Goal: Transaction & Acquisition: Purchase product/service

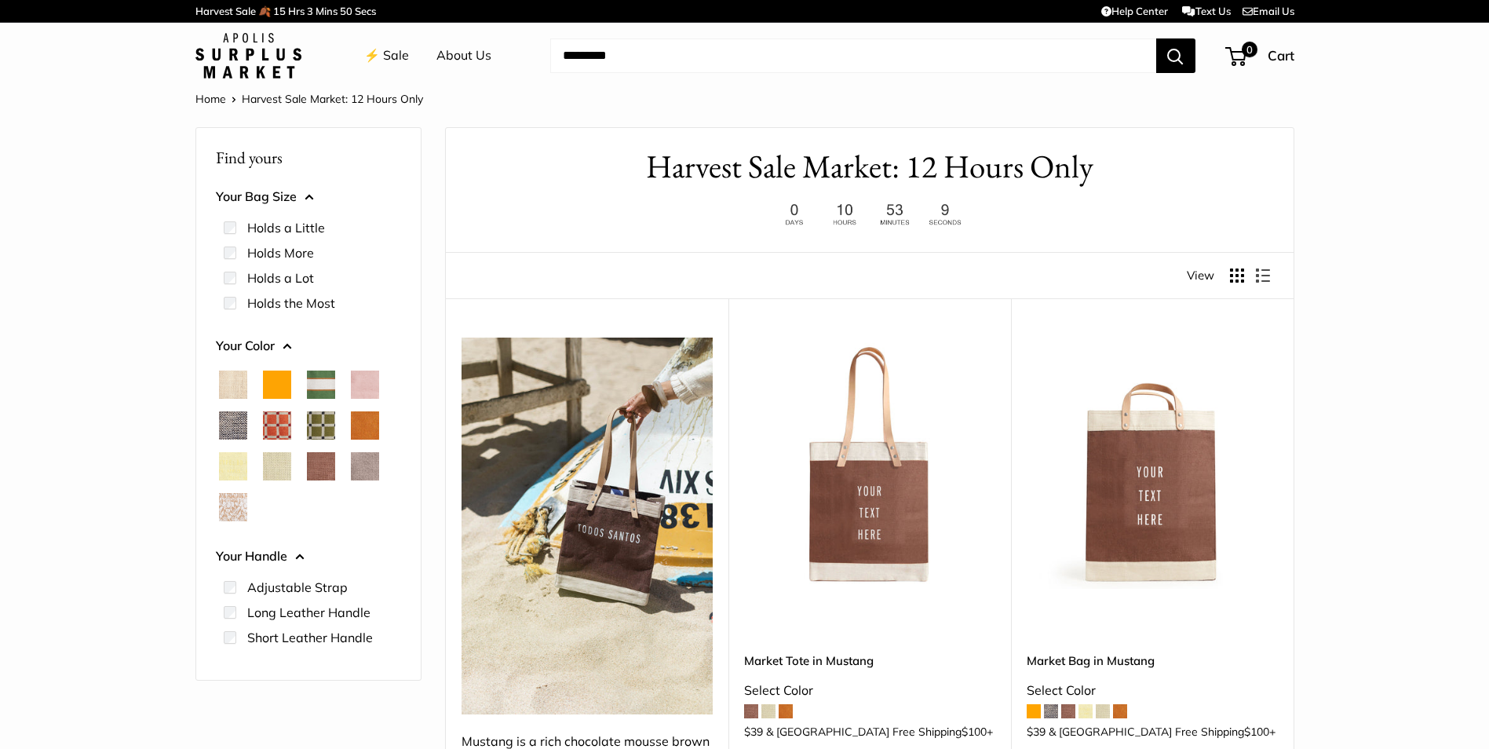
click at [237, 500] on span "White Porcelain" at bounding box center [233, 507] width 28 height 28
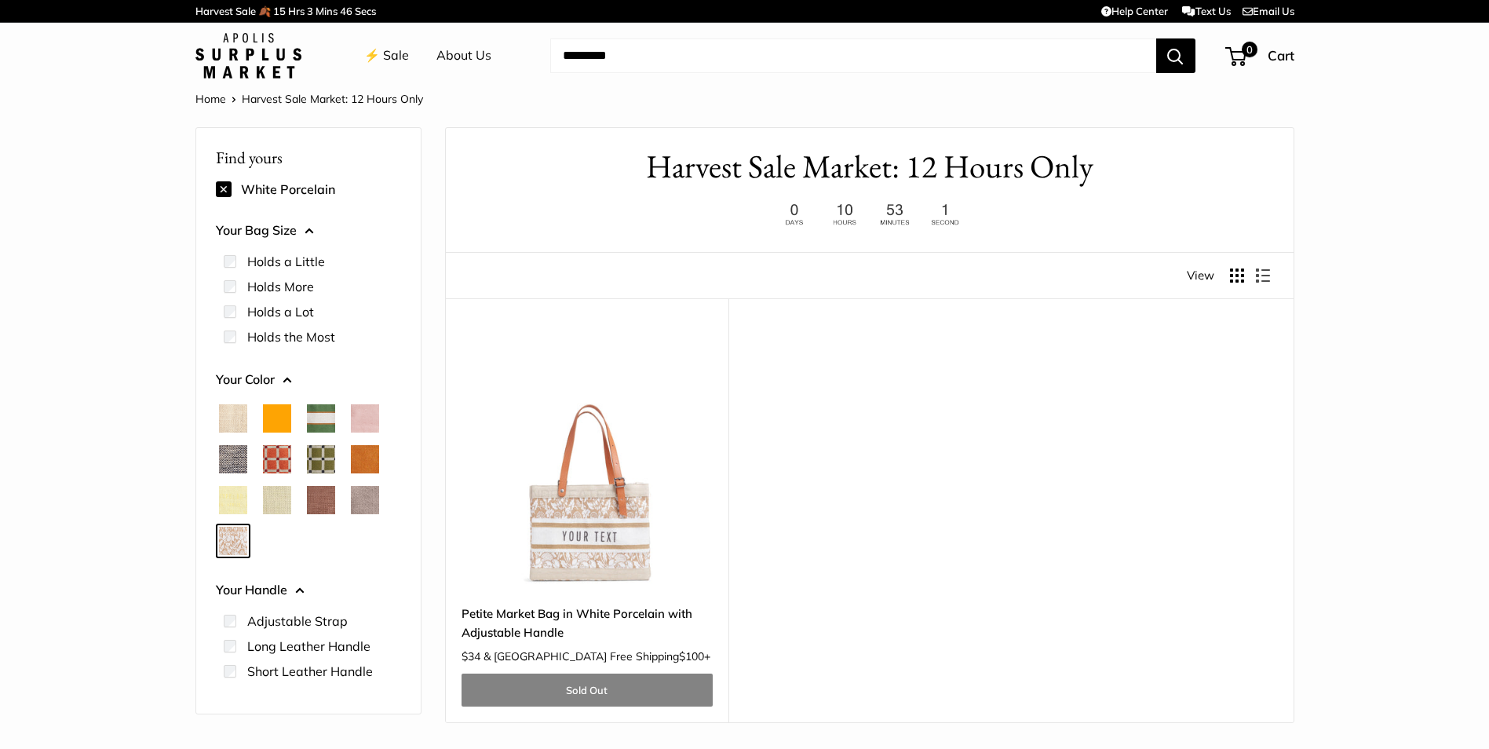
click at [232, 463] on span "Chambray" at bounding box center [233, 459] width 28 height 28
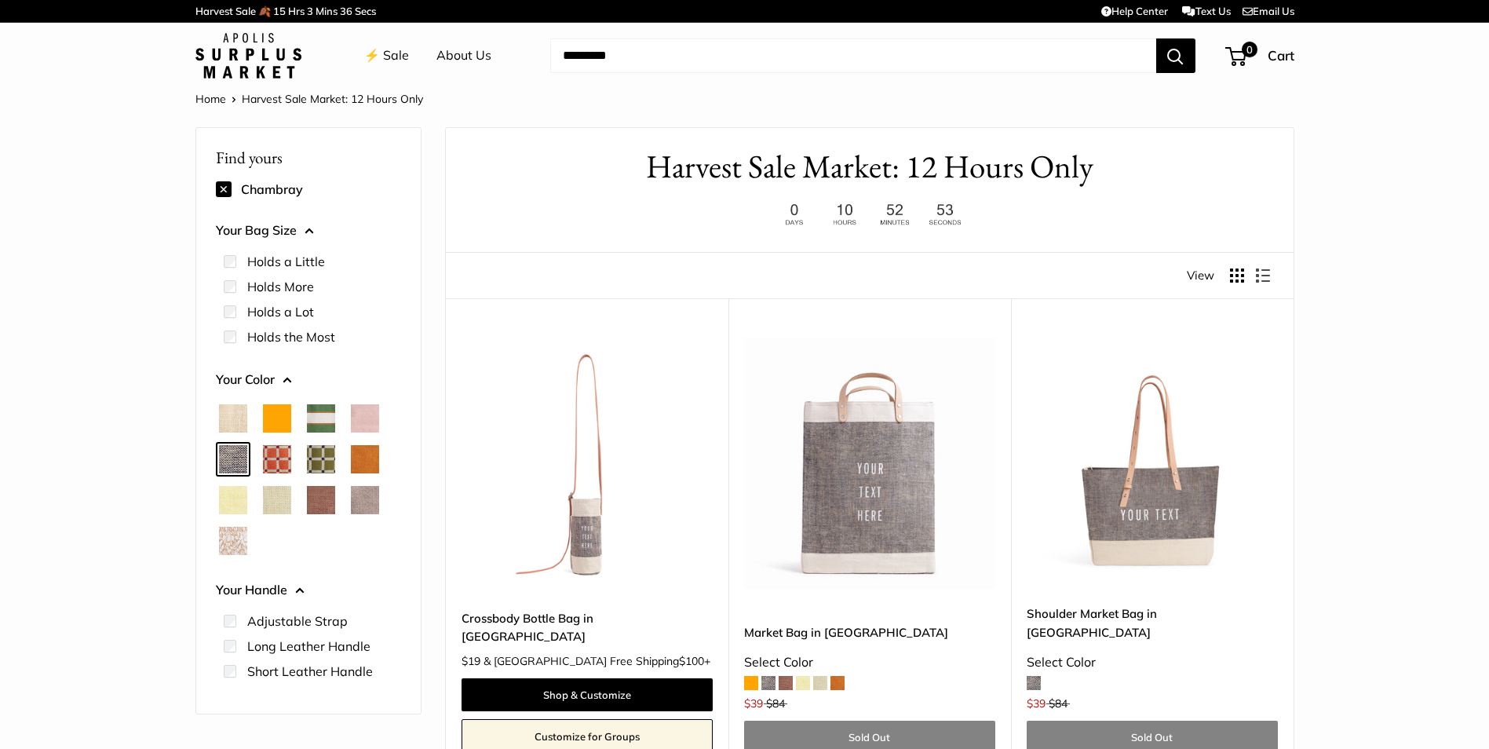
click at [318, 421] on span "Court Green" at bounding box center [321, 418] width 28 height 28
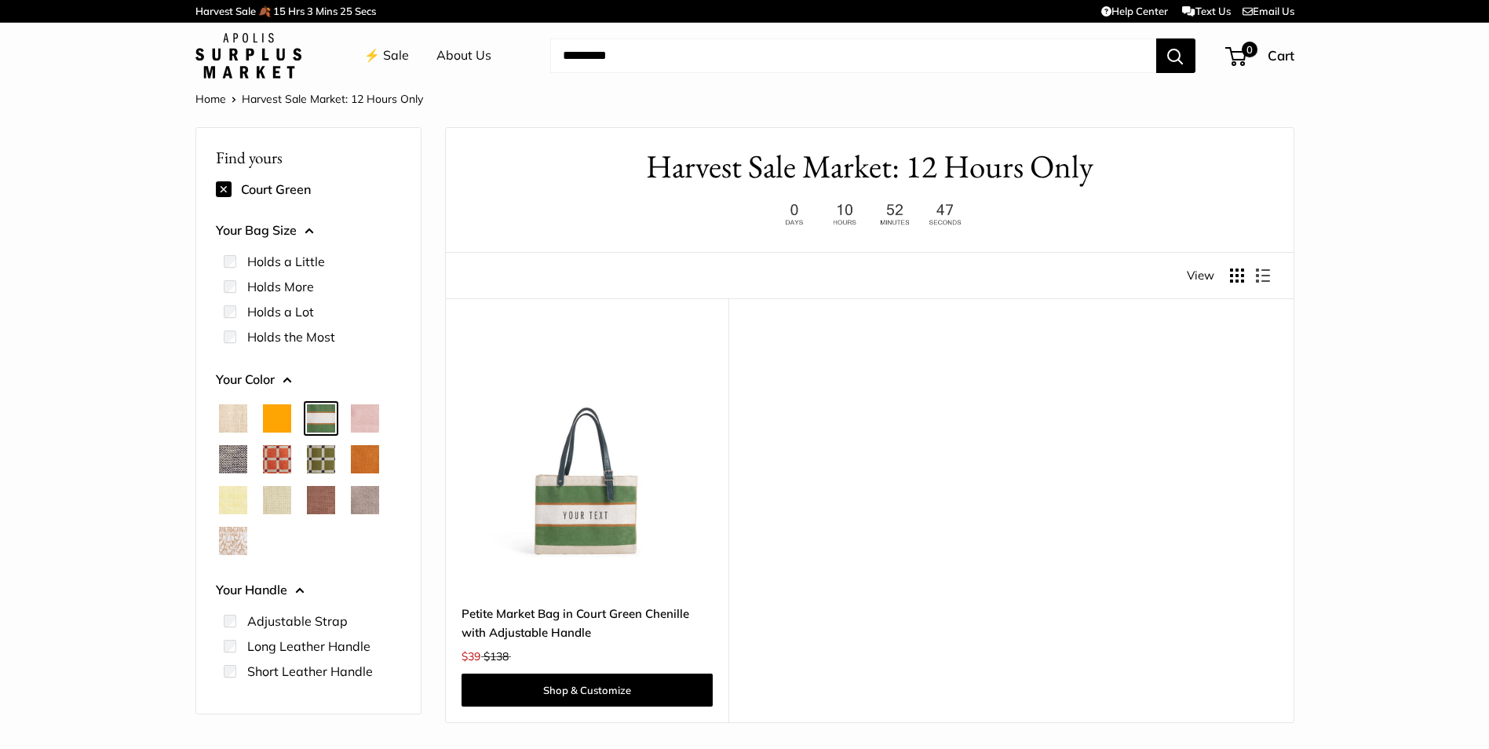
click at [363, 499] on span "Taupe" at bounding box center [365, 500] width 28 height 28
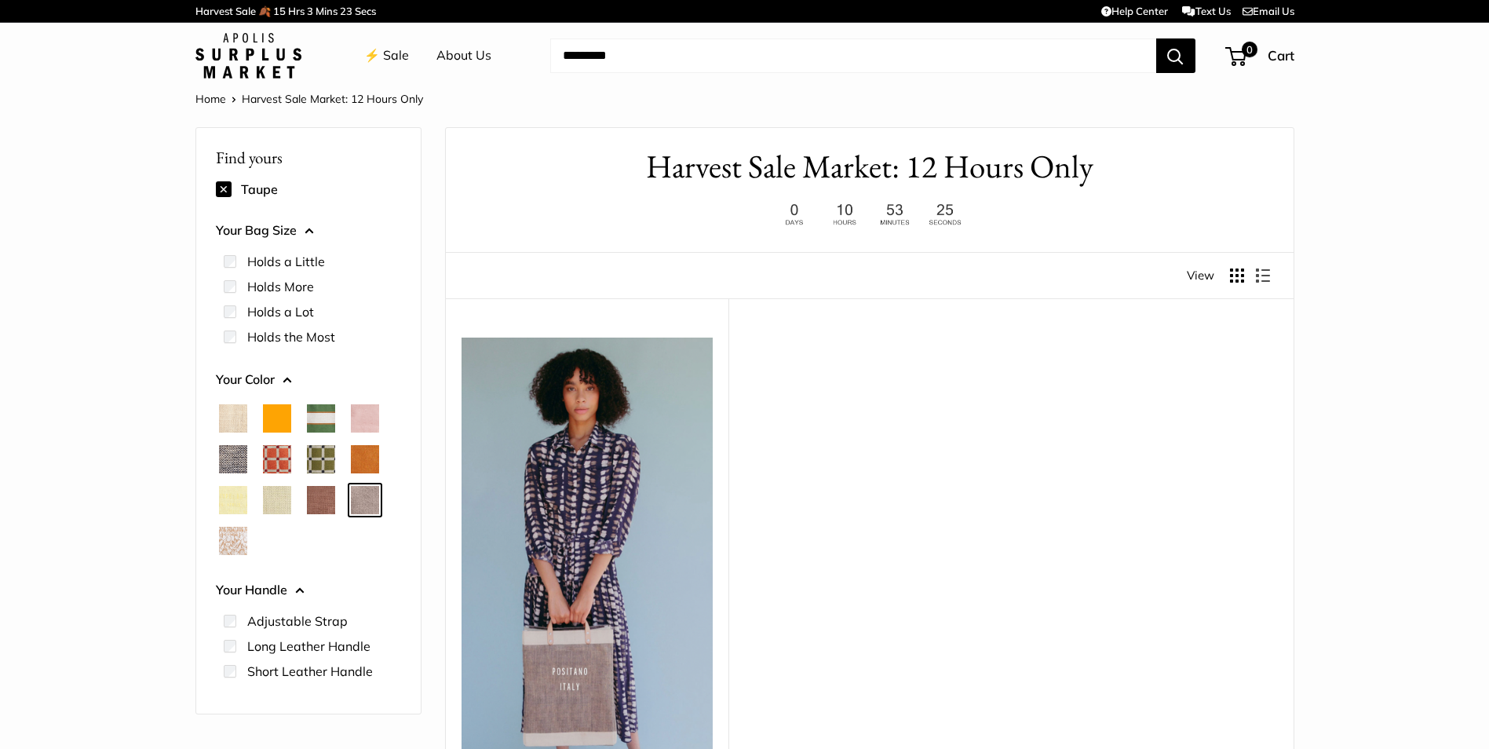
click at [233, 542] on span "White Porcelain" at bounding box center [233, 541] width 28 height 28
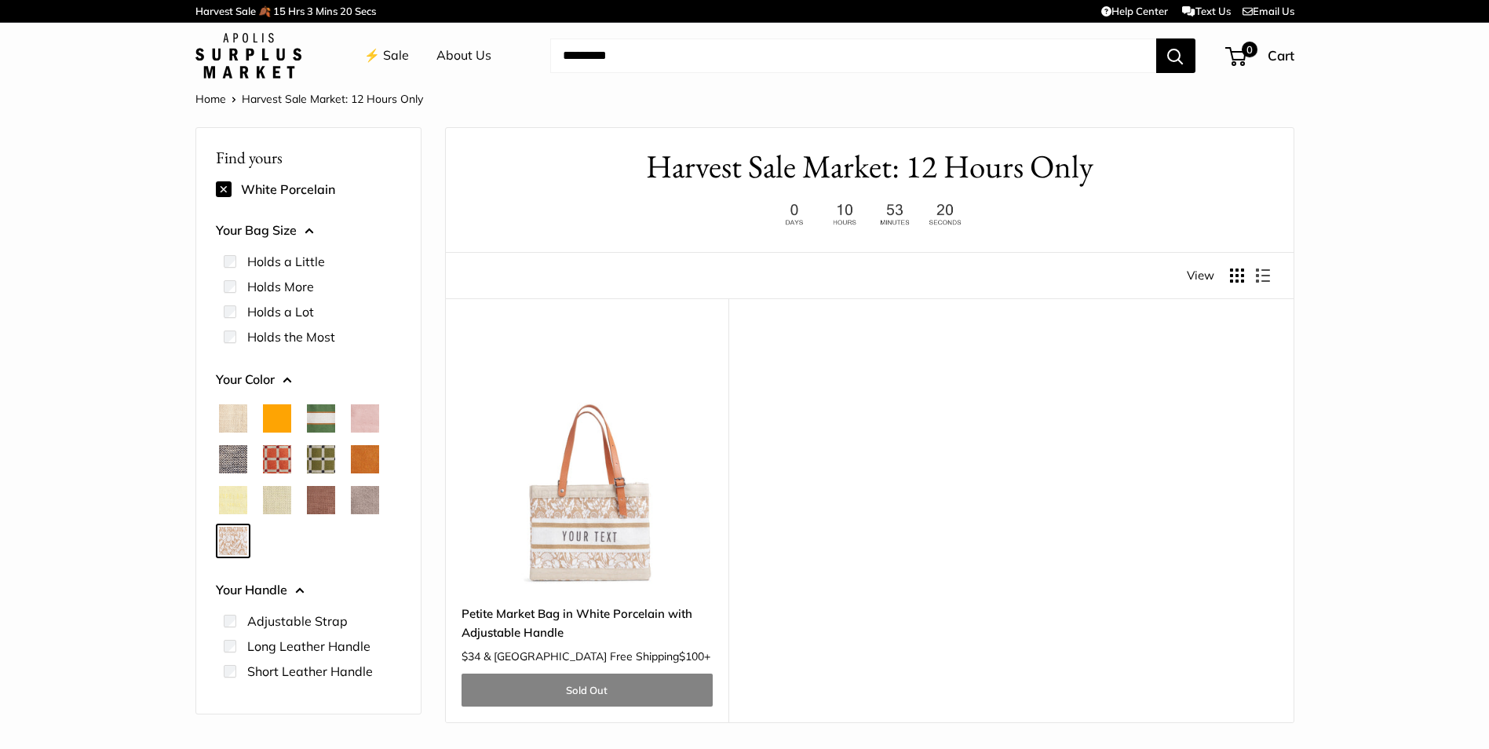
click at [203, 495] on div "Find yours White Porcelain Your Bag Size Holds a Little" at bounding box center [308, 421] width 225 height 586
click at [329, 418] on span "Court Green" at bounding box center [321, 418] width 28 height 28
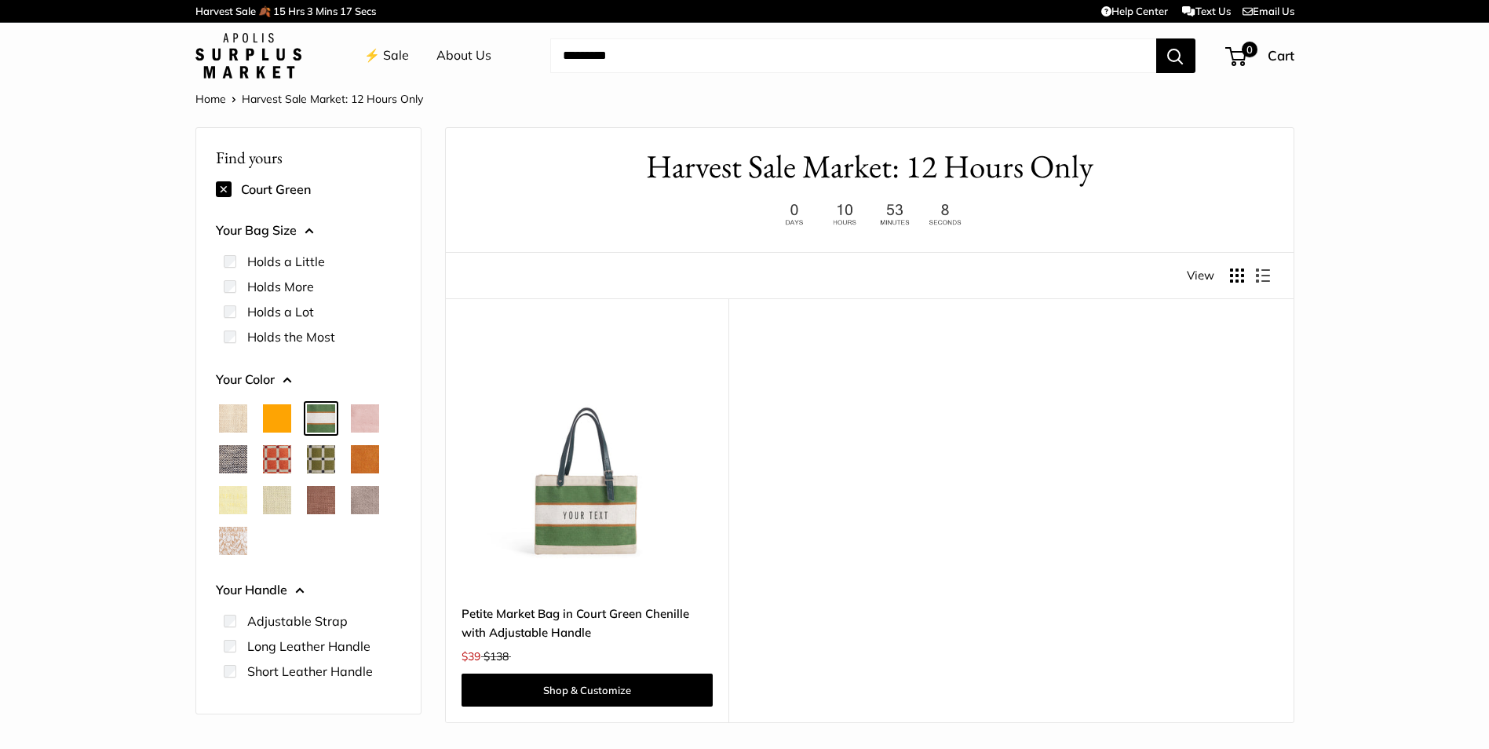
click at [236, 416] on span "Natural" at bounding box center [233, 418] width 28 height 28
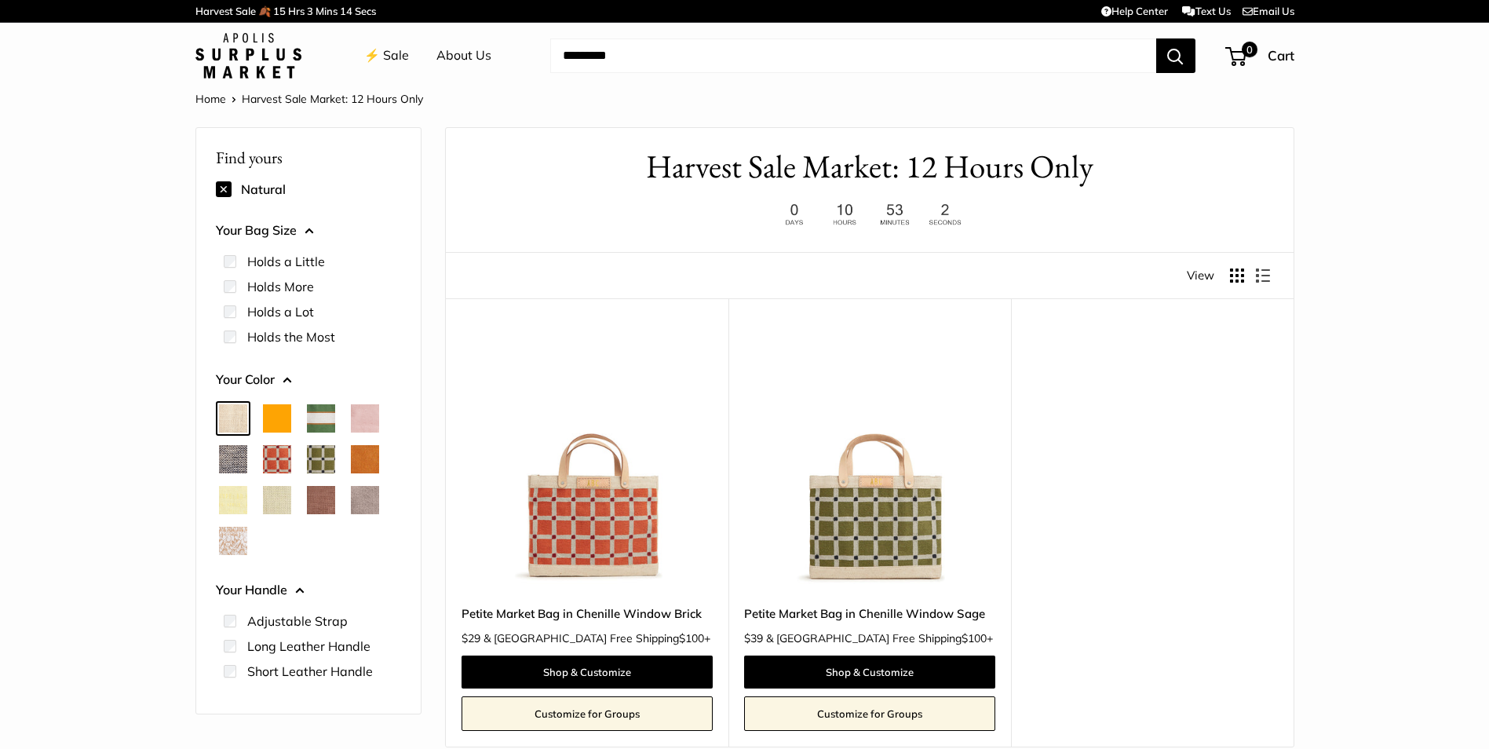
click at [354, 415] on span "Blush" at bounding box center [365, 418] width 28 height 28
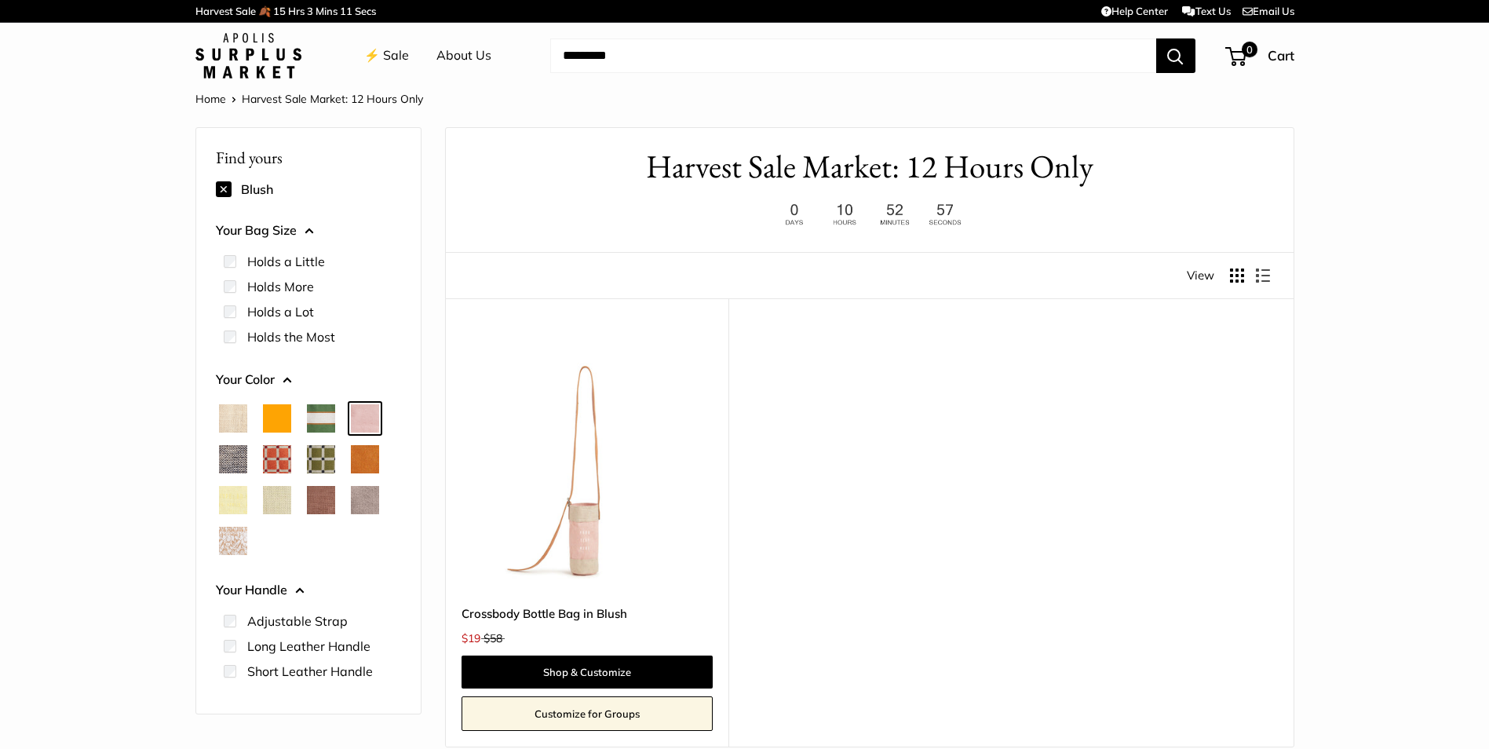
click at [369, 508] on span "Taupe" at bounding box center [365, 500] width 28 height 28
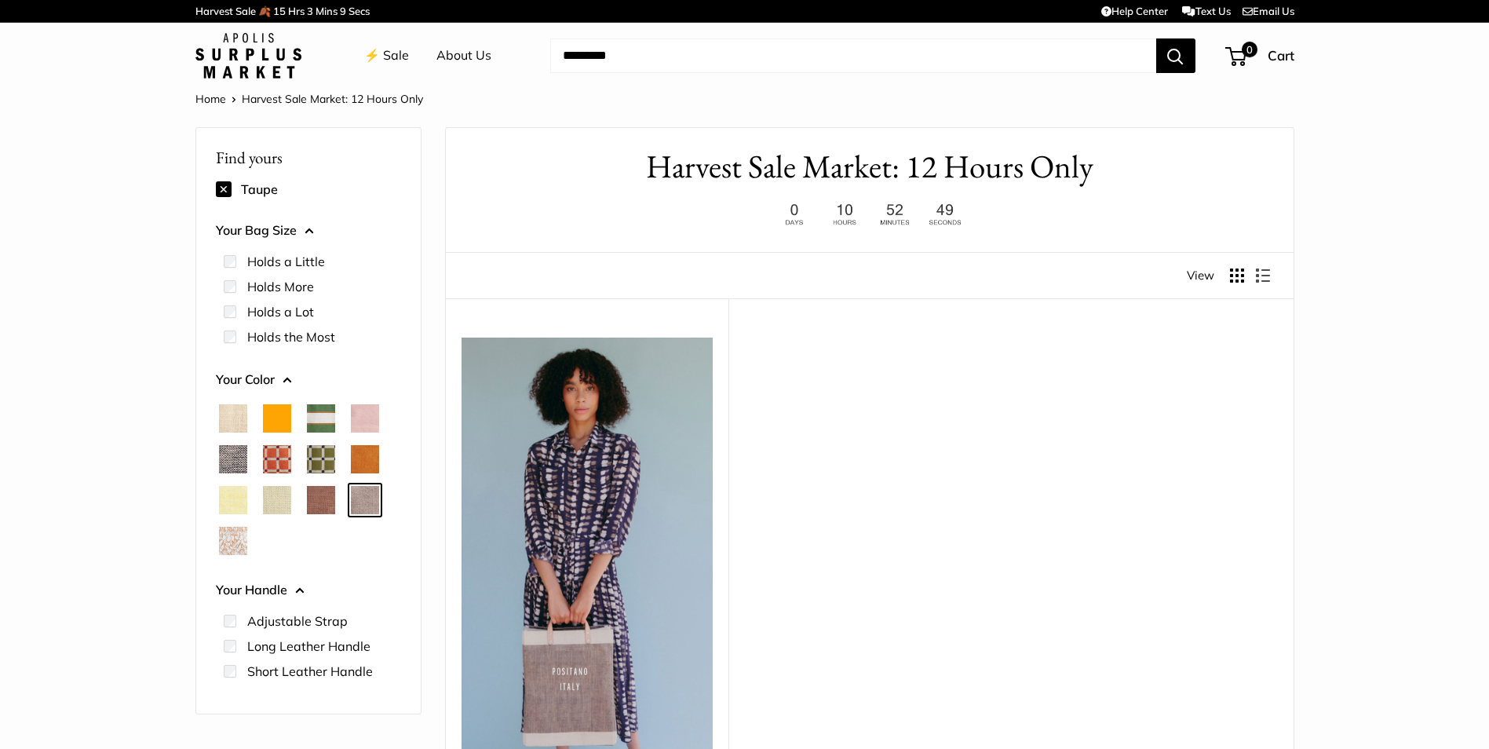
click at [326, 500] on span "Mustang" at bounding box center [321, 500] width 28 height 28
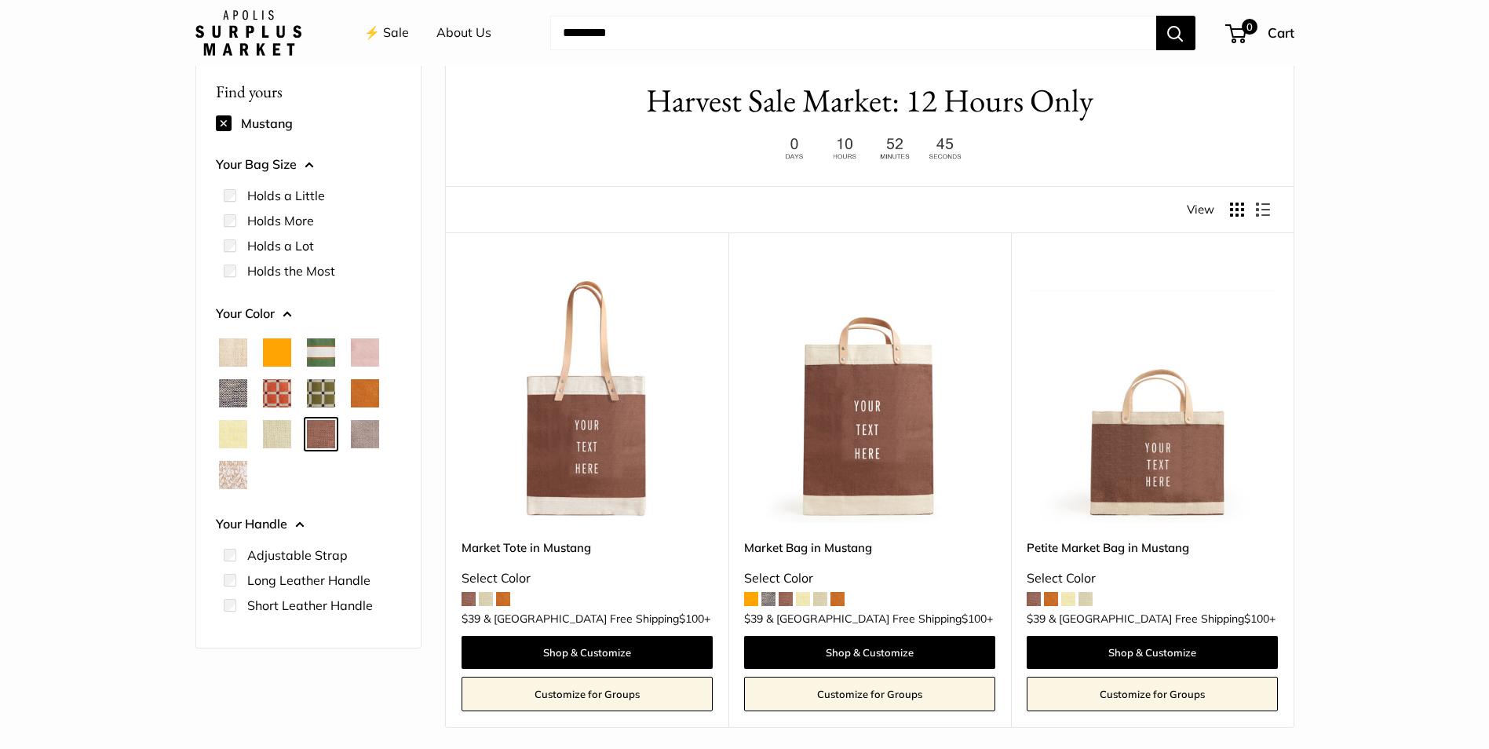
scroll to position [157, 0]
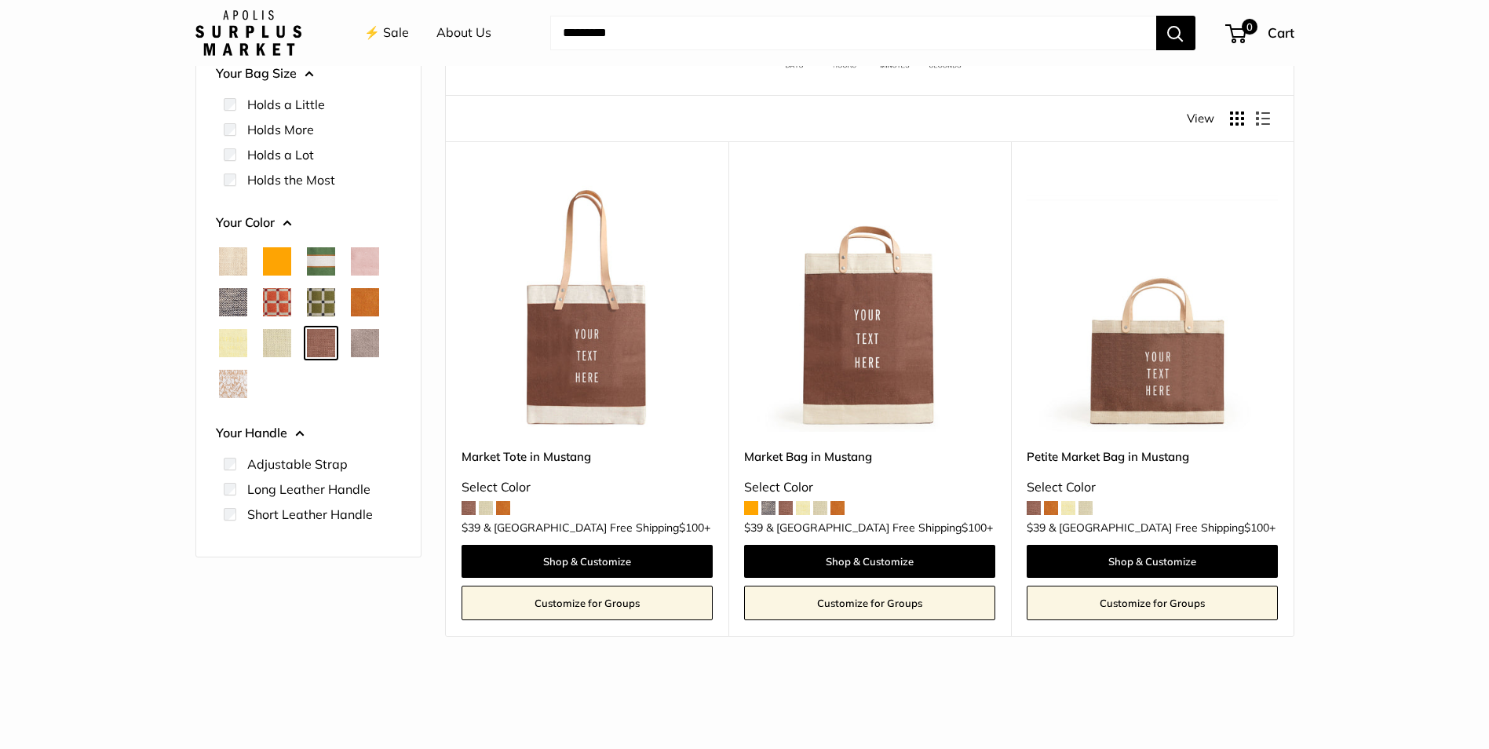
click at [265, 381] on div at bounding box center [309, 322] width 198 height 163
click at [235, 382] on span "White Porcelain" at bounding box center [233, 384] width 28 height 28
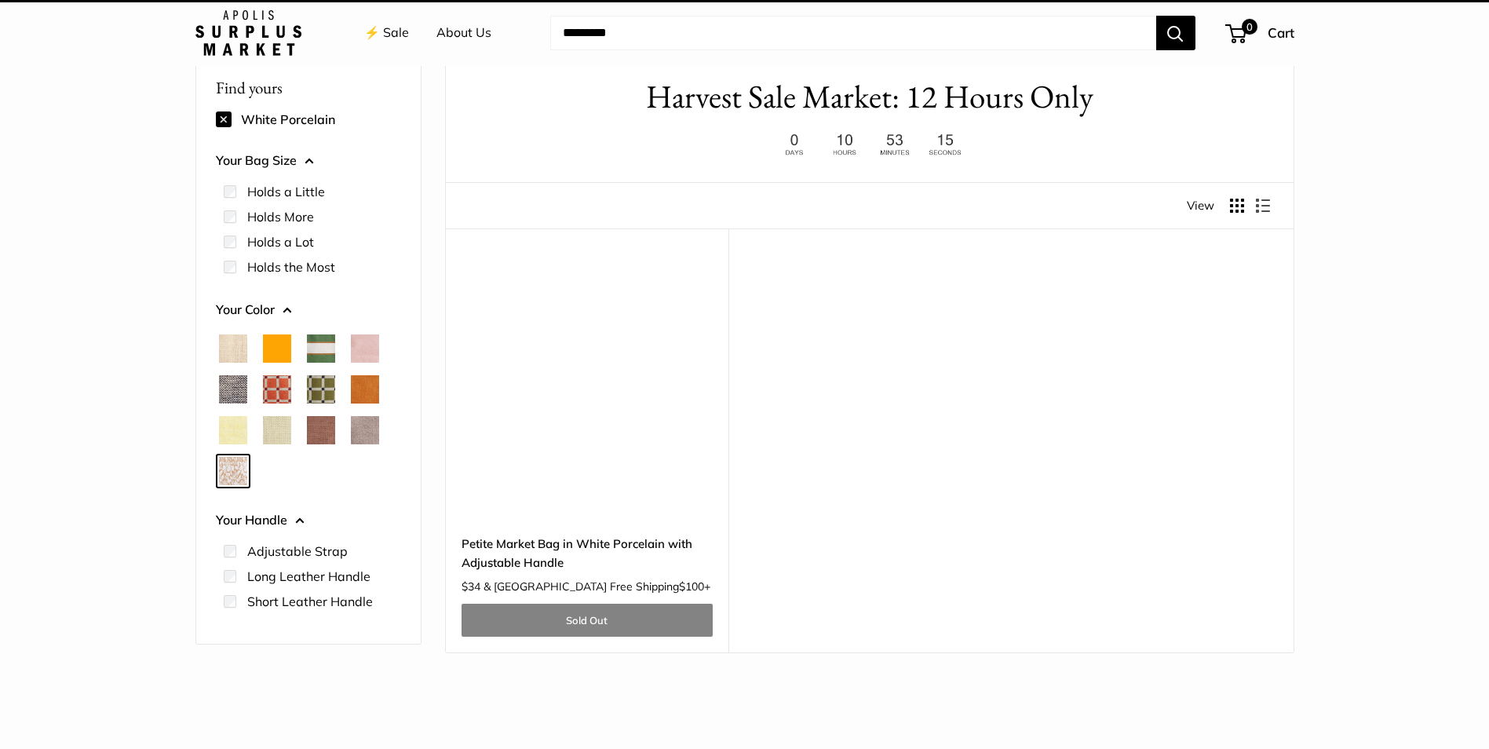
scroll to position [42, 0]
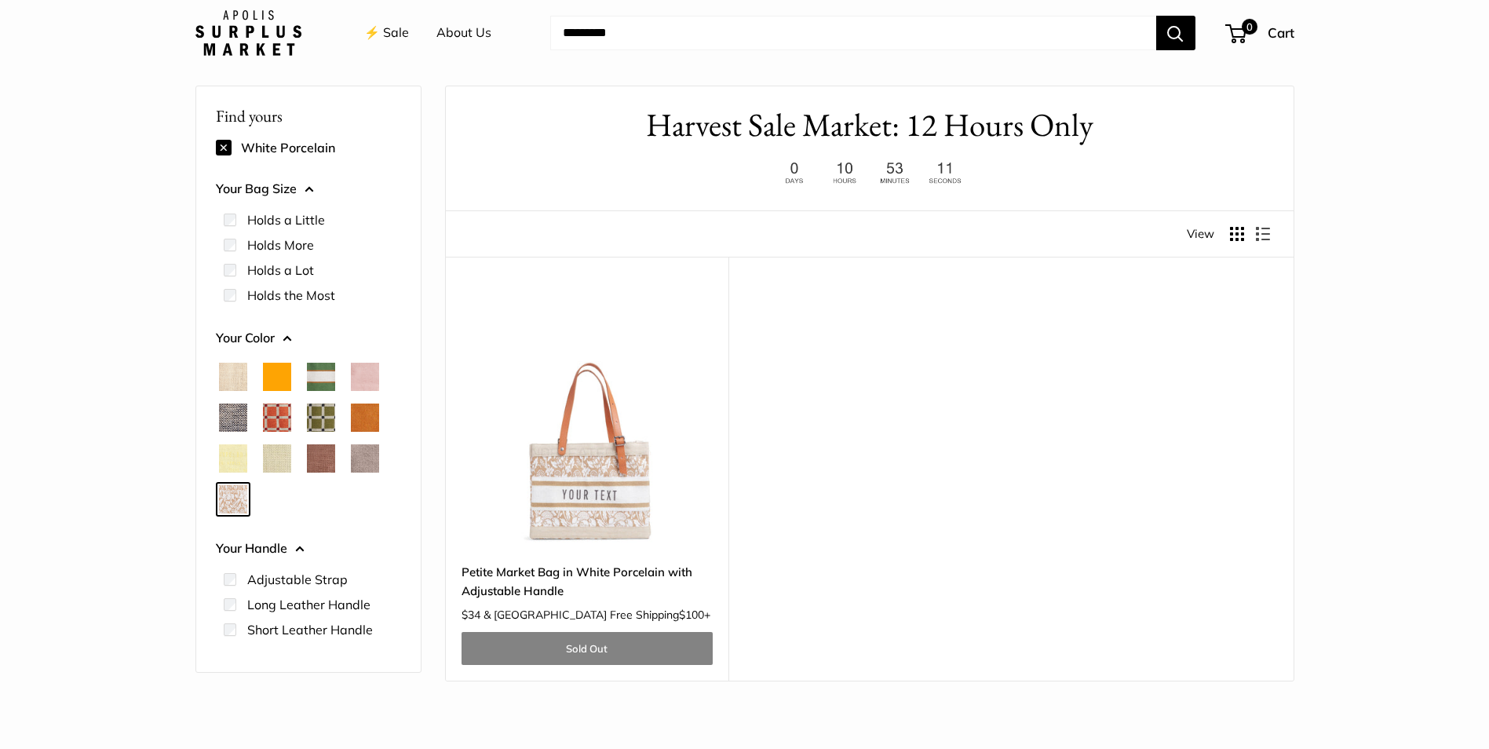
click at [0, 0] on img at bounding box center [0, 0] width 0 height 0
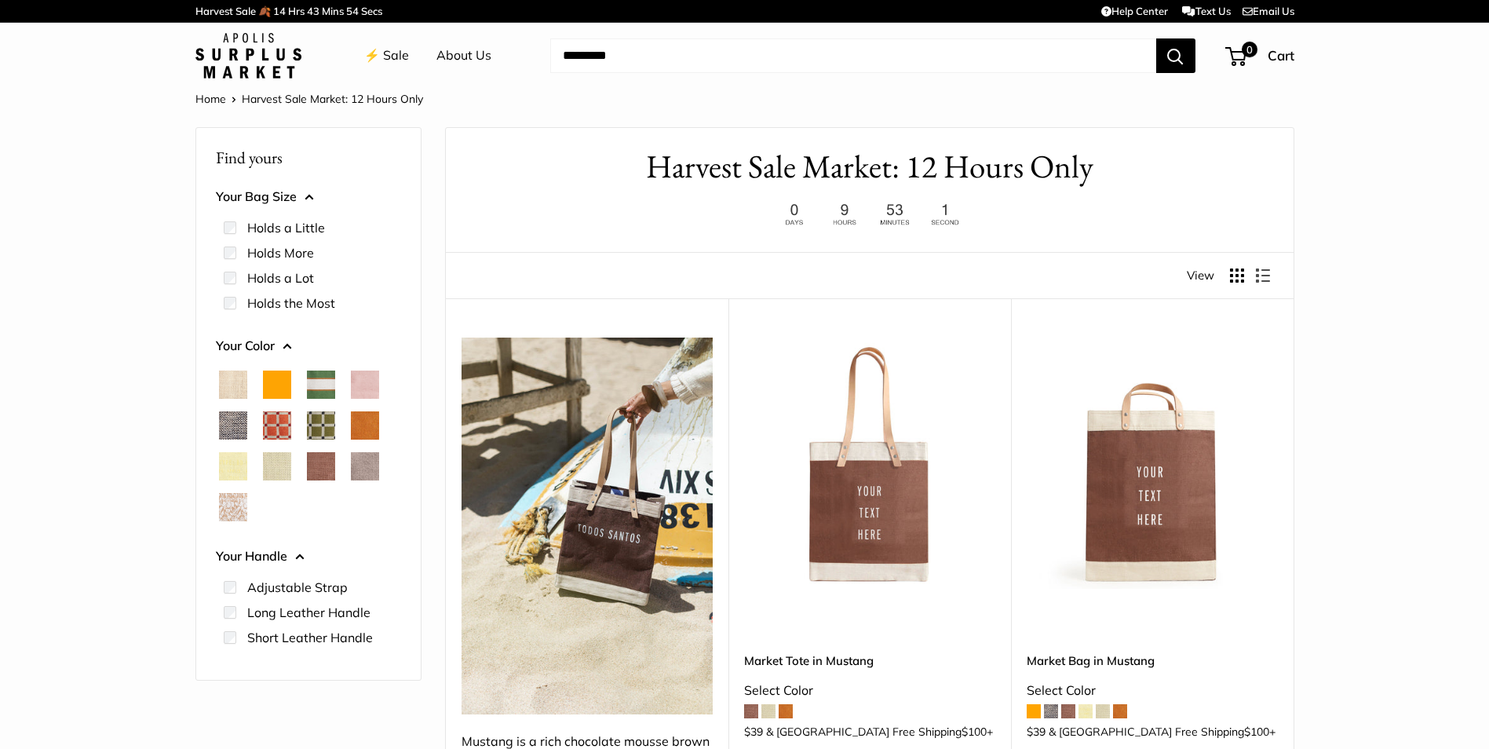
click at [237, 510] on span "White Porcelain" at bounding box center [233, 507] width 28 height 28
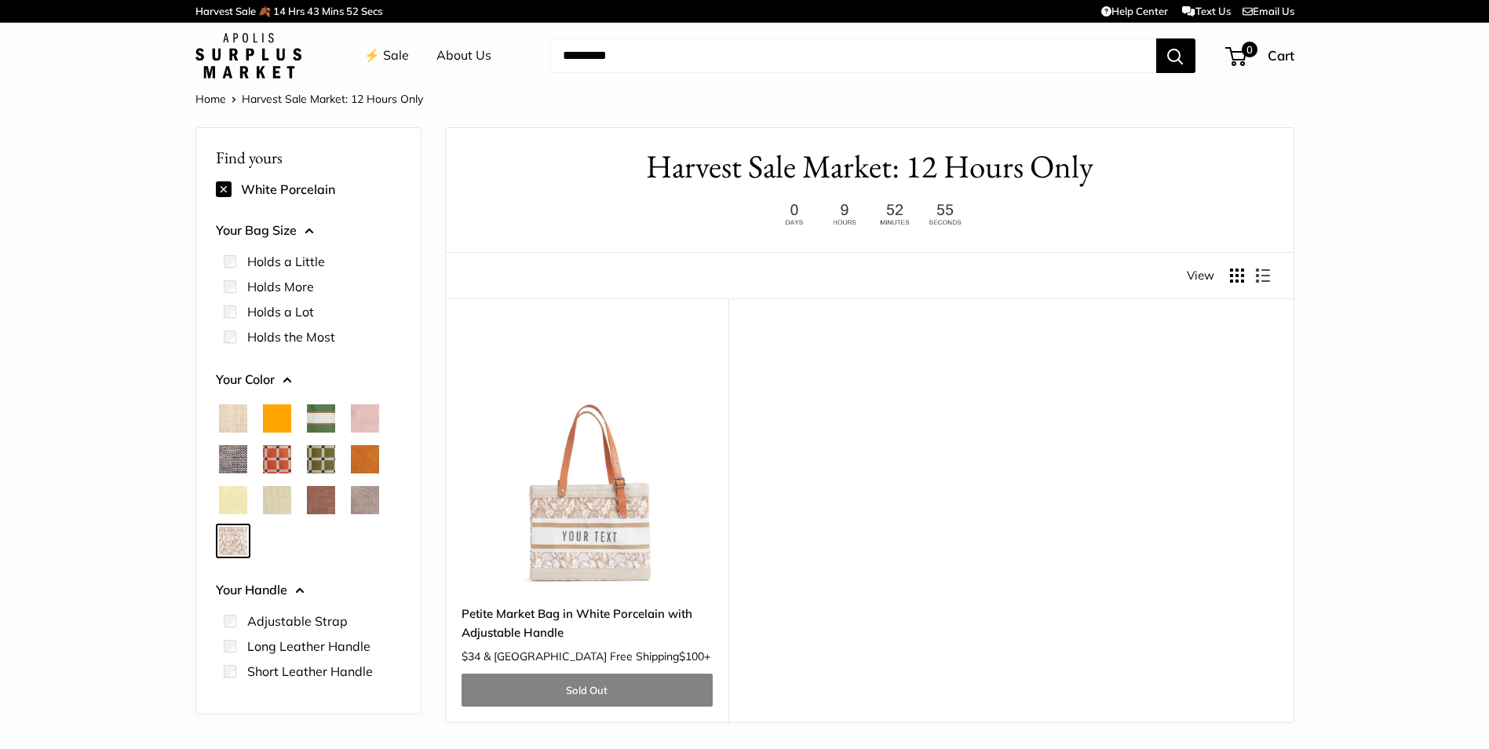
click at [316, 418] on span "Court Green" at bounding box center [321, 418] width 28 height 28
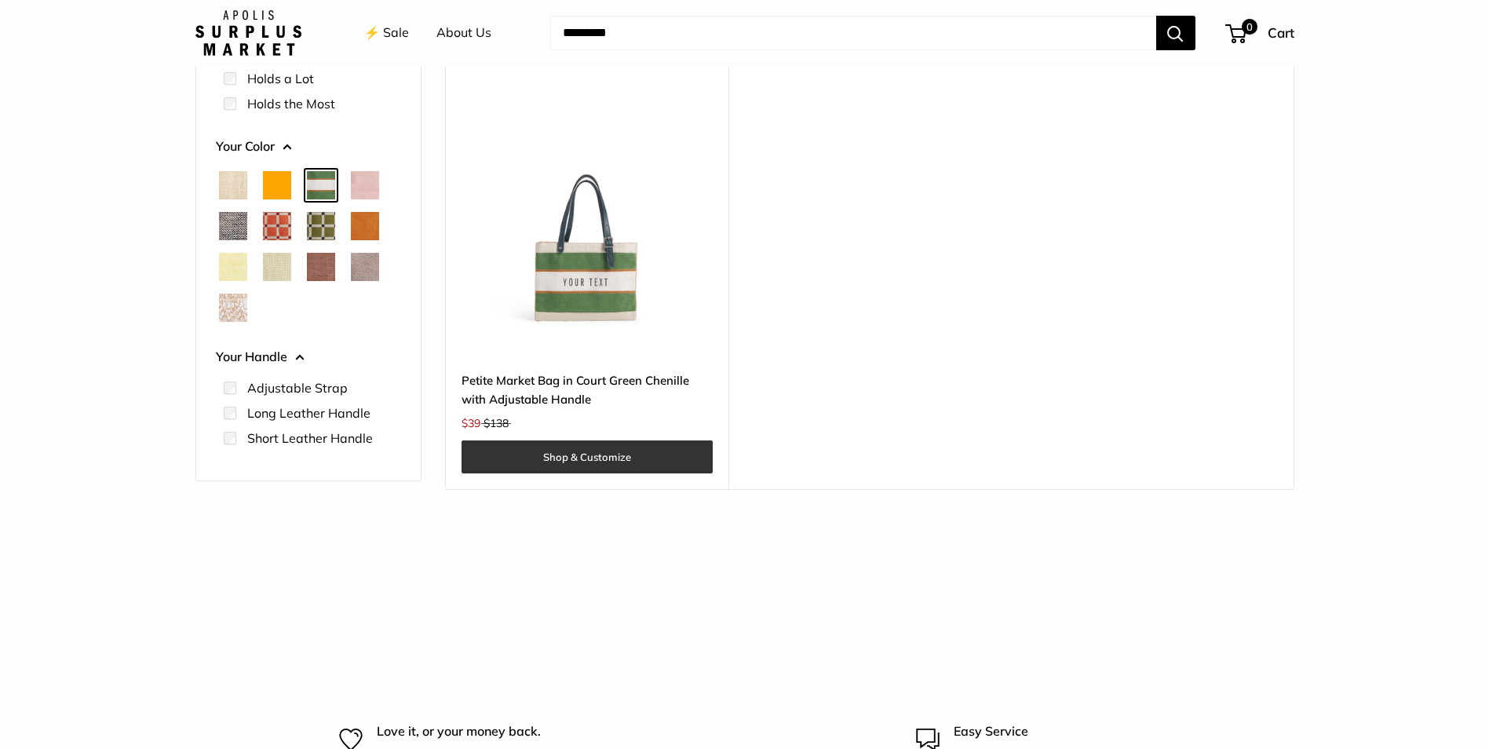
scroll to position [236, 0]
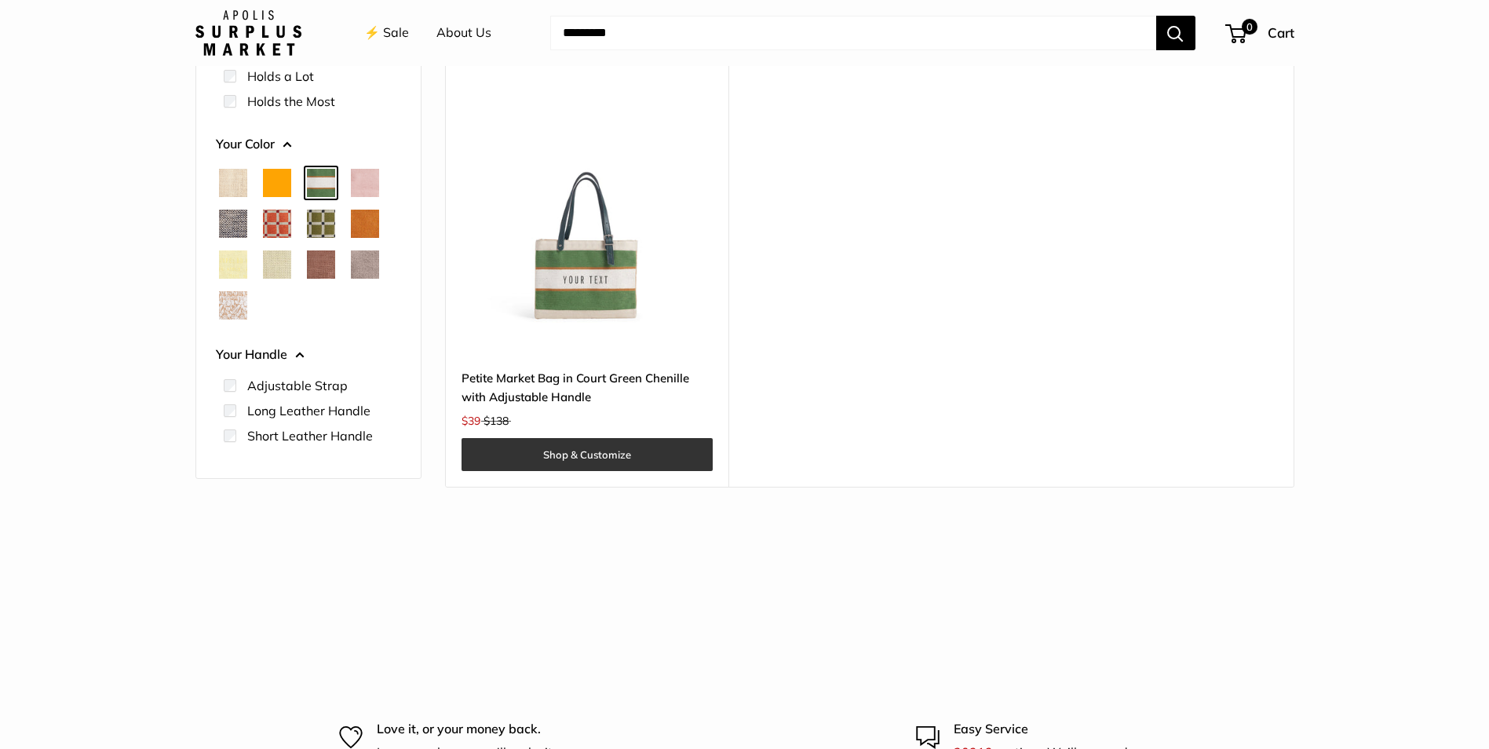
click at [603, 458] on link "Shop & Customize" at bounding box center [587, 454] width 251 height 33
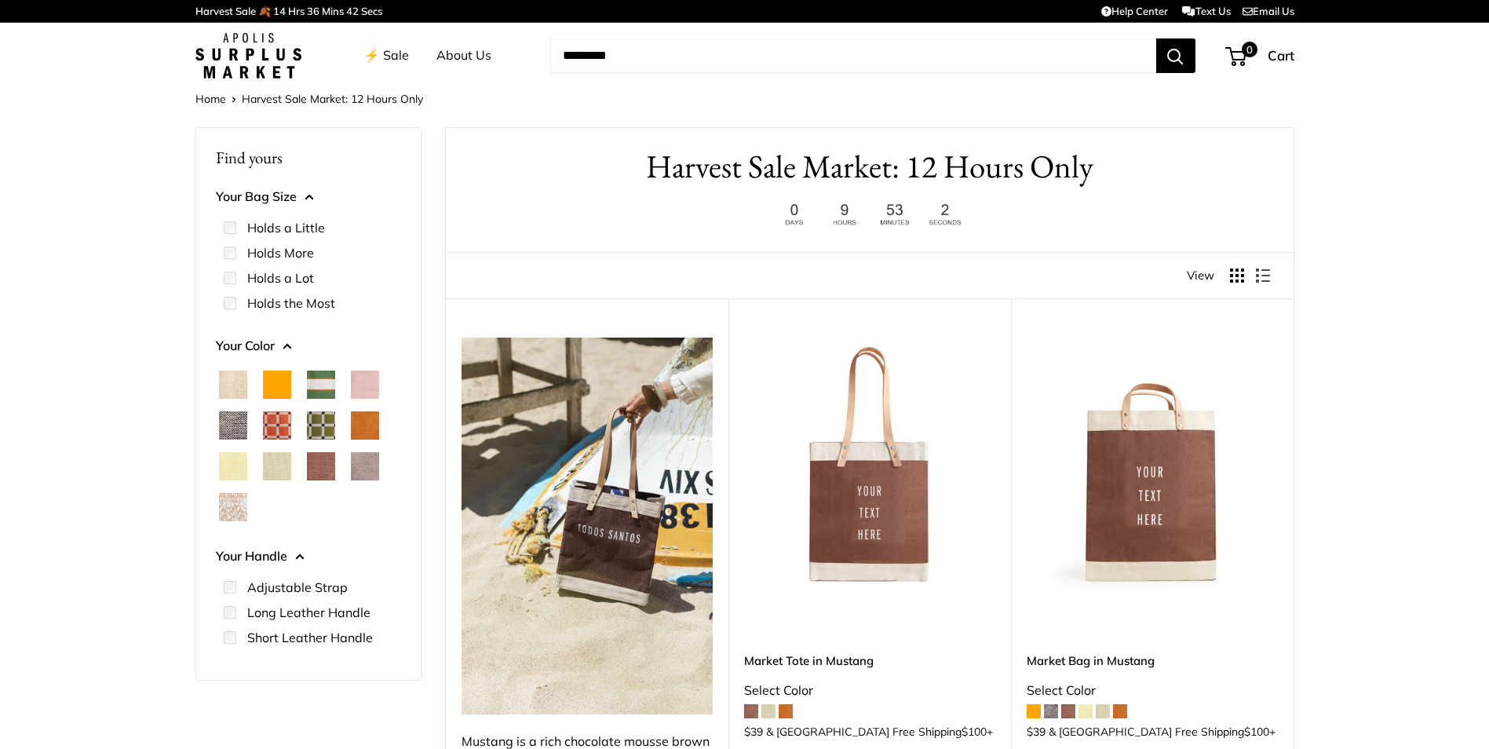
click at [221, 500] on span "White Porcelain" at bounding box center [233, 507] width 28 height 28
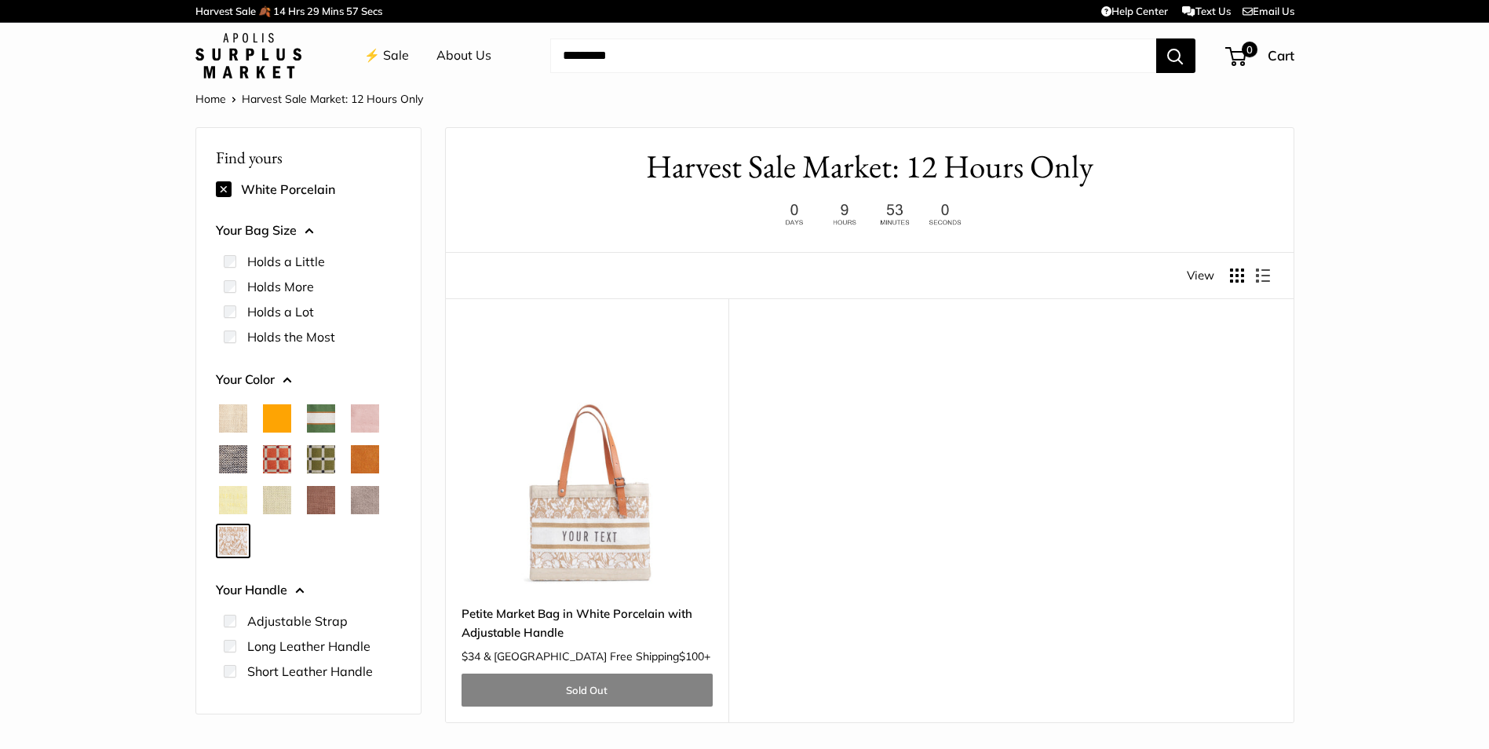
click at [241, 462] on span "Chambray" at bounding box center [233, 459] width 28 height 28
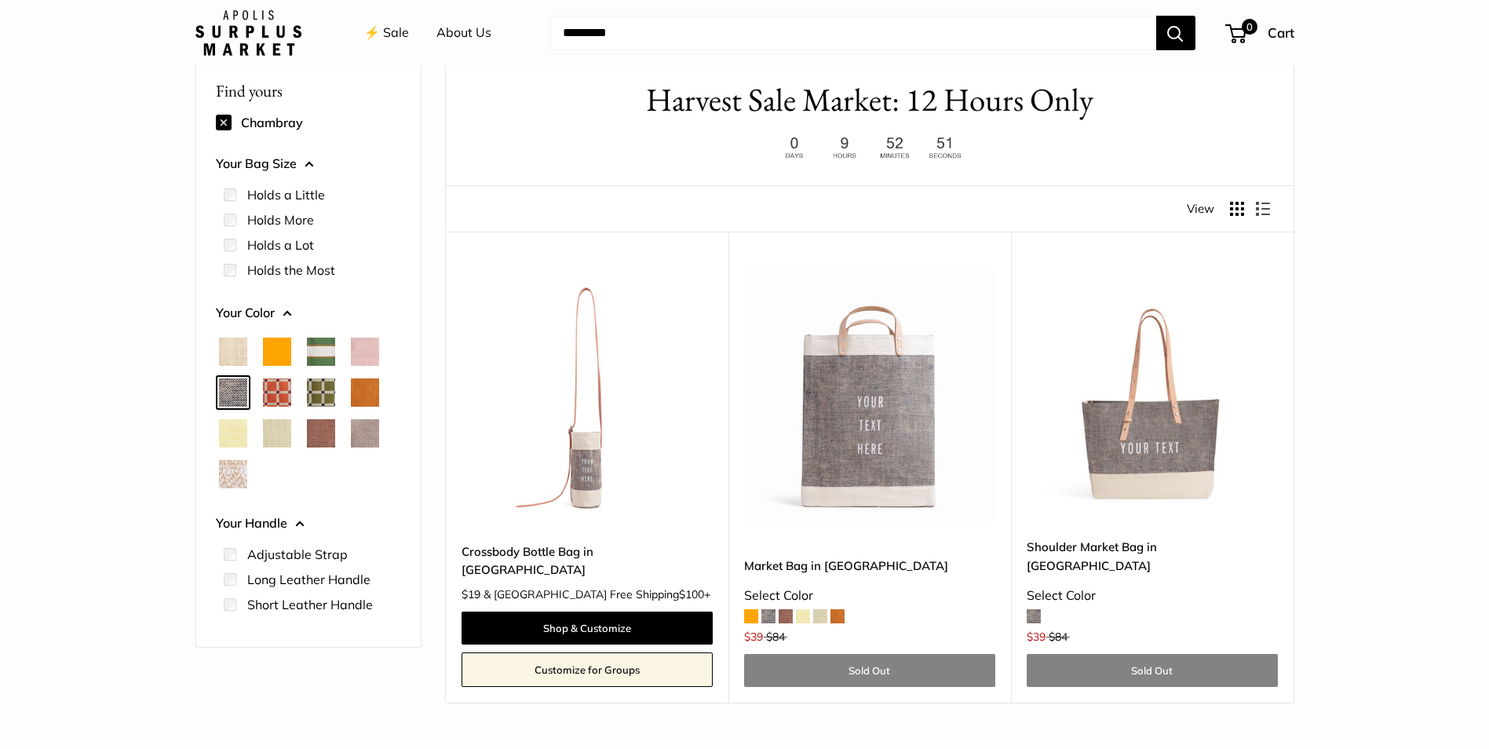
scroll to position [157, 0]
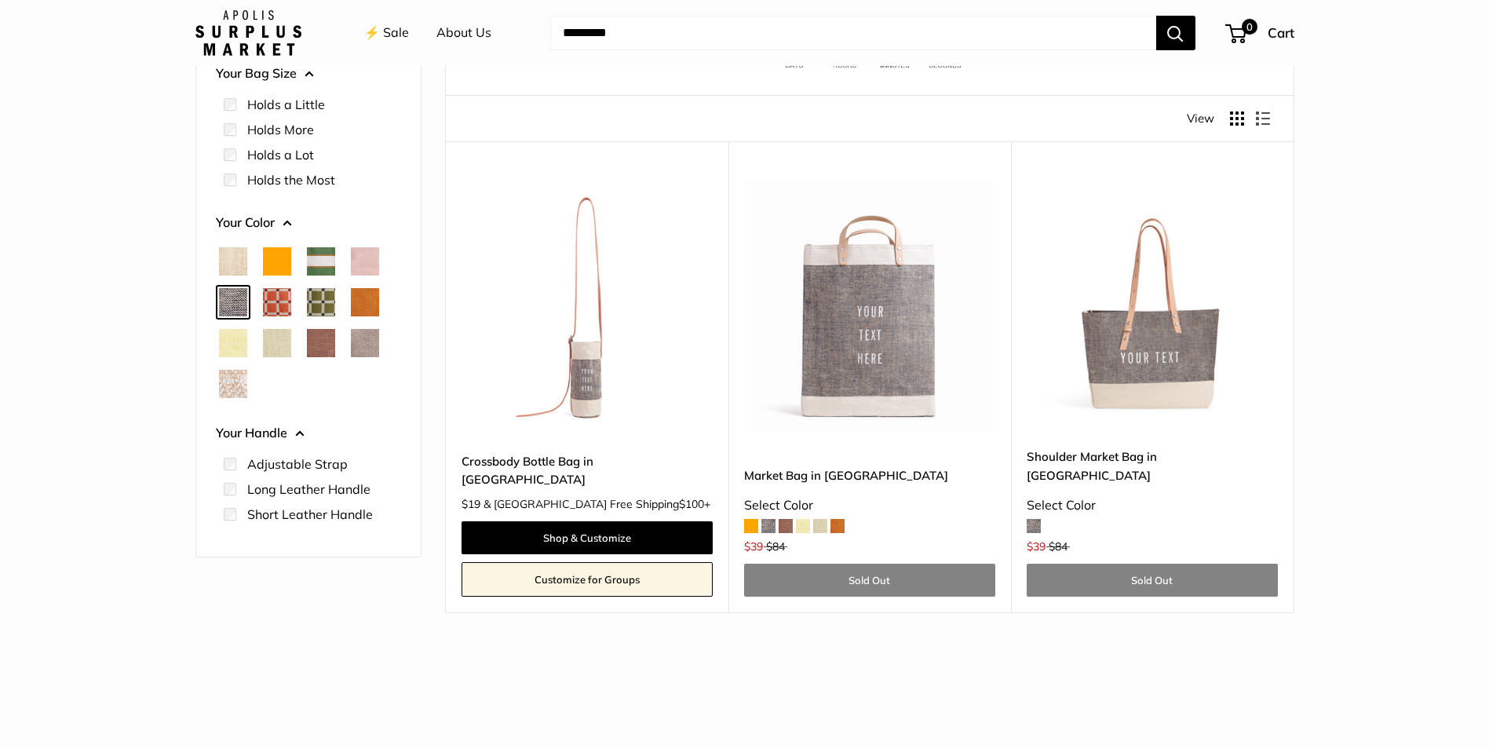
click at [283, 307] on span "Chenille Window Brick" at bounding box center [277, 302] width 28 height 28
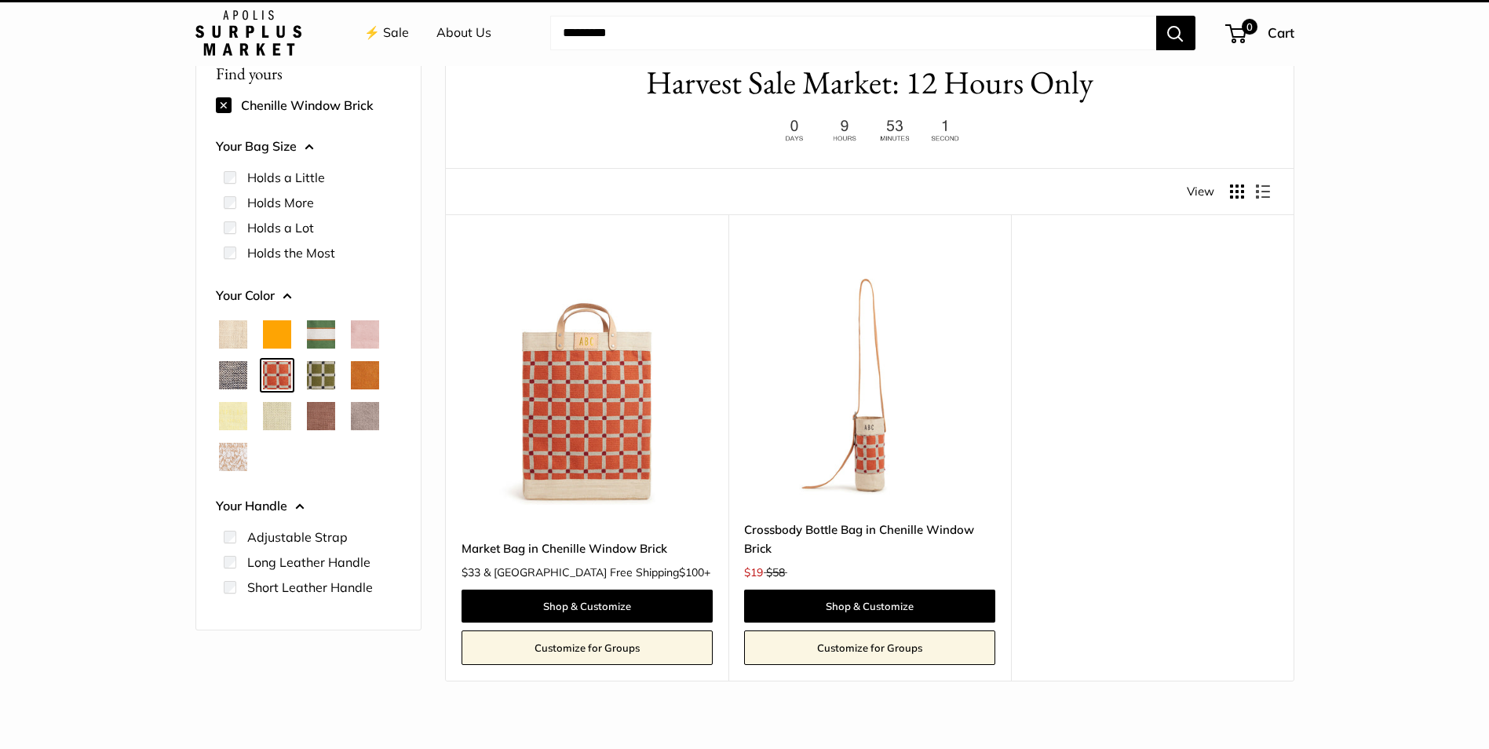
scroll to position [42, 0]
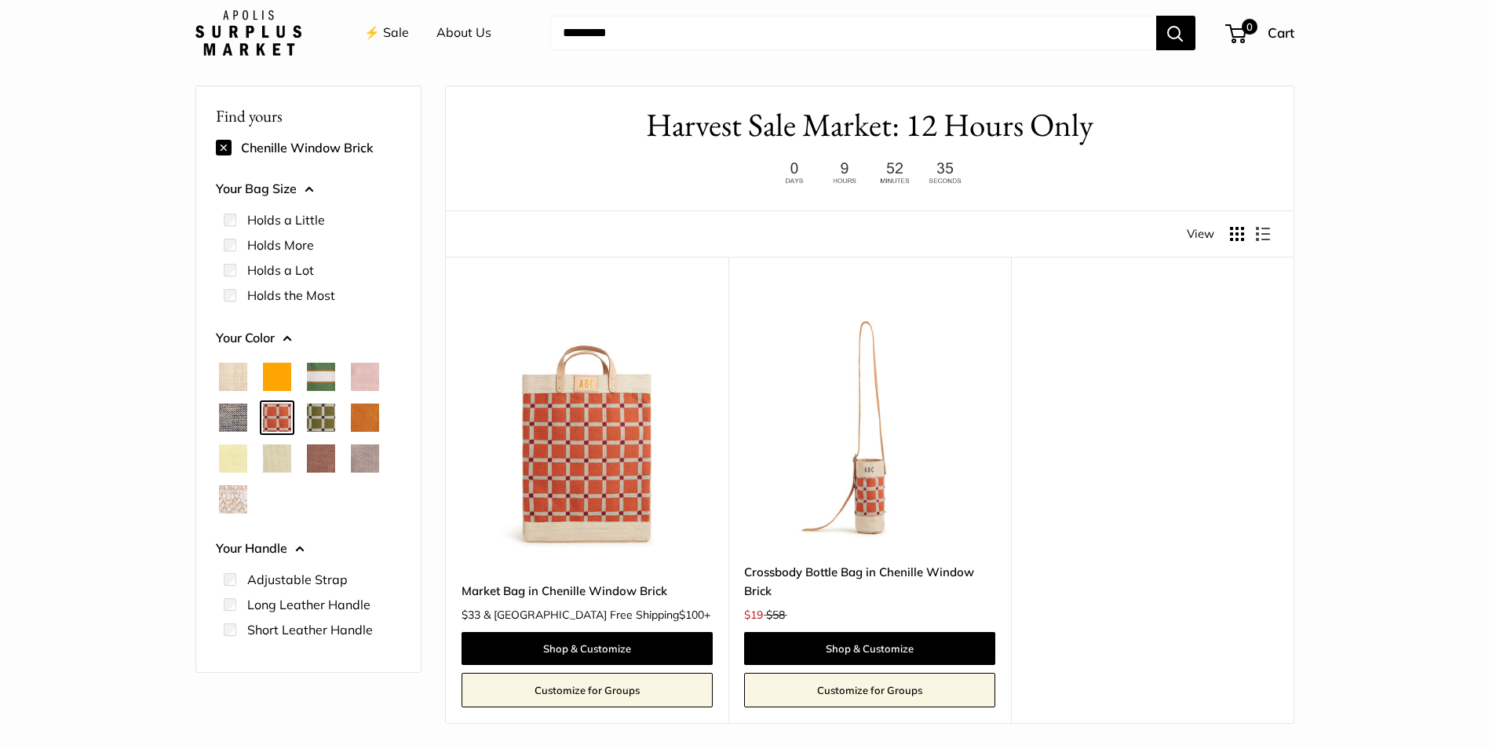
click at [371, 422] on span "Cognac" at bounding box center [365, 418] width 28 height 28
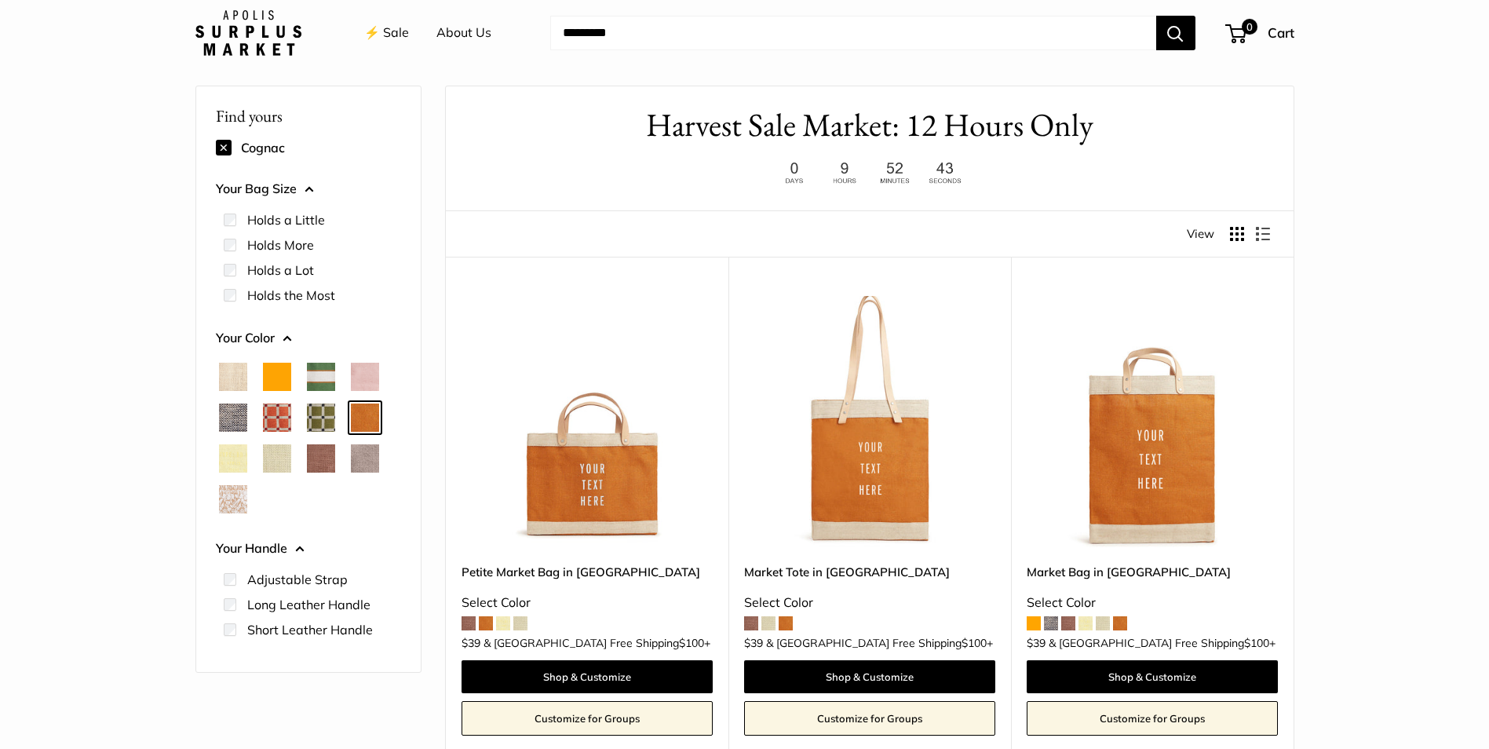
click at [365, 376] on span "Blush" at bounding box center [365, 377] width 28 height 28
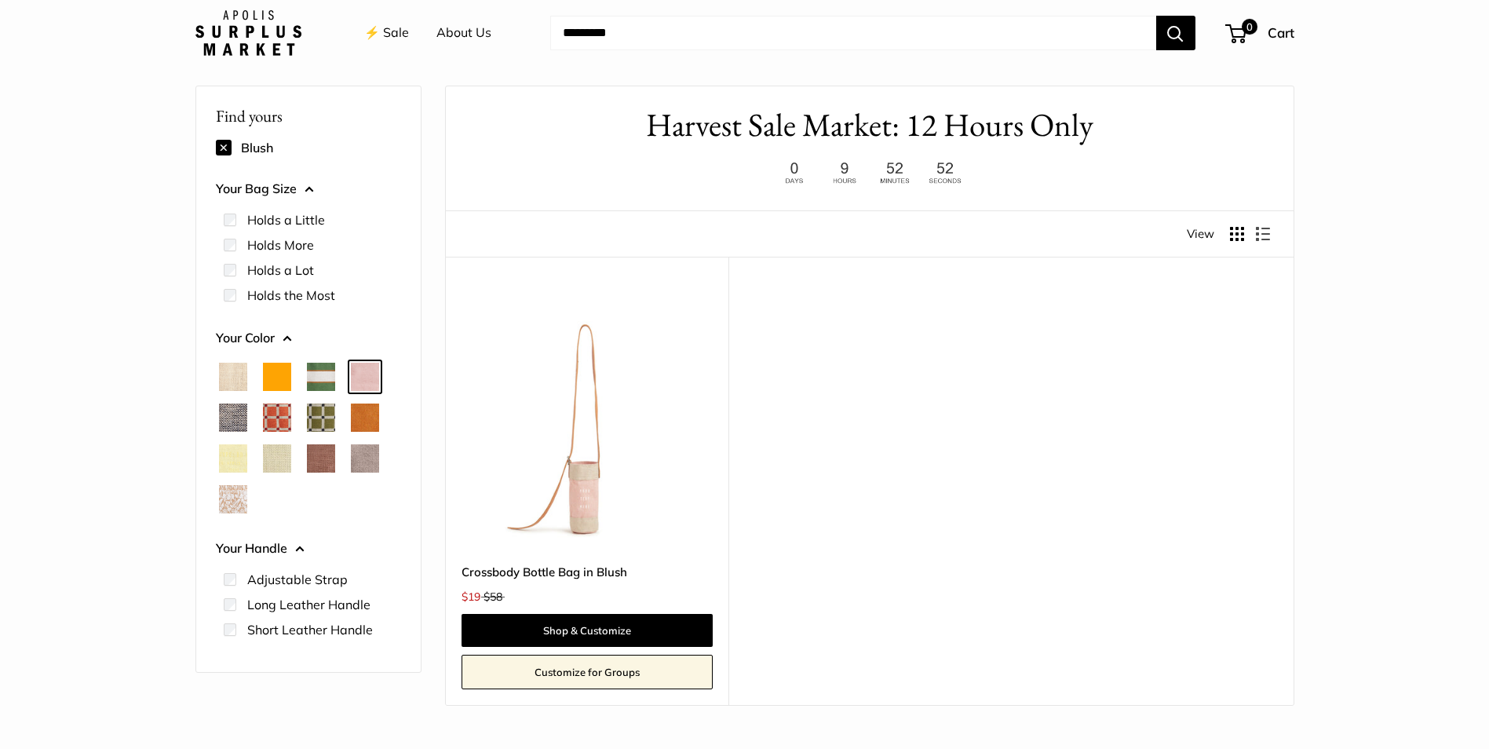
click at [315, 373] on span "Court Green" at bounding box center [321, 377] width 28 height 28
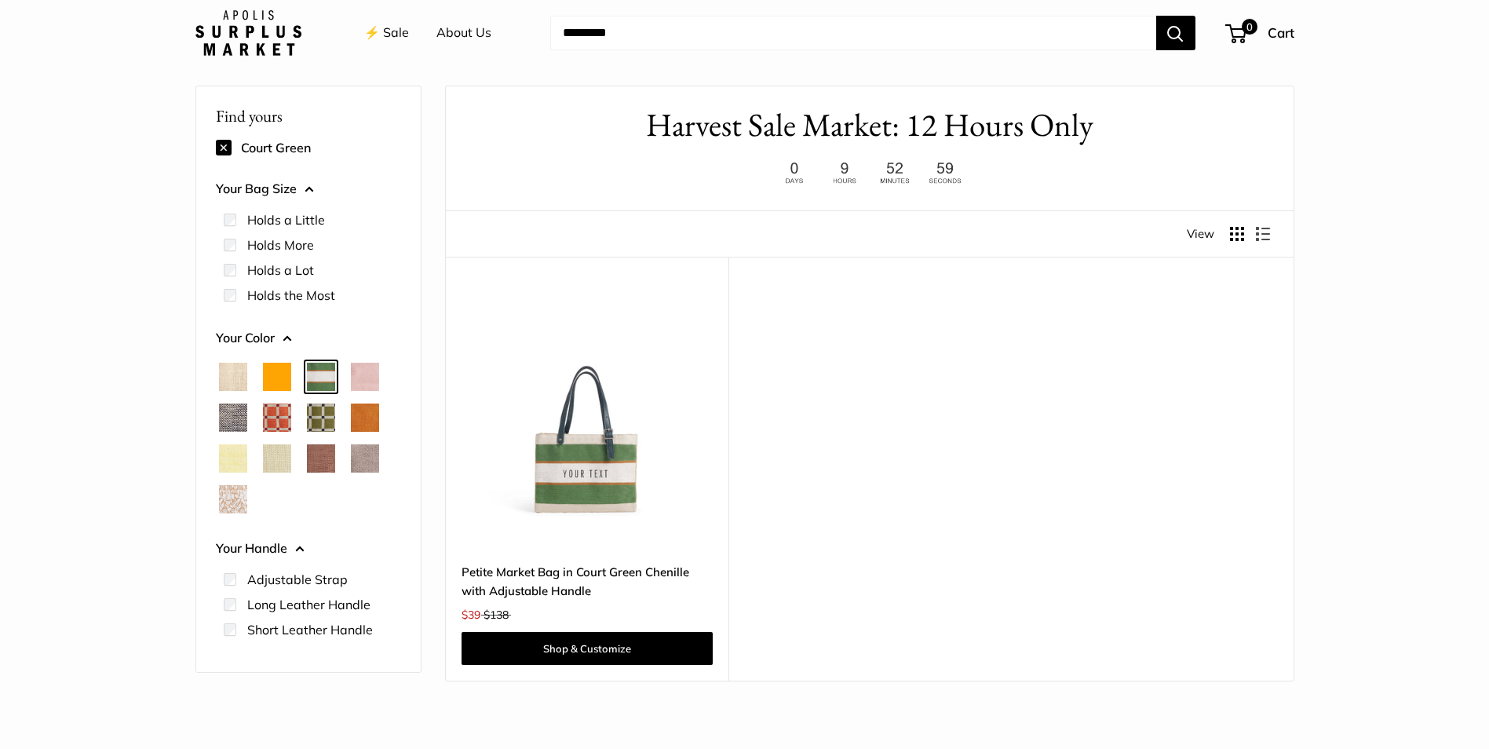
click at [228, 386] on span "Natural" at bounding box center [233, 377] width 28 height 28
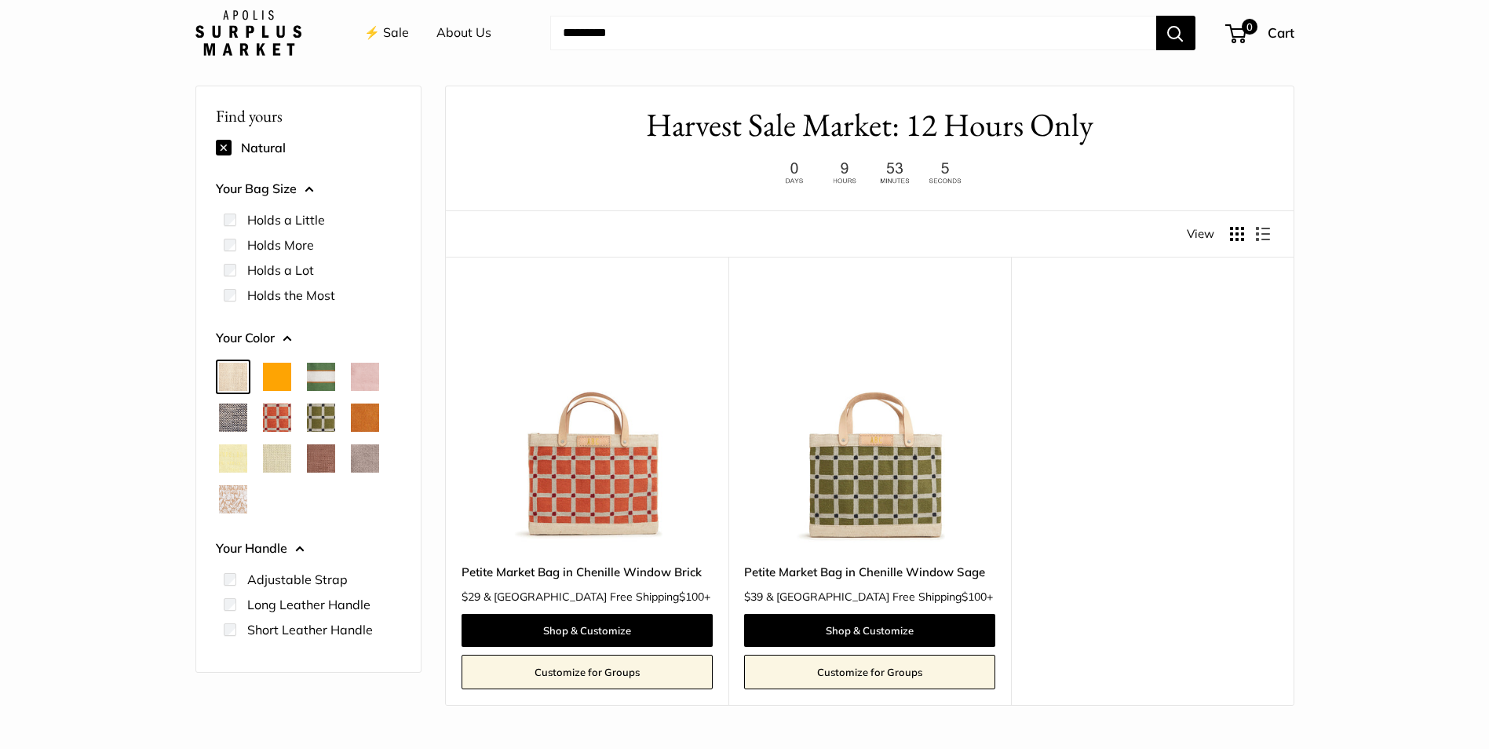
click at [272, 378] on span "Orange" at bounding box center [277, 377] width 28 height 28
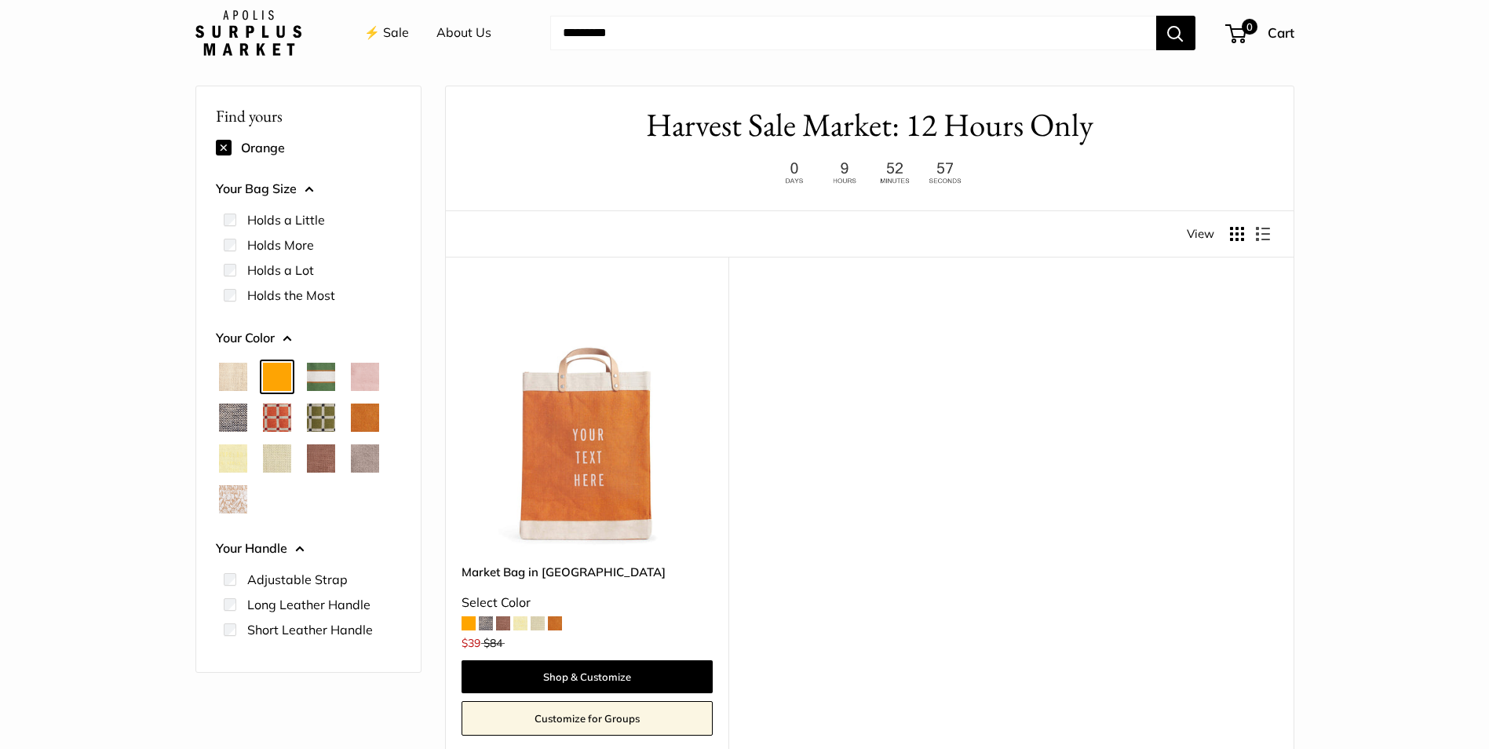
click at [325, 419] on span "Chenille Window Sage" at bounding box center [321, 418] width 28 height 28
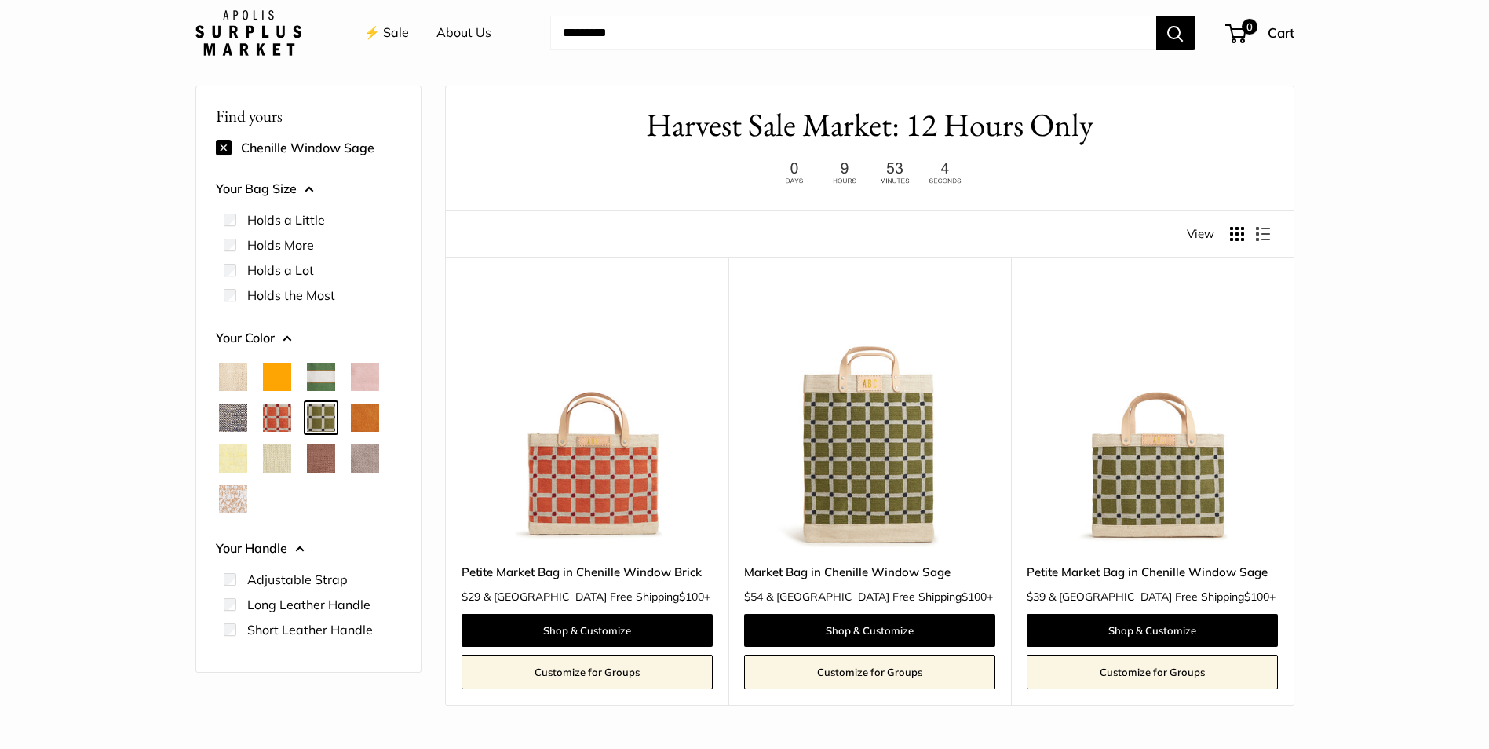
click at [321, 381] on span "Court Green" at bounding box center [321, 377] width 28 height 28
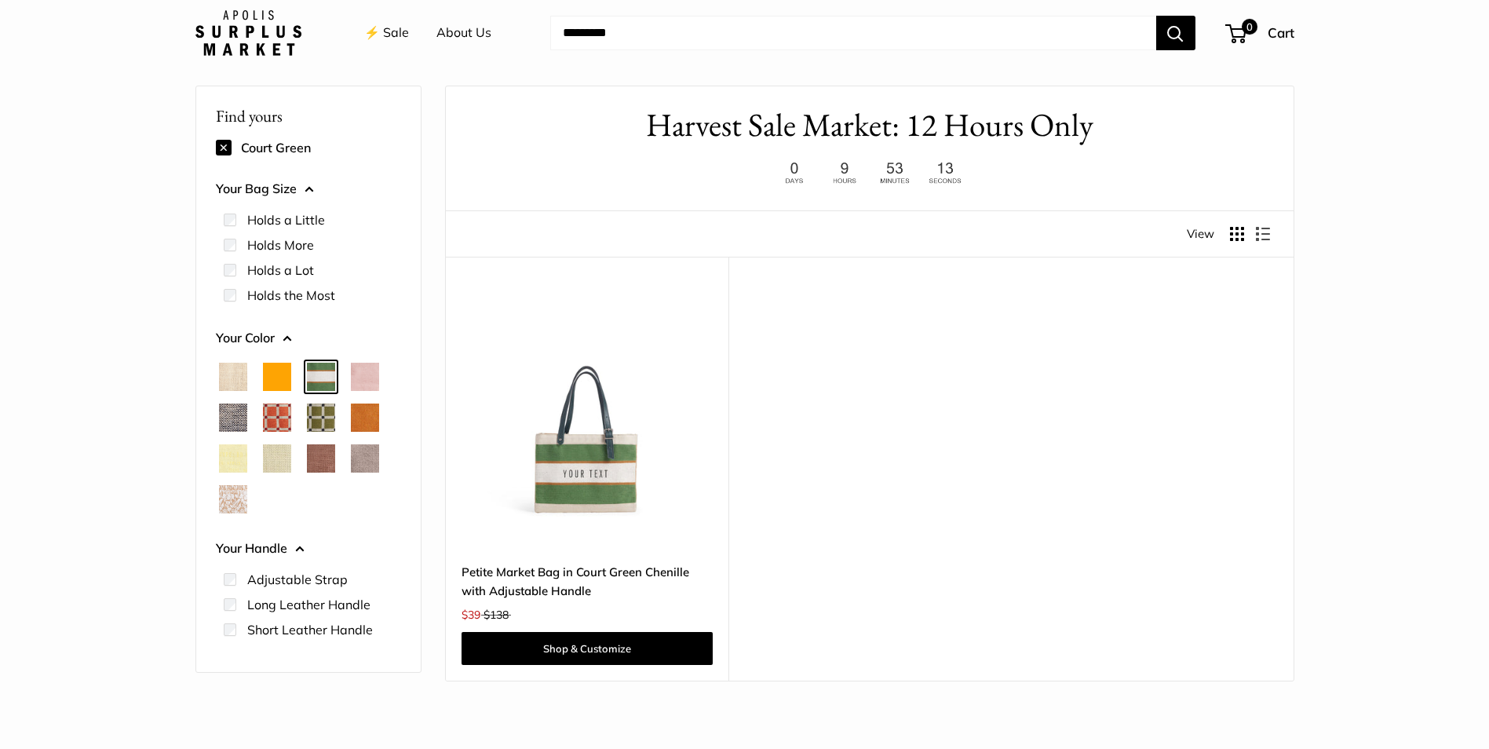
click at [0, 0] on img at bounding box center [0, 0] width 0 height 0
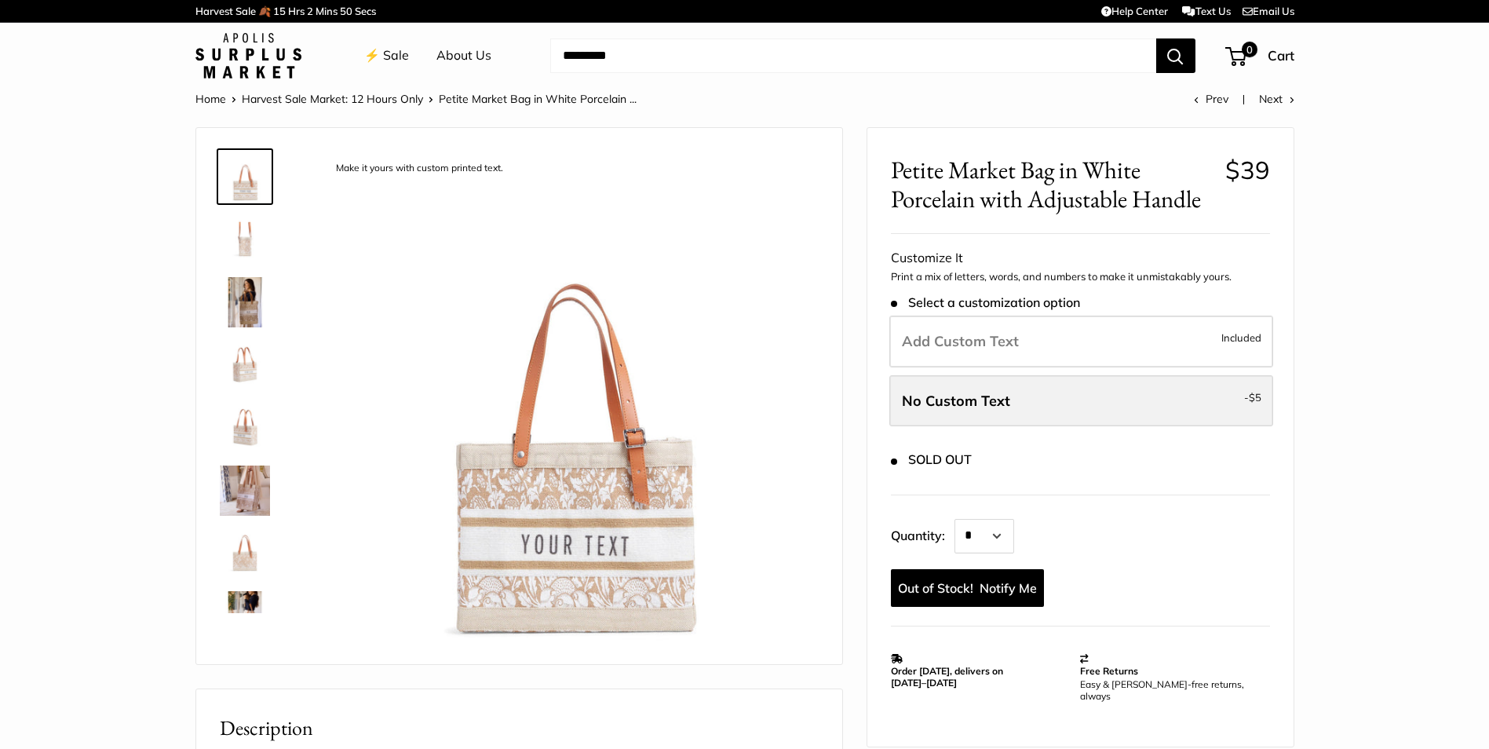
click at [939, 415] on label "No Custom Text - $5" at bounding box center [1082, 401] width 384 height 52
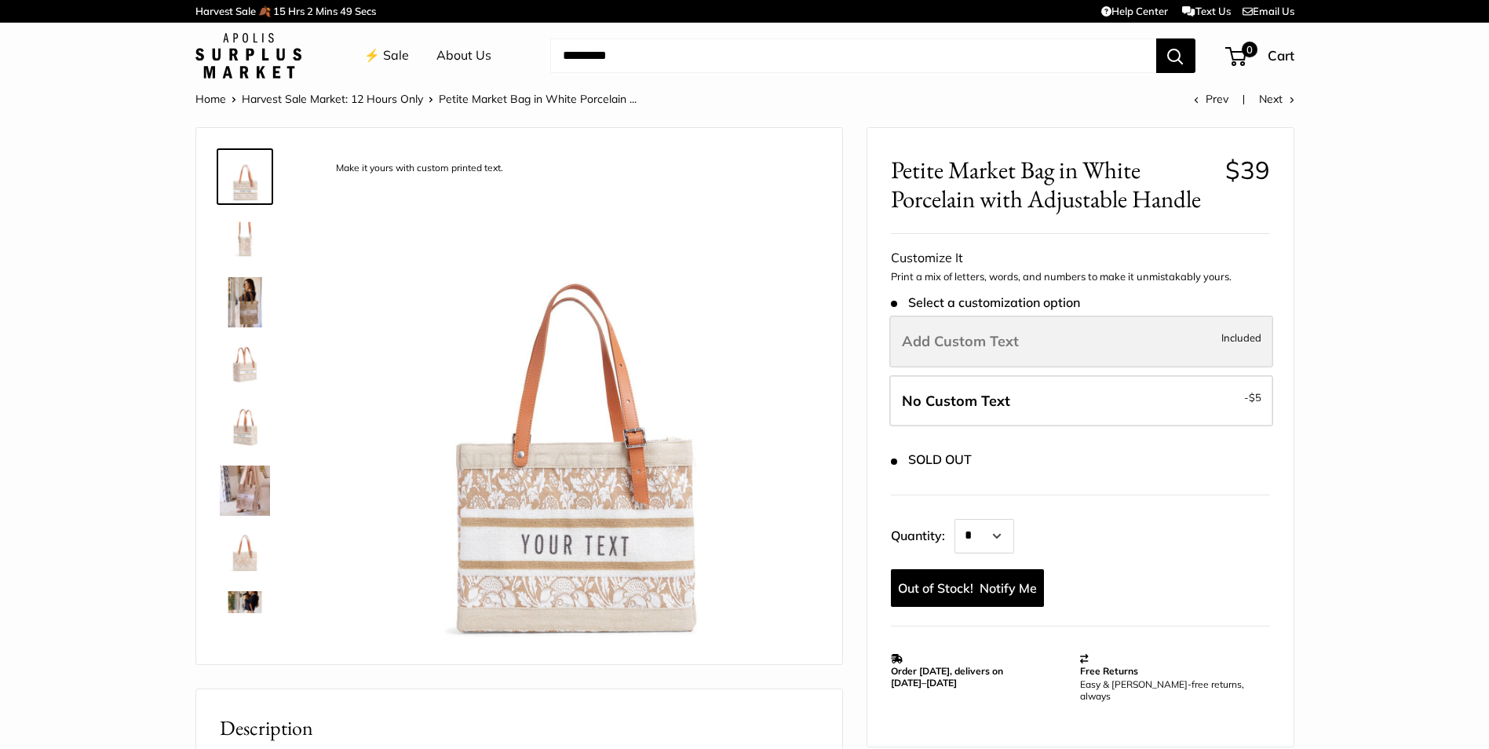
click at [937, 330] on label "Add Custom Text Included" at bounding box center [1082, 342] width 384 height 52
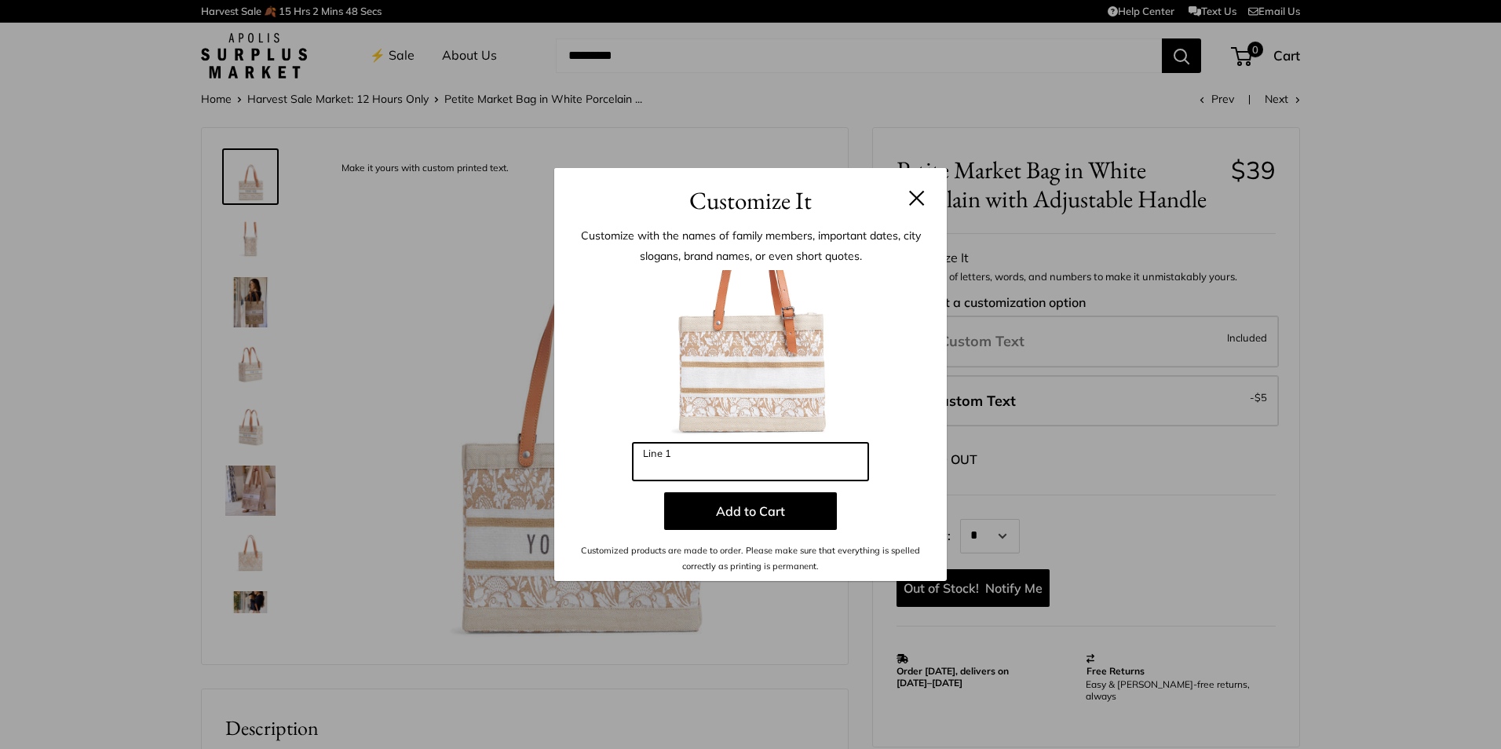
click at [741, 466] on input "Line 1" at bounding box center [751, 462] width 236 height 38
type input "***"
click at [919, 198] on button at bounding box center [917, 198] width 16 height 16
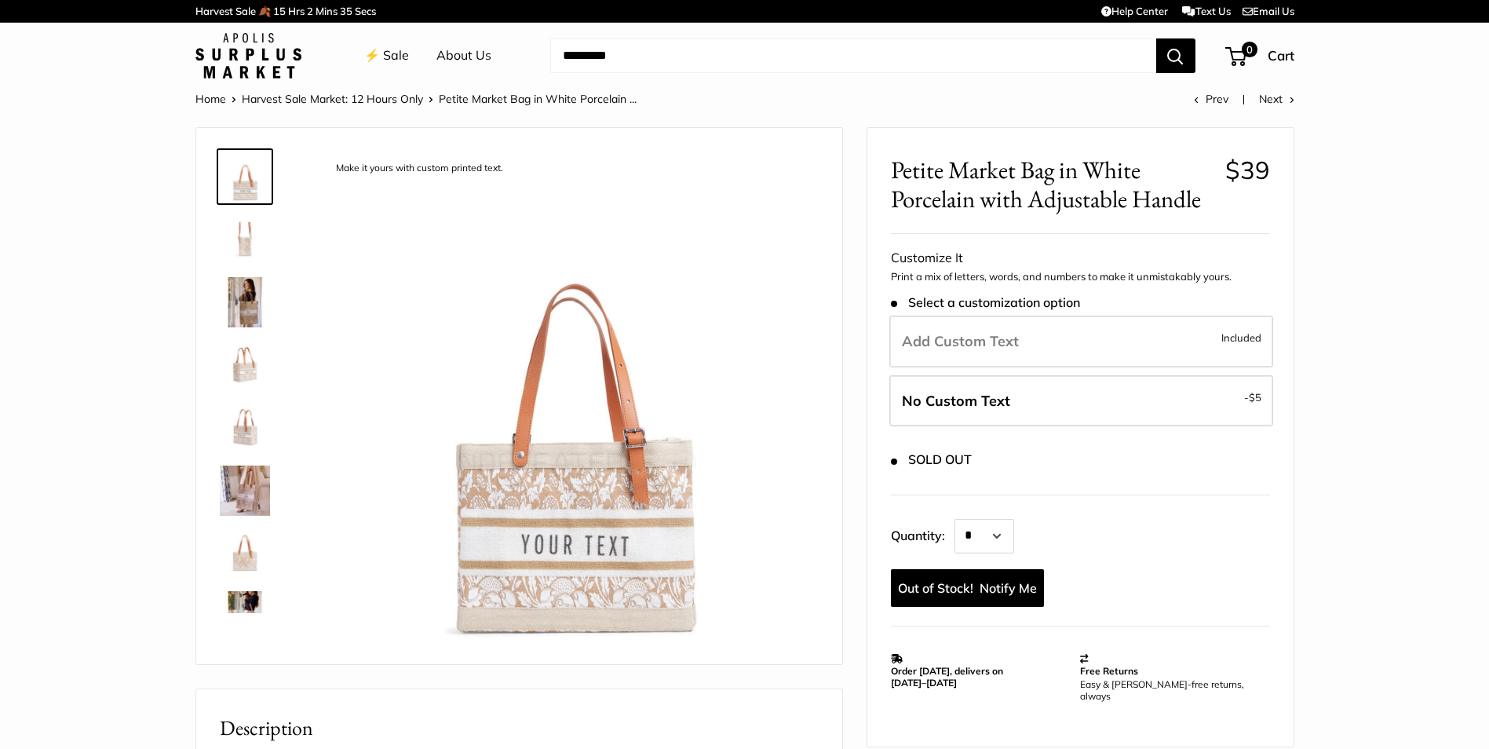
click at [232, 244] on img at bounding box center [245, 239] width 50 height 50
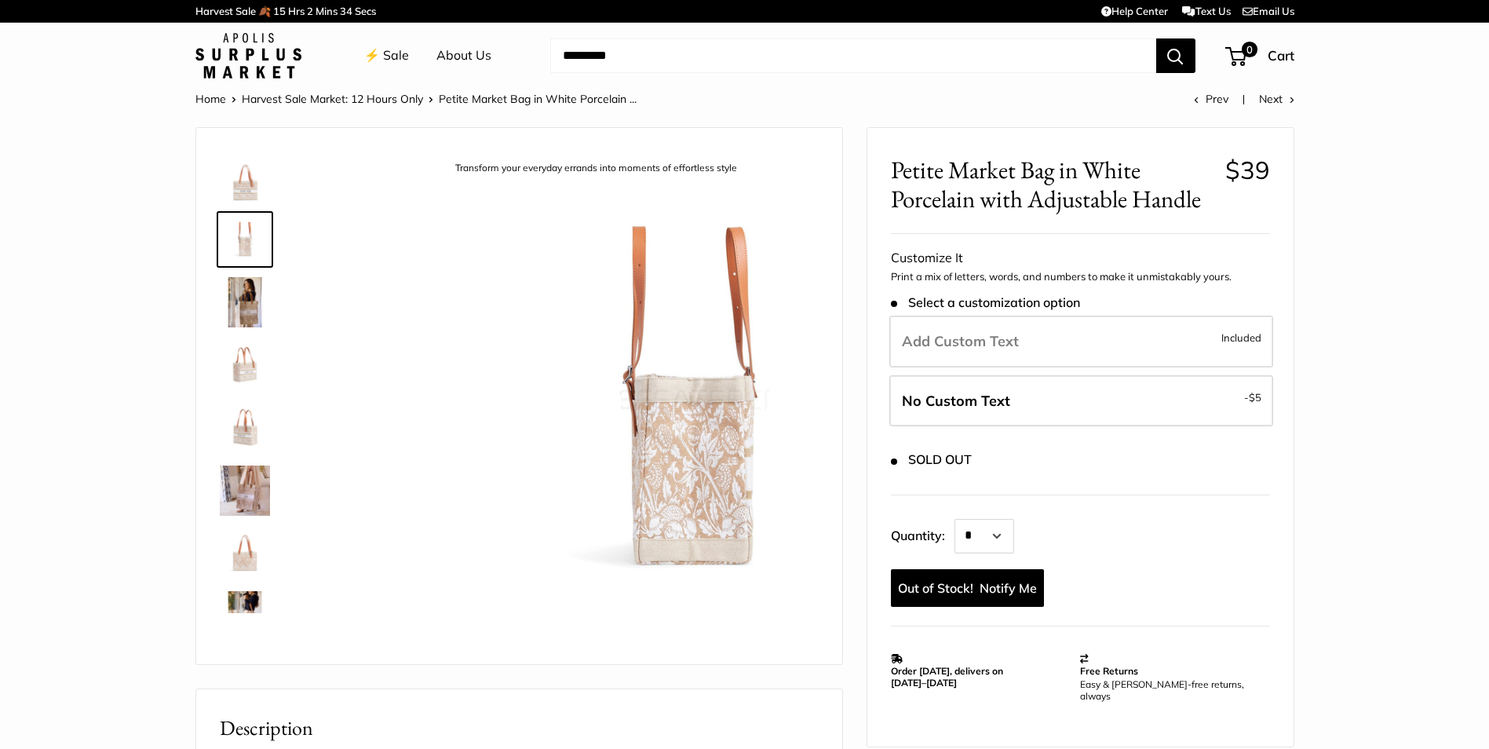
click at [236, 304] on img at bounding box center [245, 302] width 50 height 50
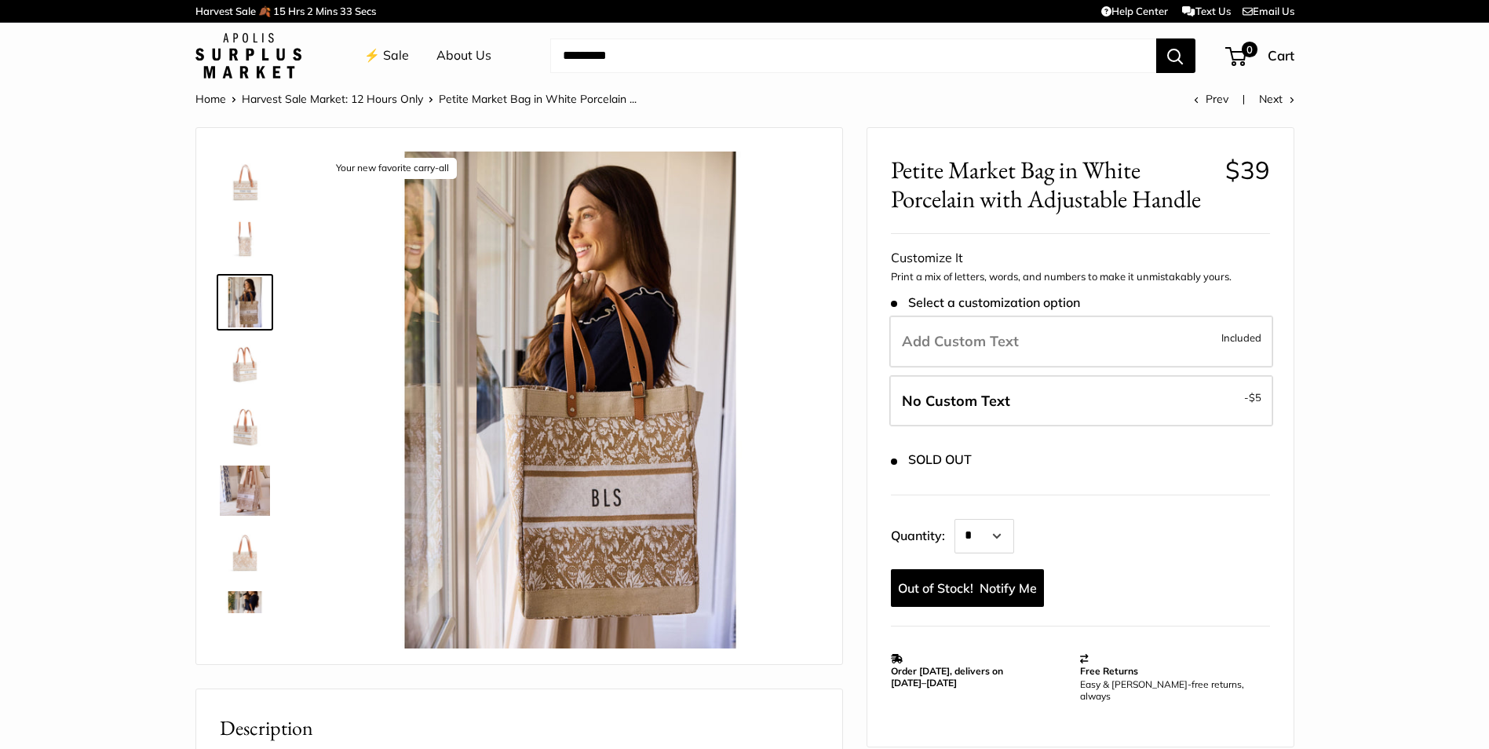
click at [249, 360] on img at bounding box center [245, 365] width 50 height 50
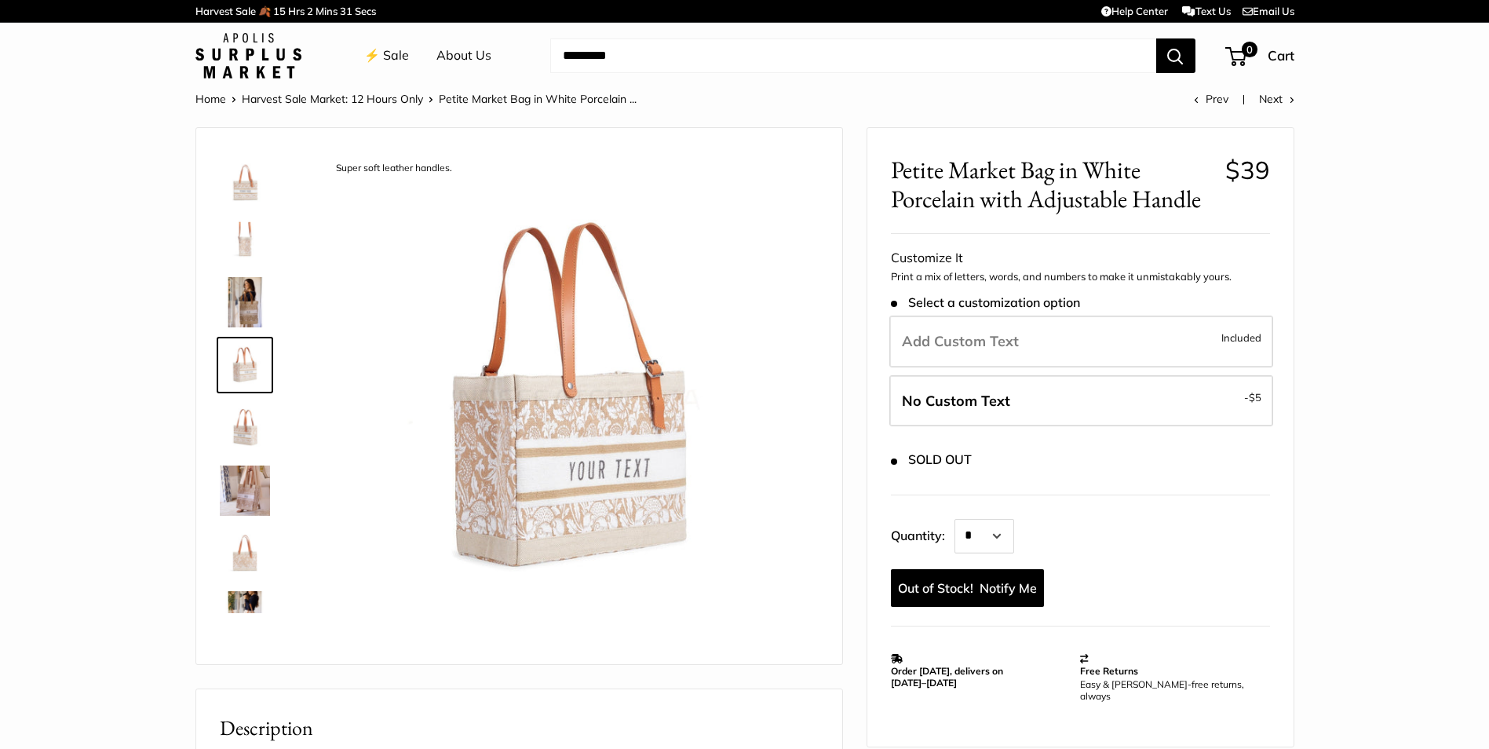
click at [246, 532] on img at bounding box center [245, 553] width 50 height 50
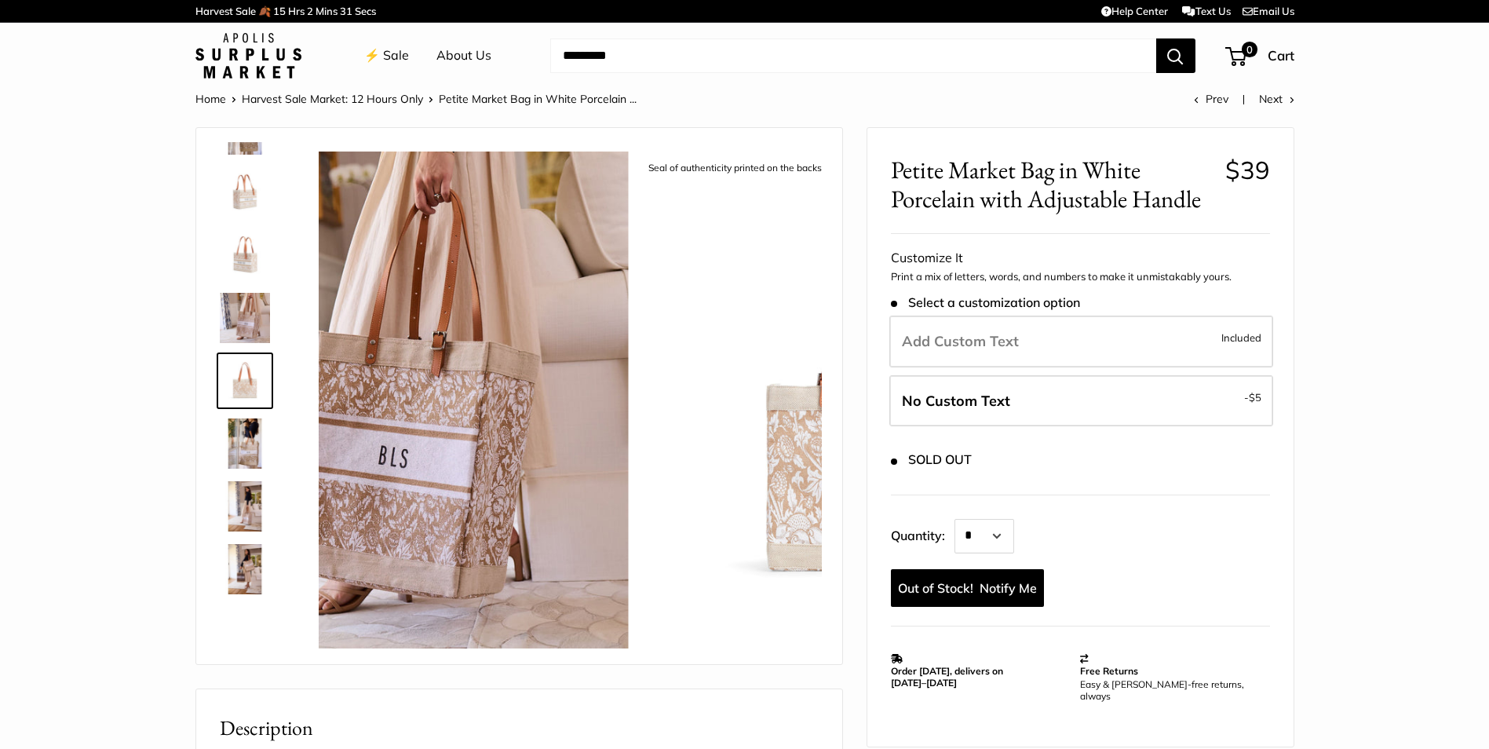
scroll to position [174, 0]
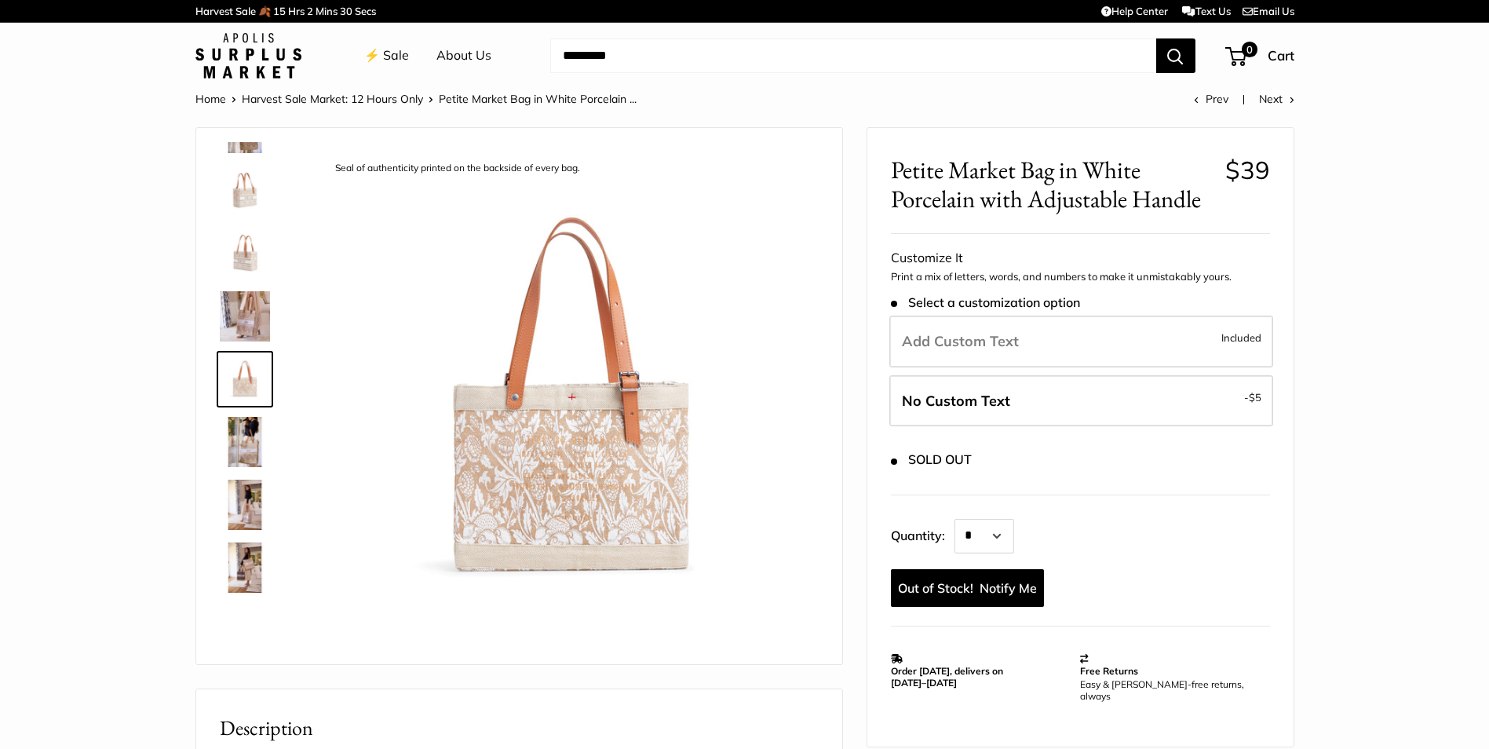
click at [251, 525] on img at bounding box center [245, 505] width 50 height 50
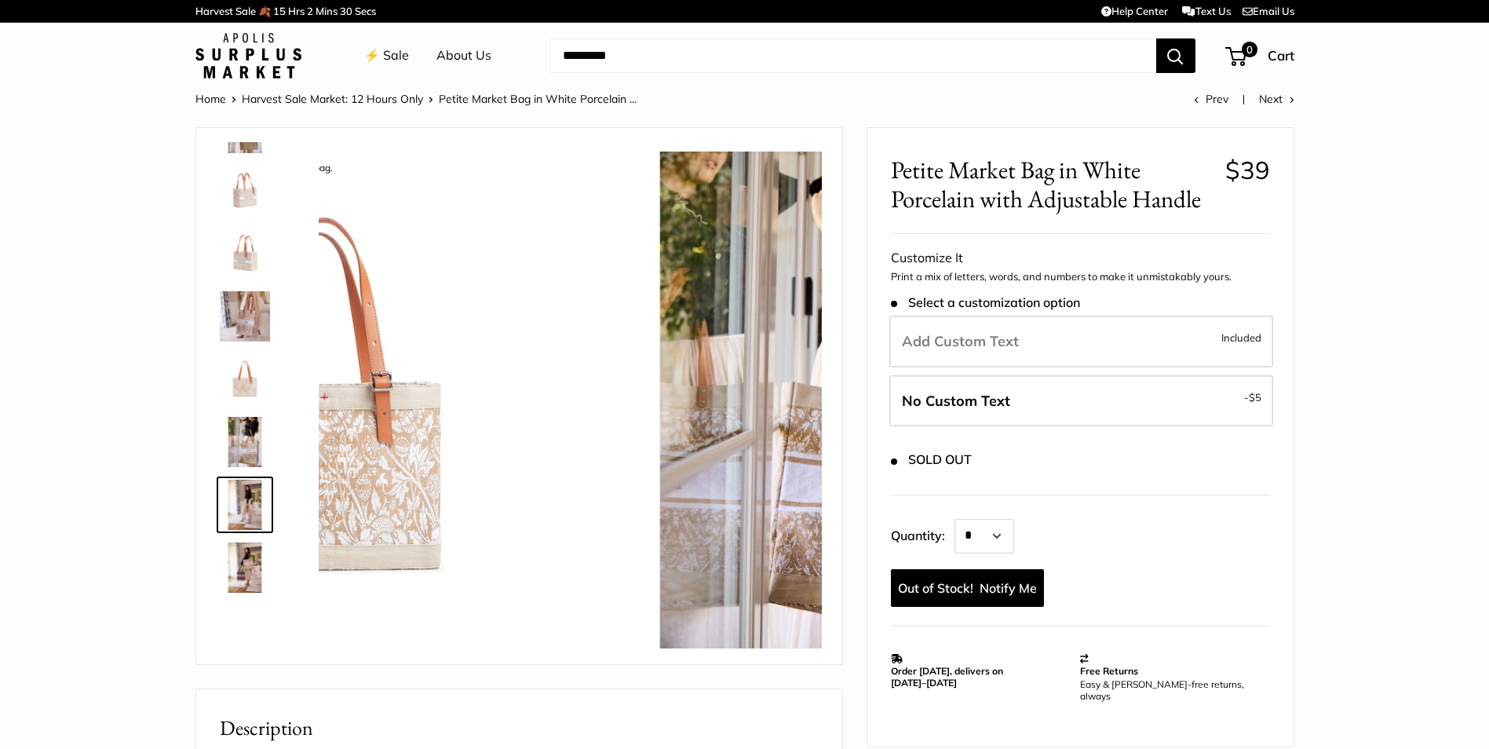
scroll to position [226, 0]
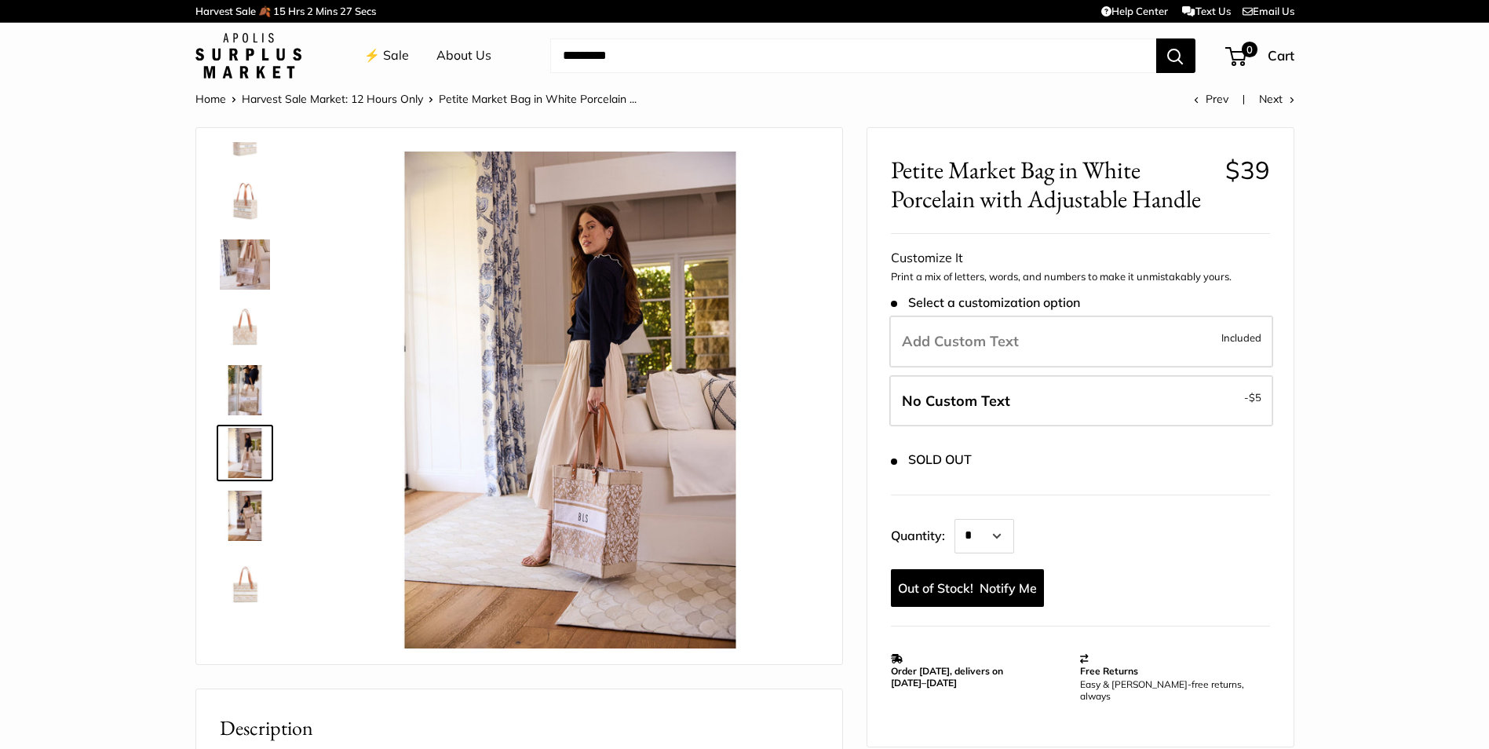
click at [242, 582] on img at bounding box center [245, 578] width 50 height 50
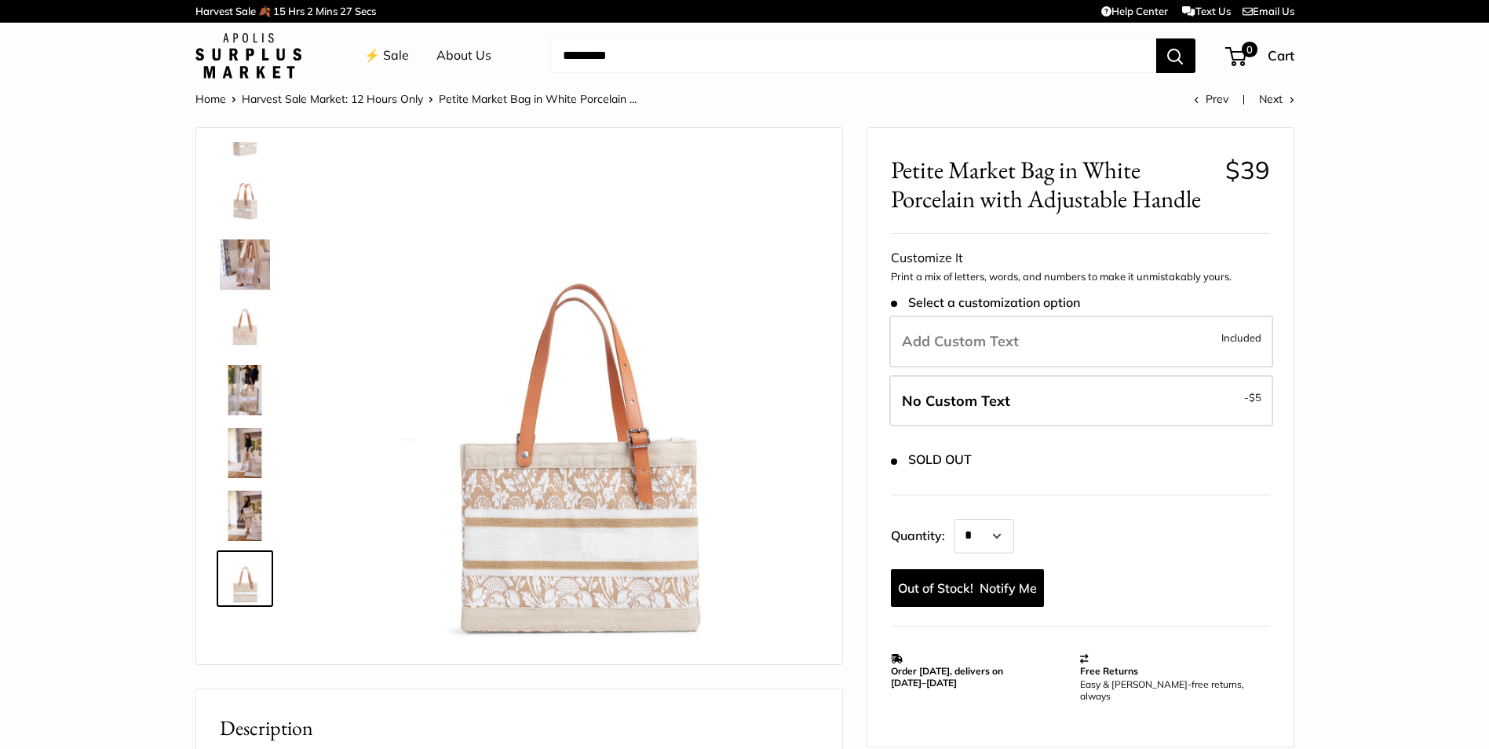
click at [246, 513] on img at bounding box center [245, 516] width 50 height 50
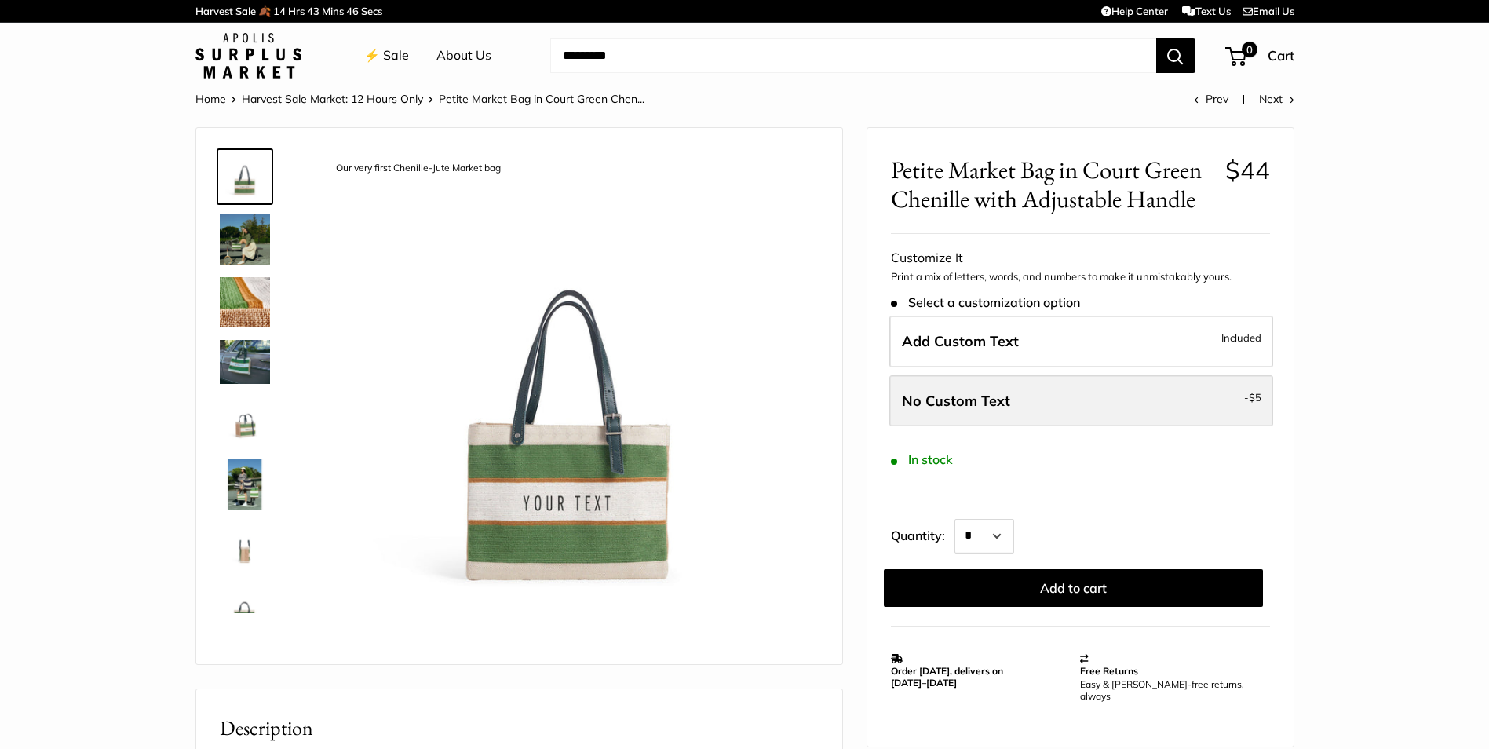
click at [974, 407] on span "No Custom Text" at bounding box center [956, 401] width 108 height 18
click at [968, 413] on label "No Custom Text - $5" at bounding box center [1082, 401] width 384 height 52
click at [923, 402] on span "No Custom Text" at bounding box center [956, 401] width 108 height 18
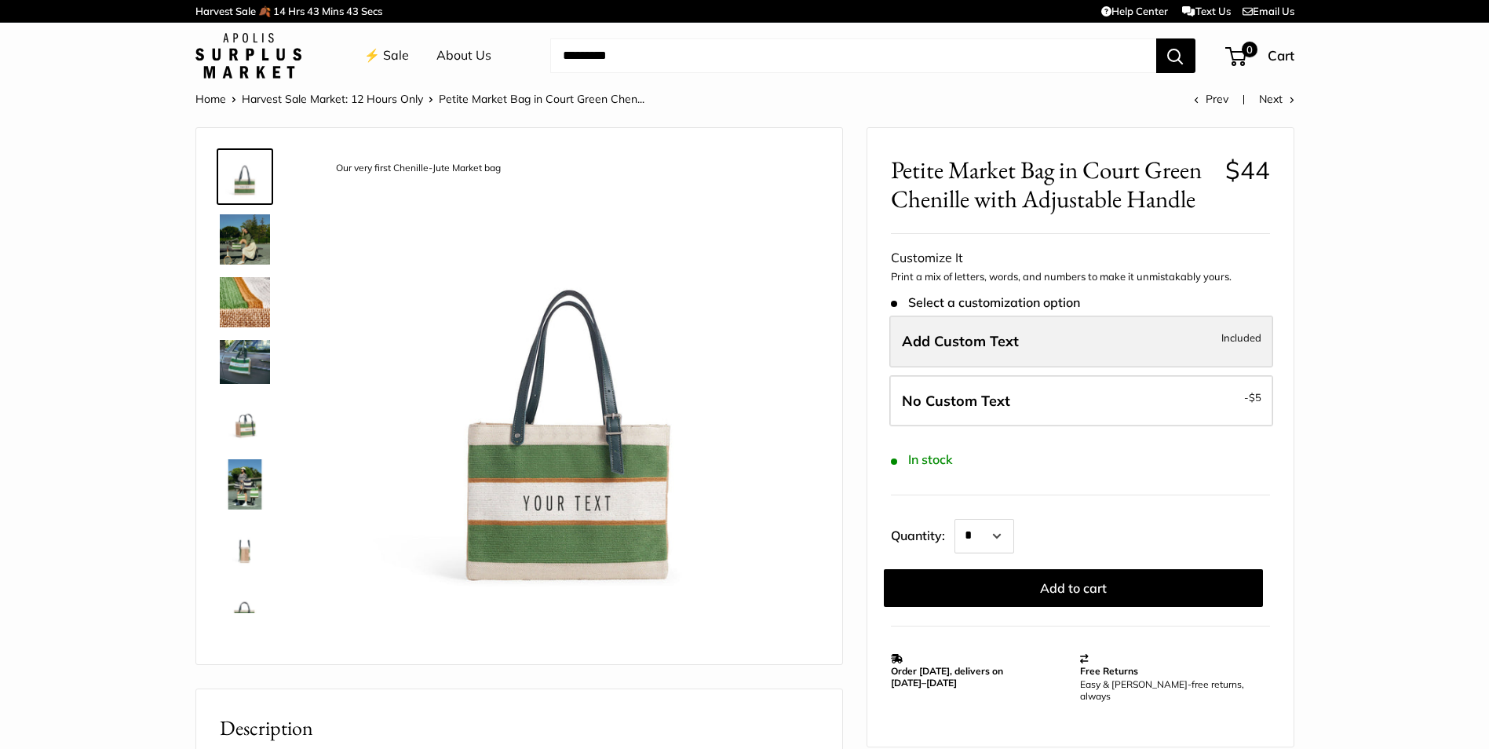
click at [953, 337] on span "Add Custom Text" at bounding box center [960, 341] width 117 height 18
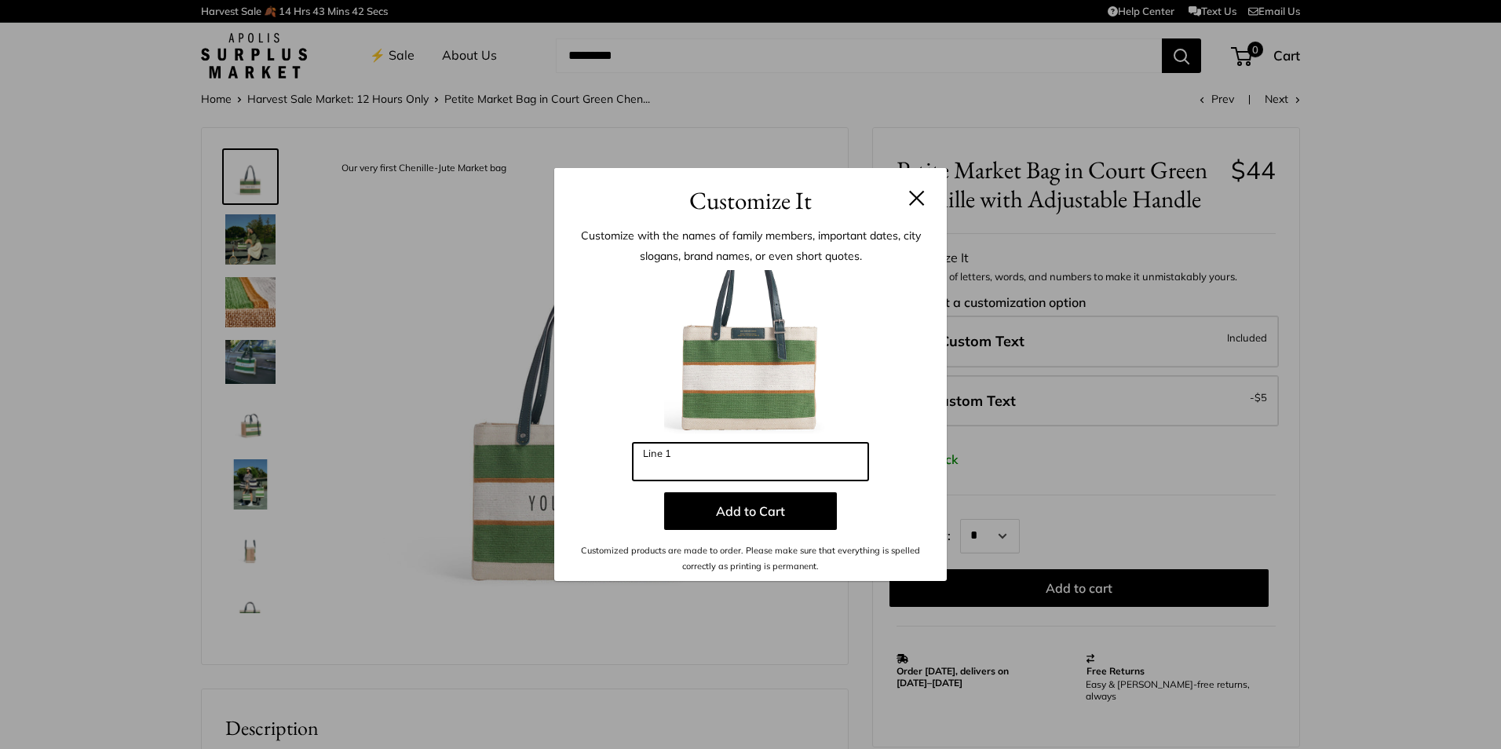
click at [737, 462] on input "Line 1" at bounding box center [751, 462] width 236 height 38
drag, startPoint x: 689, startPoint y: 464, endPoint x: 535, endPoint y: 437, distance: 156.3
click at [535, 437] on div "Customize It Customize with the names of family members, important dates, city …" at bounding box center [750, 374] width 1501 height 749
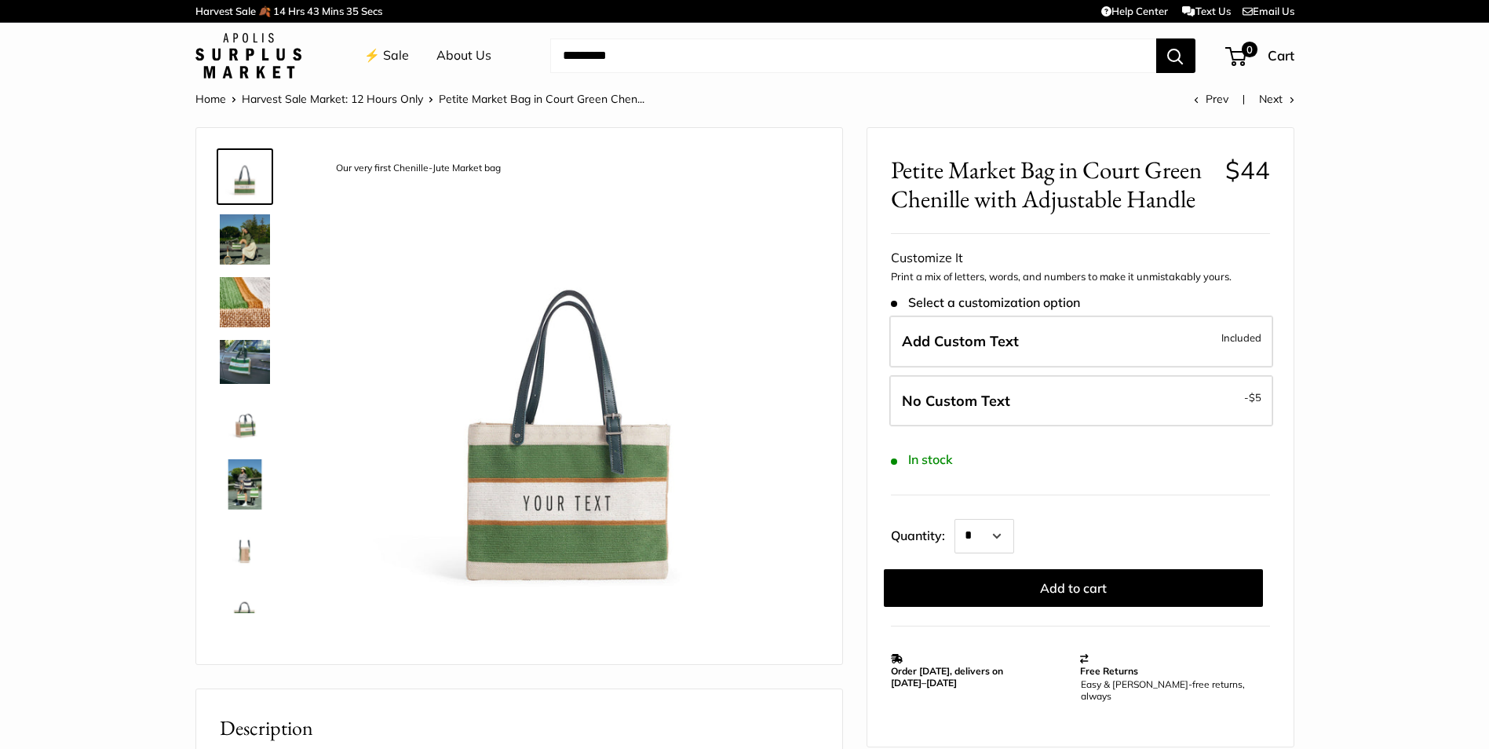
type input "***"
click at [991, 334] on span "Add Custom Text" at bounding box center [960, 341] width 117 height 18
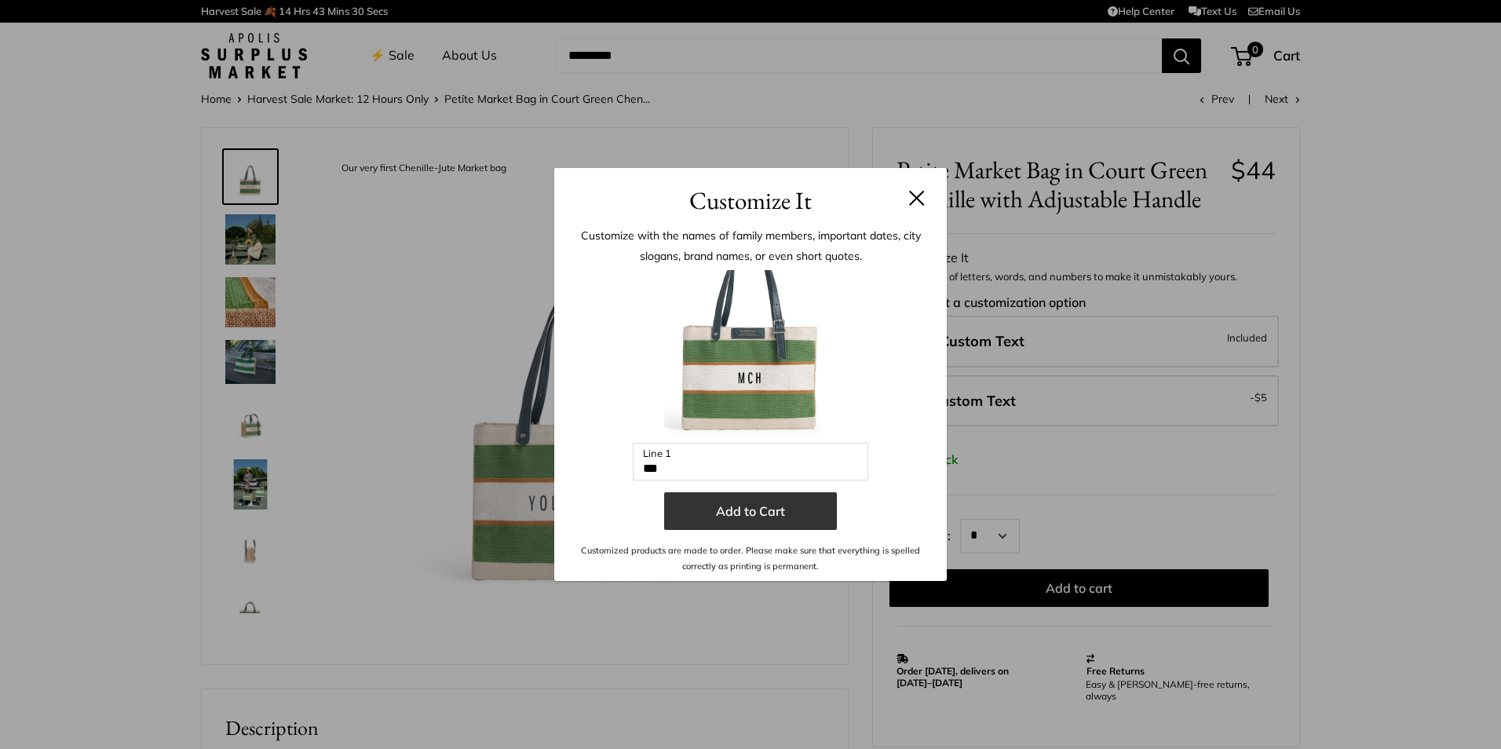
click at [762, 513] on button "Add to Cart" at bounding box center [750, 511] width 173 height 38
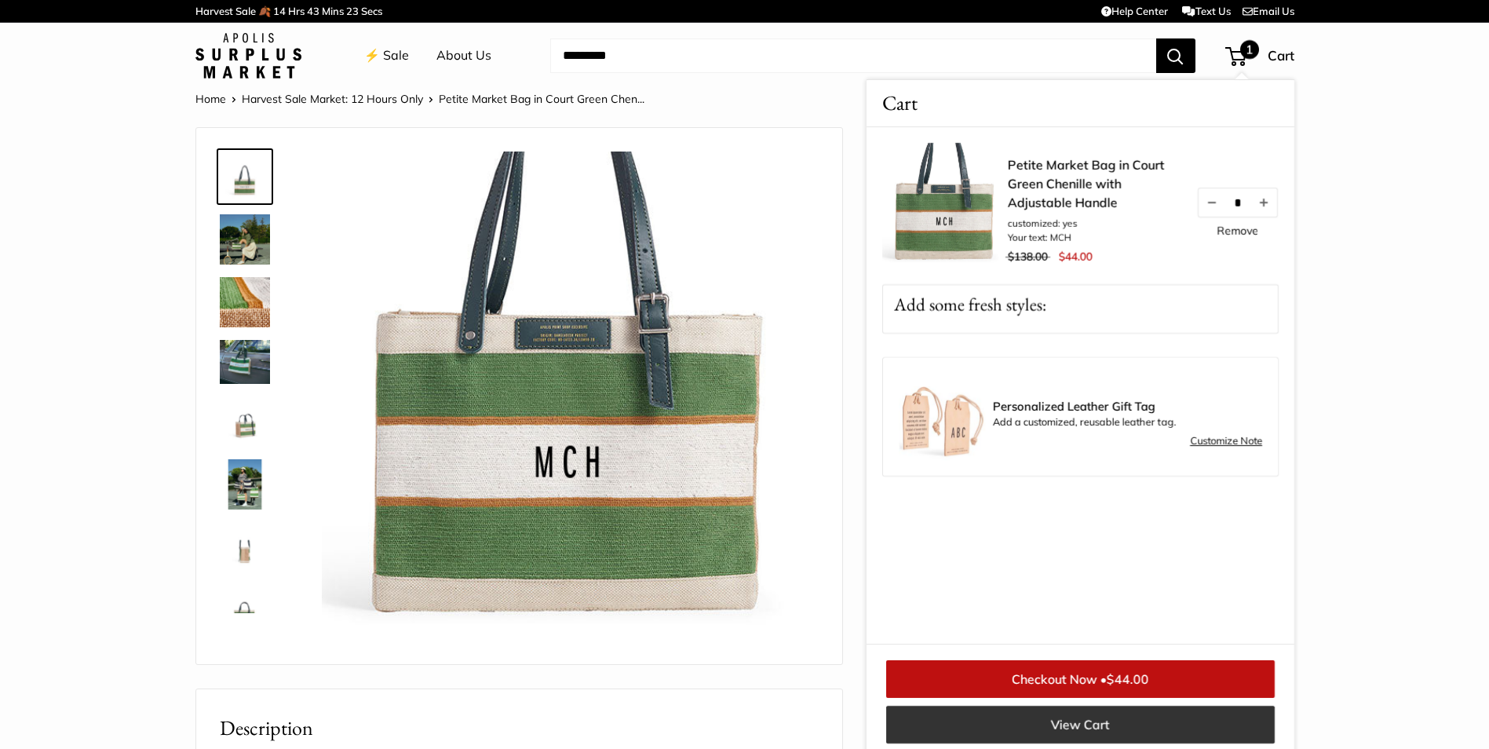
click at [1069, 726] on link "View Cart" at bounding box center [1080, 725] width 389 height 38
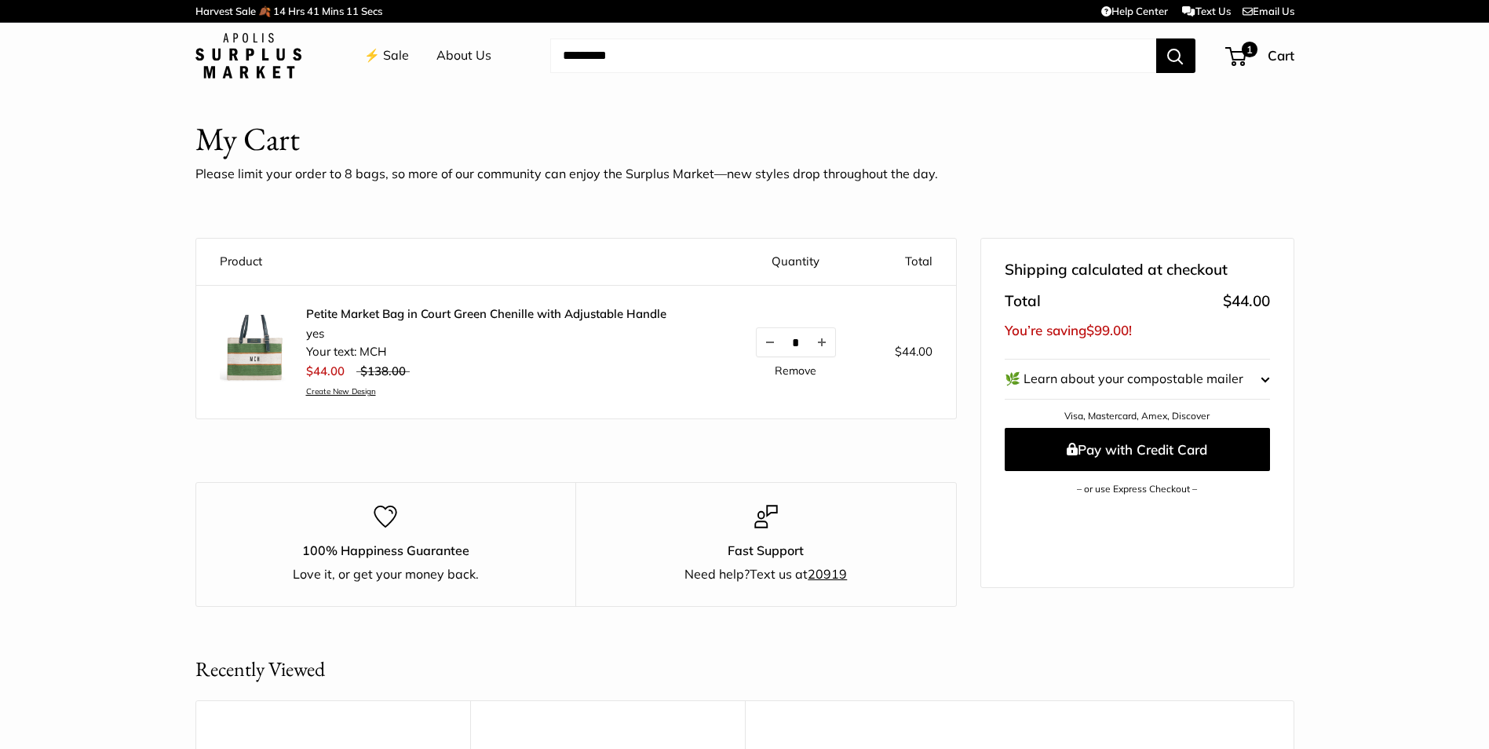
click at [391, 57] on link "⚡️ Sale" at bounding box center [386, 56] width 45 height 24
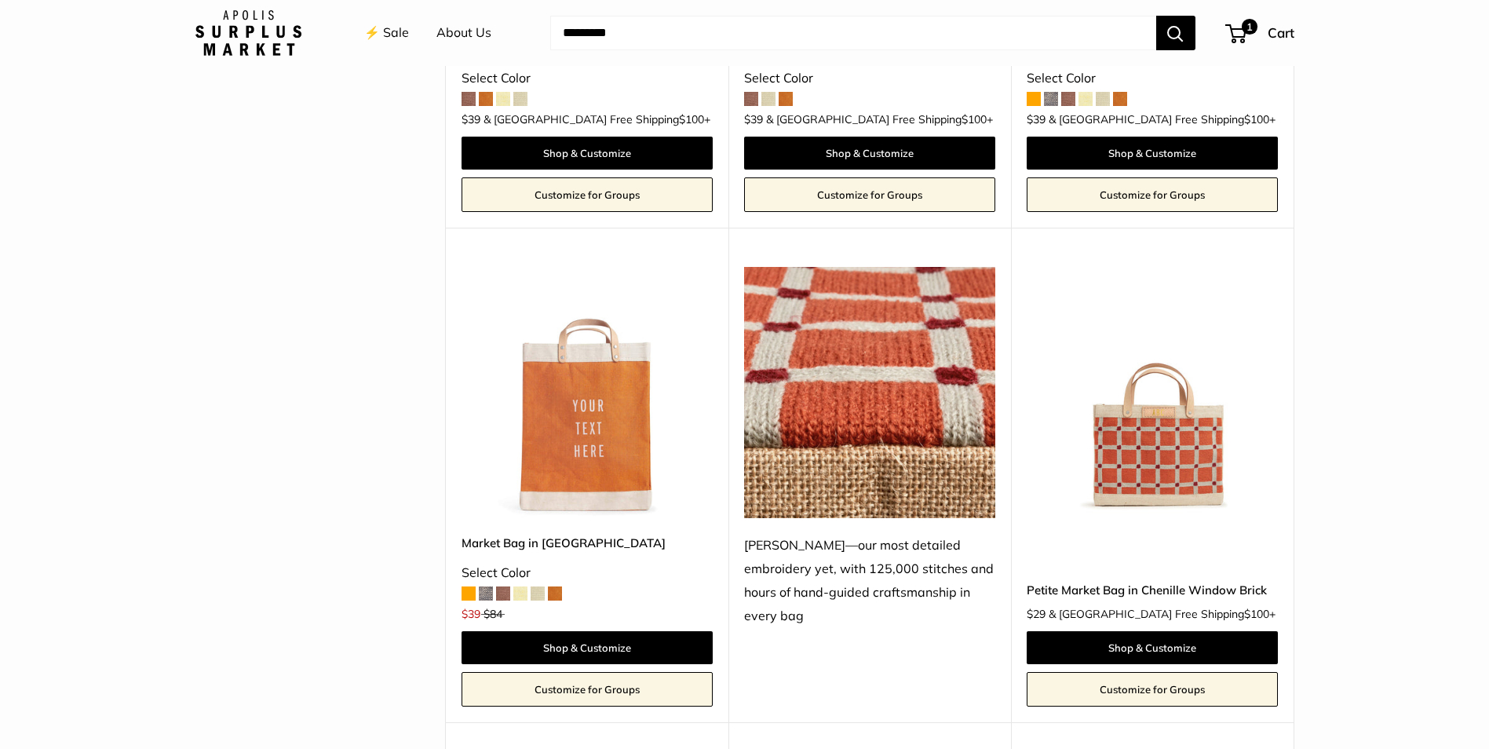
scroll to position [2120, 0]
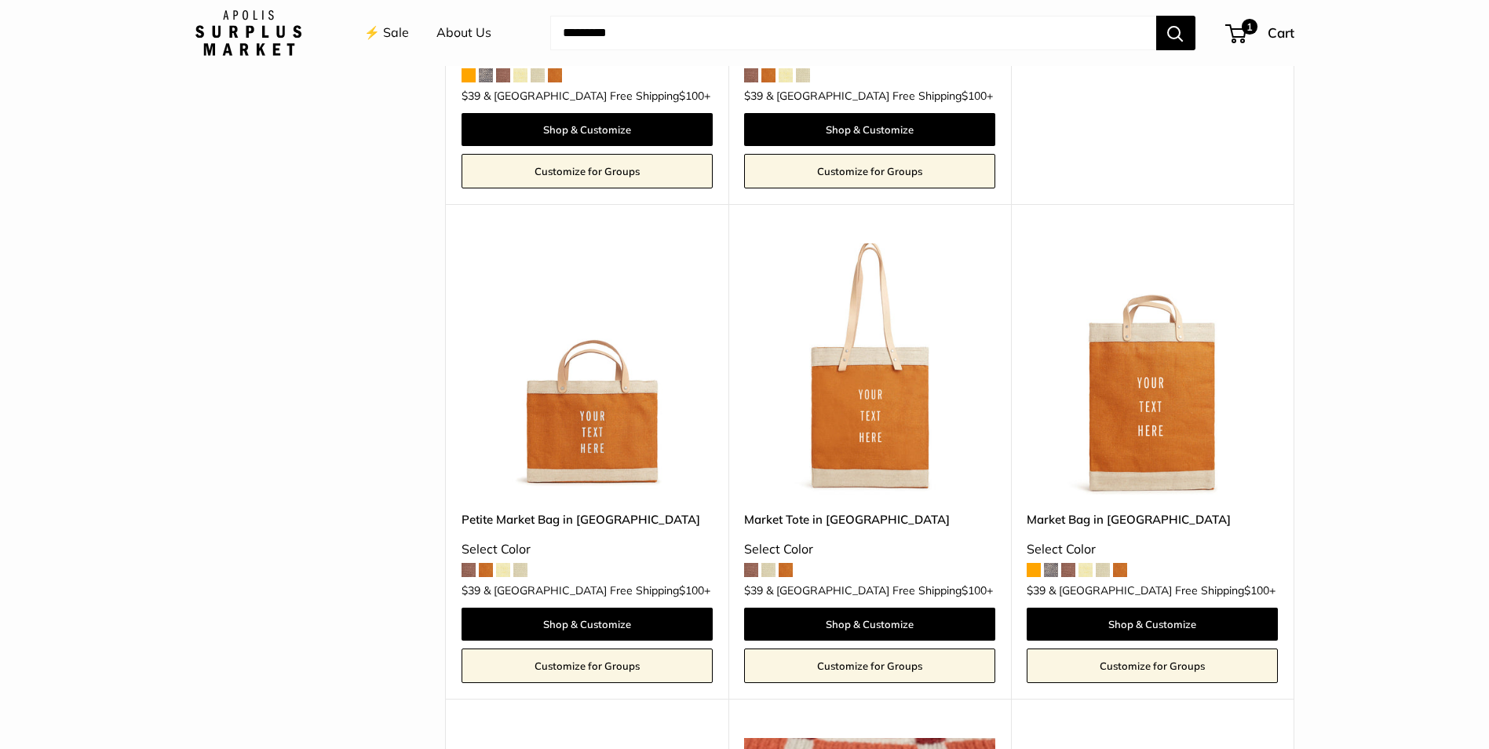
click at [0, 0] on img at bounding box center [0, 0] width 0 height 0
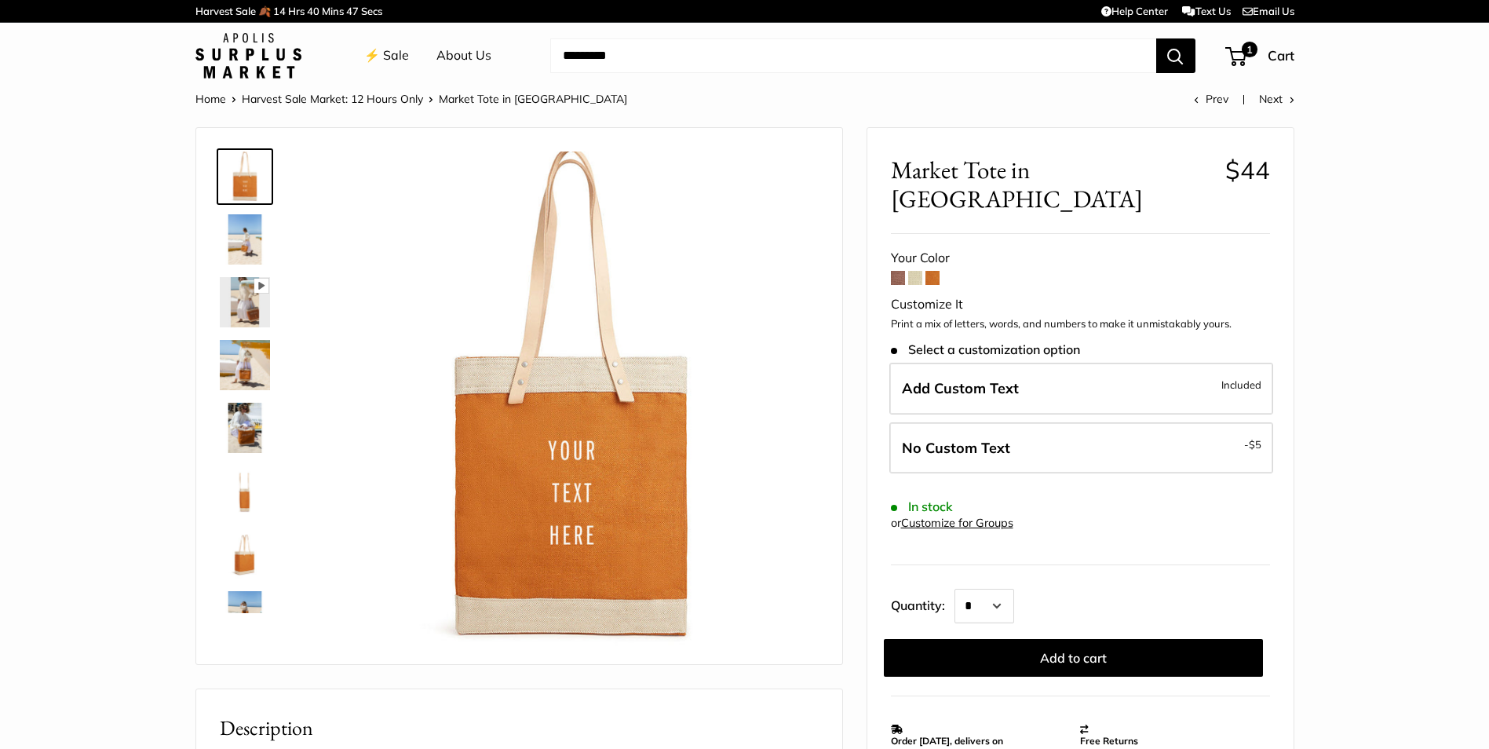
click at [900, 271] on span at bounding box center [898, 278] width 14 height 14
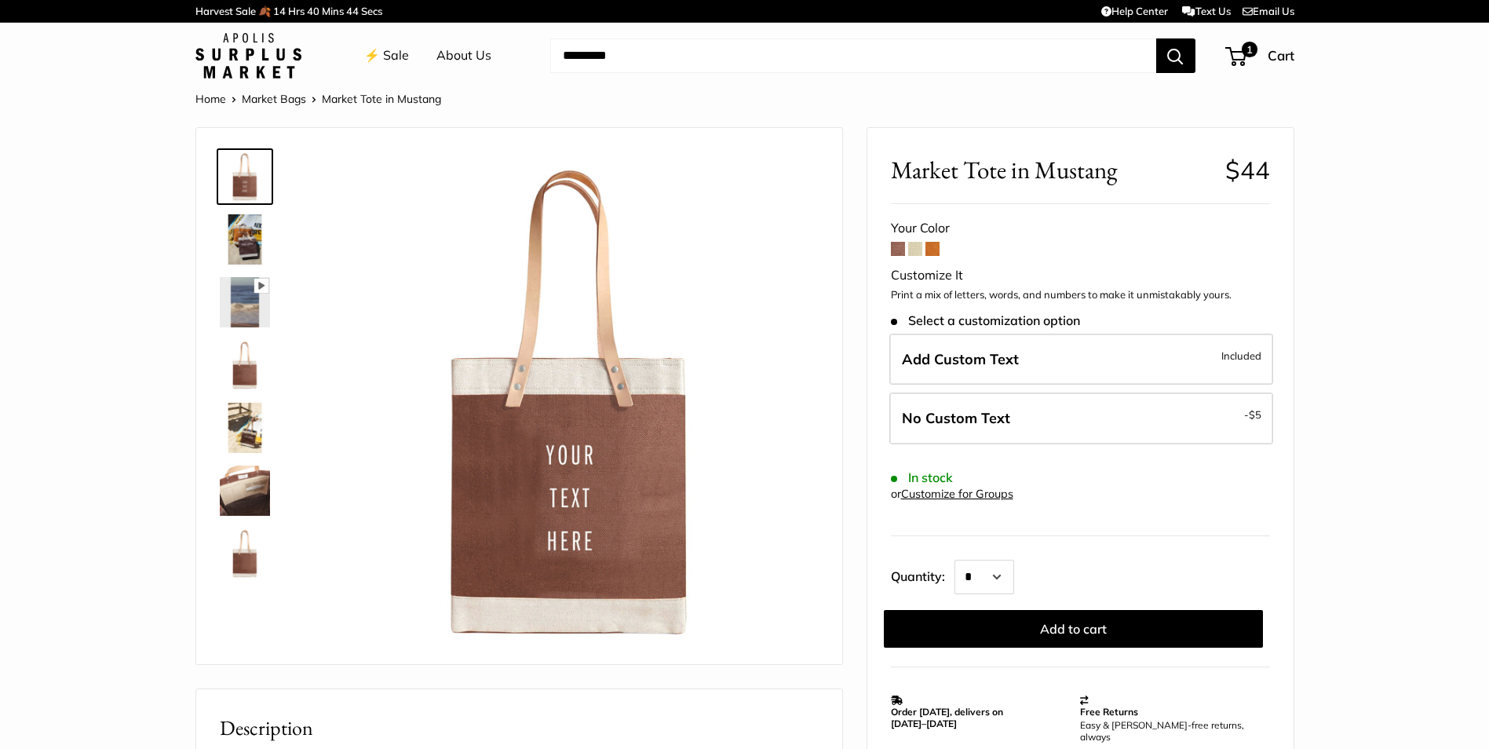
click at [238, 234] on img at bounding box center [245, 239] width 50 height 50
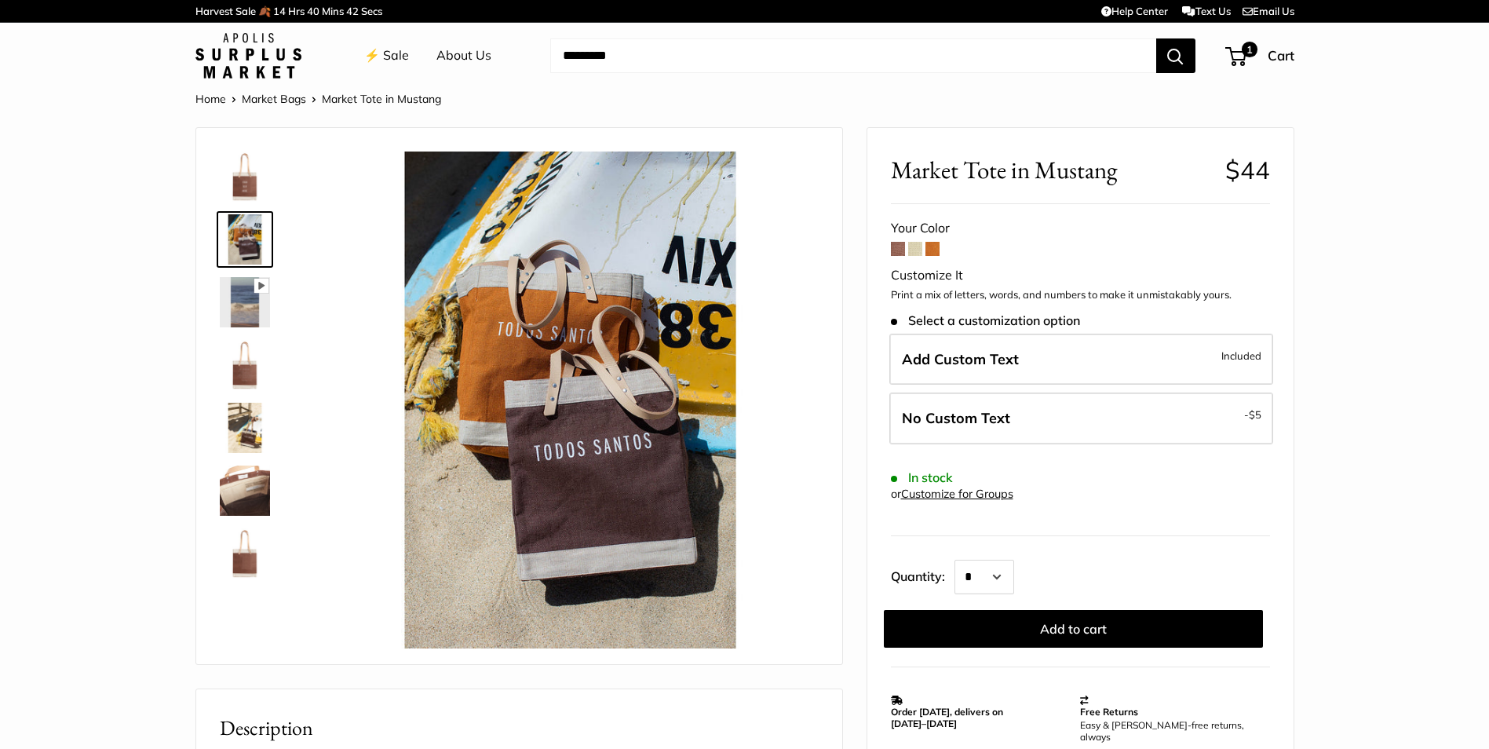
click at [250, 558] on img at bounding box center [245, 553] width 50 height 50
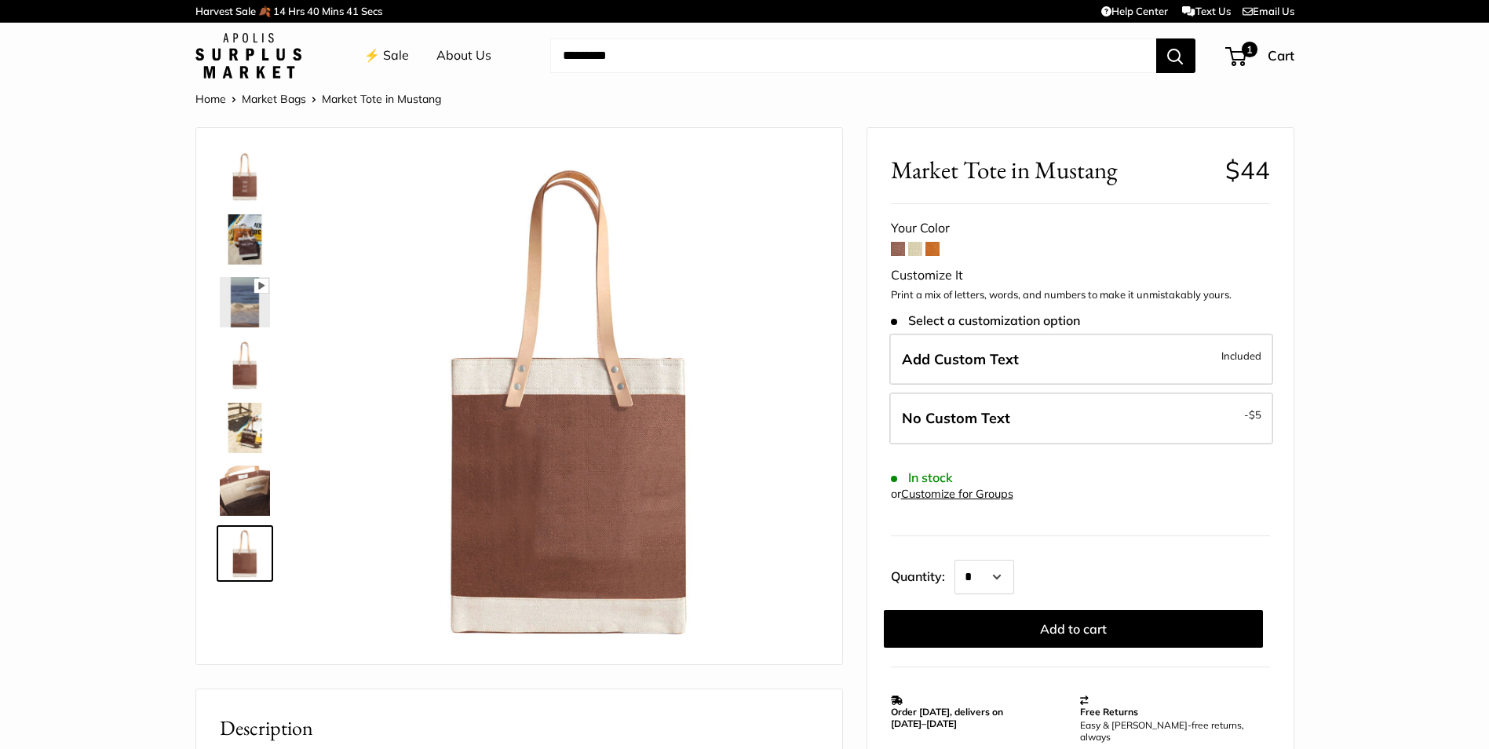
click at [252, 502] on img at bounding box center [245, 491] width 50 height 50
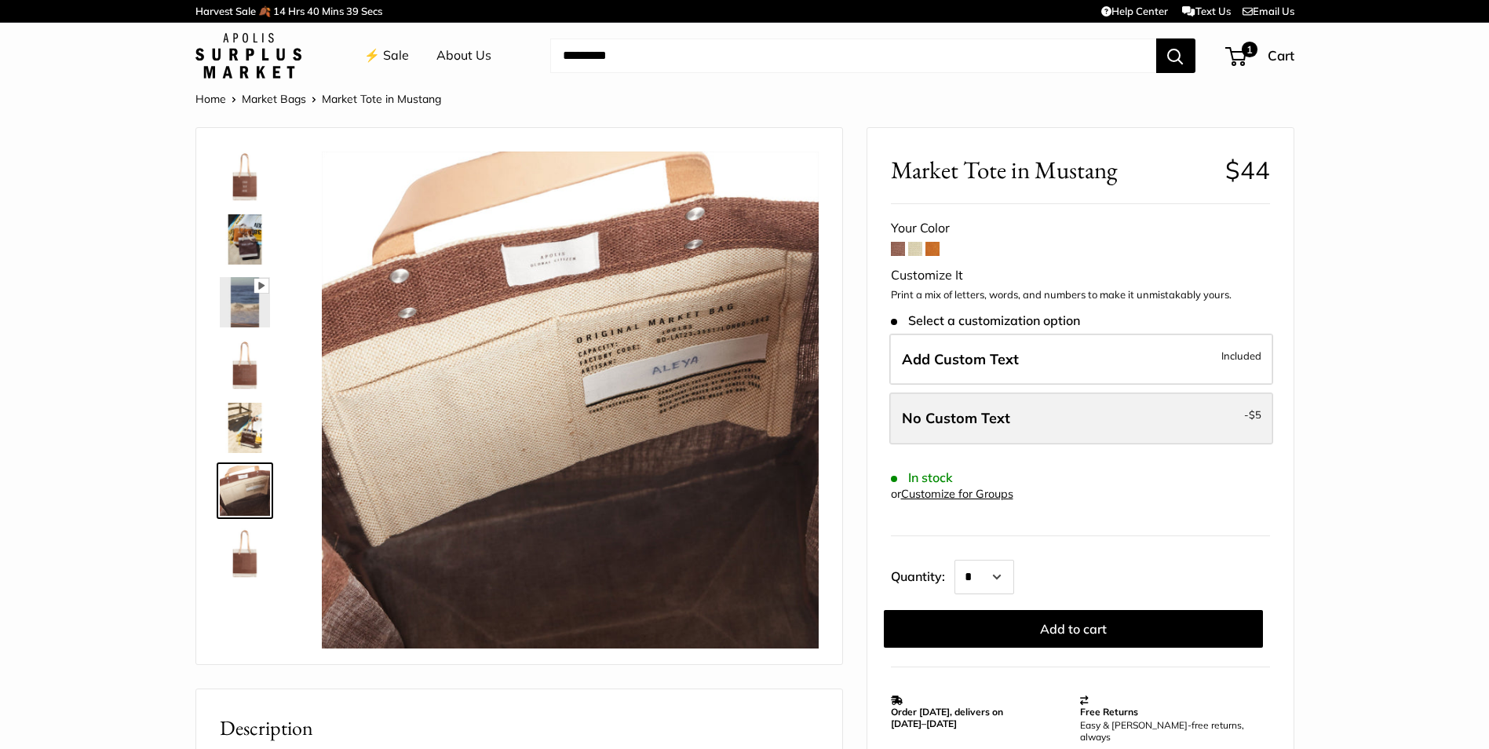
click at [962, 417] on span "No Custom Text" at bounding box center [956, 418] width 108 height 18
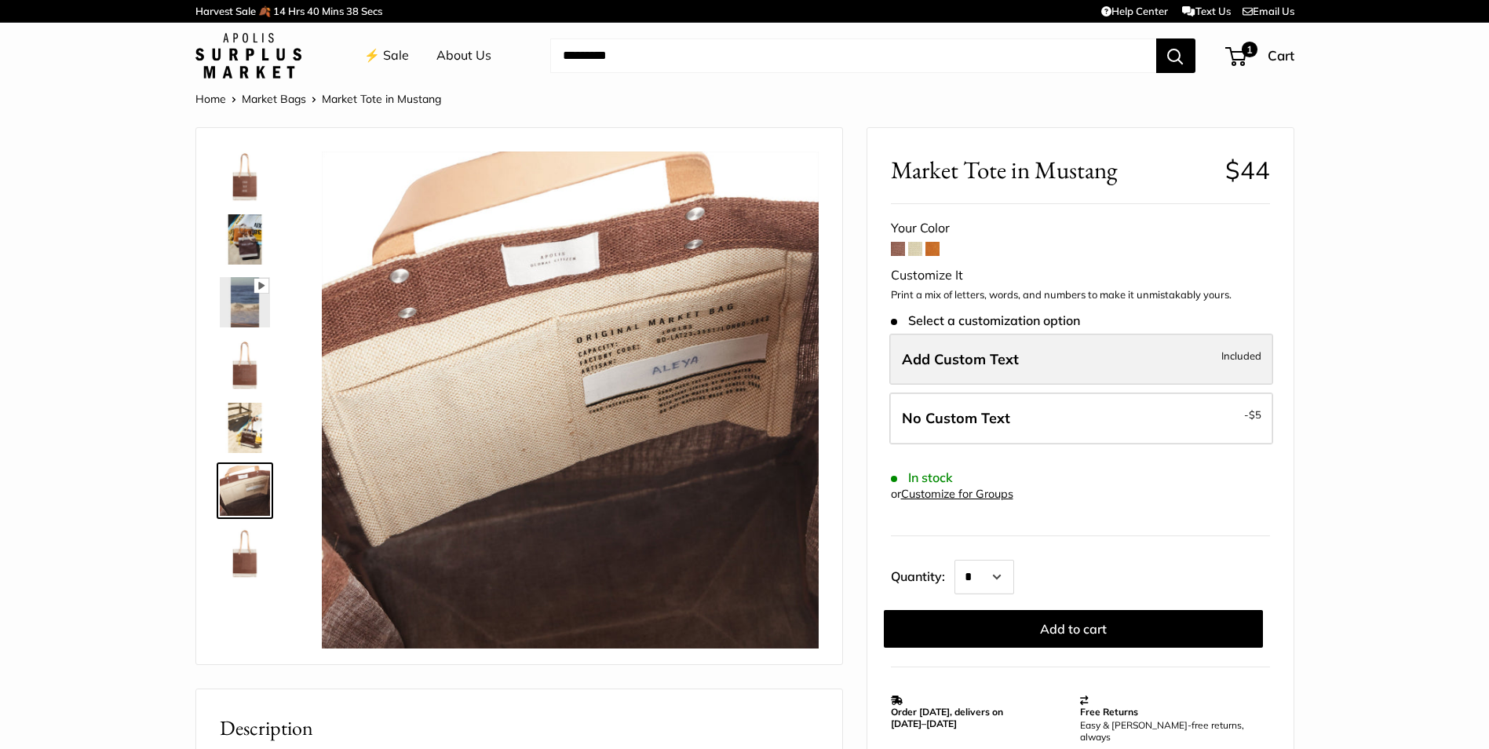
click at [964, 360] on span "Add Custom Text" at bounding box center [960, 359] width 117 height 18
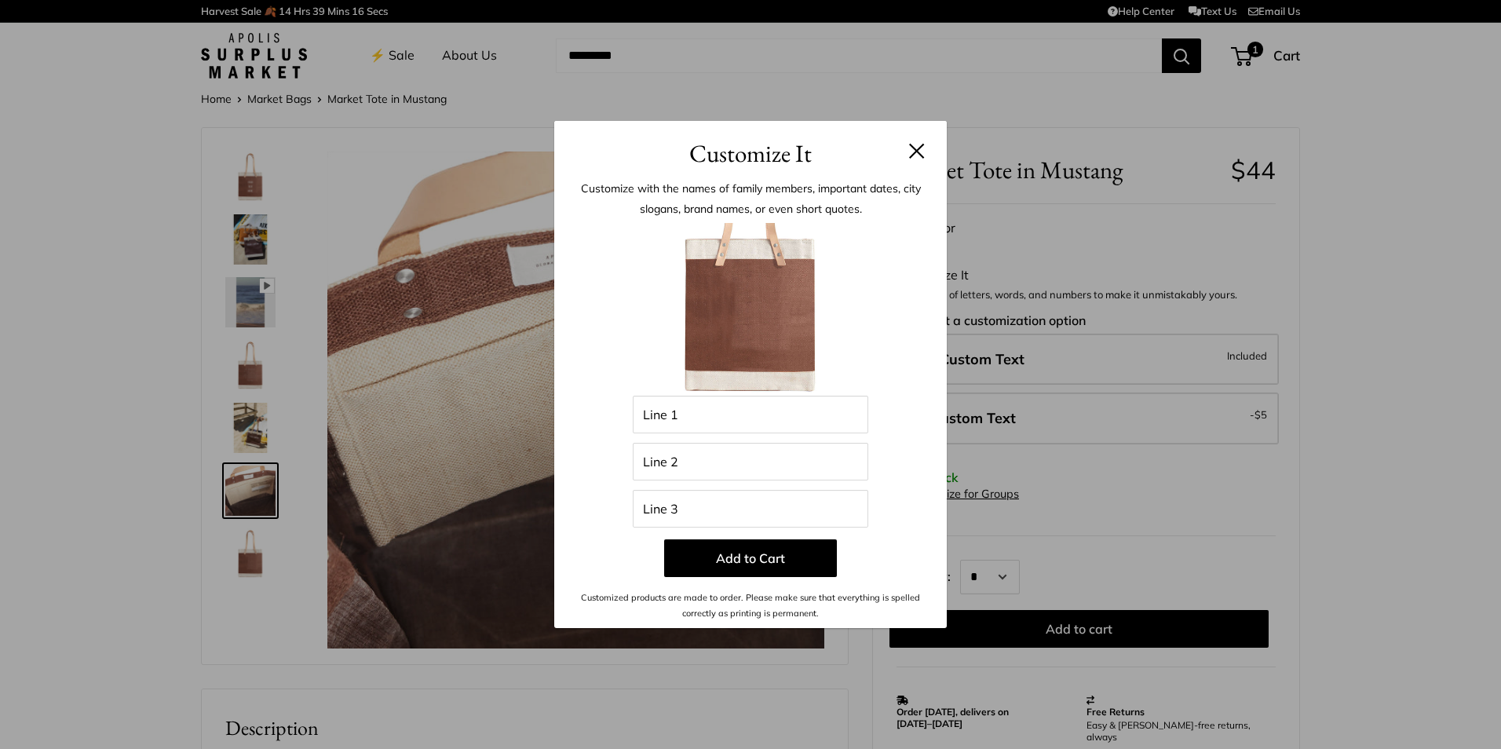
click at [916, 149] on button at bounding box center [917, 151] width 16 height 16
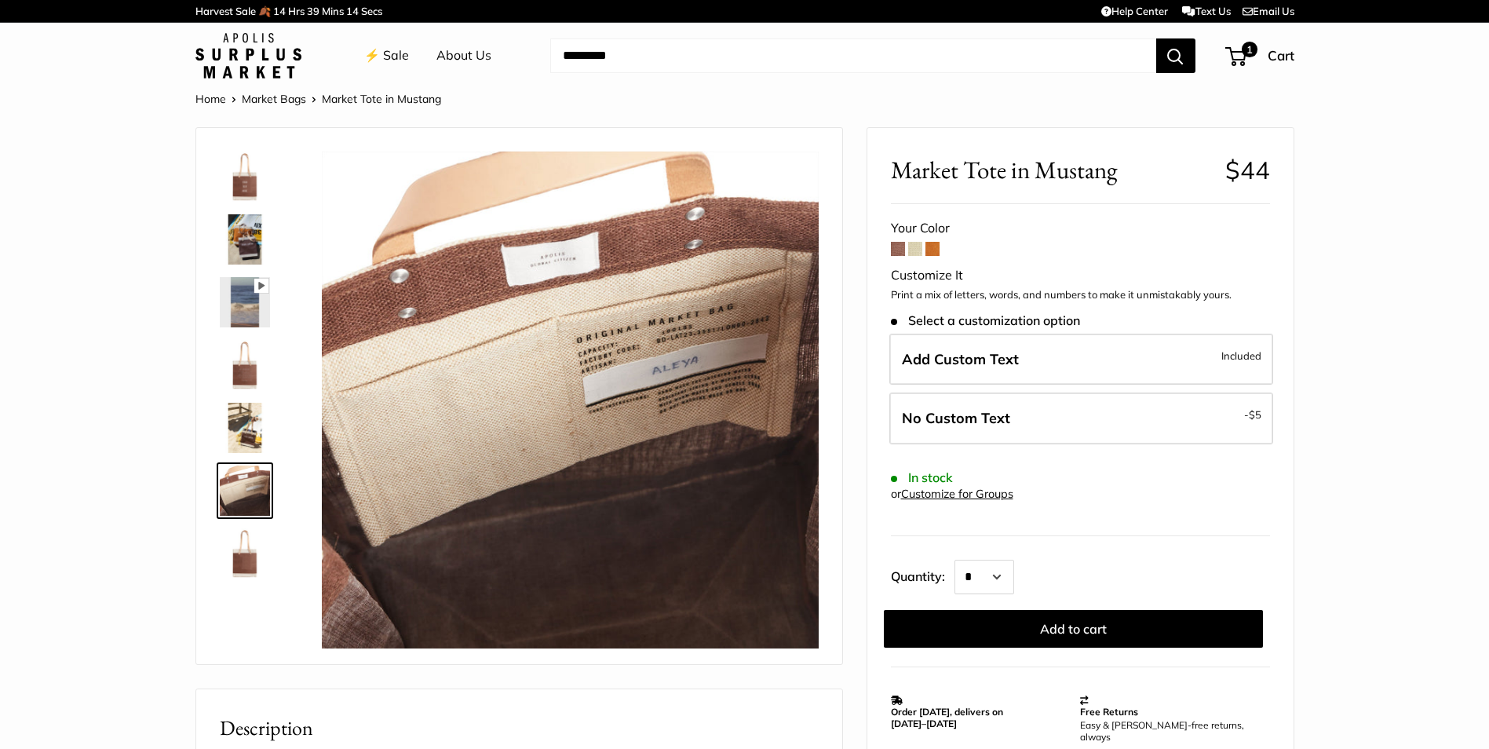
click at [400, 52] on link "⚡️ Sale" at bounding box center [386, 56] width 45 height 24
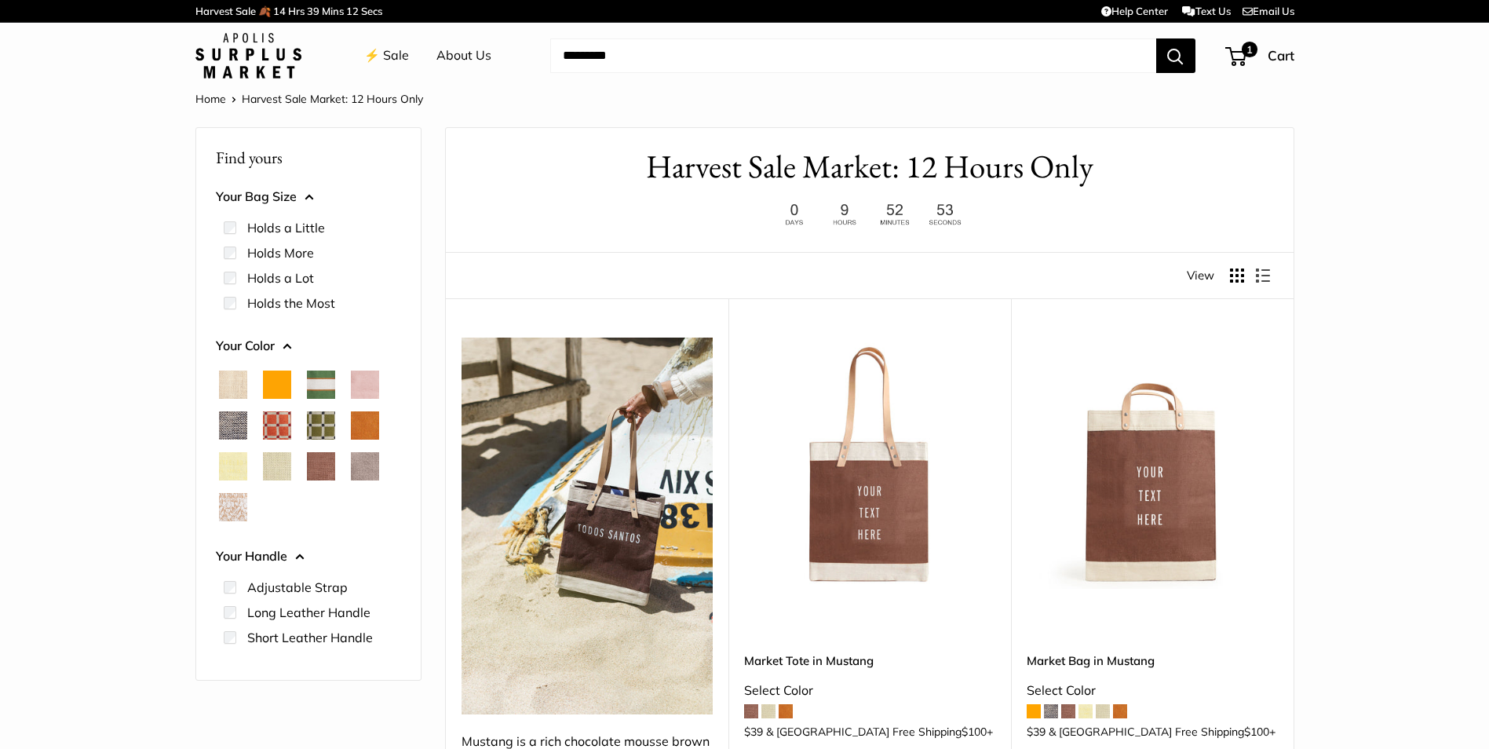
click at [237, 389] on span "Natural" at bounding box center [233, 385] width 28 height 28
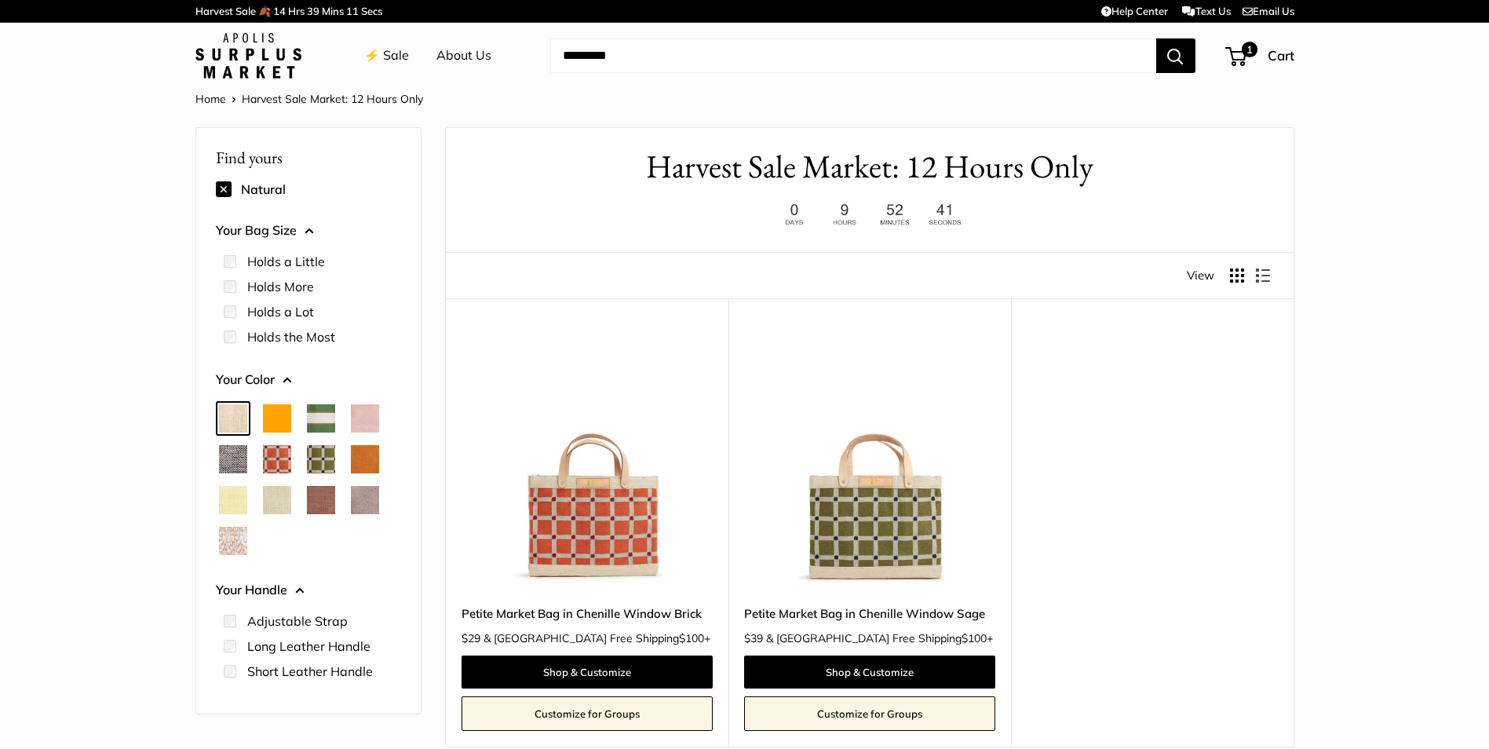
click at [240, 457] on span "Chambray" at bounding box center [233, 459] width 28 height 28
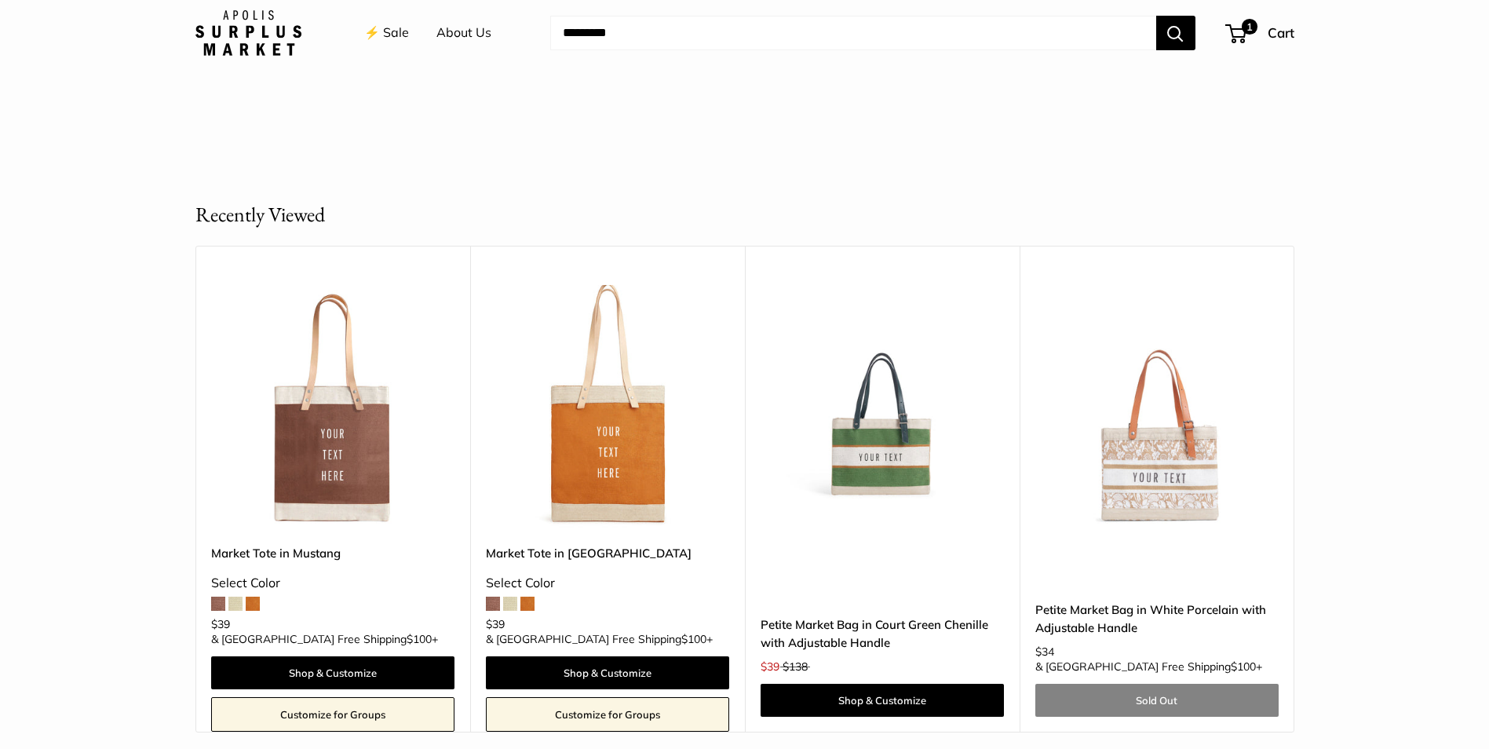
scroll to position [785, 0]
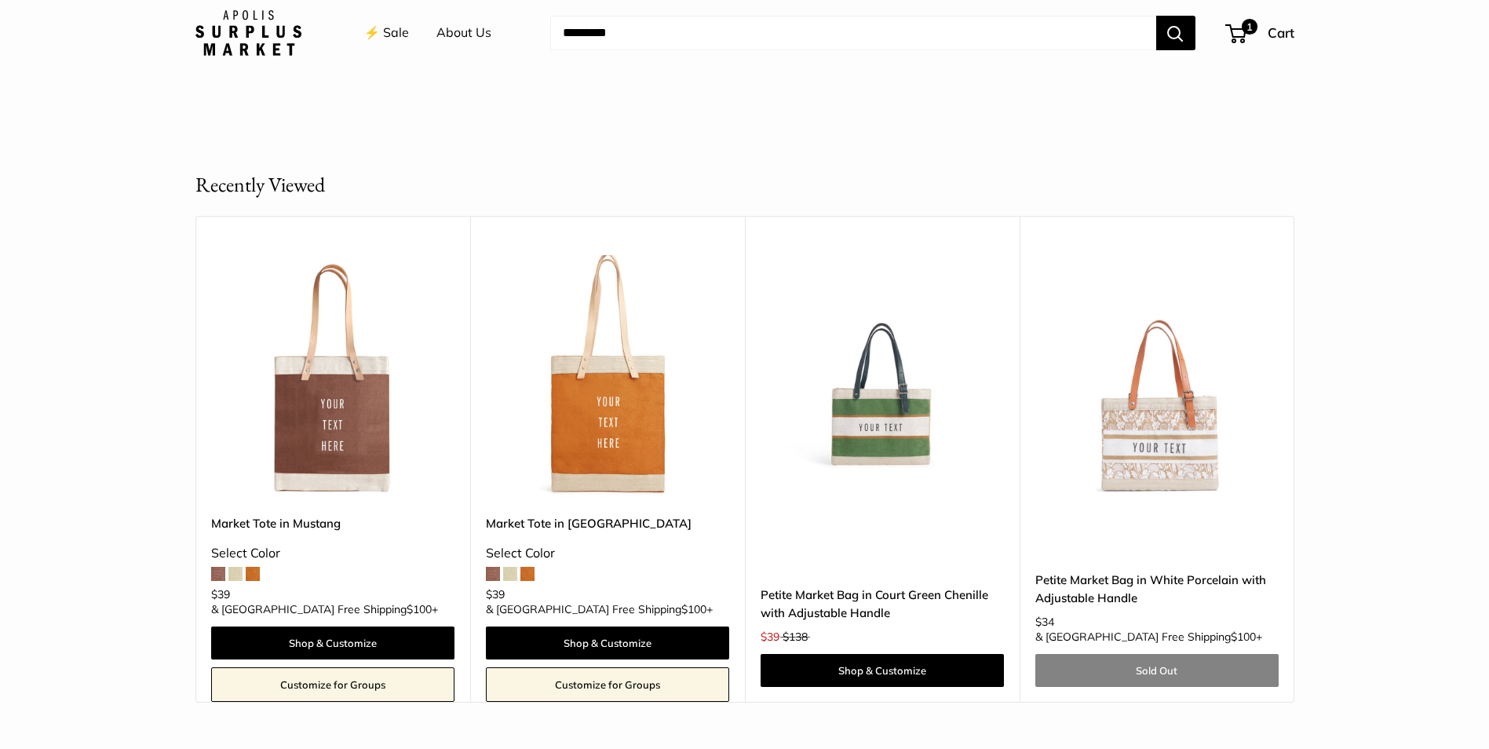
click at [0, 0] on img at bounding box center [0, 0] width 0 height 0
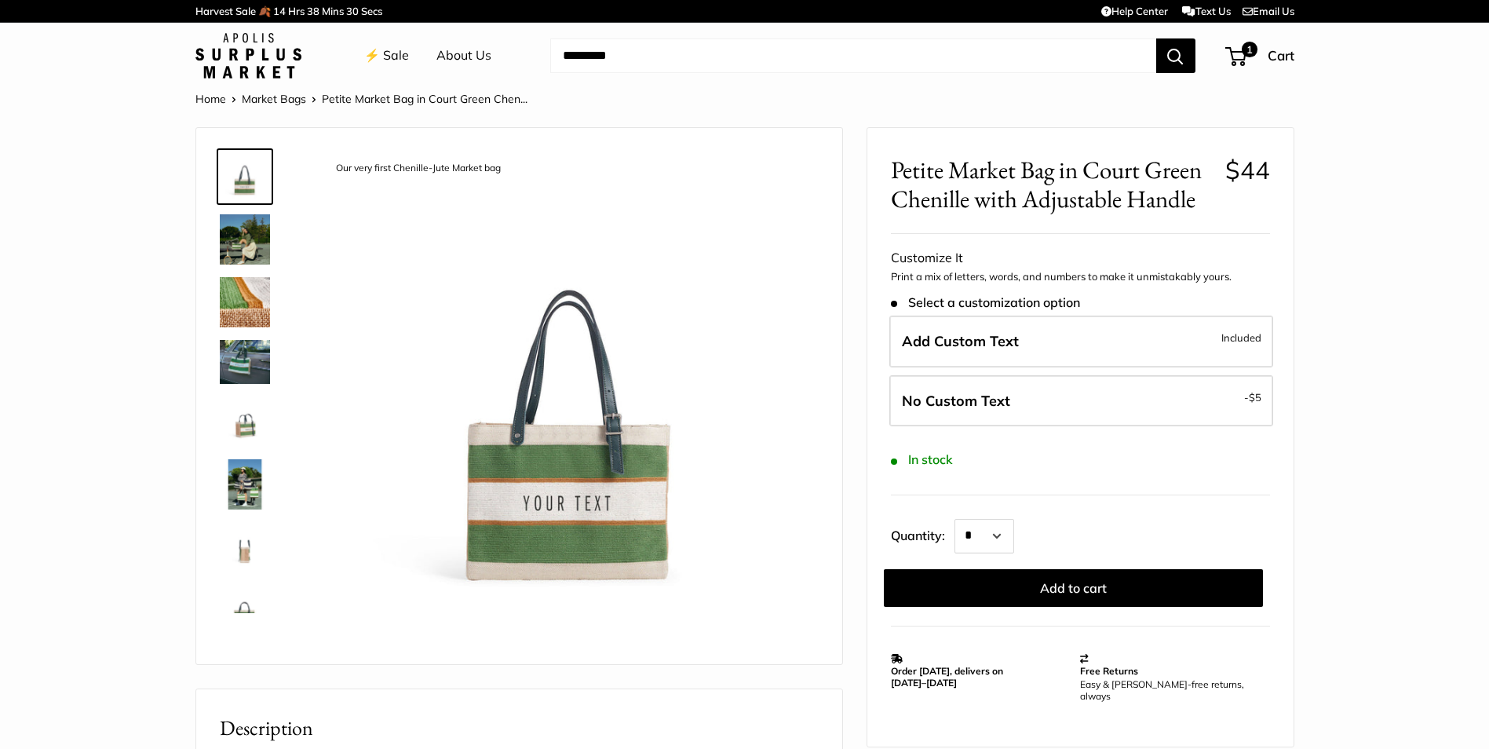
click at [246, 436] on img at bounding box center [245, 421] width 50 height 50
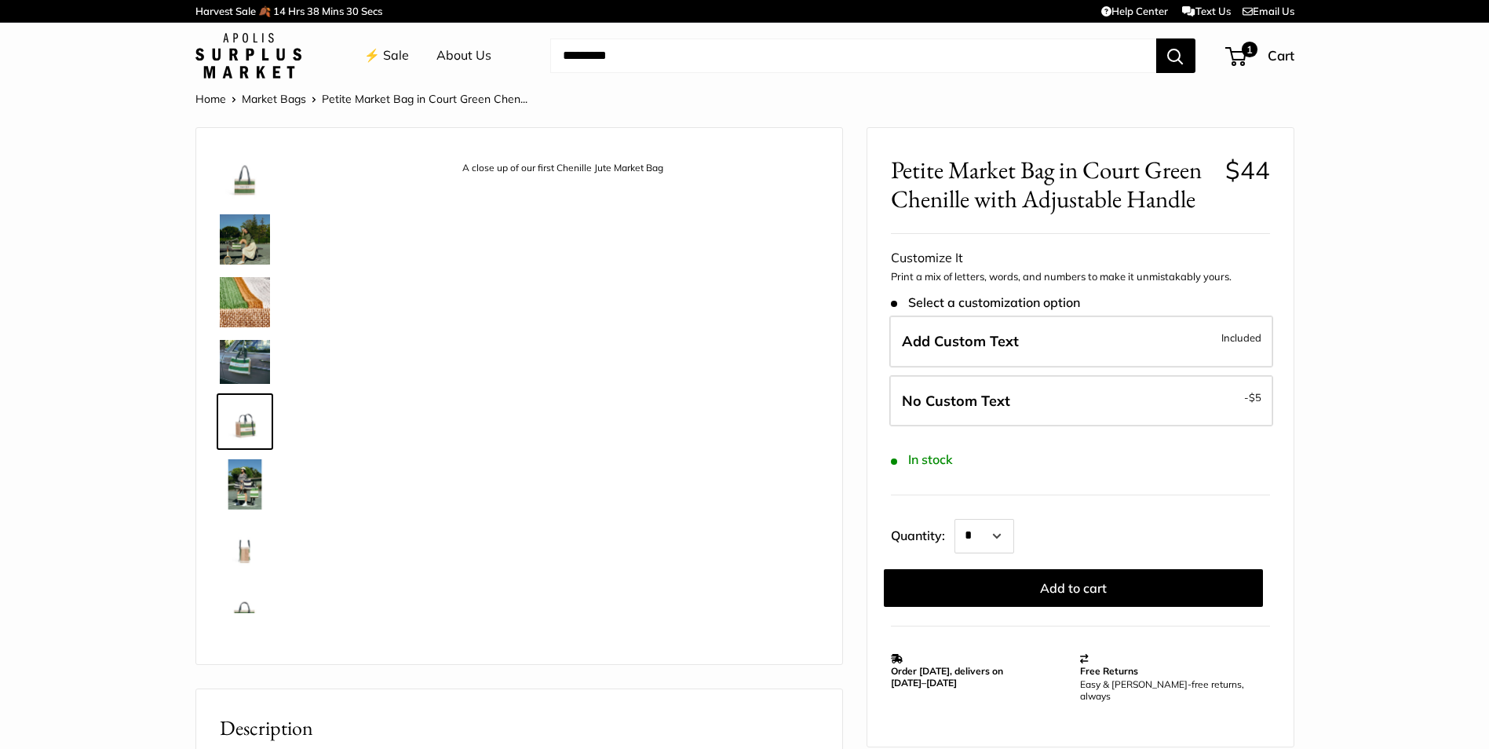
scroll to position [42, 0]
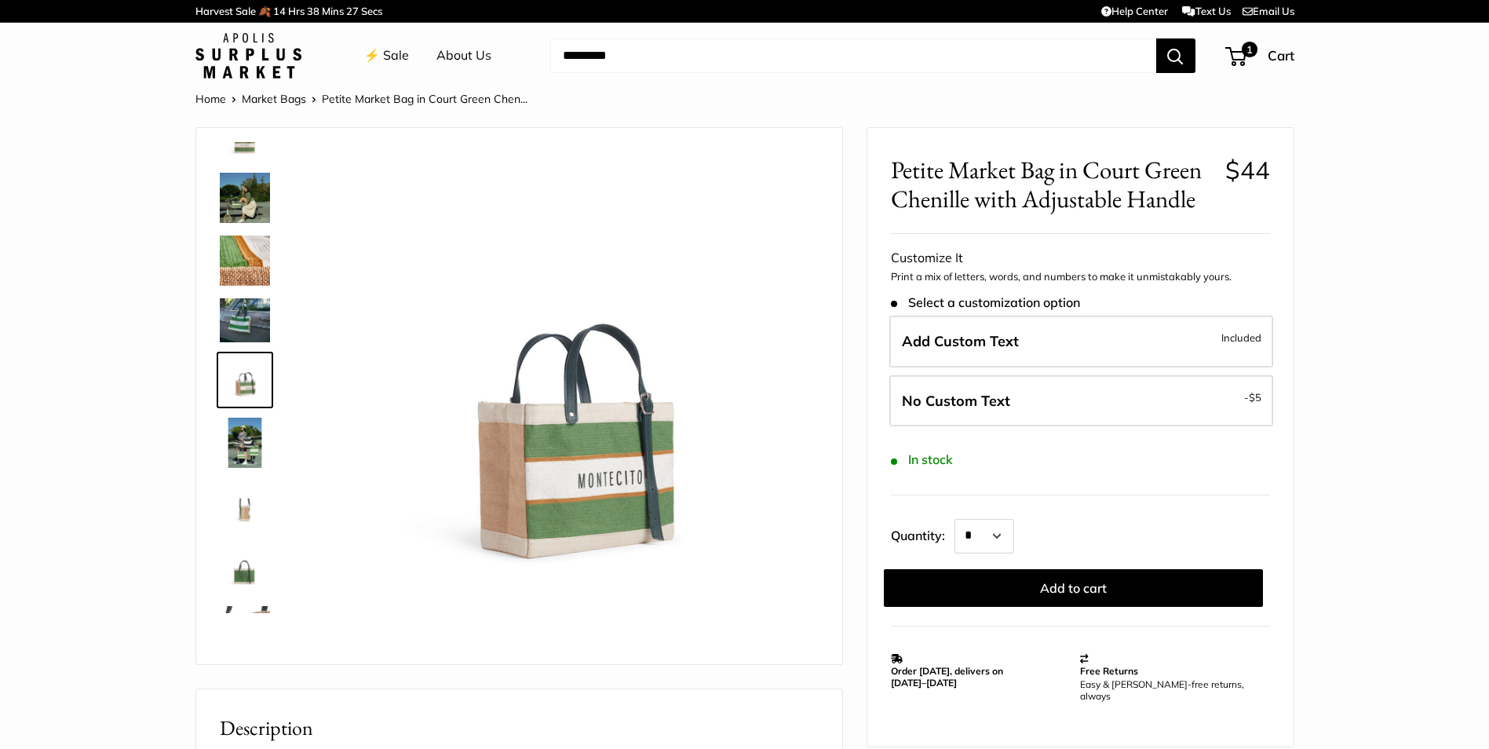
click at [258, 207] on img at bounding box center [245, 198] width 50 height 50
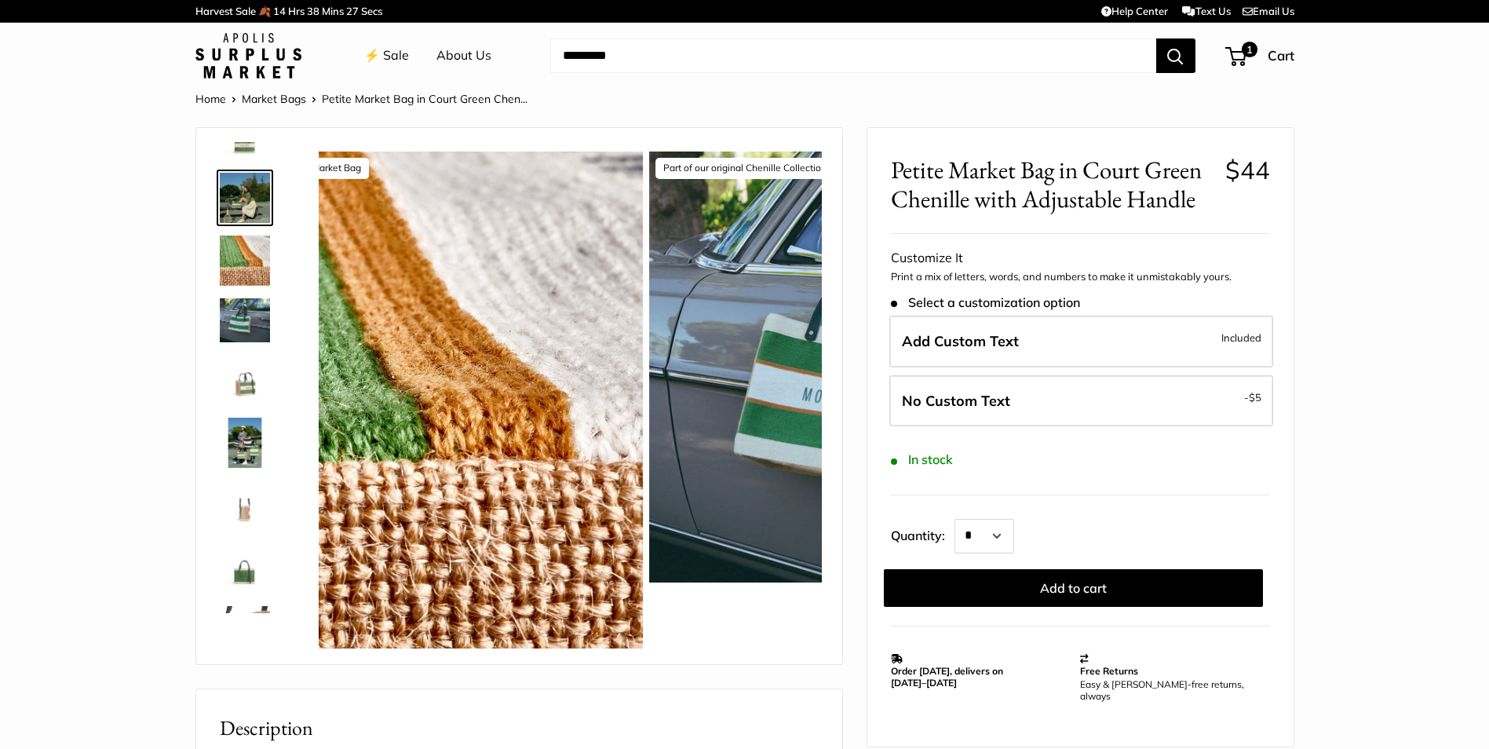
scroll to position [0, 0]
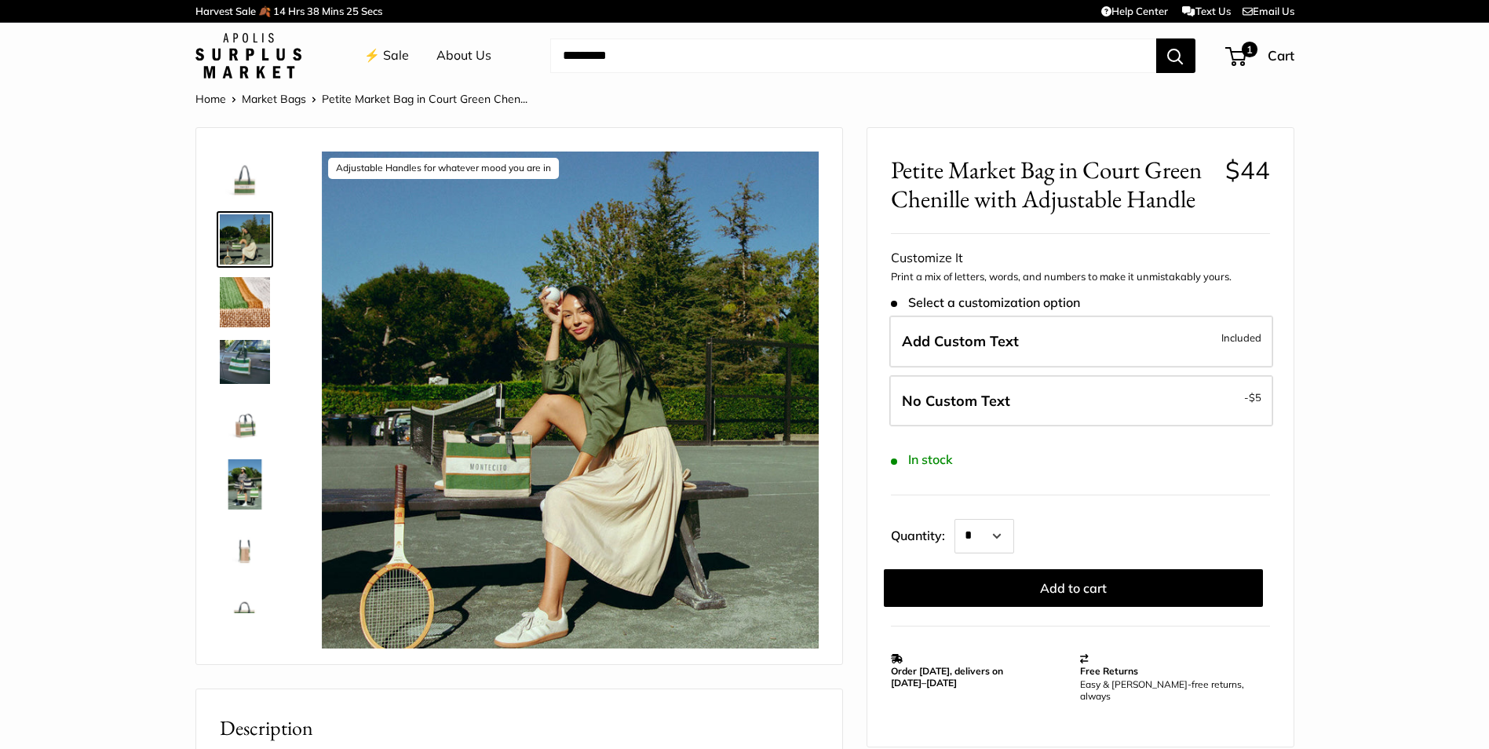
click at [247, 292] on img at bounding box center [245, 302] width 50 height 50
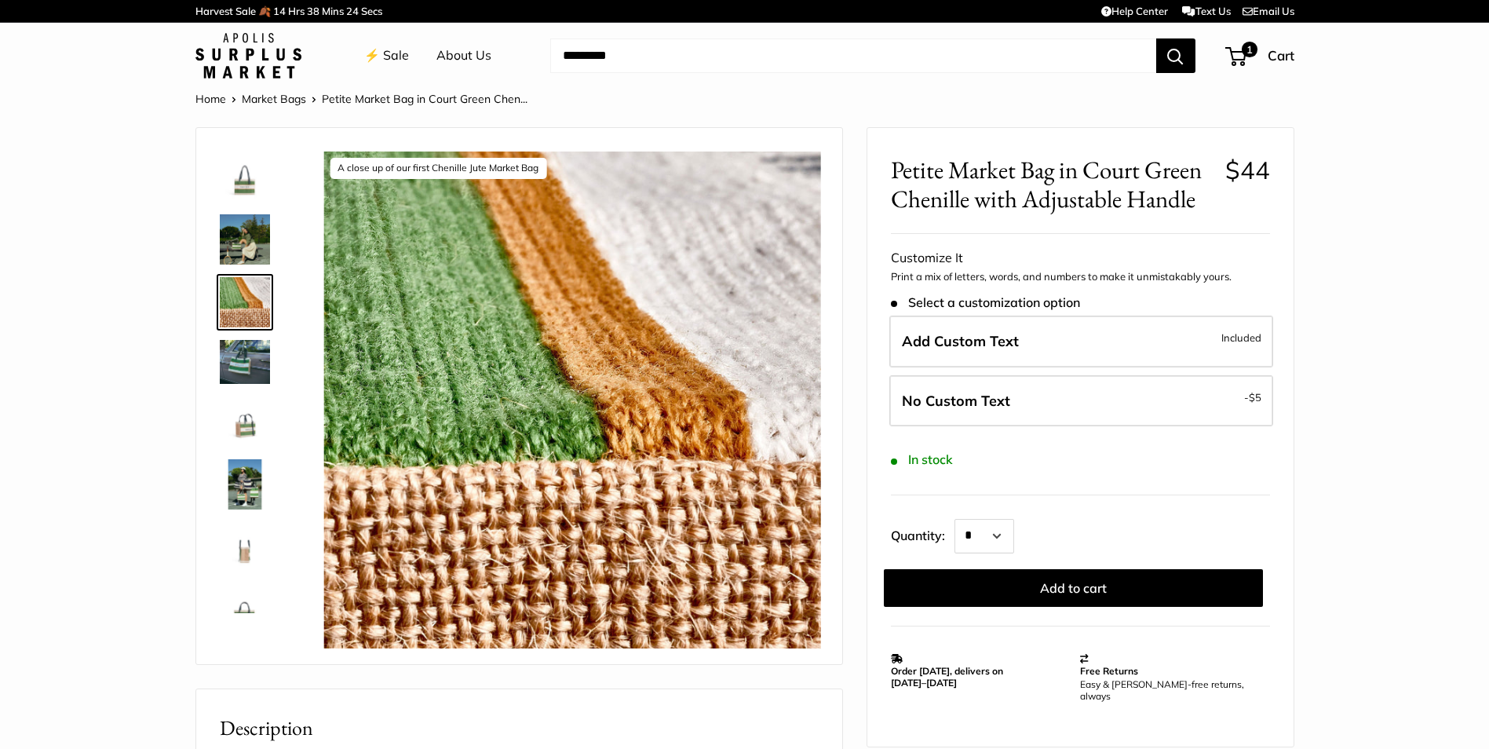
click at [248, 355] on img at bounding box center [245, 361] width 50 height 43
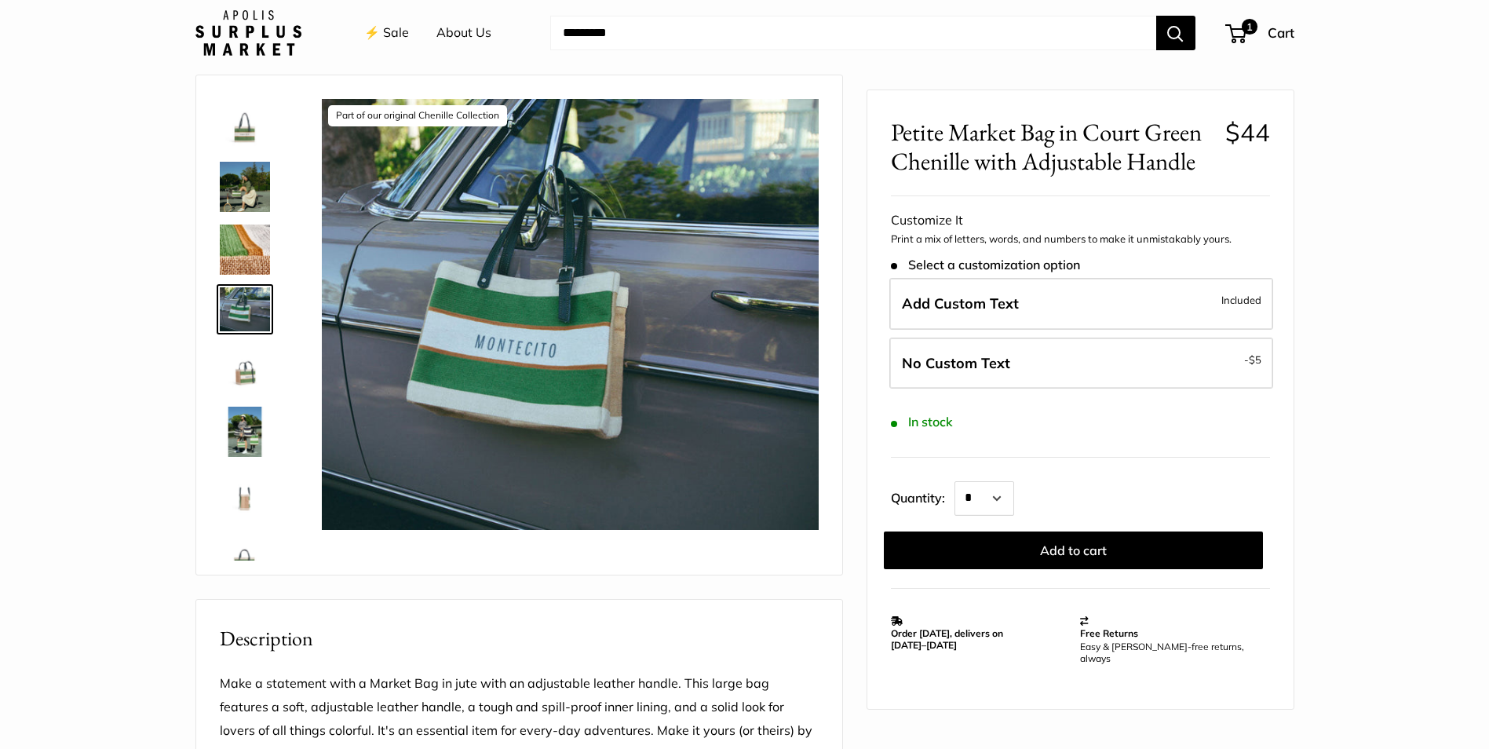
scroll to position [79, 0]
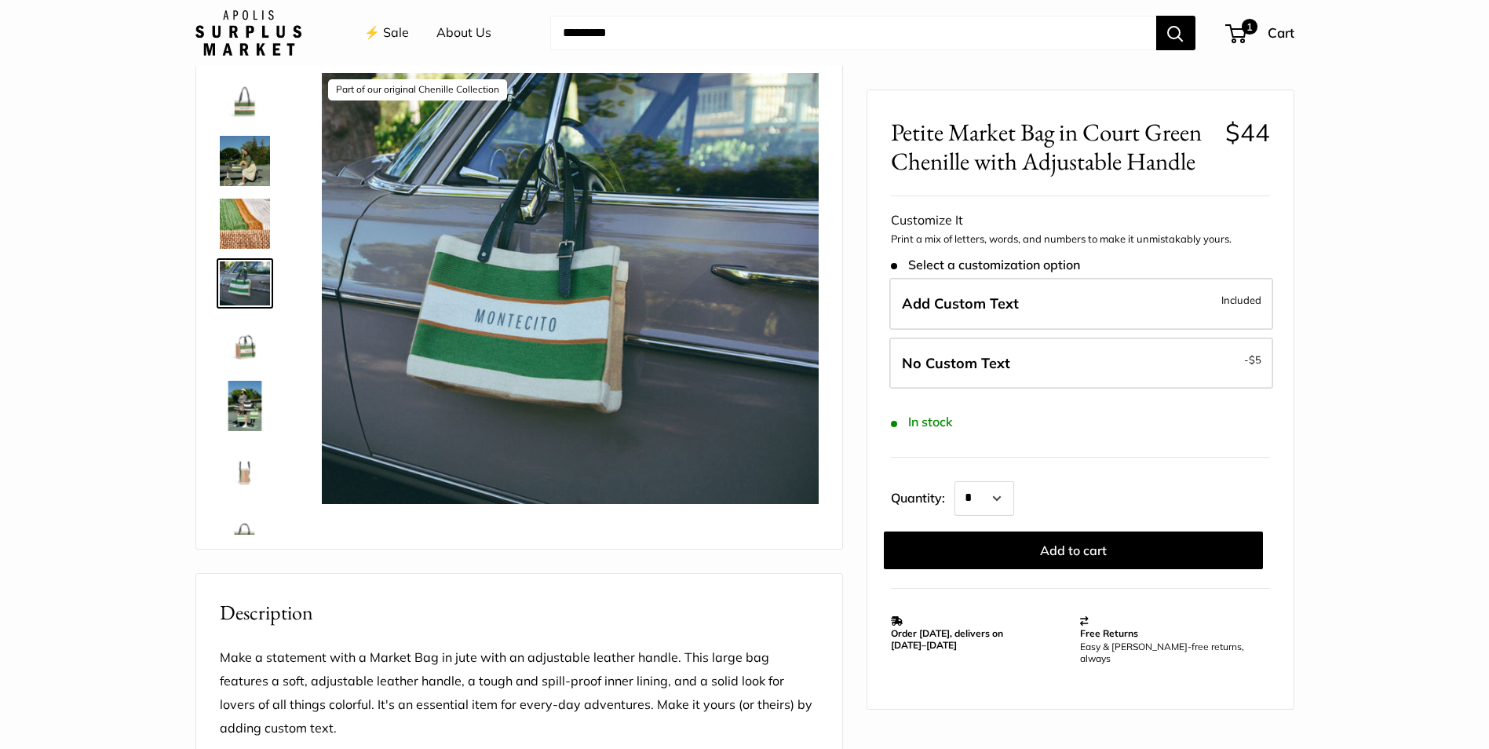
click at [253, 423] on img at bounding box center [245, 406] width 50 height 50
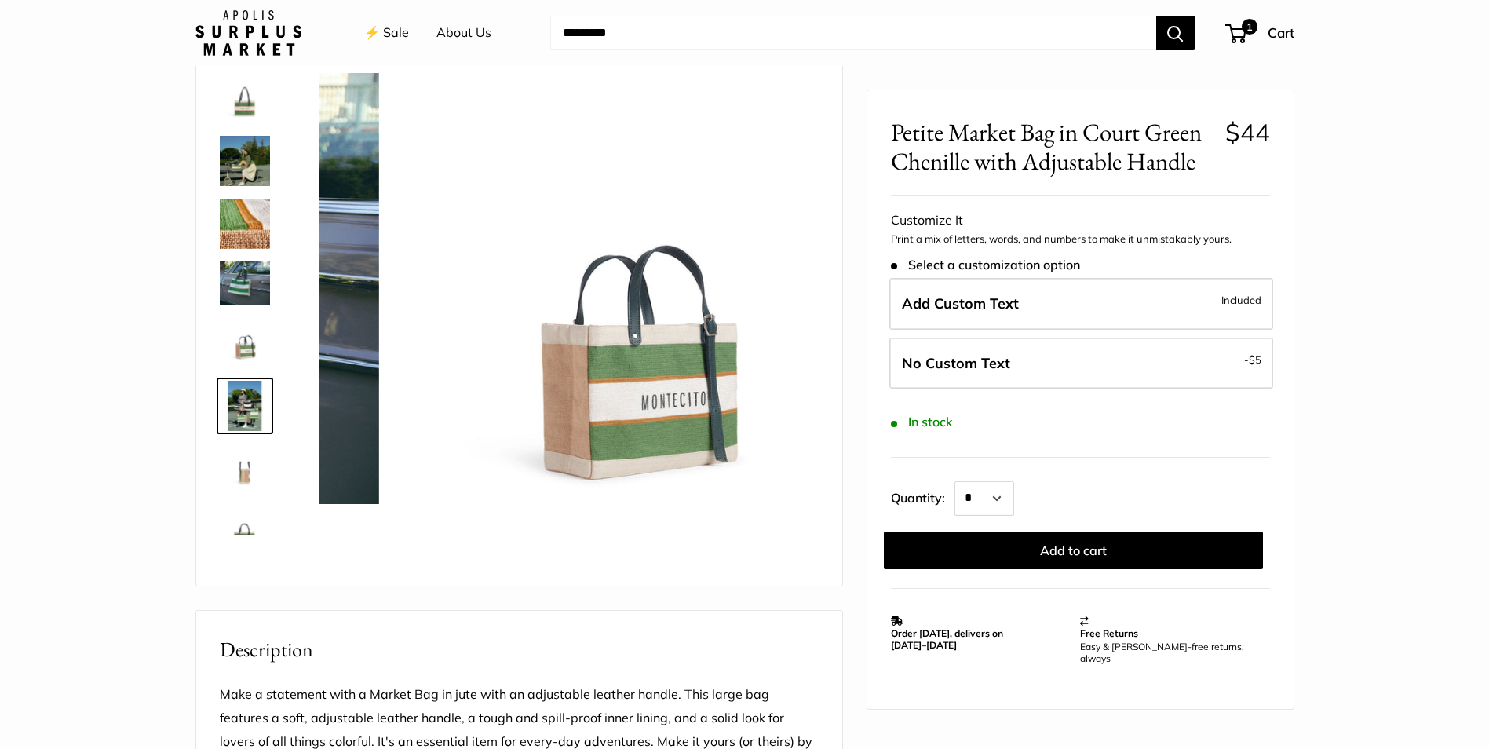
scroll to position [104, 0]
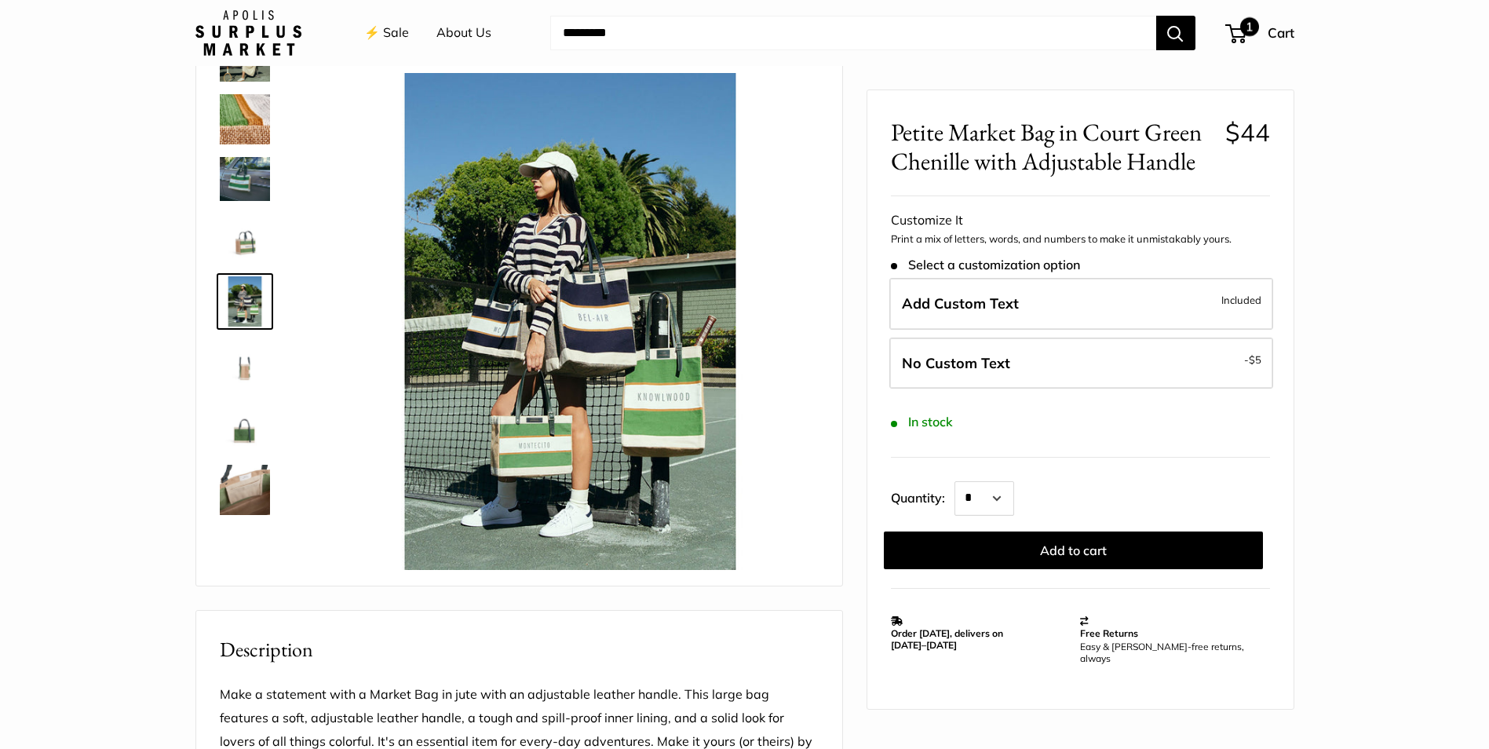
click at [1251, 36] on span "1" at bounding box center [1249, 26] width 19 height 19
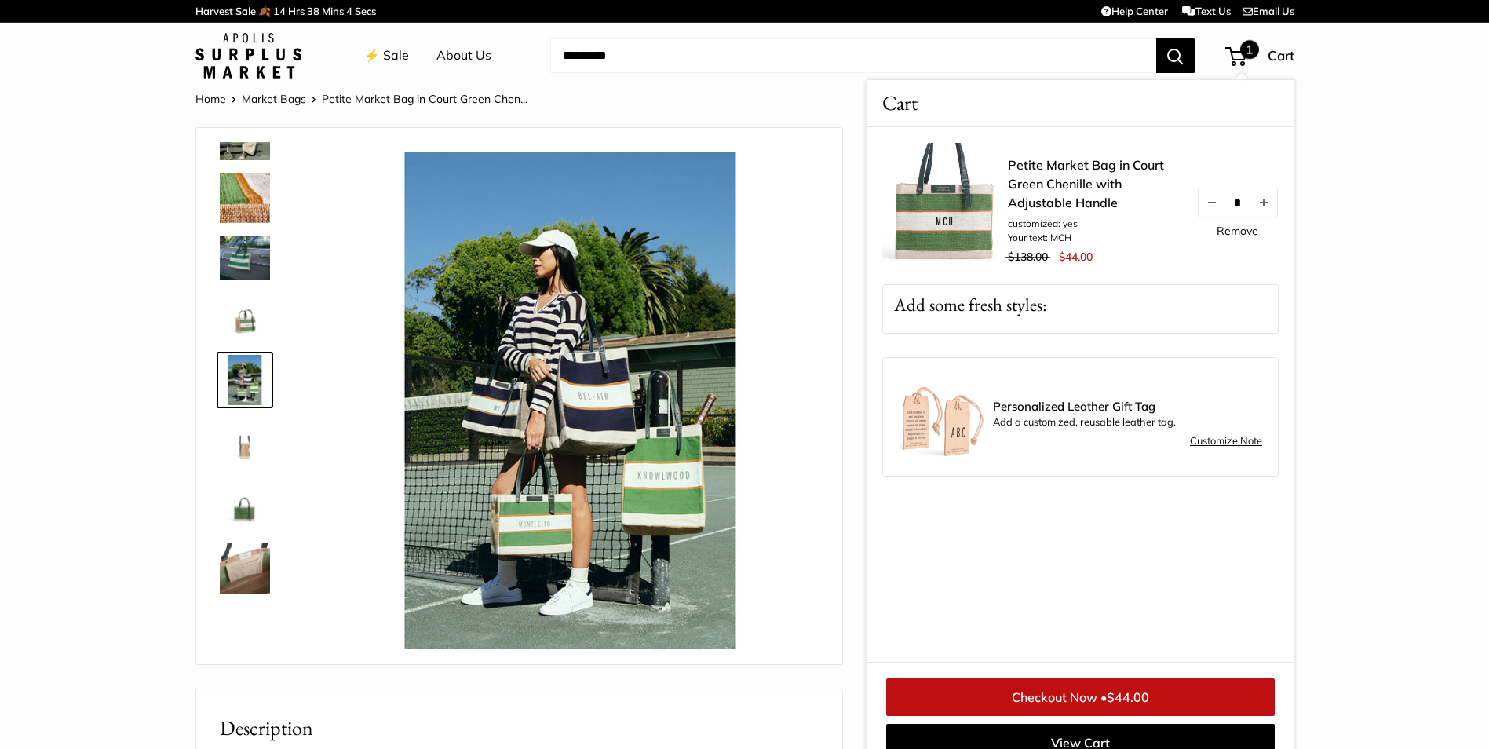
scroll to position [24, 0]
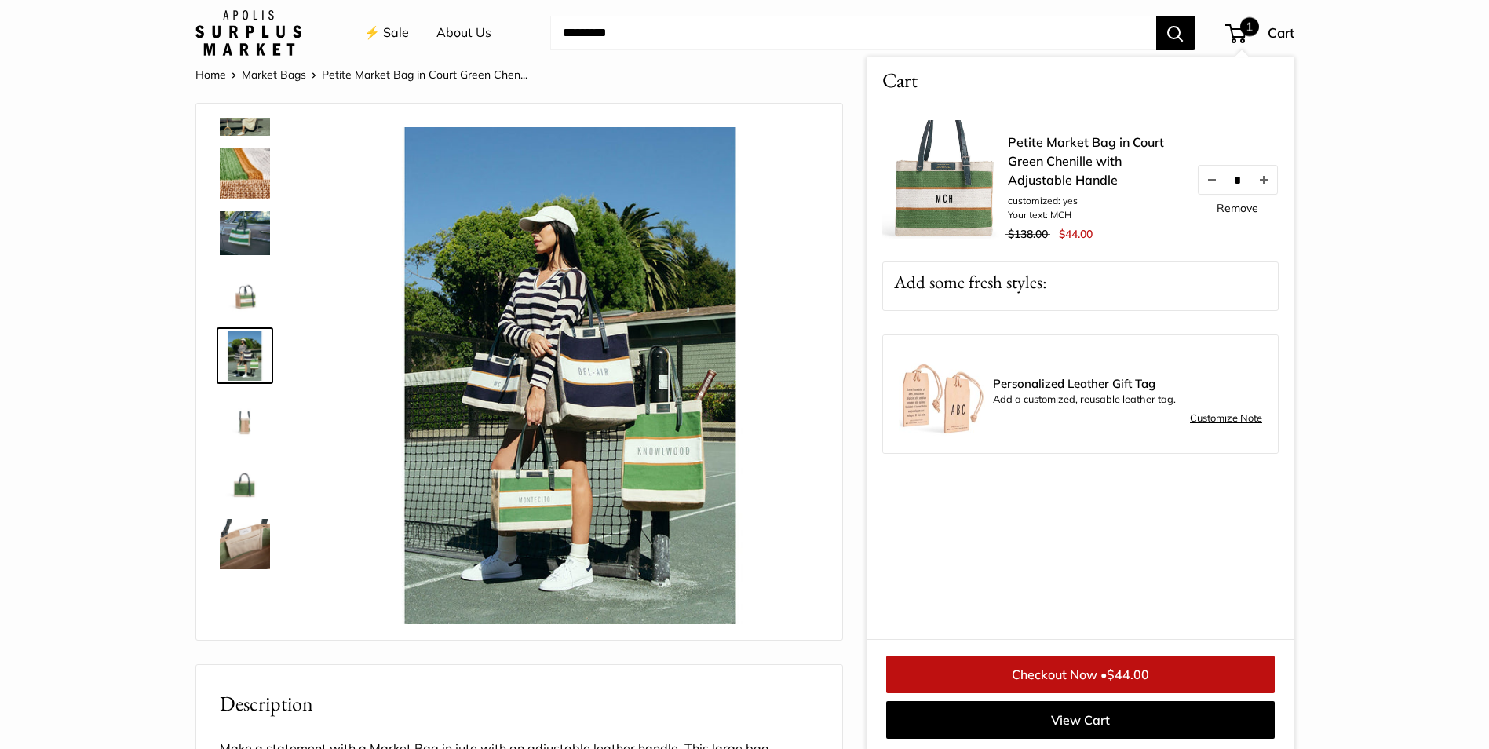
click at [258, 194] on img at bounding box center [245, 173] width 50 height 50
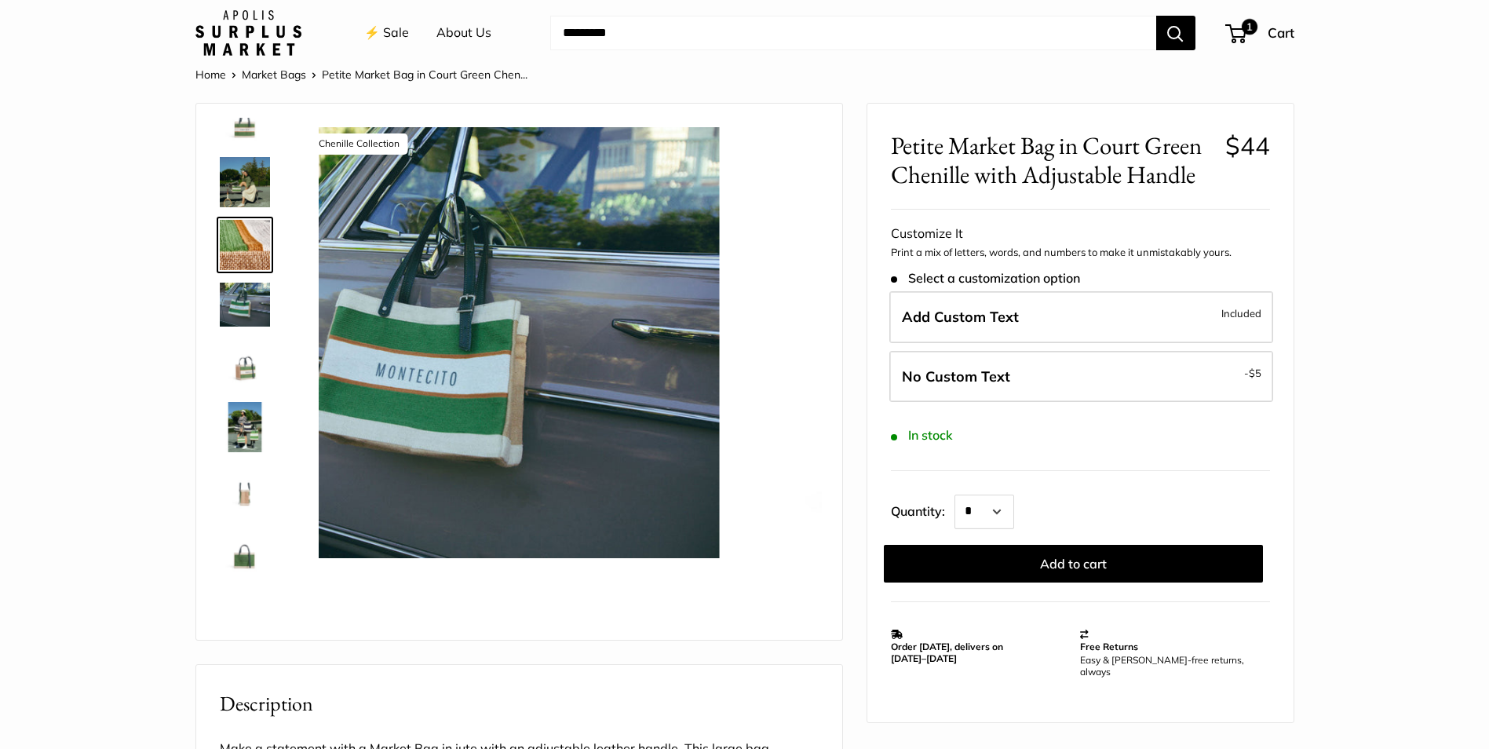
scroll to position [0, 0]
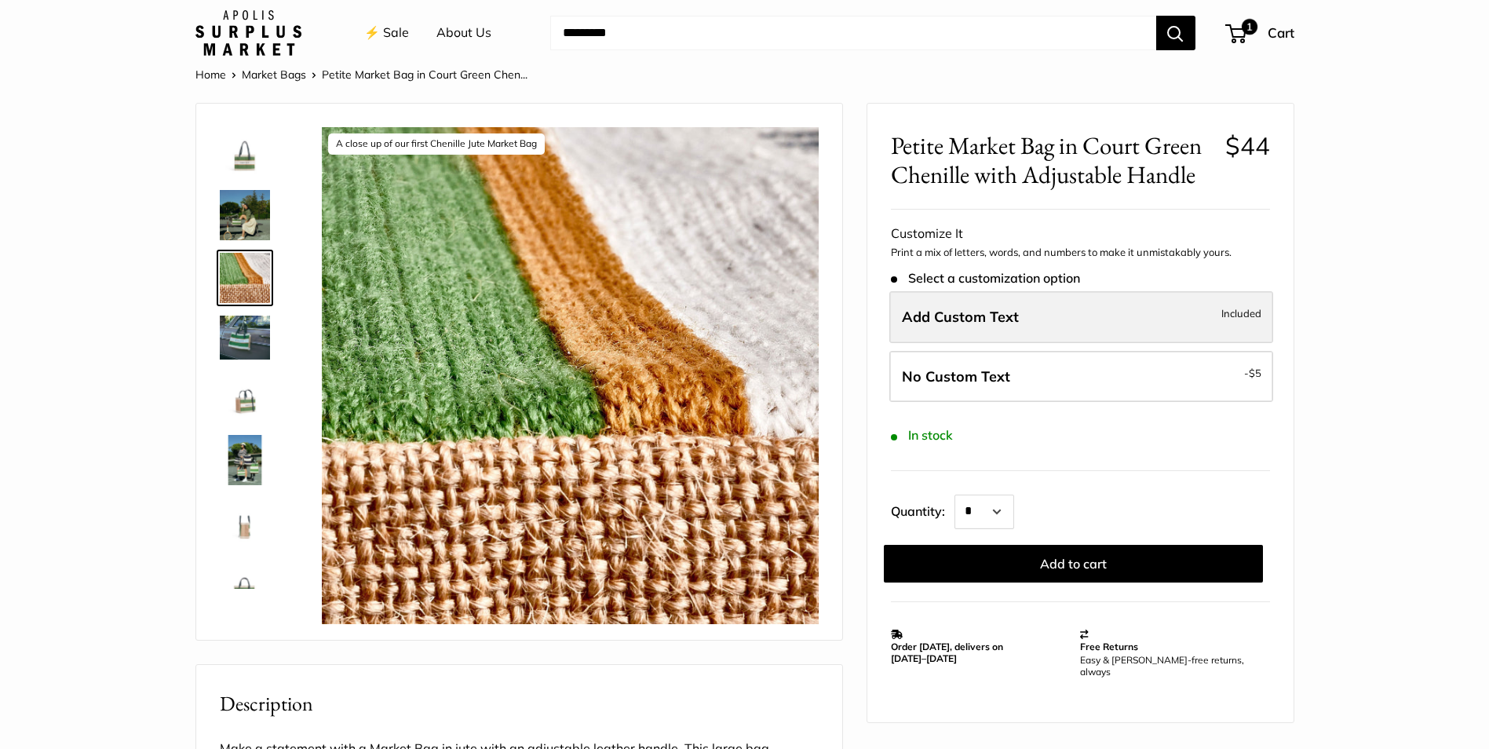
click at [988, 315] on span "Add Custom Text" at bounding box center [960, 317] width 117 height 18
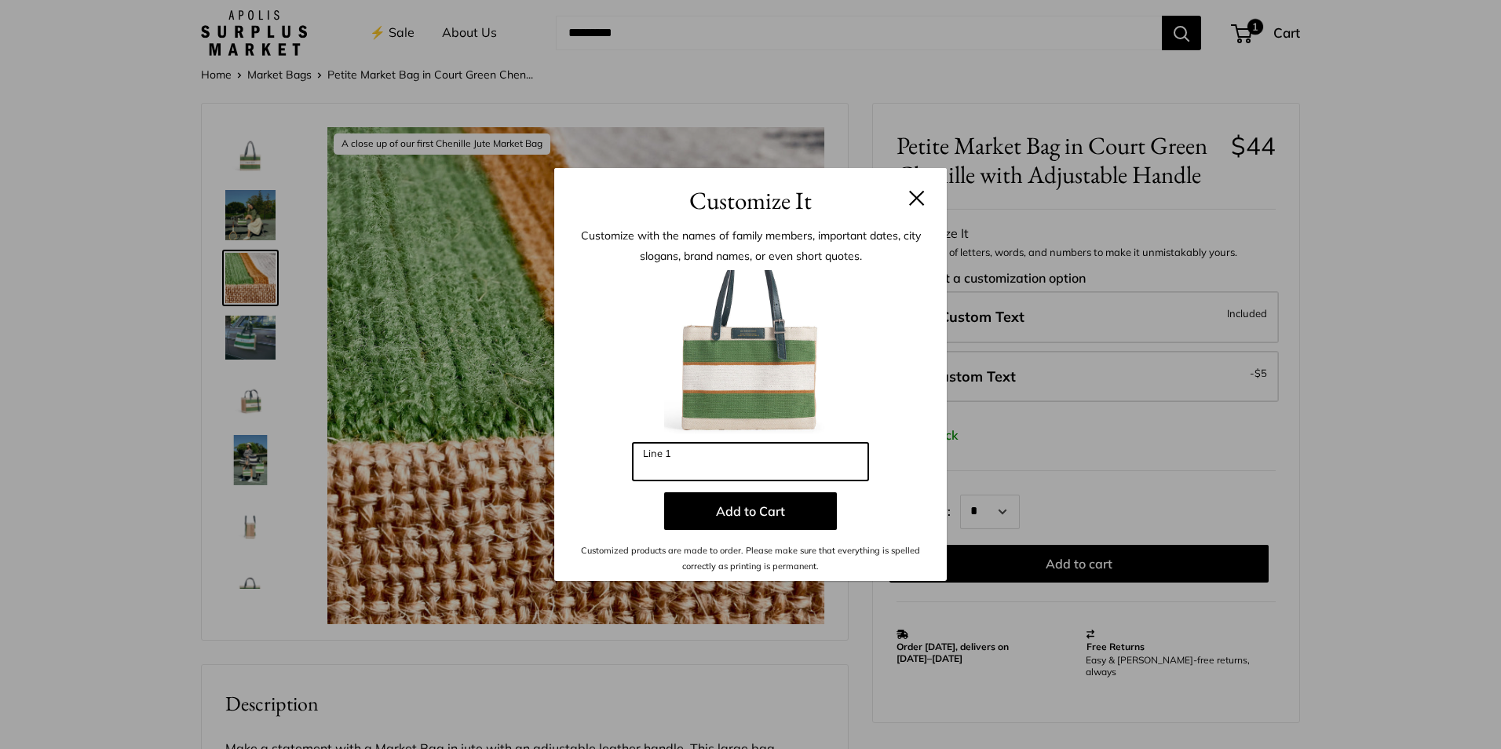
click at [705, 463] on input "Line 1" at bounding box center [751, 462] width 236 height 38
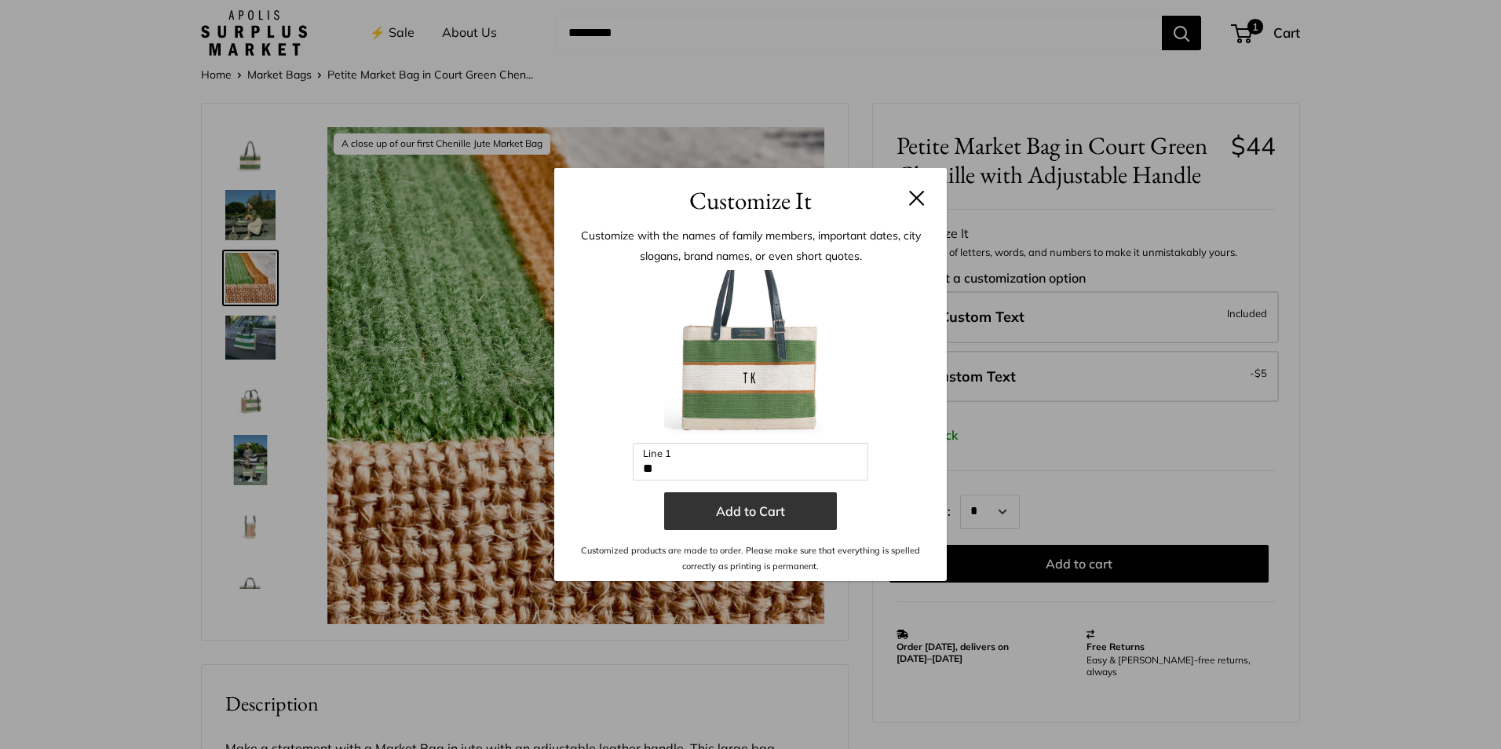
click at [737, 520] on button "Add to Cart" at bounding box center [750, 511] width 173 height 38
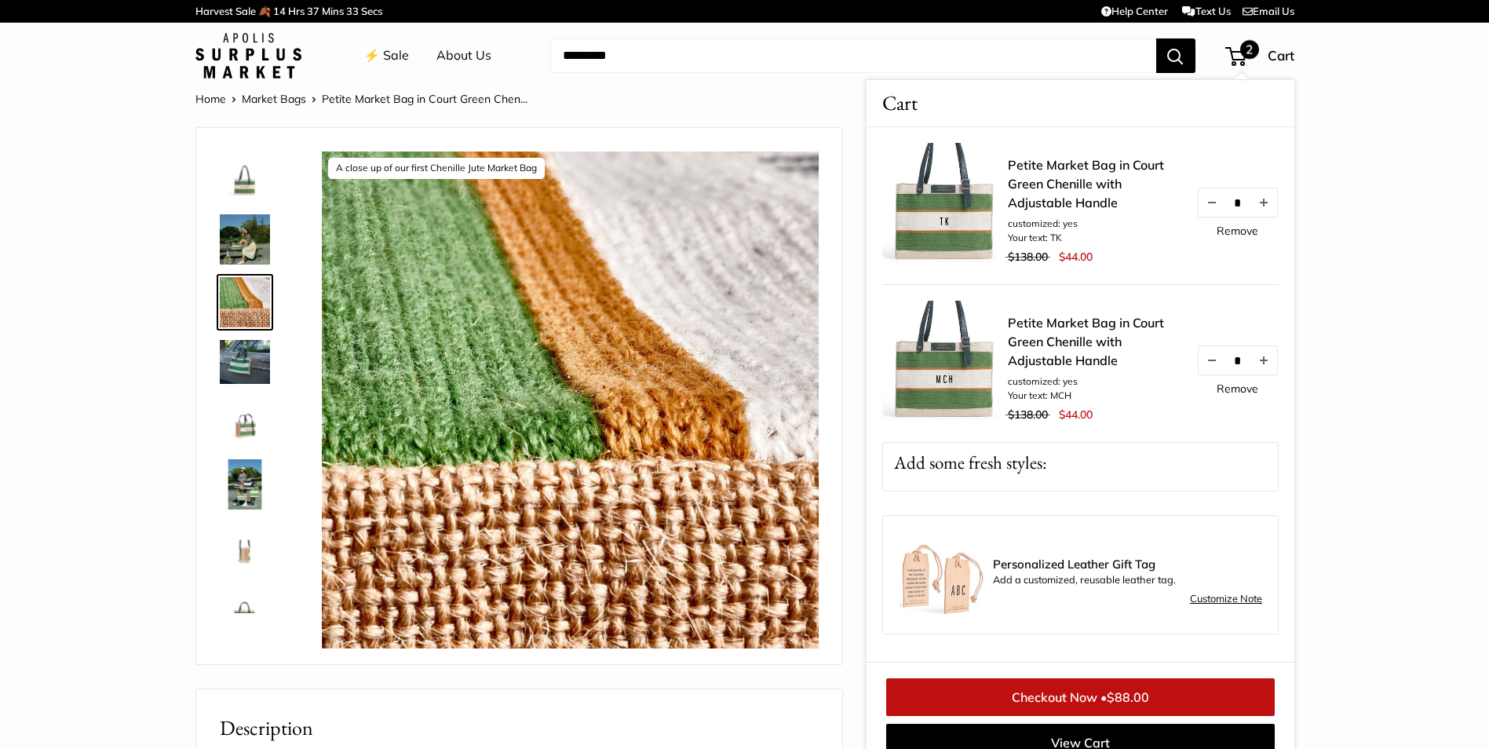
scroll to position [24, 0]
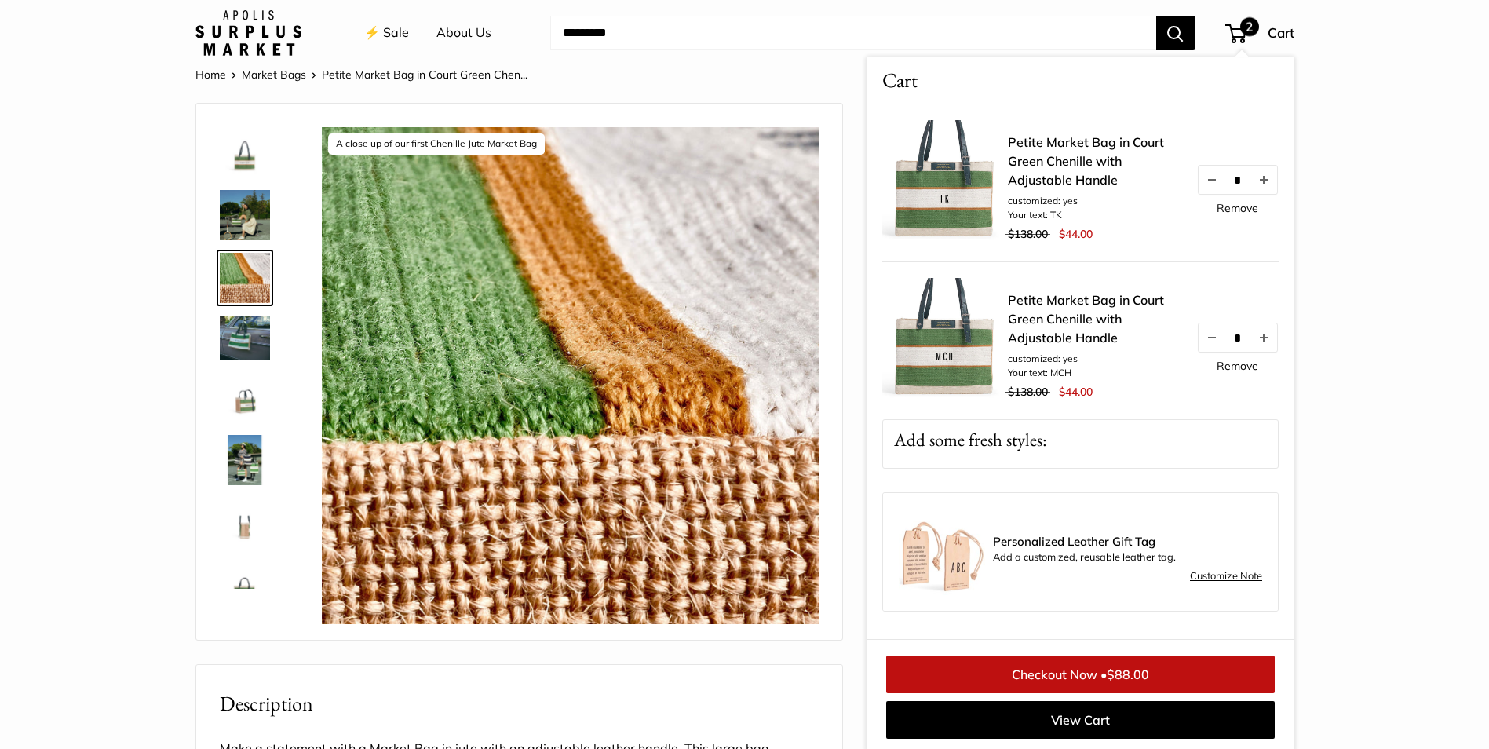
click at [243, 182] on div at bounding box center [251, 353] width 75 height 471
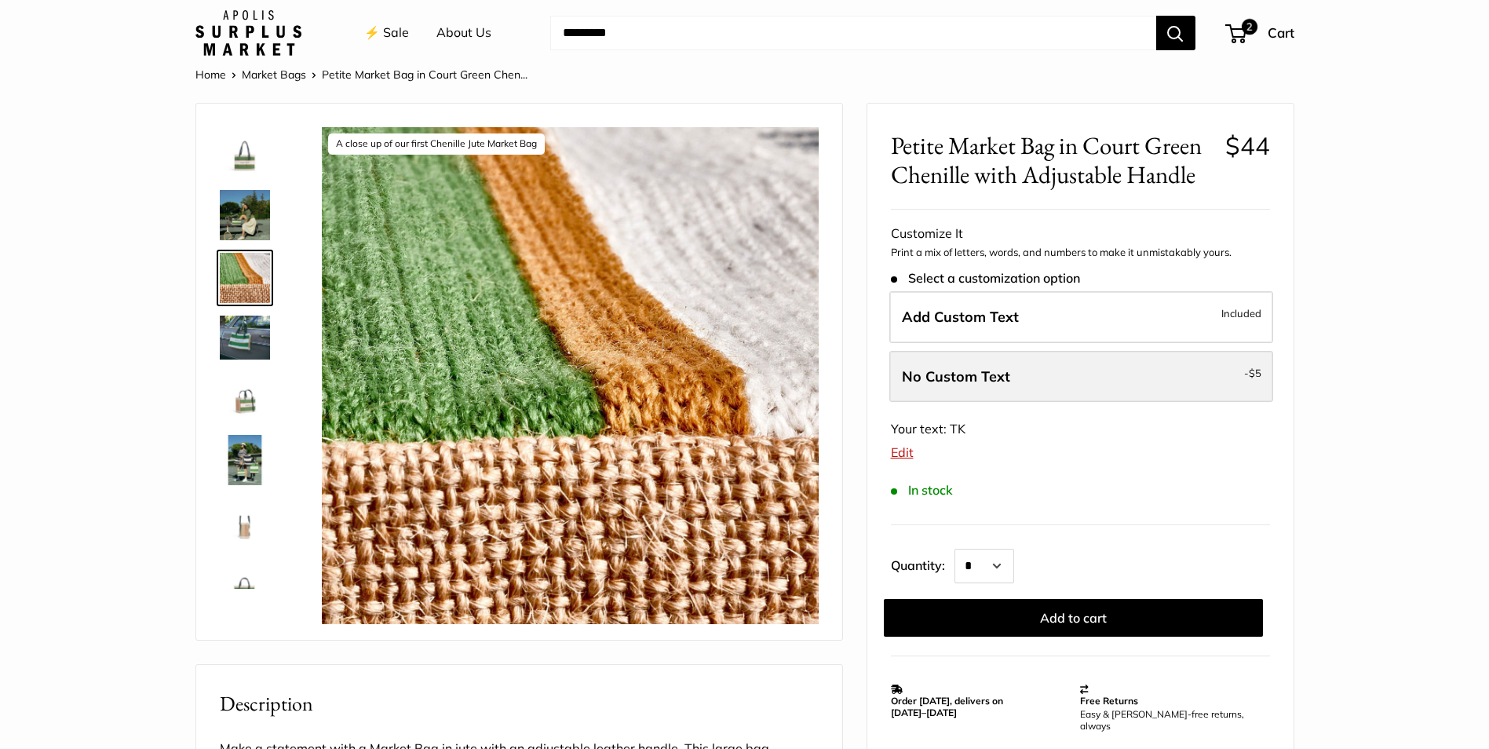
click at [995, 380] on span "No Custom Text" at bounding box center [956, 376] width 108 height 18
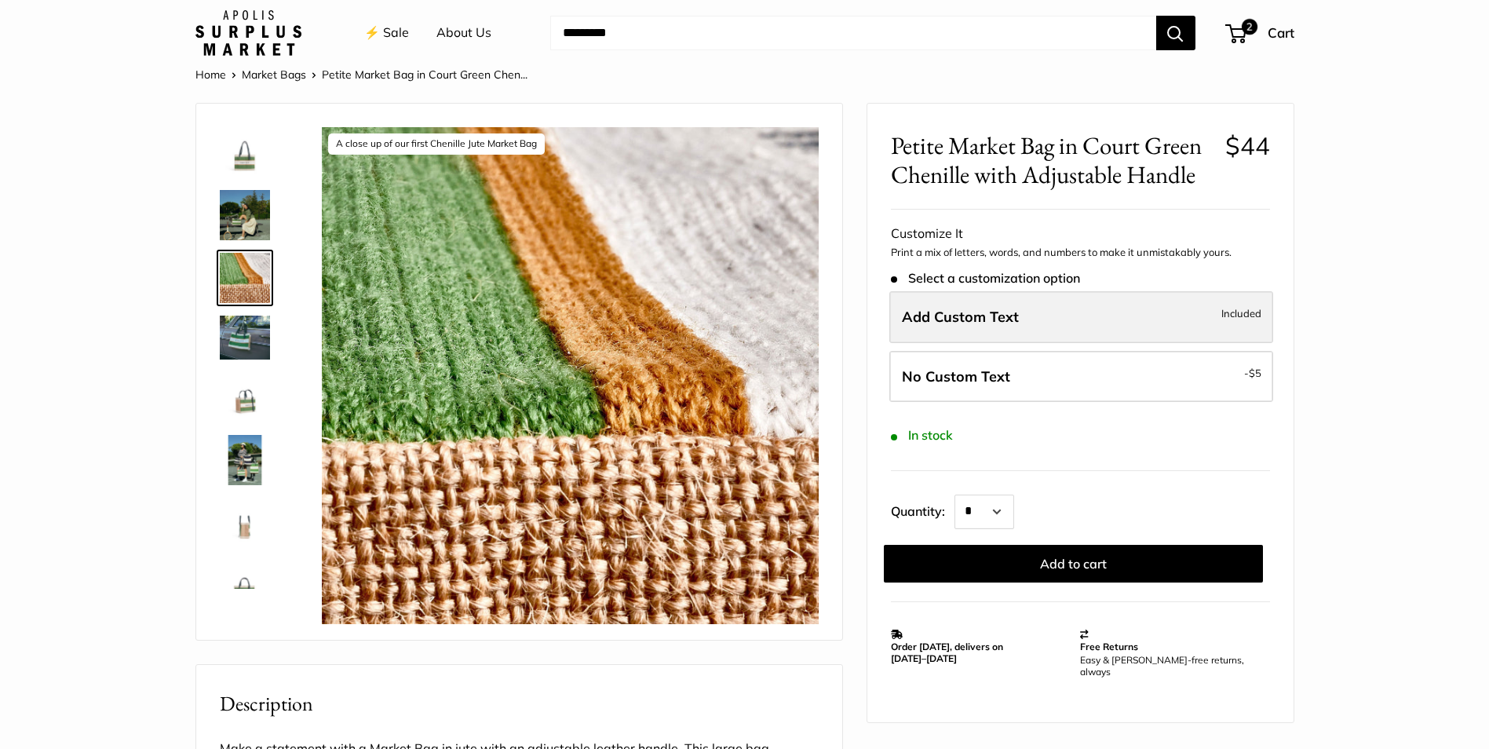
click at [979, 339] on label "Add Custom Text Included" at bounding box center [1082, 317] width 384 height 52
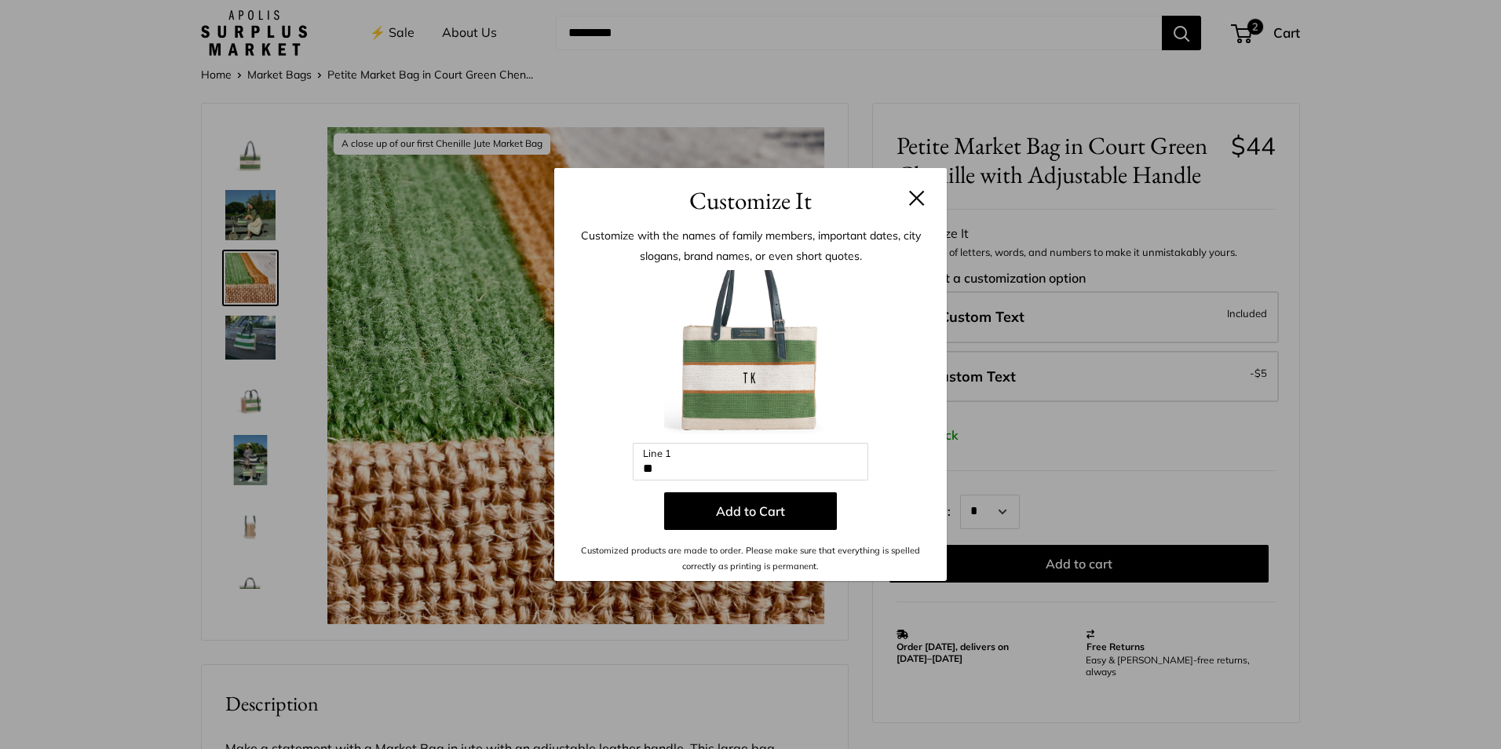
click at [703, 441] on img at bounding box center [750, 356] width 173 height 173
click at [689, 471] on input "**" at bounding box center [751, 462] width 236 height 38
drag, startPoint x: 663, startPoint y: 459, endPoint x: 612, endPoint y: 466, distance: 51.4
click at [612, 466] on div "Enter 10 letters ** Line 1 Add to Cart Customized products are made to order. P…" at bounding box center [750, 422] width 345 height 305
click at [767, 513] on button "Add to Cart" at bounding box center [750, 511] width 173 height 38
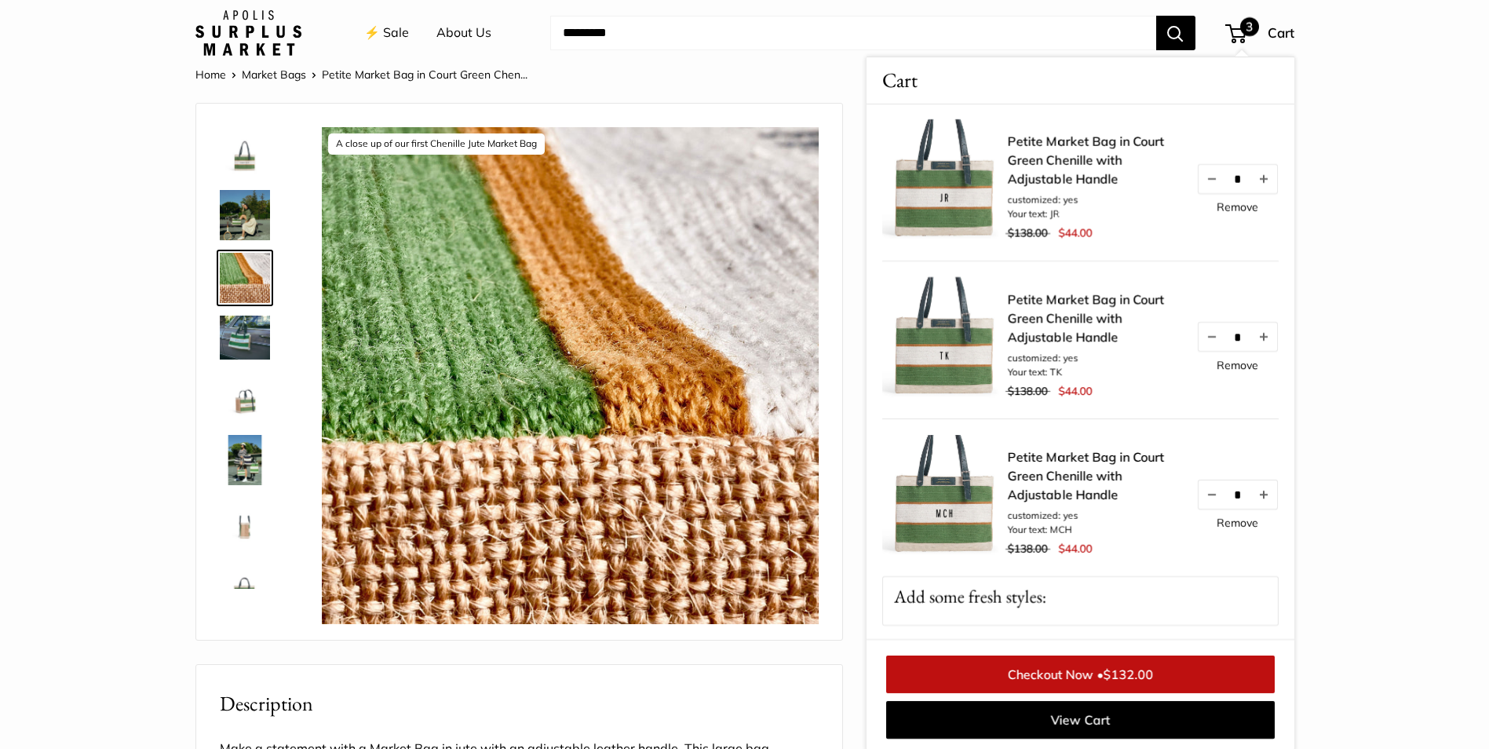
scroll to position [0, 0]
click at [1064, 681] on link "Checkout Now • $132.00" at bounding box center [1080, 675] width 389 height 38
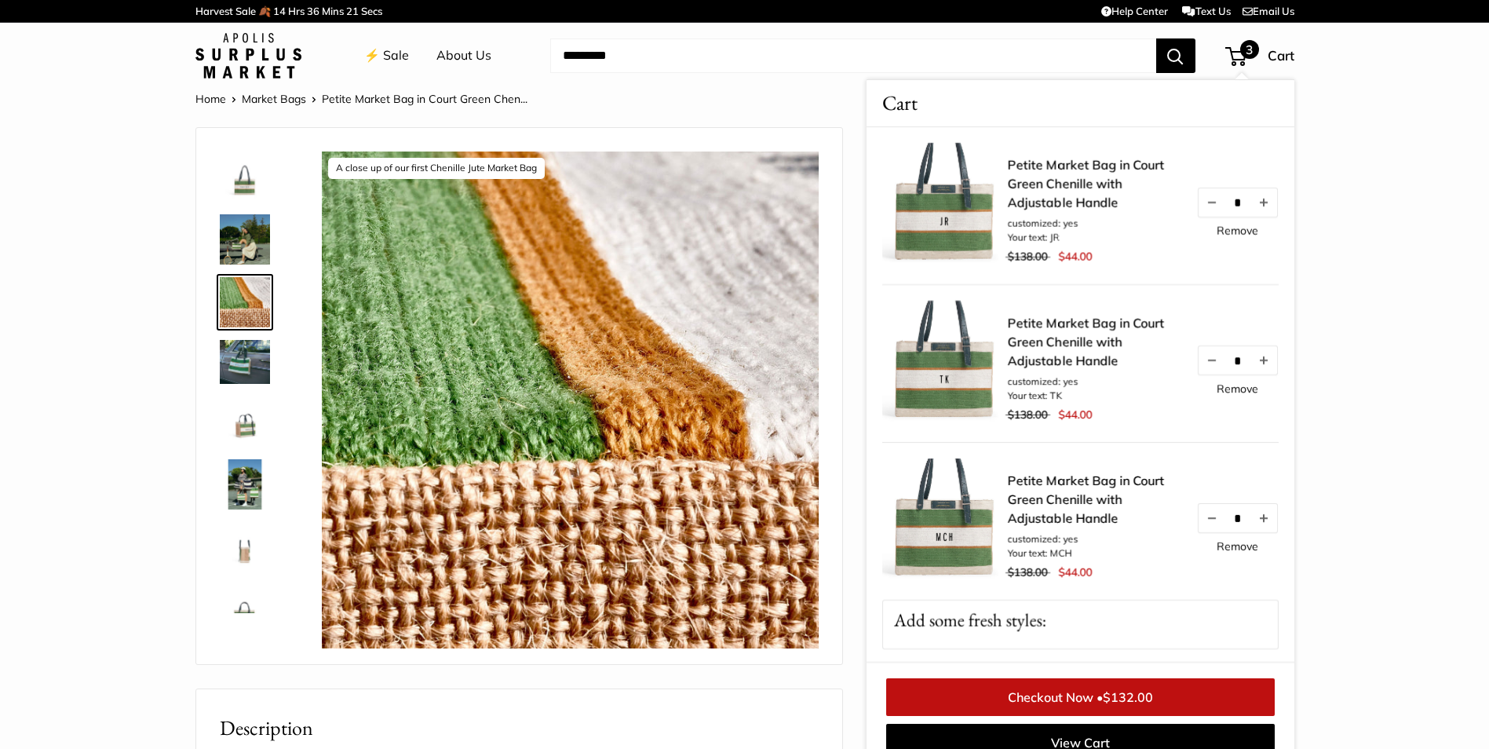
scroll to position [24, 0]
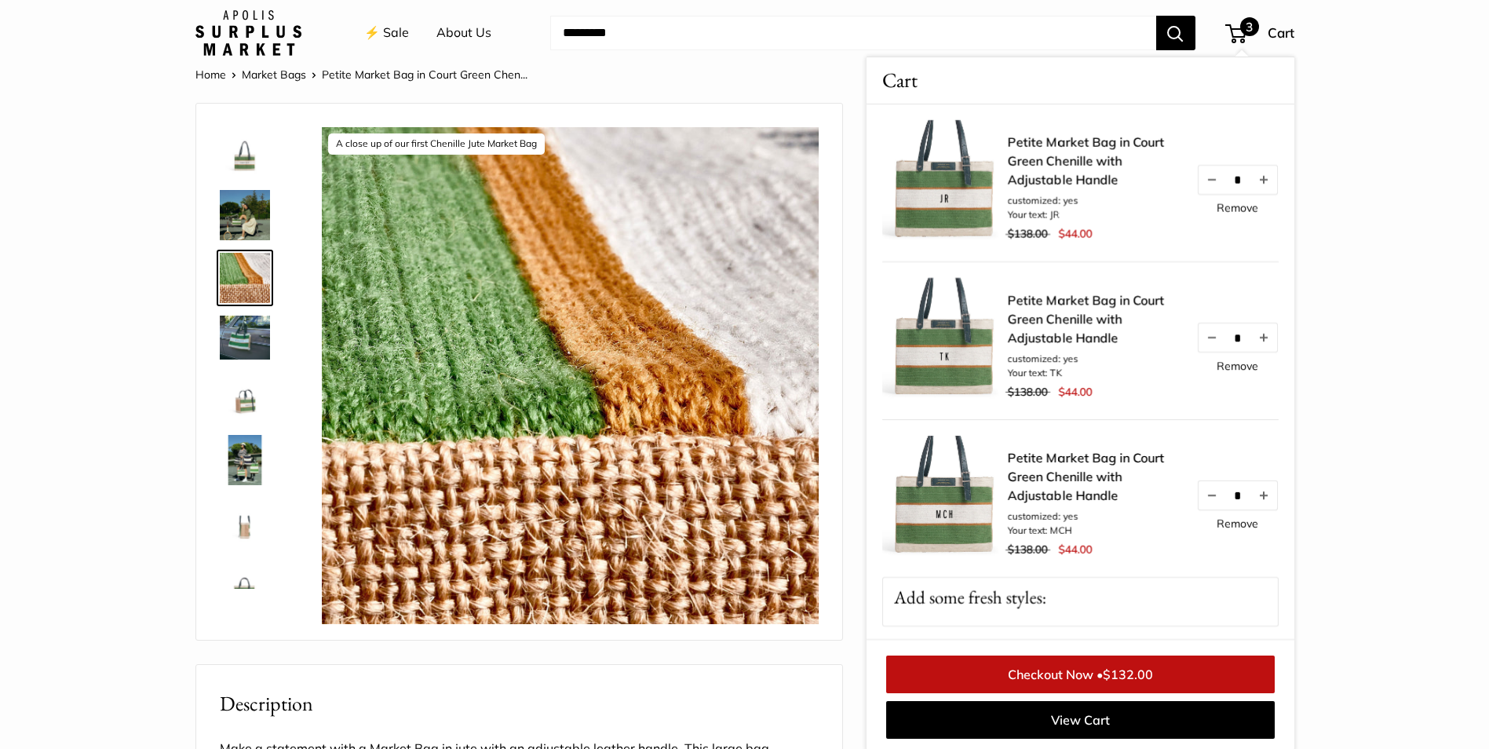
click at [236, 181] on div at bounding box center [251, 353] width 75 height 471
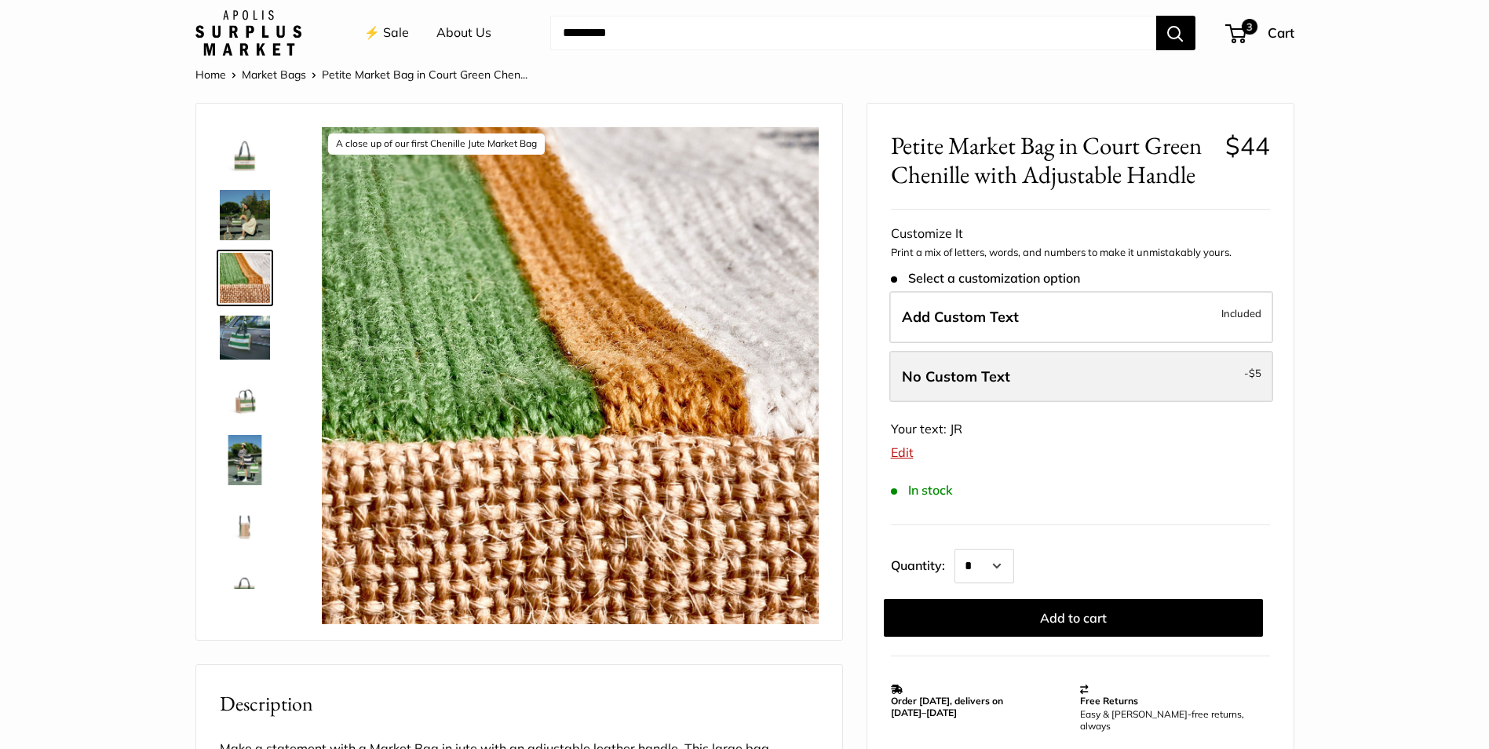
click at [941, 398] on label "No Custom Text - $5" at bounding box center [1082, 377] width 384 height 52
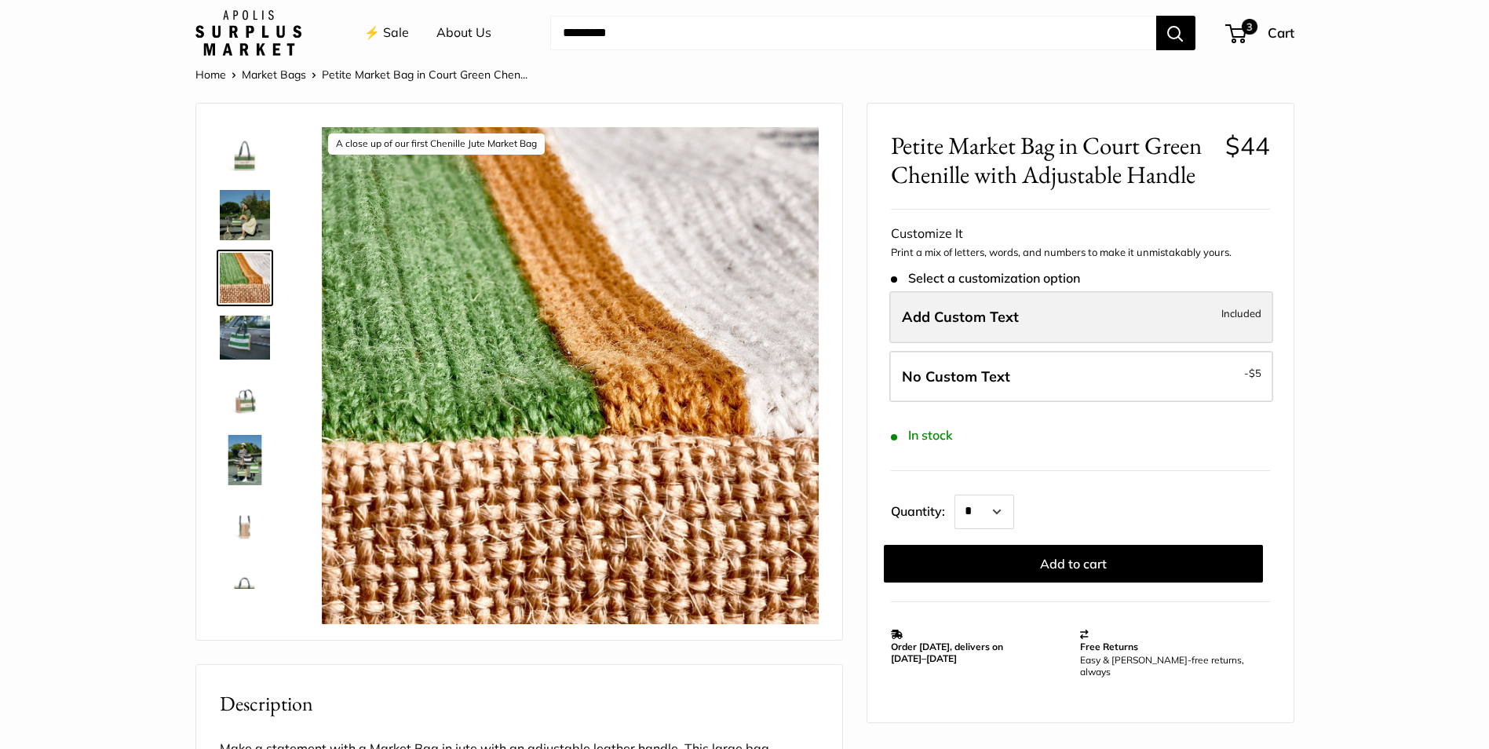
click at [961, 329] on label "Add Custom Text Included" at bounding box center [1082, 317] width 384 height 52
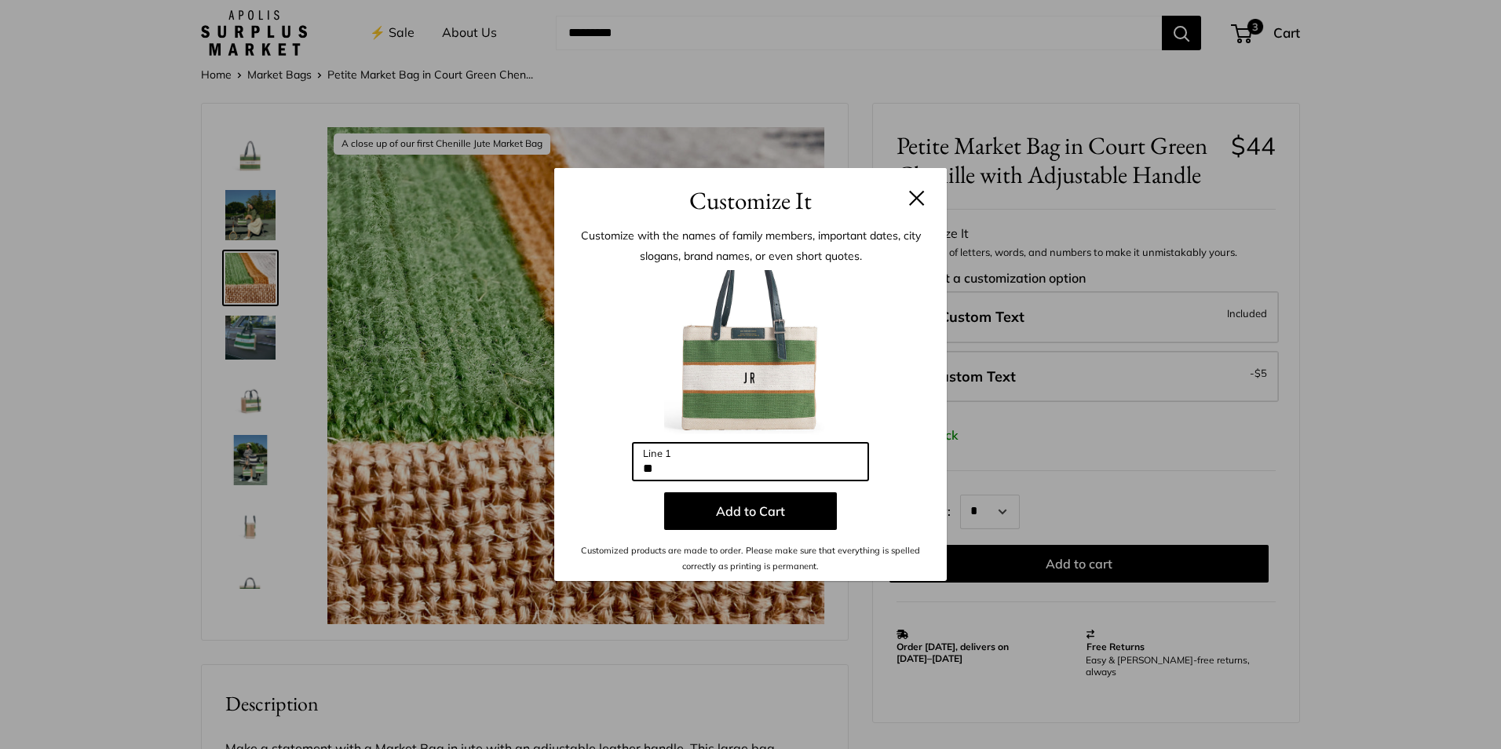
click at [693, 464] on input "**" at bounding box center [751, 462] width 236 height 38
drag, startPoint x: 687, startPoint y: 465, endPoint x: 603, endPoint y: 450, distance: 85.3
click at [603, 450] on div "Enter 10 letters ** Line 1 Add to Cart Customized products are made to order. P…" at bounding box center [750, 422] width 345 height 305
type input "**"
drag, startPoint x: 689, startPoint y: 465, endPoint x: 631, endPoint y: 467, distance: 57.4
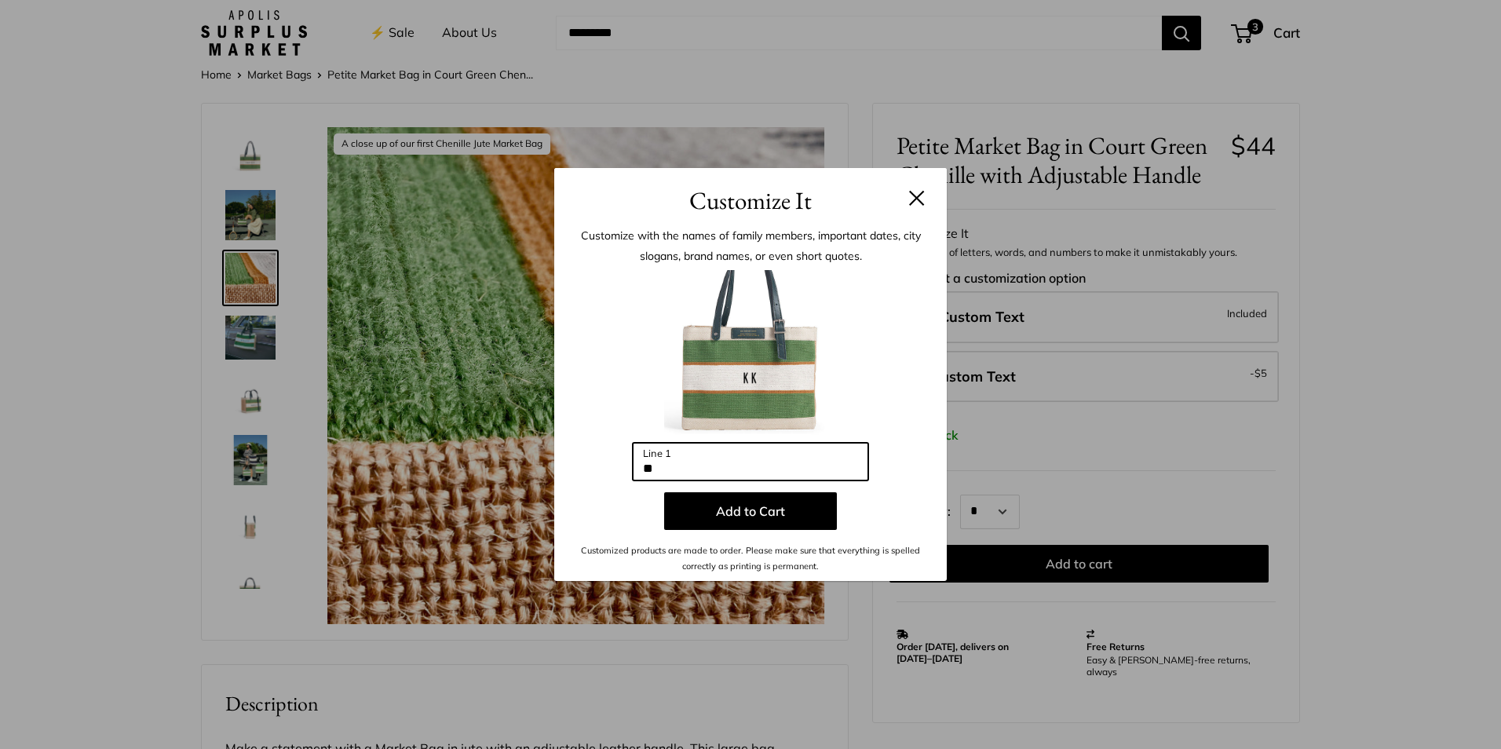
click at [631, 467] on div "Enter 10 letters ** Line 1 Add to Cart Customized products are made to order. P…" at bounding box center [750, 422] width 345 height 305
type input "***"
click at [711, 500] on button "Add to Cart" at bounding box center [750, 511] width 173 height 38
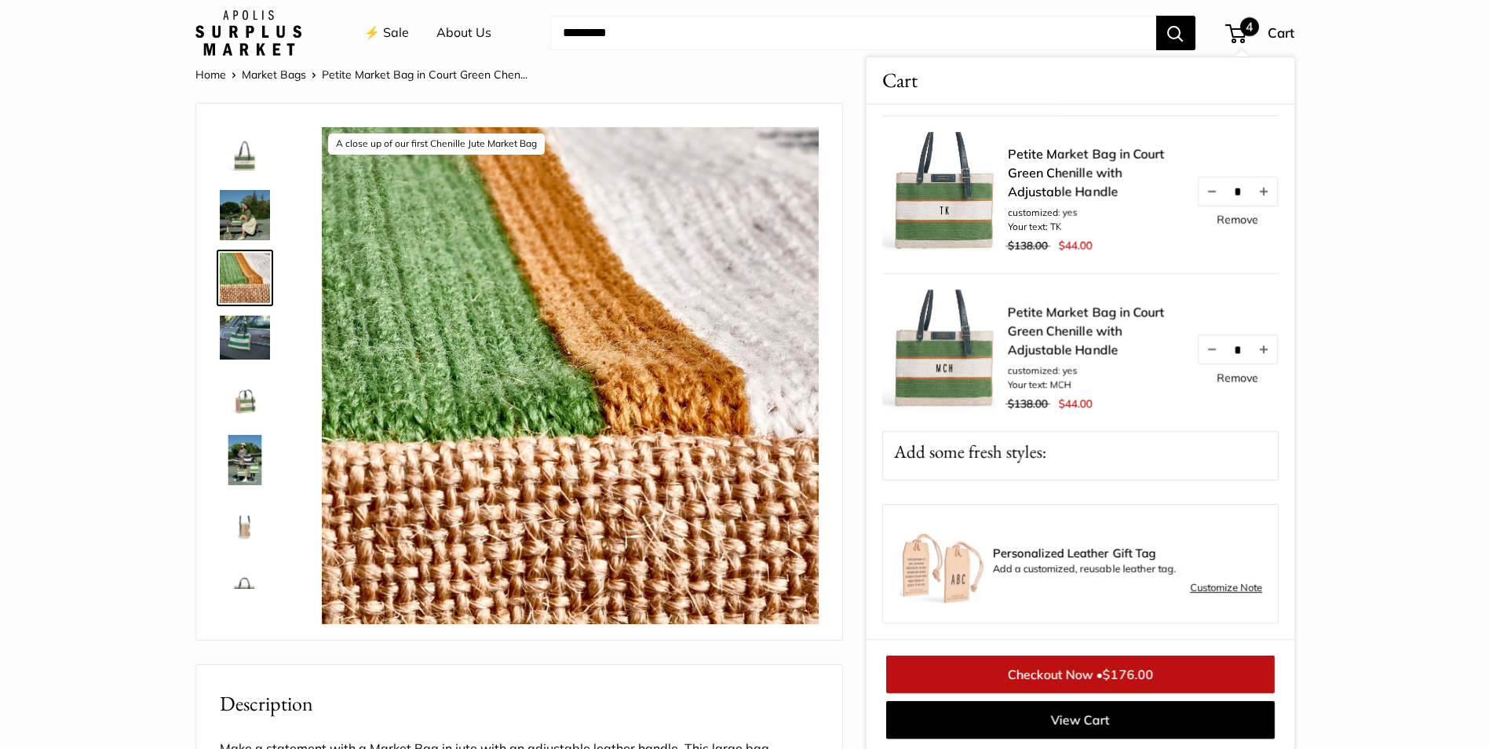
scroll to position [316, 0]
click at [254, 173] on img at bounding box center [245, 152] width 50 height 50
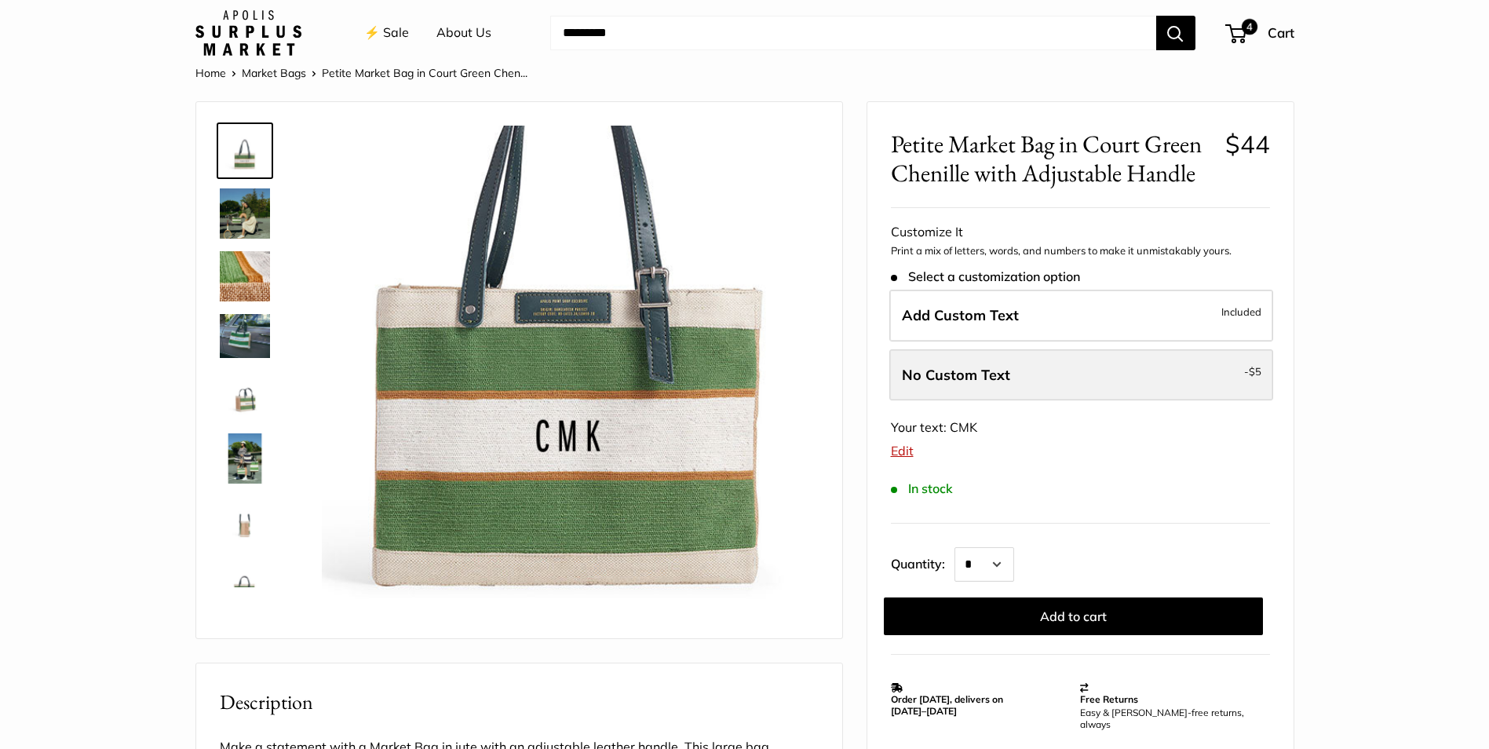
click at [961, 385] on label "No Custom Text - $5" at bounding box center [1082, 375] width 384 height 52
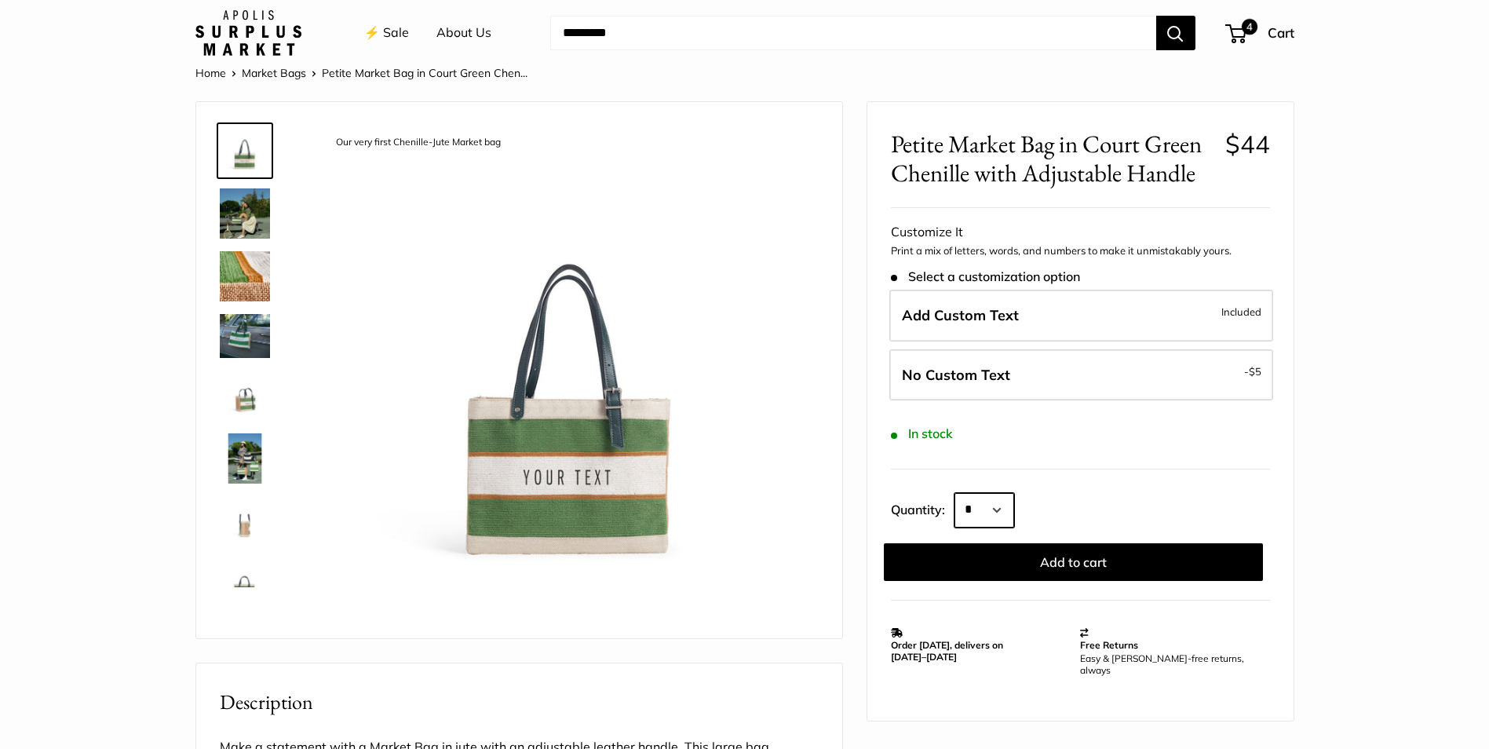
click at [1007, 513] on select "* * * * * * * * * *** *** *** *** *** *** *** *** *** *** *** *** *** *** *** *…" at bounding box center [985, 510] width 60 height 35
select select "*"
click at [955, 493] on select "* * * * * * * * * *** *** *** *** *** *** *** *** *** *** *** *** *** *** *** *…" at bounding box center [985, 510] width 60 height 35
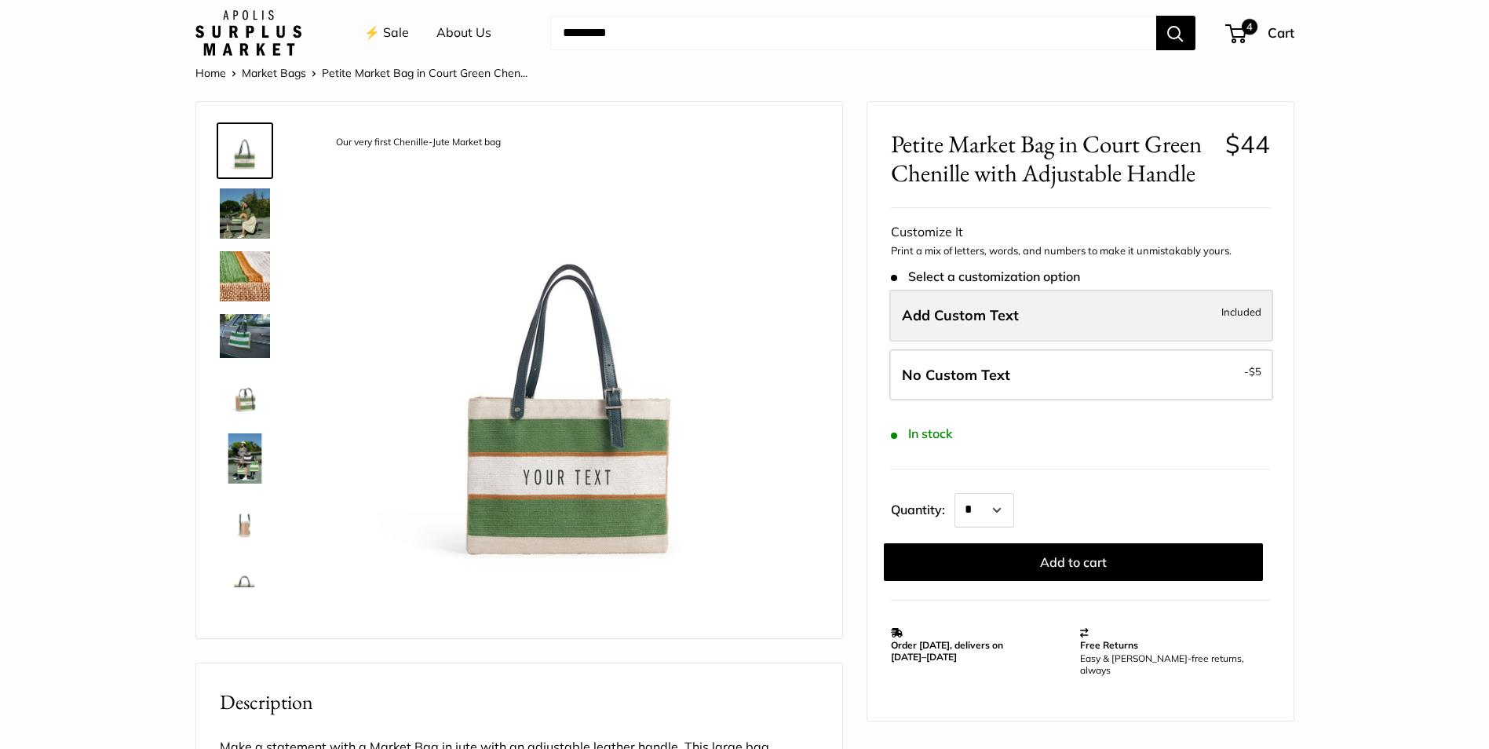
click at [929, 304] on label "Add Custom Text Included" at bounding box center [1082, 316] width 384 height 52
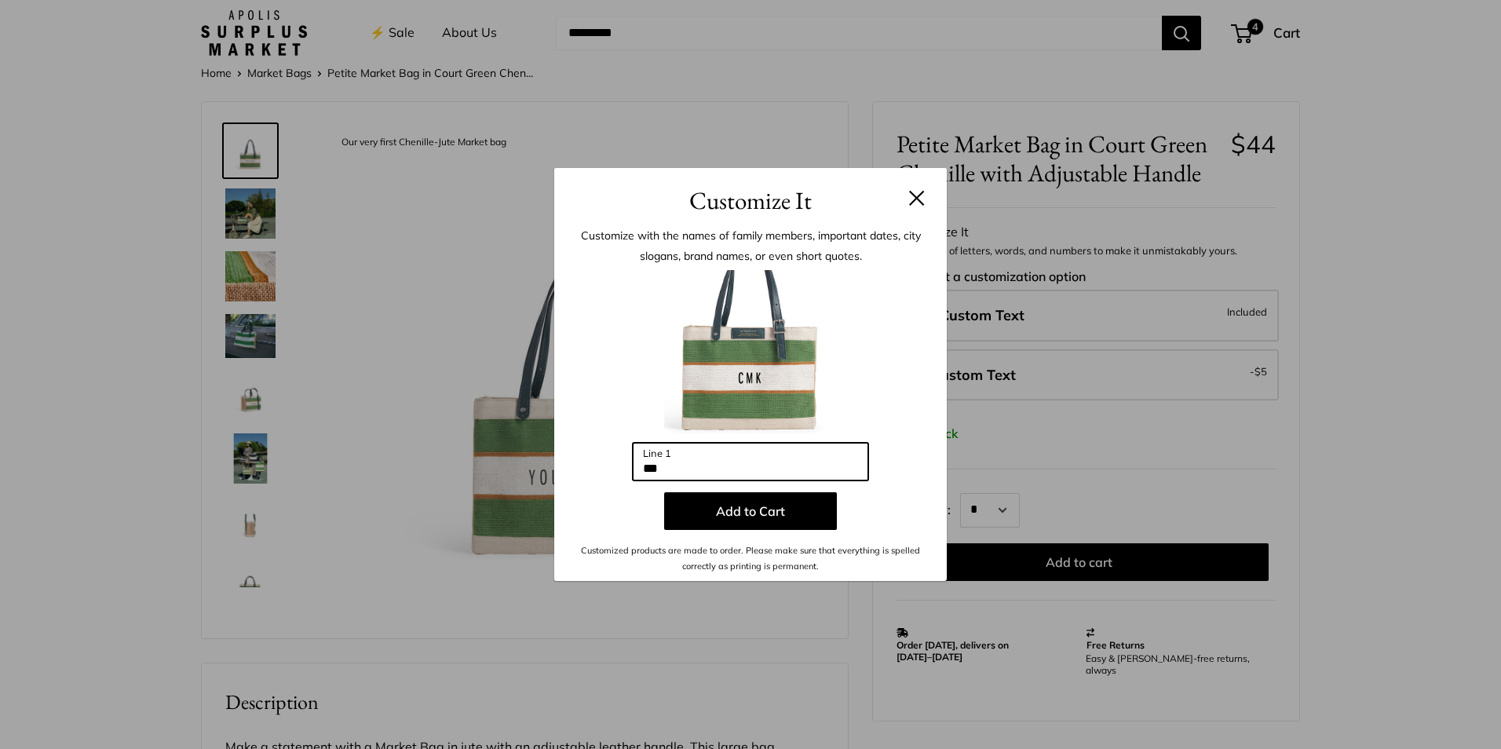
click at [711, 462] on input "***" at bounding box center [751, 462] width 236 height 38
drag, startPoint x: 719, startPoint y: 468, endPoint x: 641, endPoint y: 463, distance: 78.7
click at [641, 463] on input "***" at bounding box center [751, 462] width 236 height 38
click at [918, 198] on button at bounding box center [917, 198] width 16 height 16
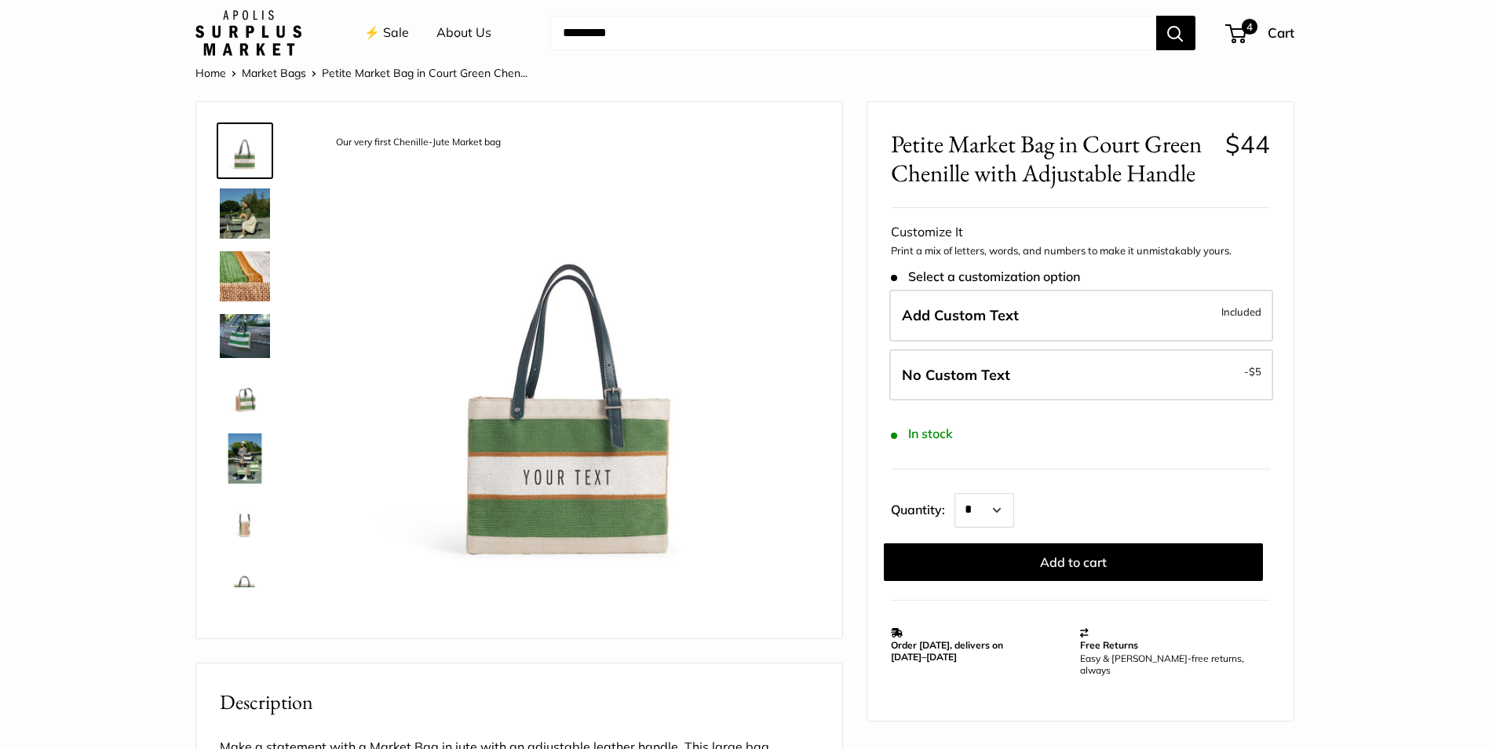
click at [250, 218] on img at bounding box center [245, 213] width 50 height 50
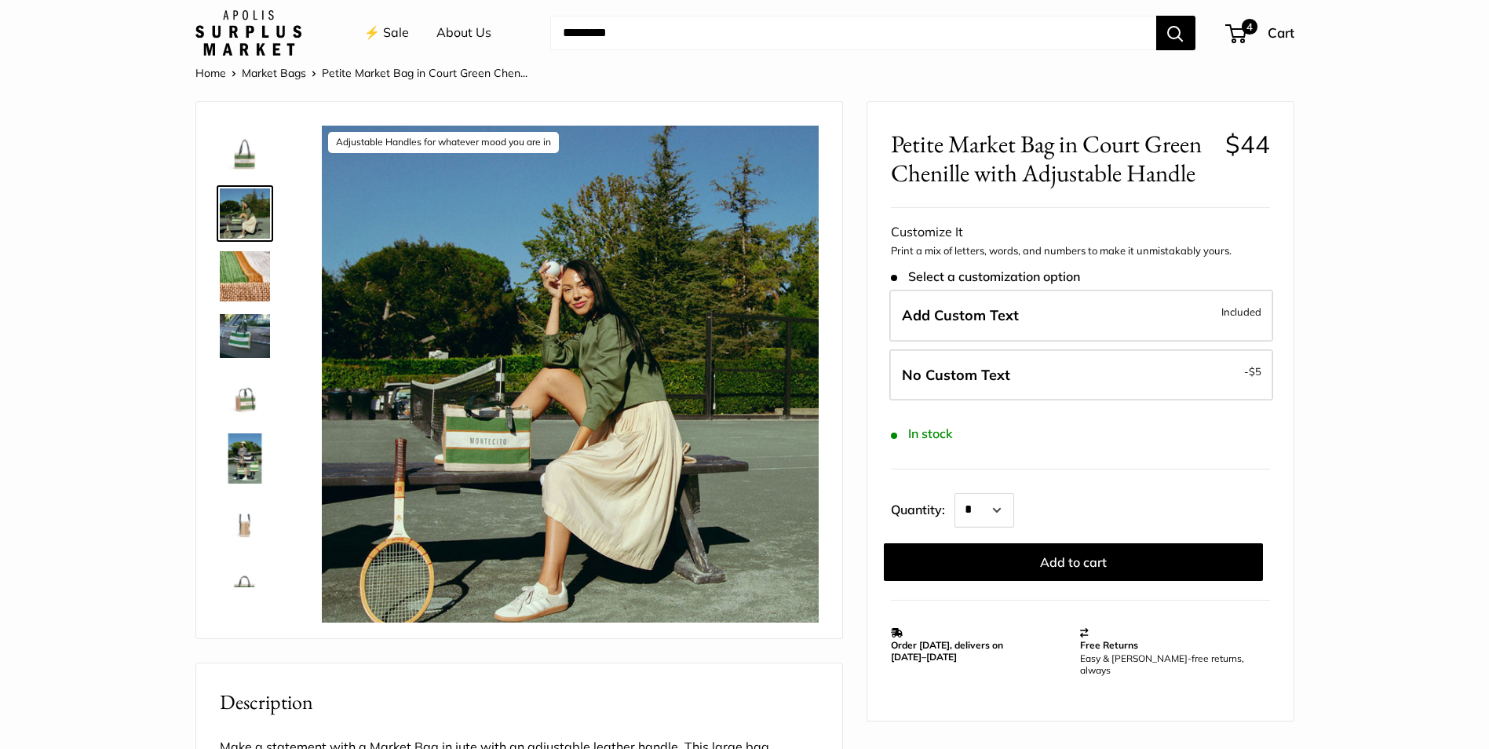
click at [241, 281] on img at bounding box center [245, 276] width 50 height 50
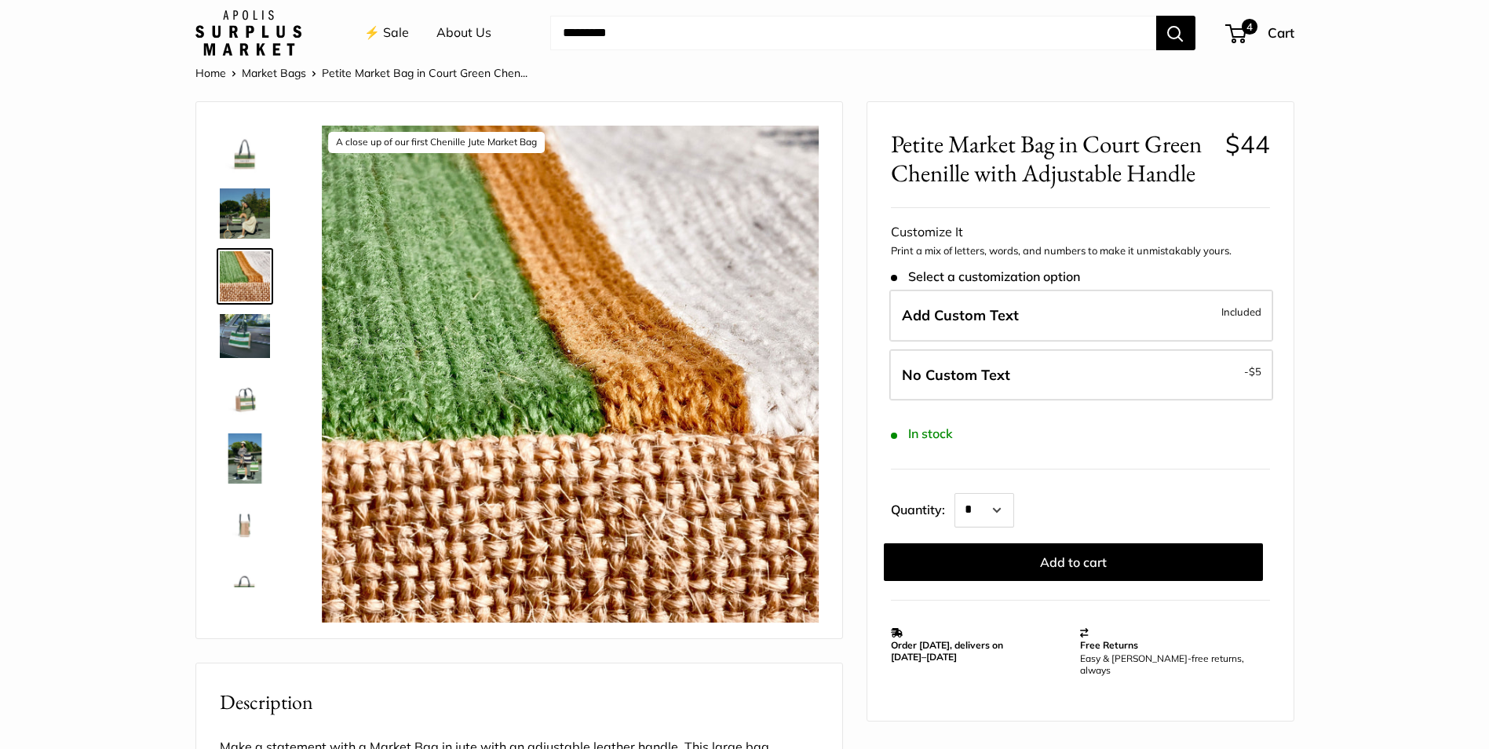
click at [241, 342] on img at bounding box center [245, 335] width 50 height 43
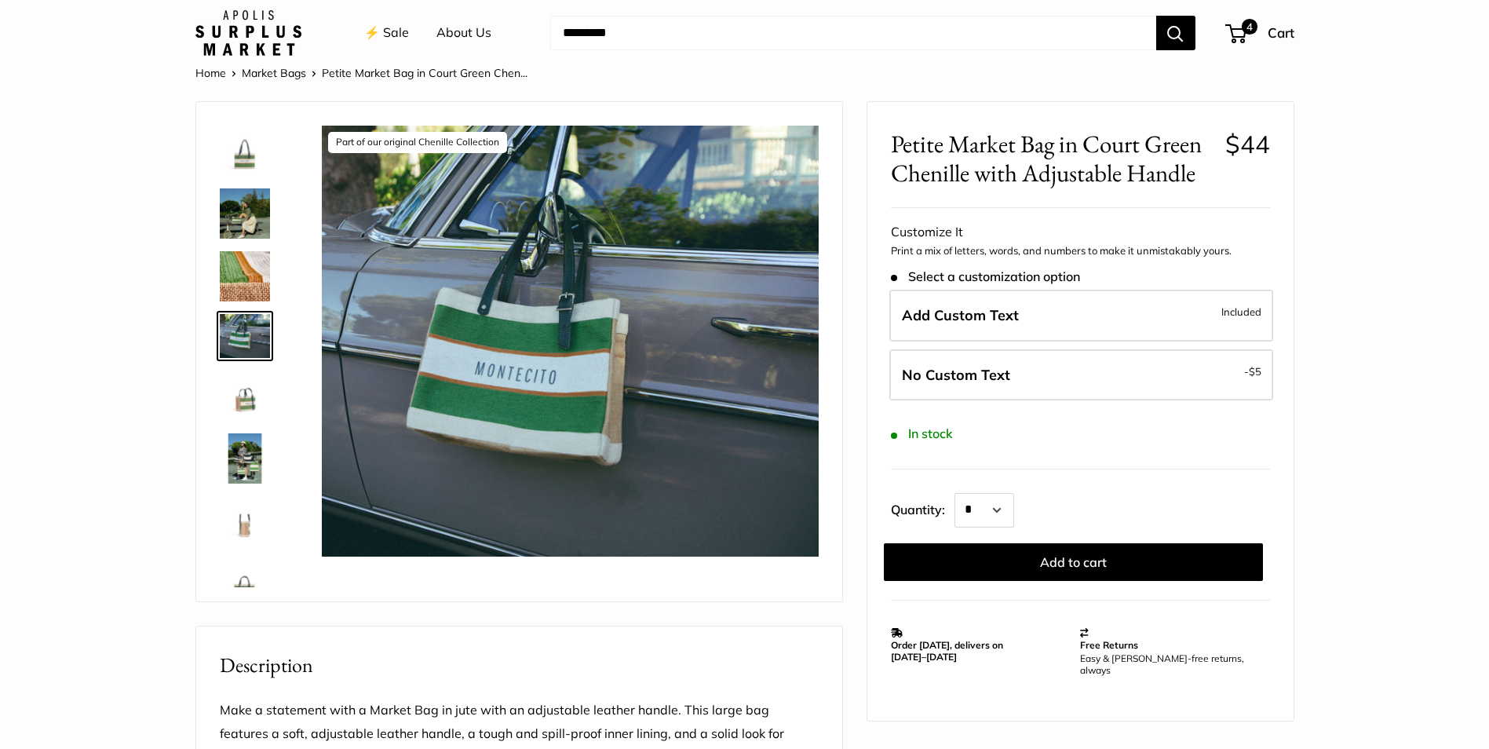
click at [243, 388] on img at bounding box center [245, 396] width 50 height 50
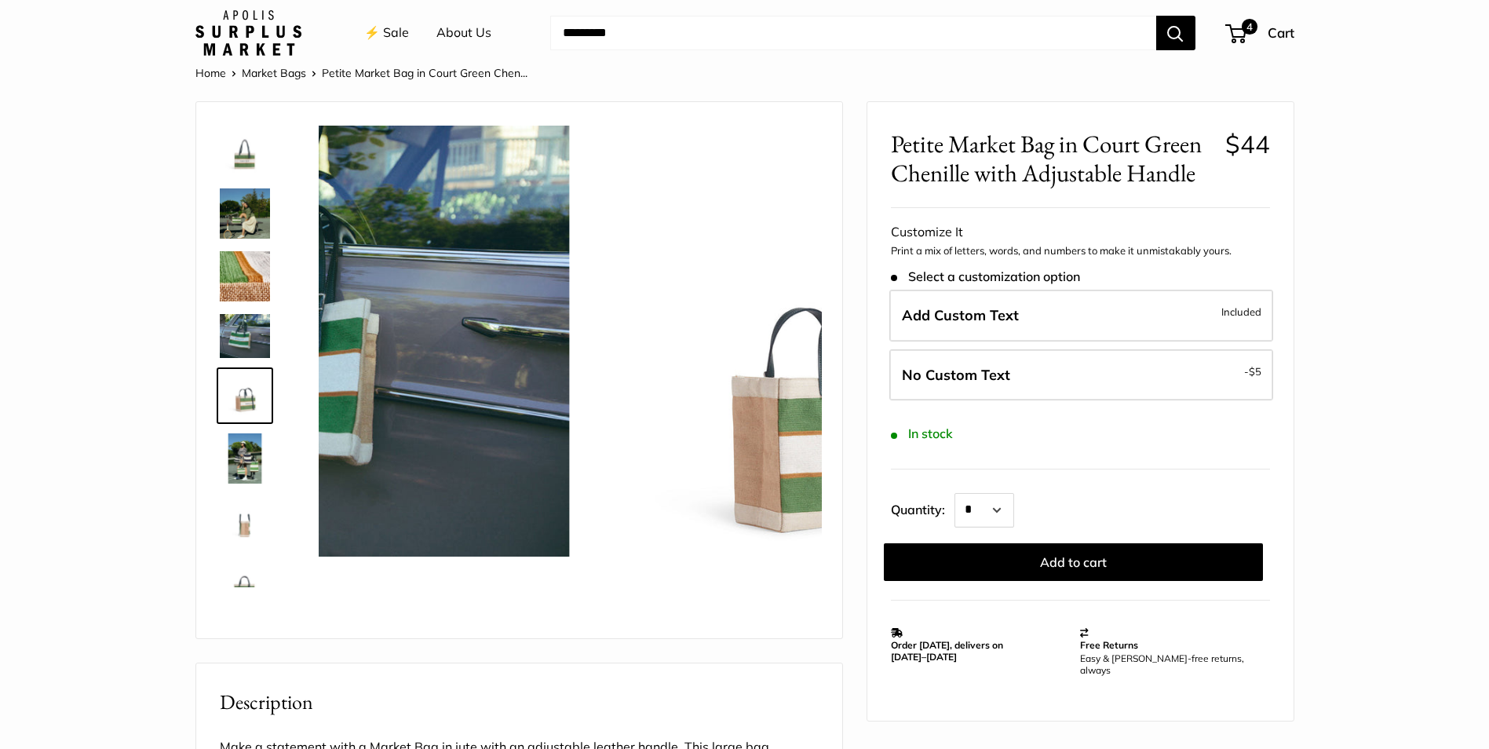
scroll to position [42, 0]
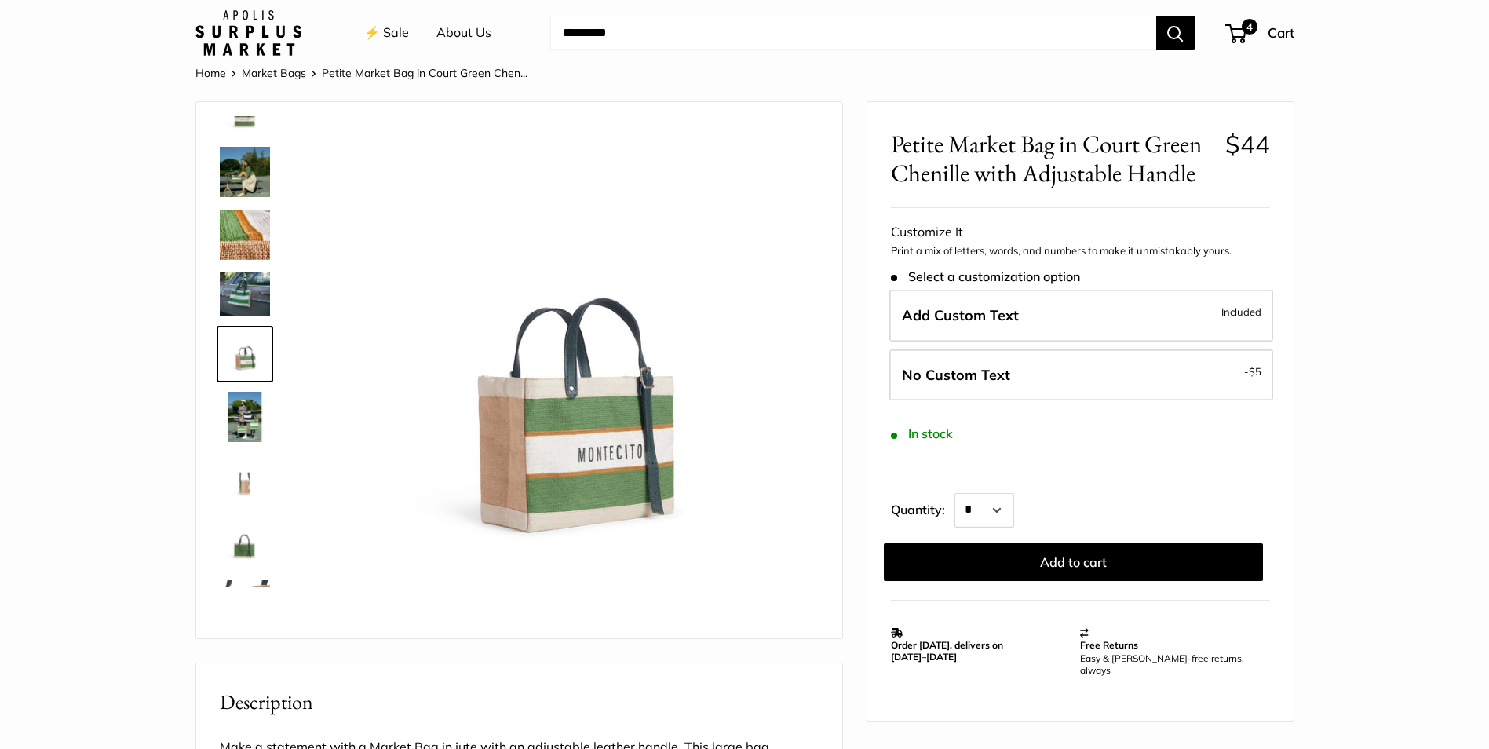
click at [263, 438] on img at bounding box center [245, 417] width 50 height 50
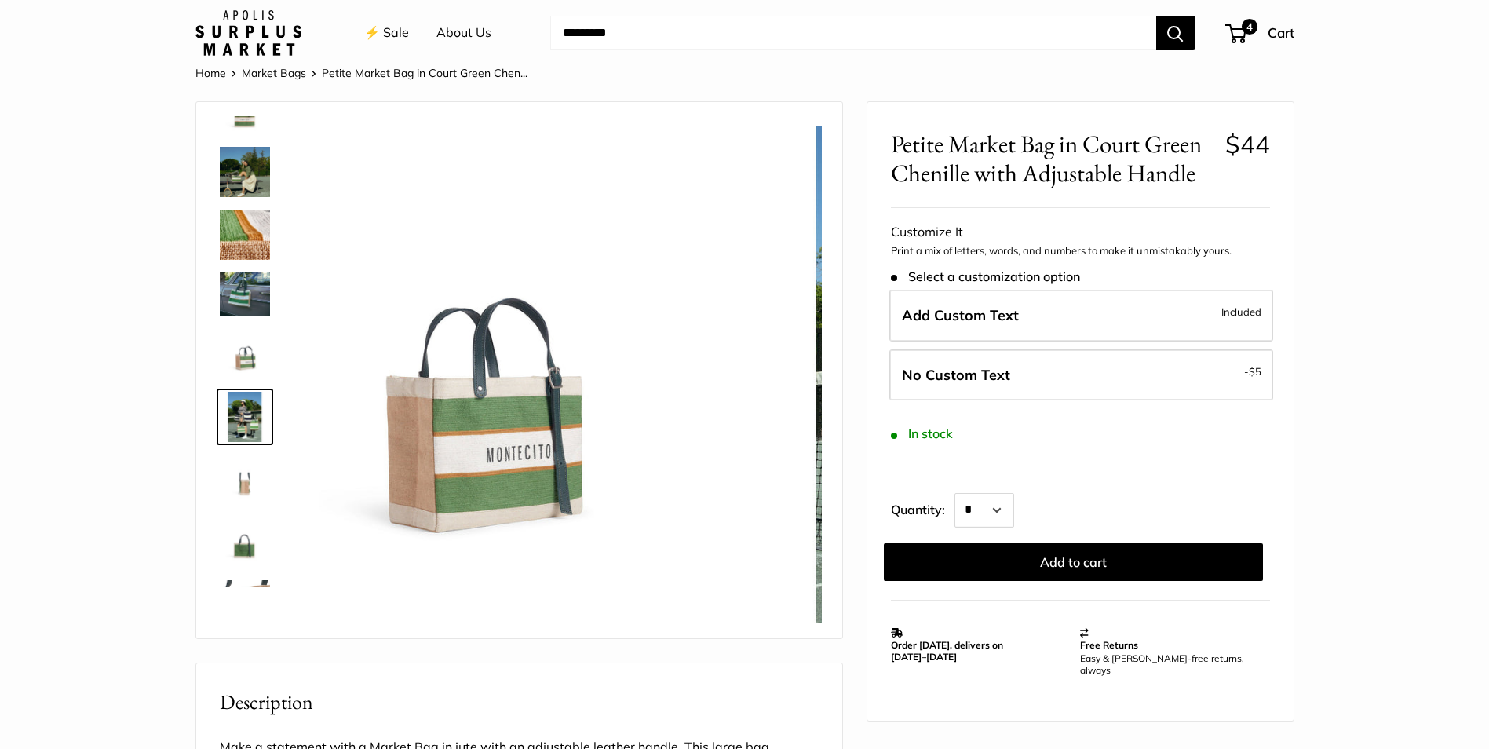
scroll to position [104, 0]
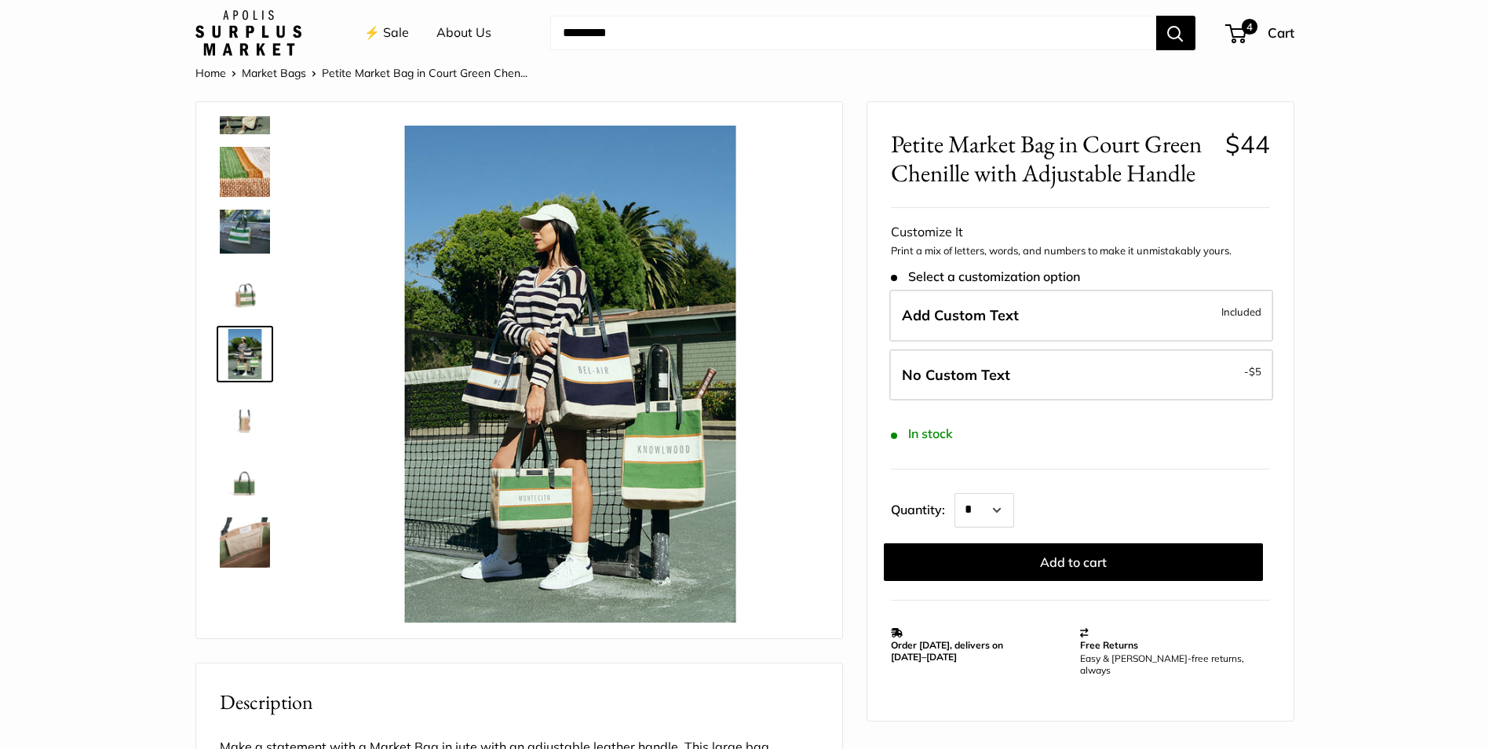
click at [243, 477] on img at bounding box center [245, 480] width 50 height 50
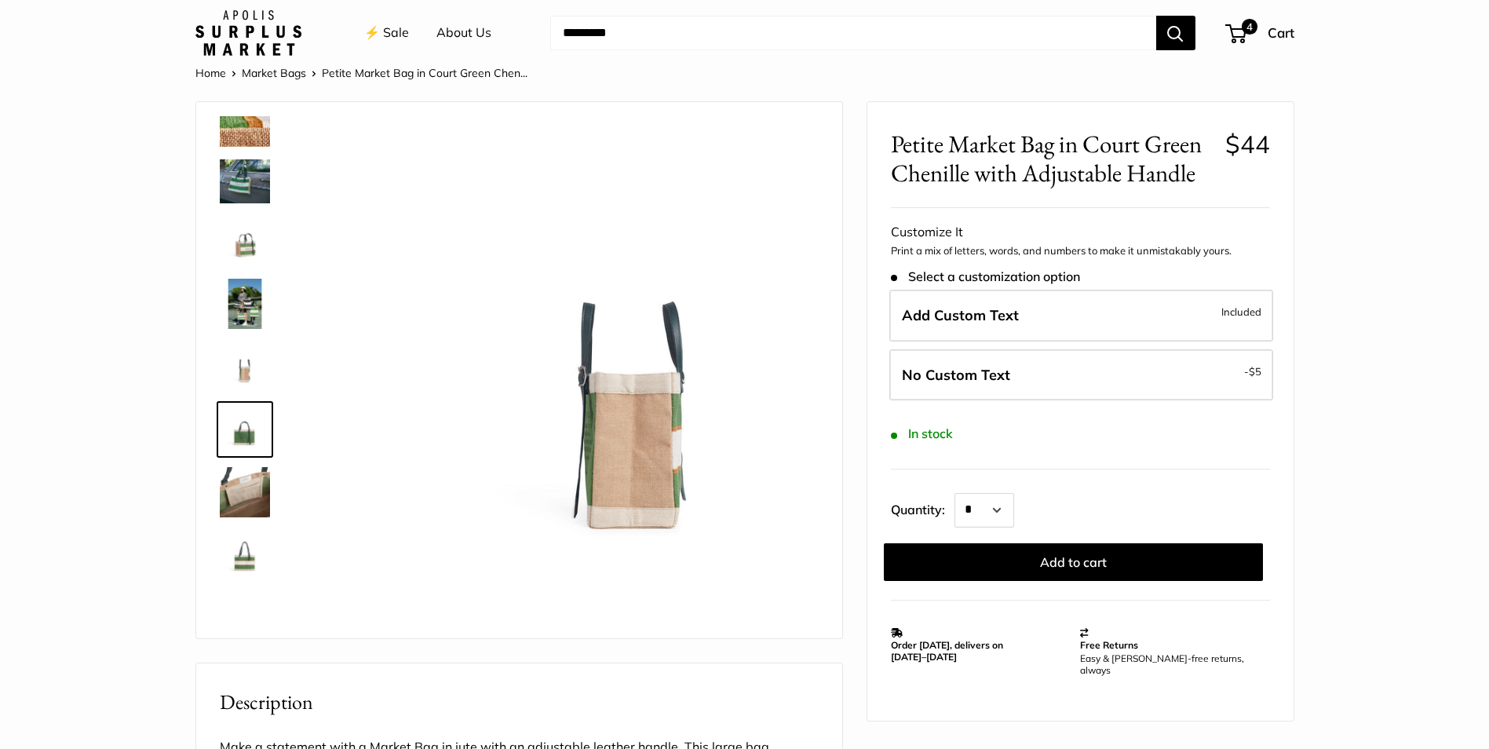
scroll to position [156, 0]
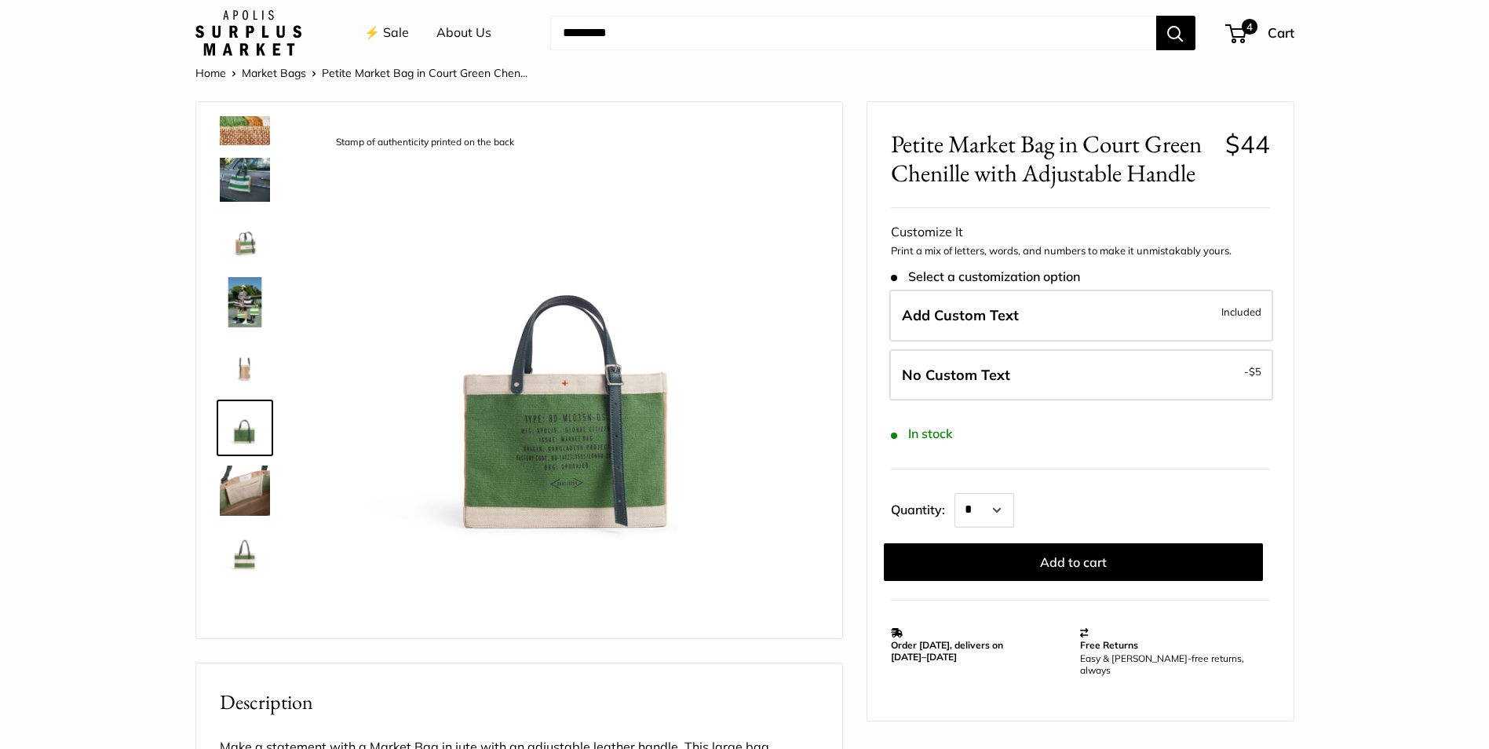
click at [245, 503] on img at bounding box center [245, 491] width 50 height 50
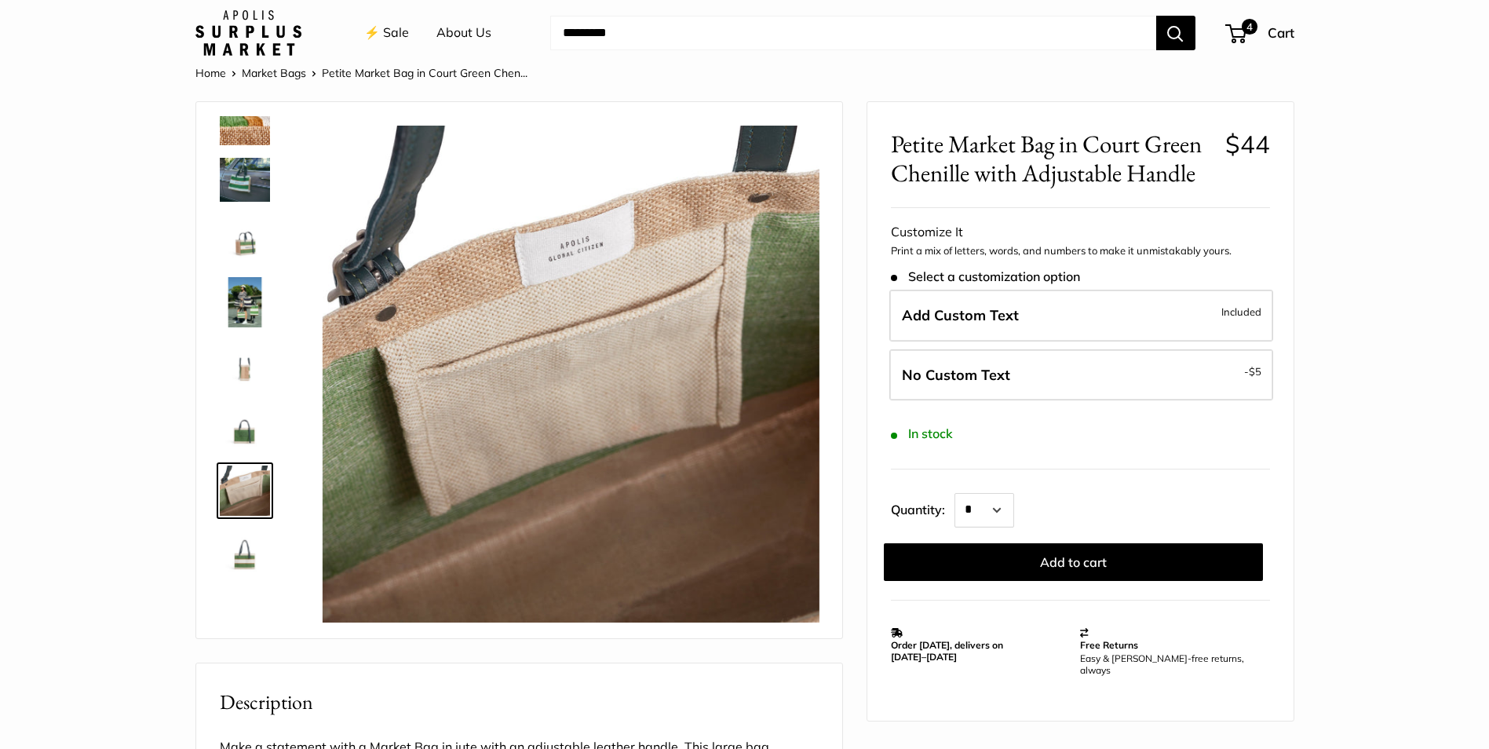
click at [241, 561] on img at bounding box center [245, 553] width 50 height 50
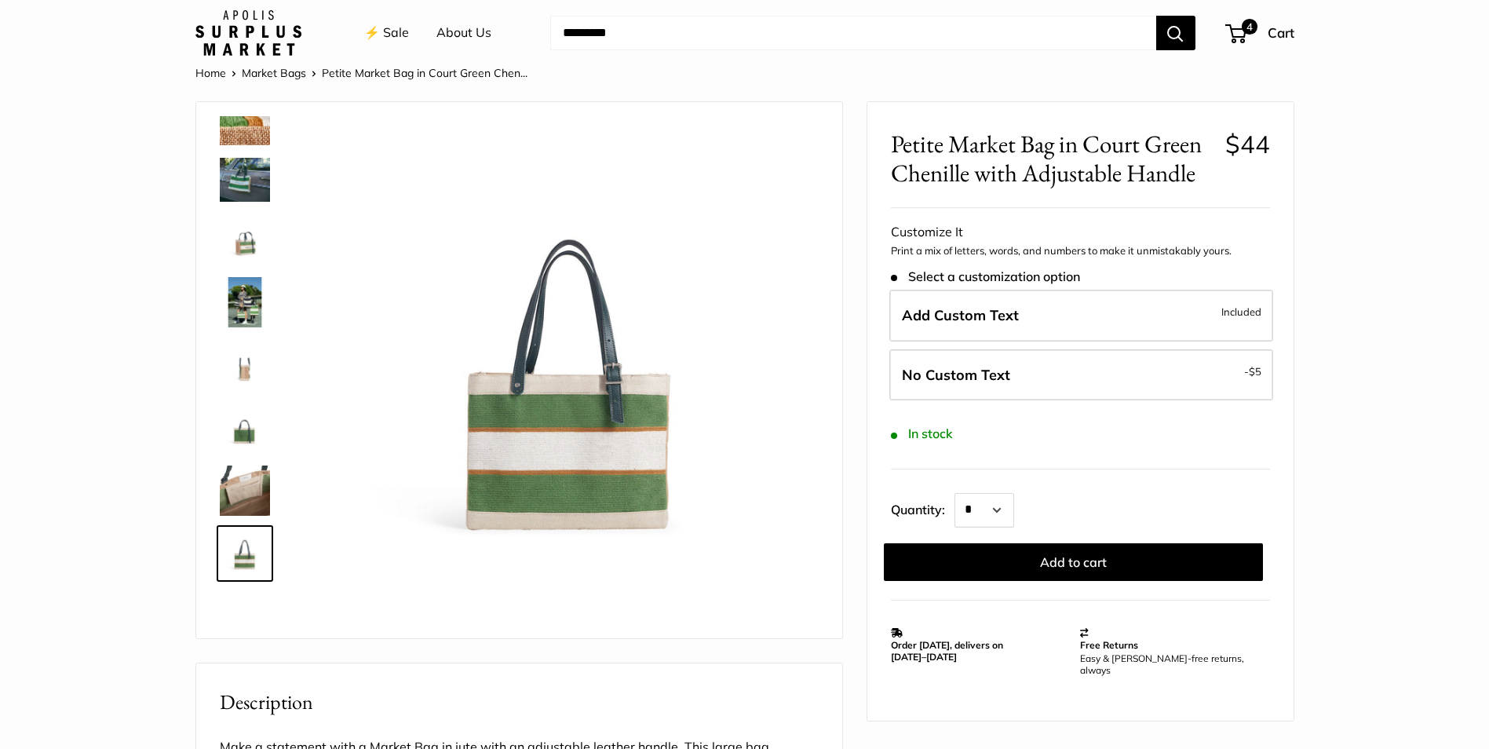
click at [240, 132] on img at bounding box center [245, 120] width 50 height 50
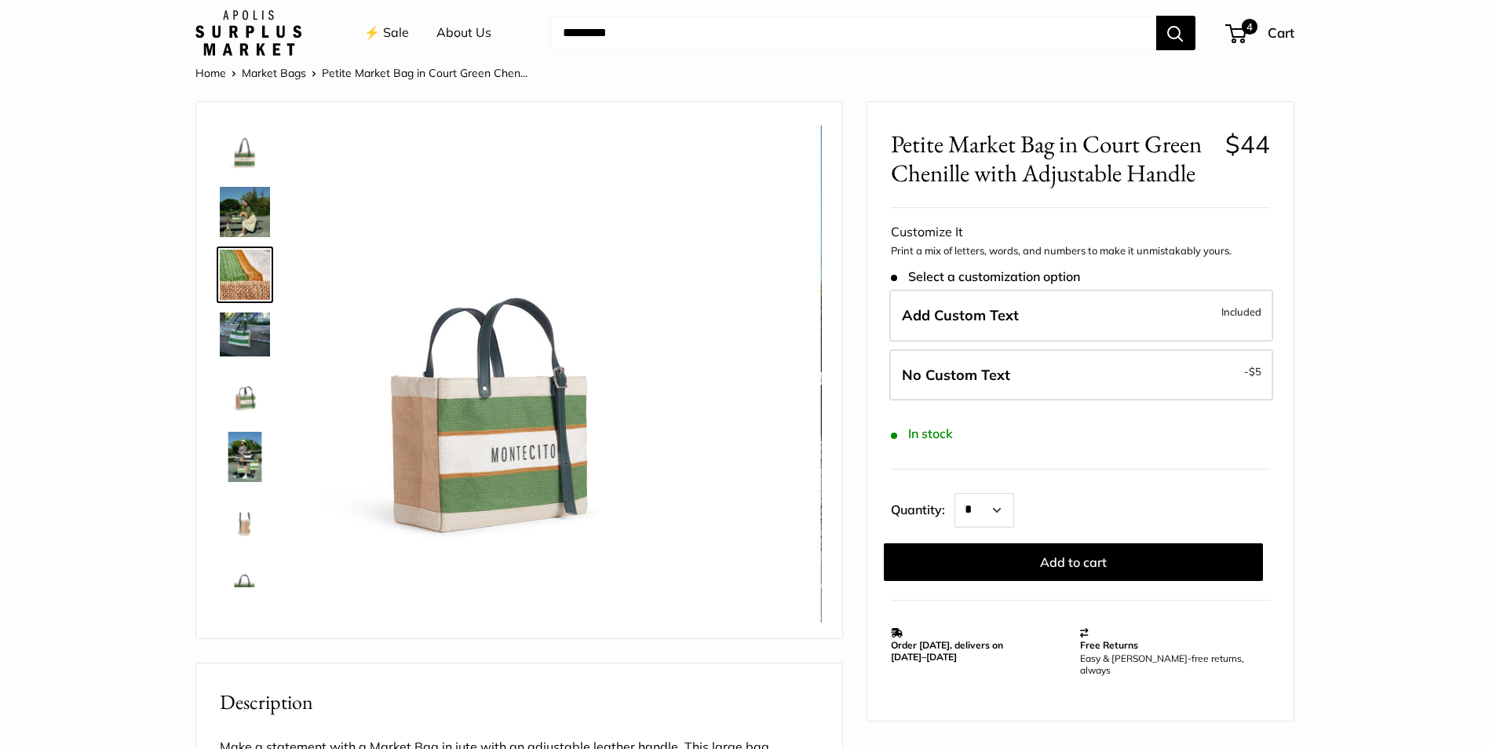
scroll to position [0, 0]
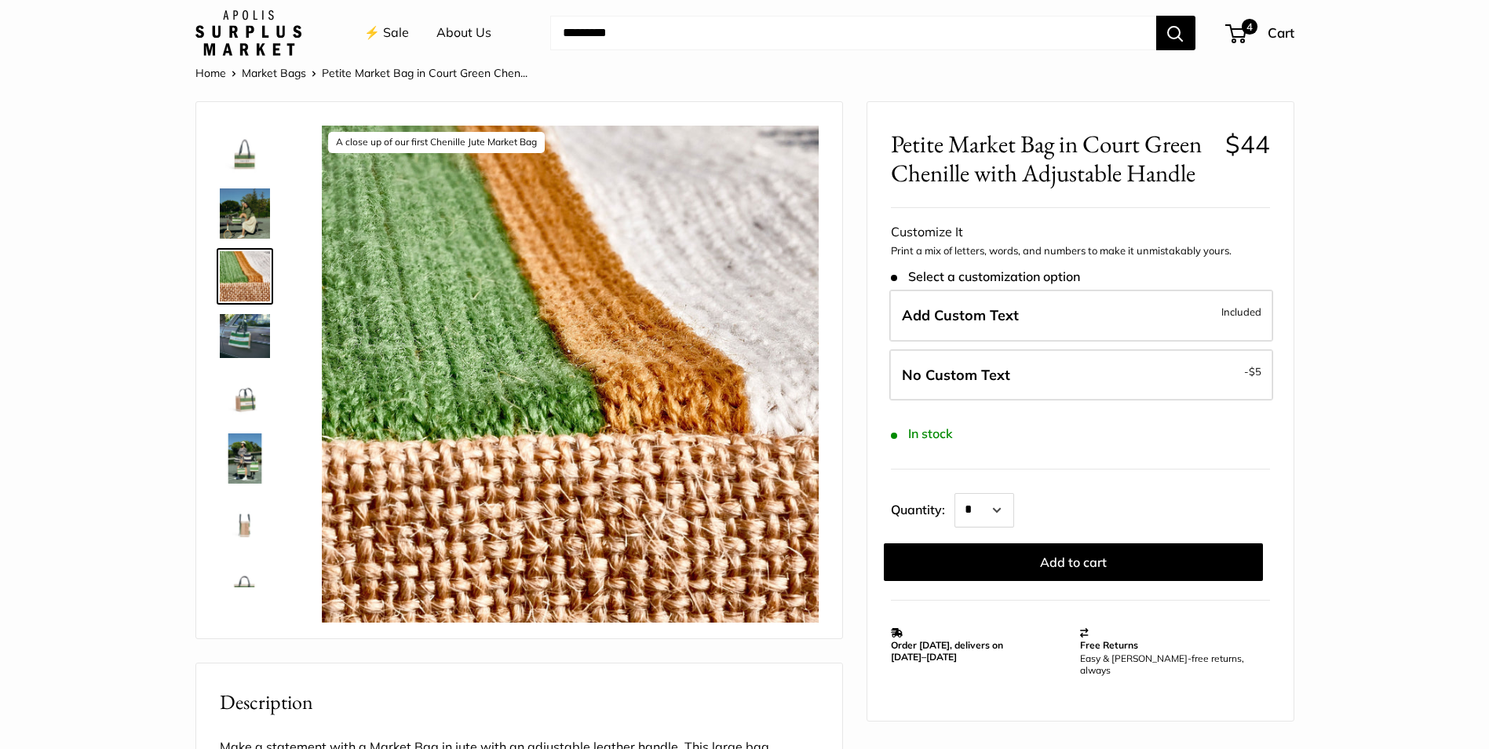
click at [264, 154] on img at bounding box center [245, 151] width 50 height 50
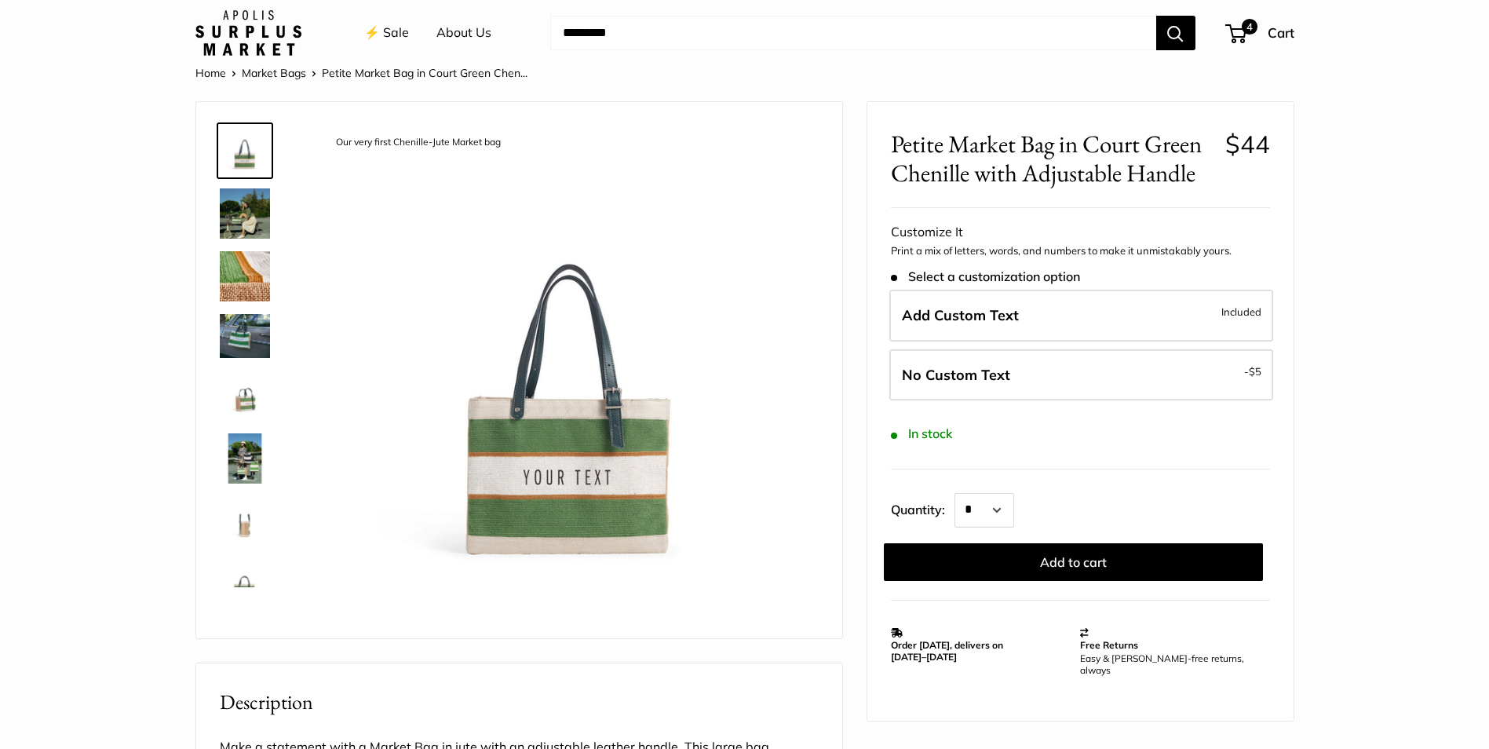
click at [231, 349] on img at bounding box center [245, 335] width 50 height 43
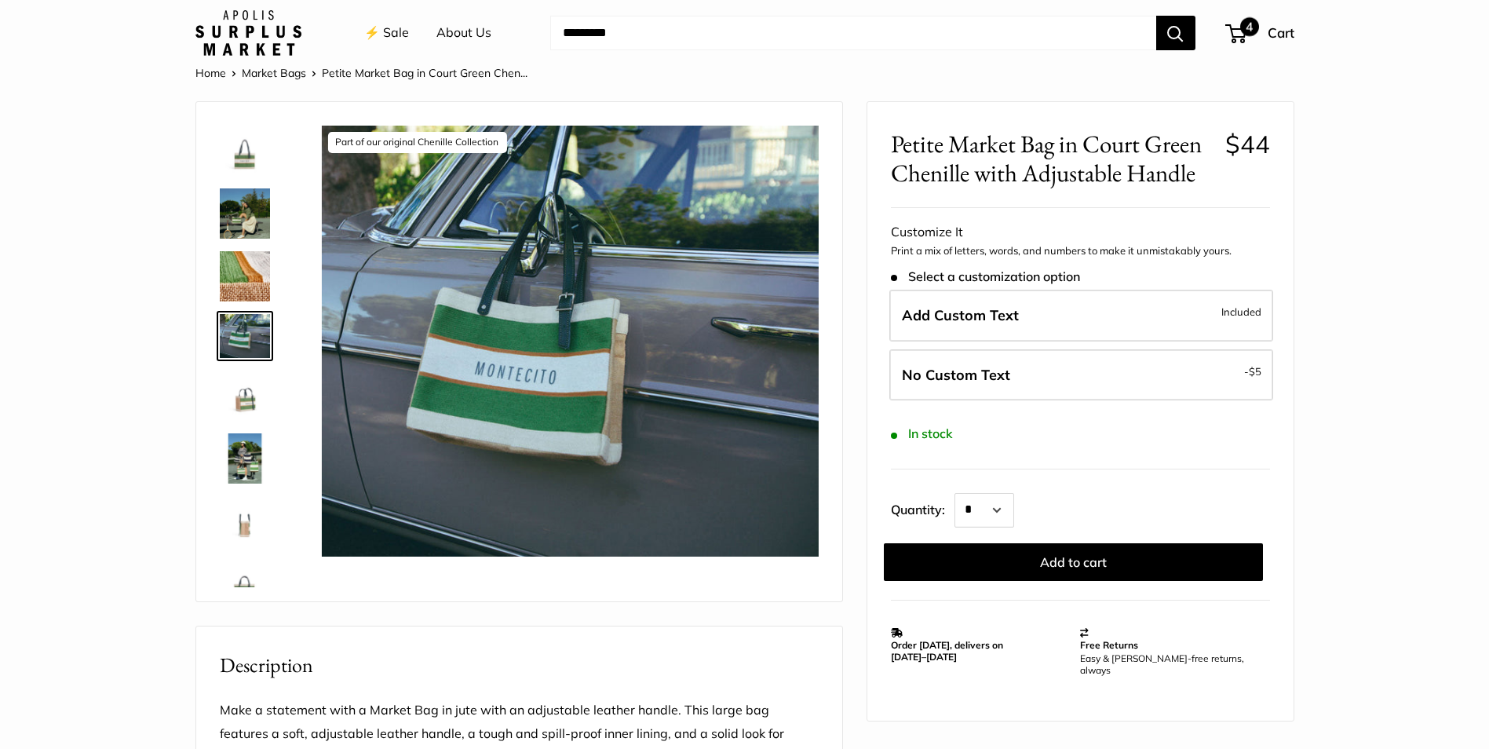
click at [1248, 35] on span "4" at bounding box center [1249, 26] width 19 height 19
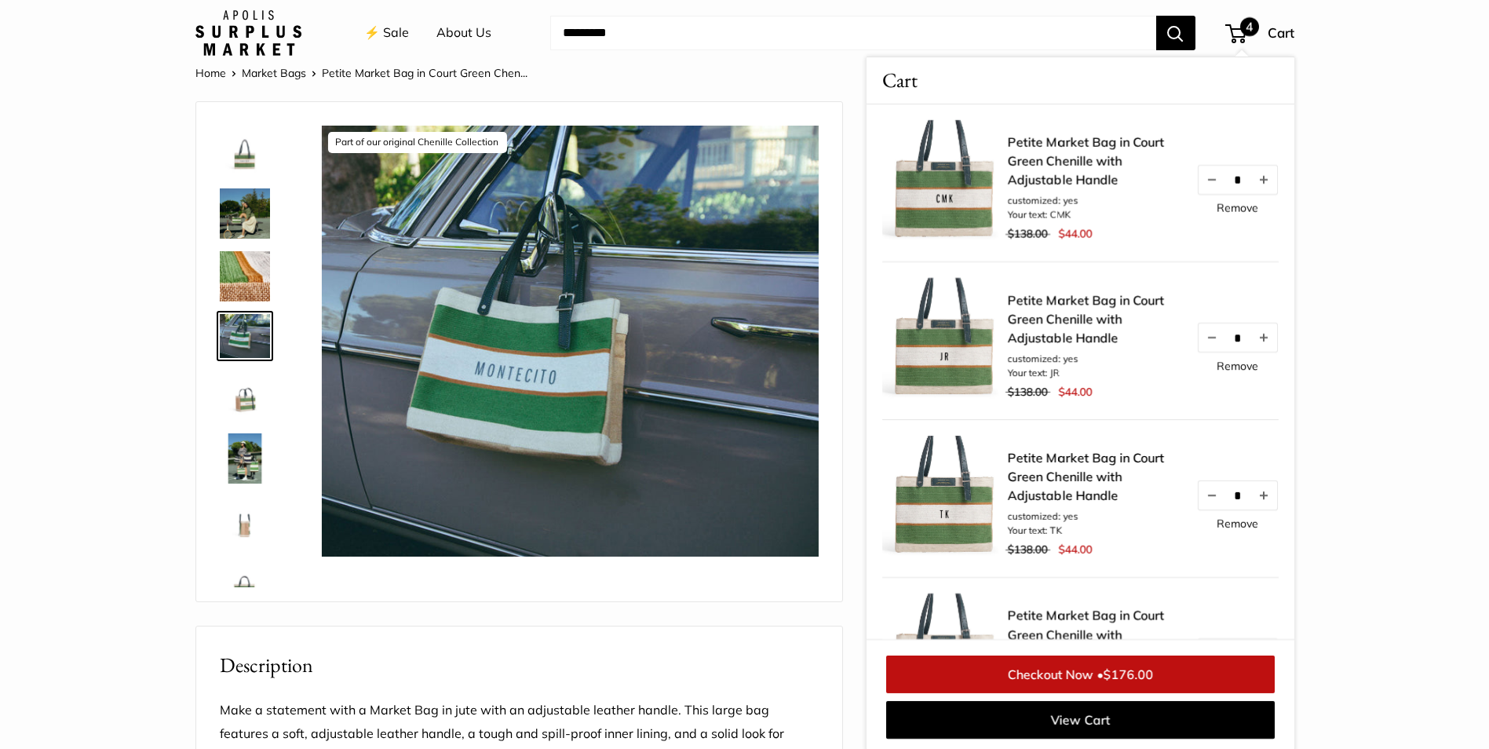
scroll to position [27, 0]
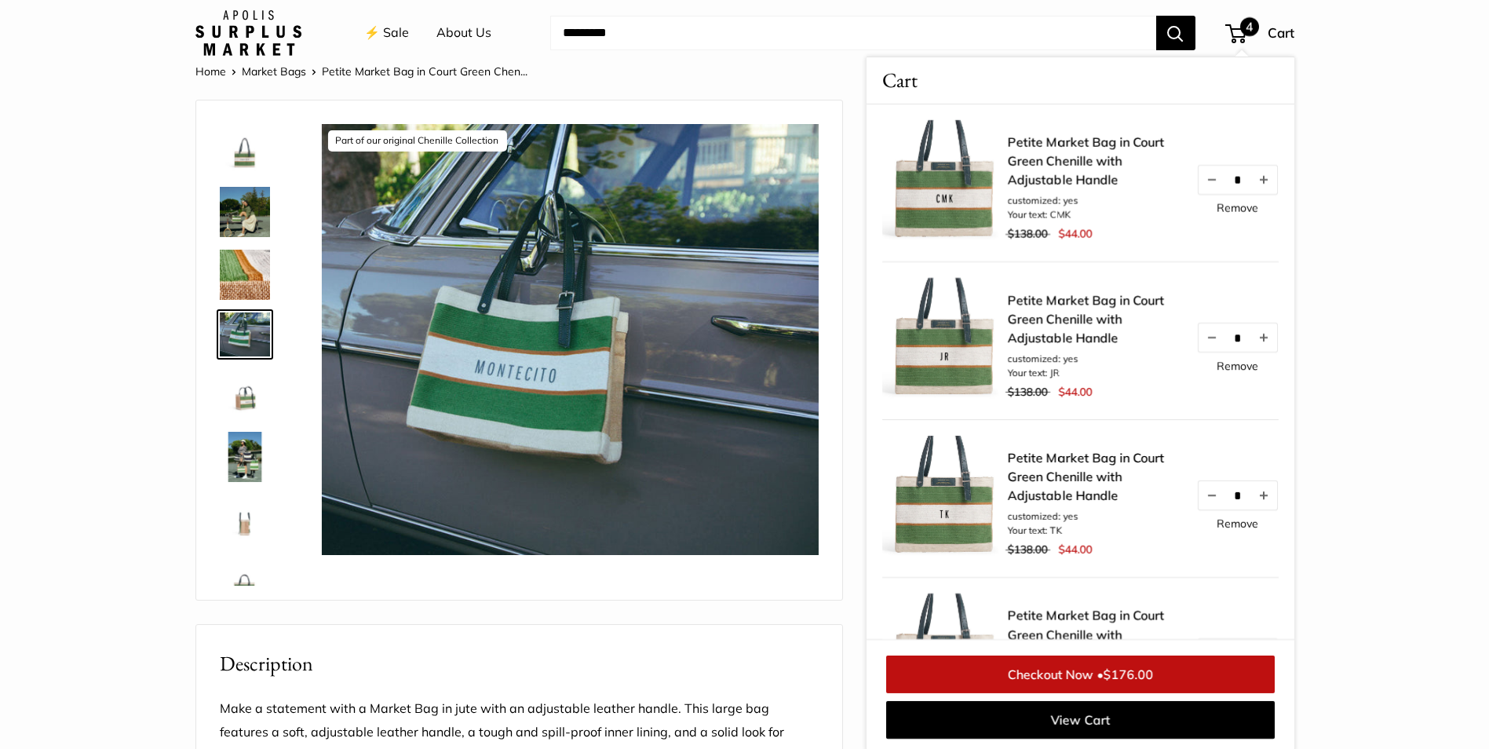
click at [245, 158] on img at bounding box center [245, 149] width 50 height 50
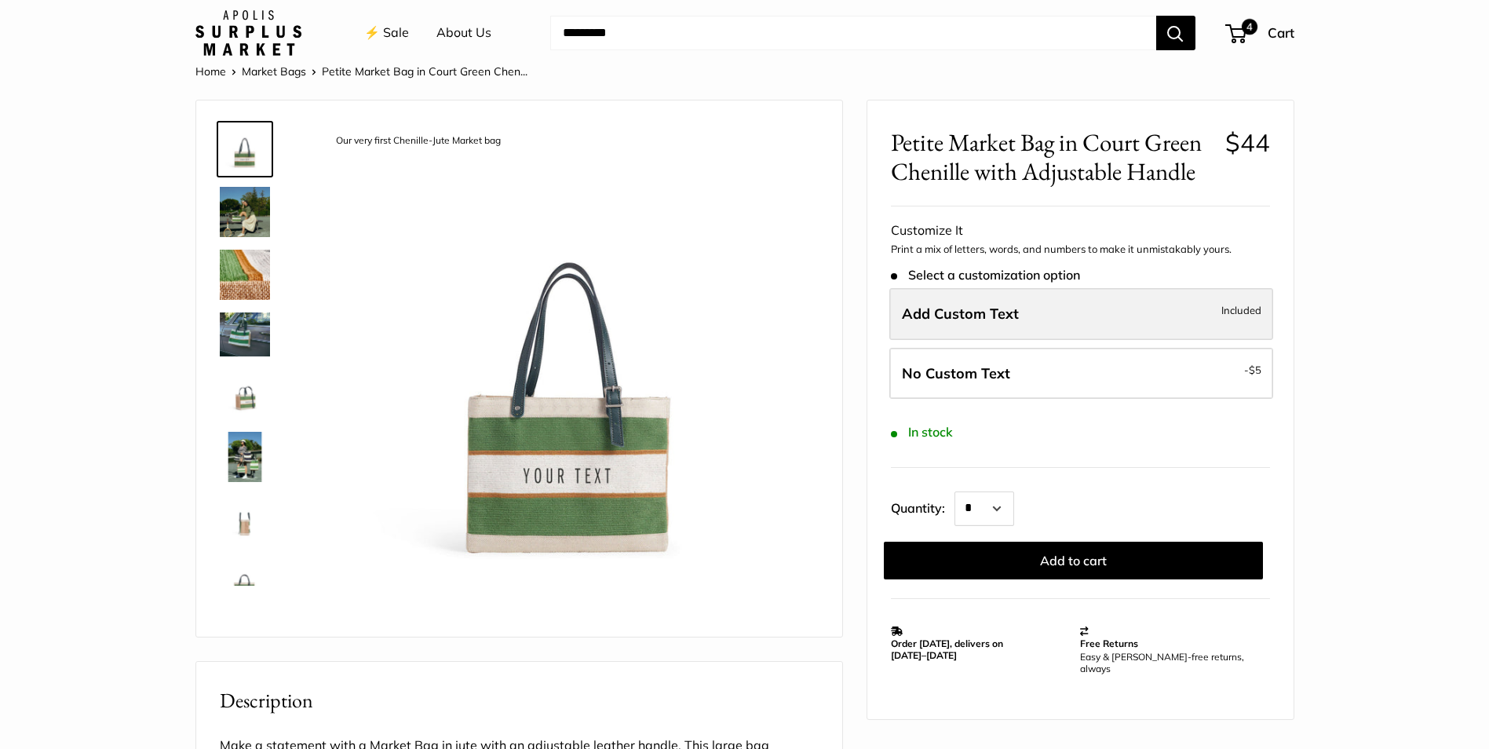
click at [1054, 320] on label "Add Custom Text Included" at bounding box center [1082, 314] width 384 height 52
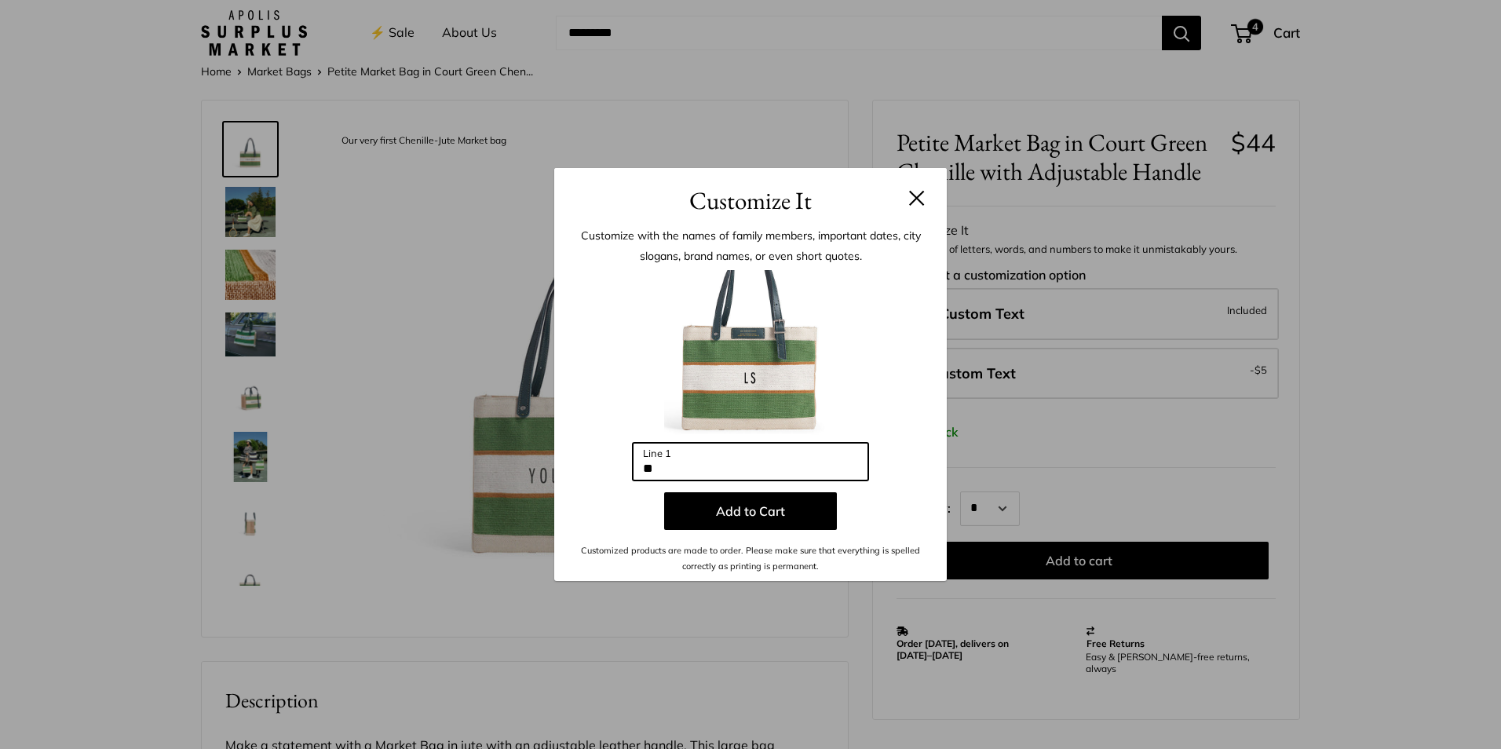
click at [674, 462] on input "**" at bounding box center [751, 462] width 236 height 38
drag, startPoint x: 619, startPoint y: 464, endPoint x: 602, endPoint y: 462, distance: 16.6
click at [602, 462] on div "Enter 10 letters ** Line 1 Add to Cart Customized products are made to order. P…" at bounding box center [750, 422] width 345 height 305
type input "*"
type input "**"
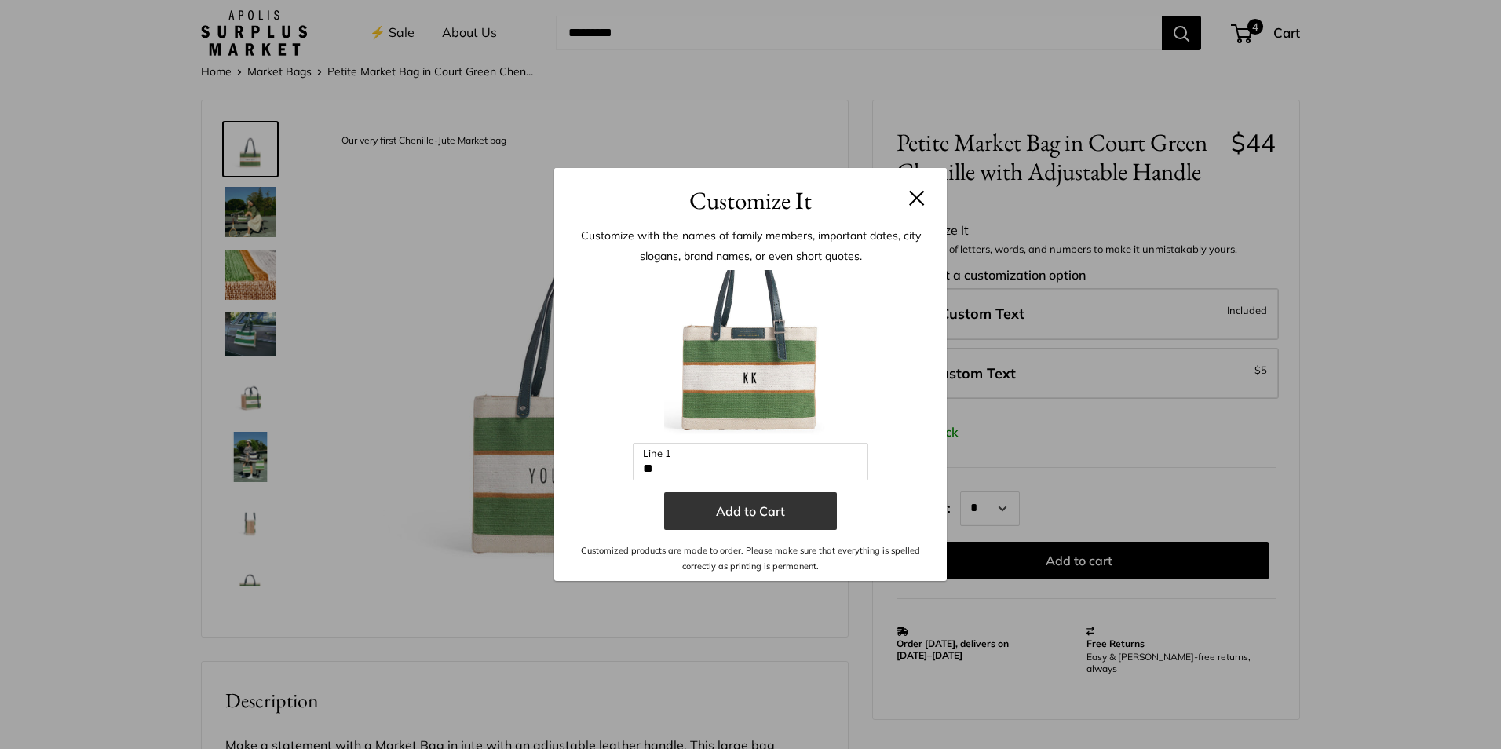
click at [777, 521] on button "Add to Cart" at bounding box center [750, 511] width 173 height 38
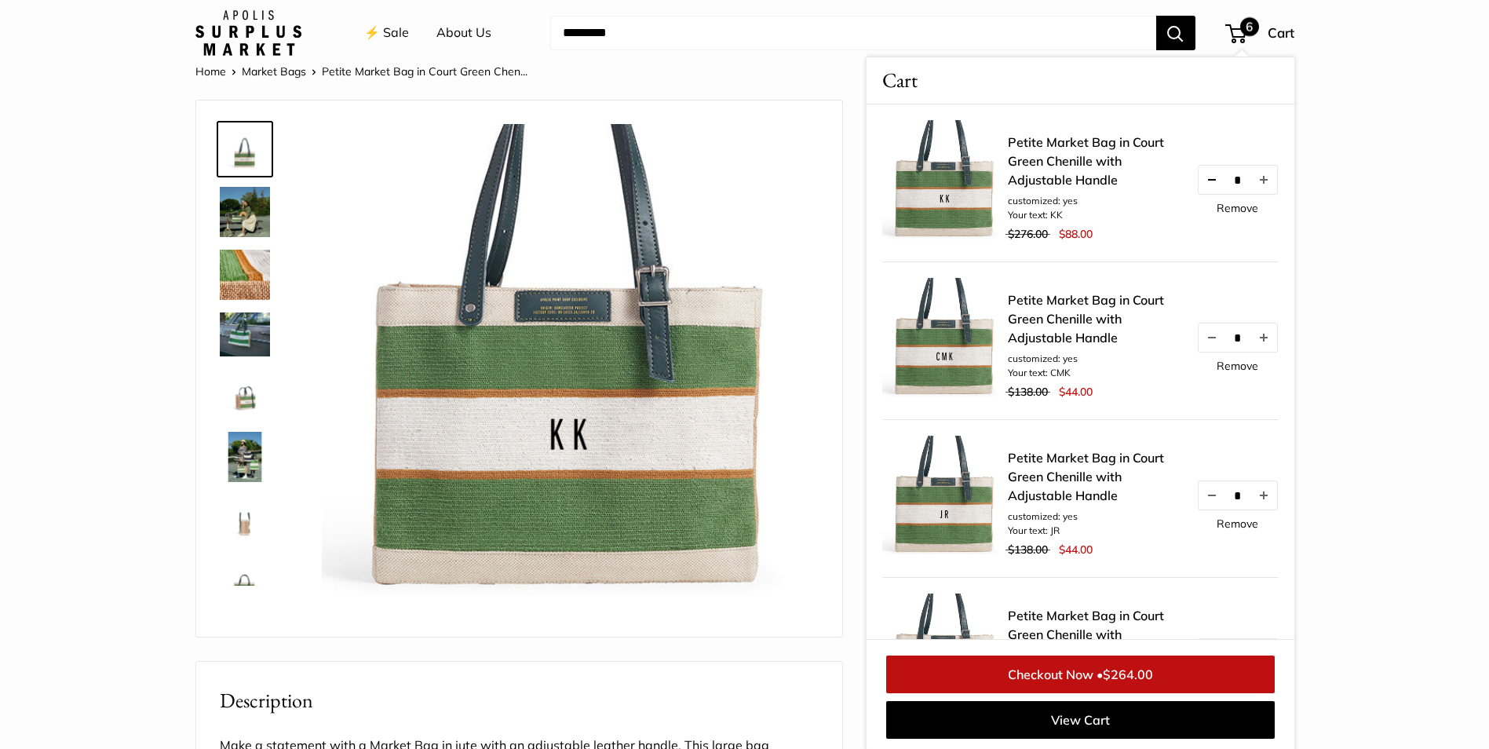
click at [1204, 180] on button "Decrease quantity by 1" at bounding box center [1211, 180] width 27 height 28
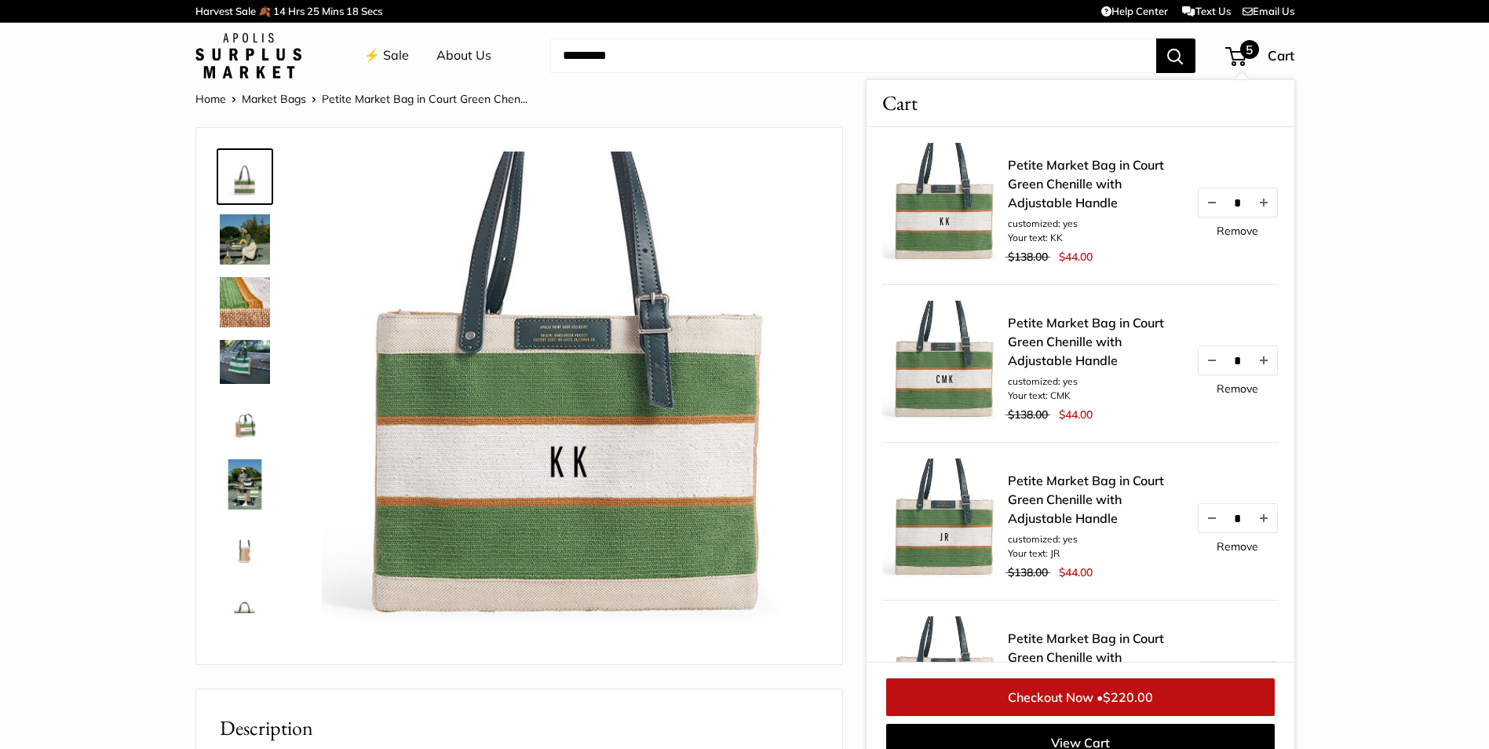
scroll to position [24, 0]
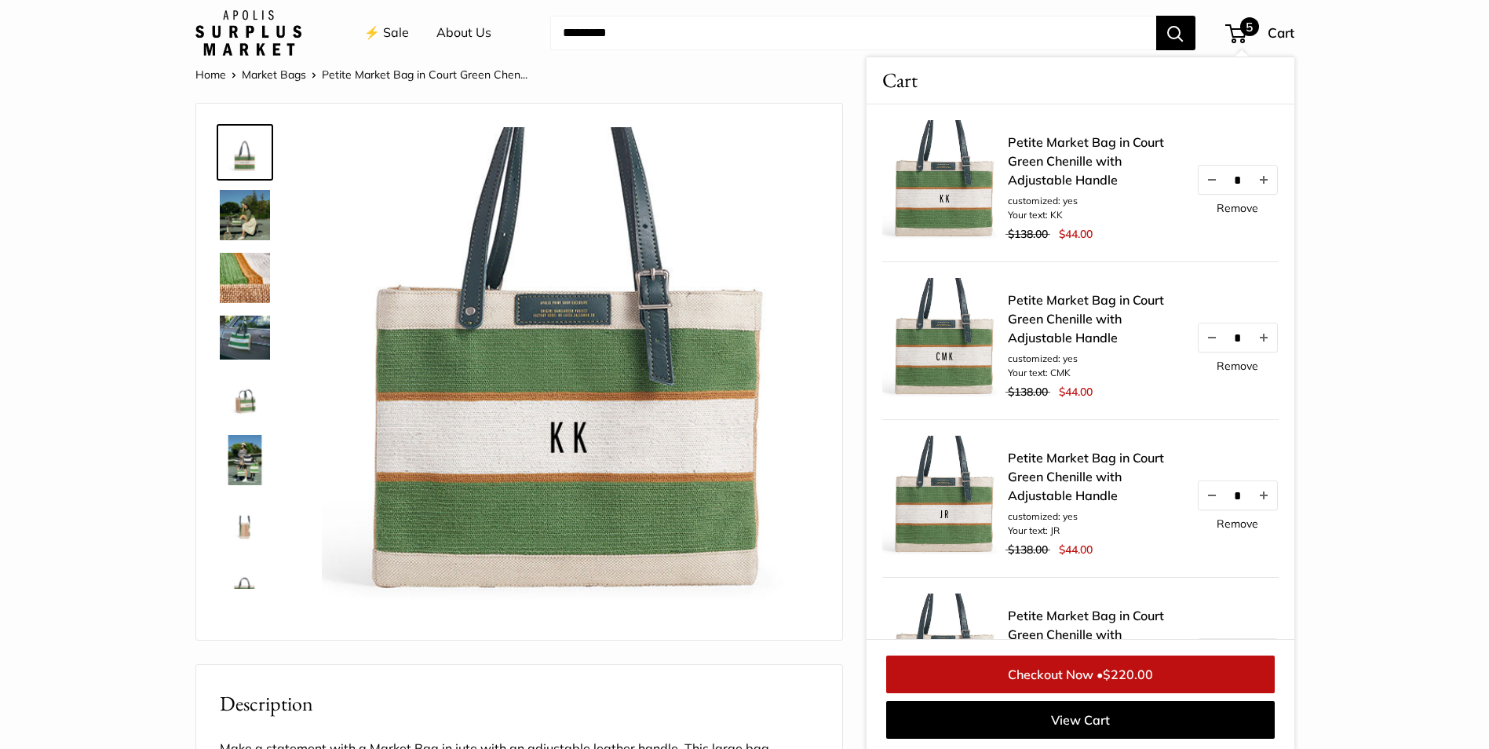
click at [254, 65] on header "⚡️ Sale About Us Need help? Text Us: 20919 hello@apolisglobal.com Follow Us Fac…" at bounding box center [744, 33] width 1489 height 66
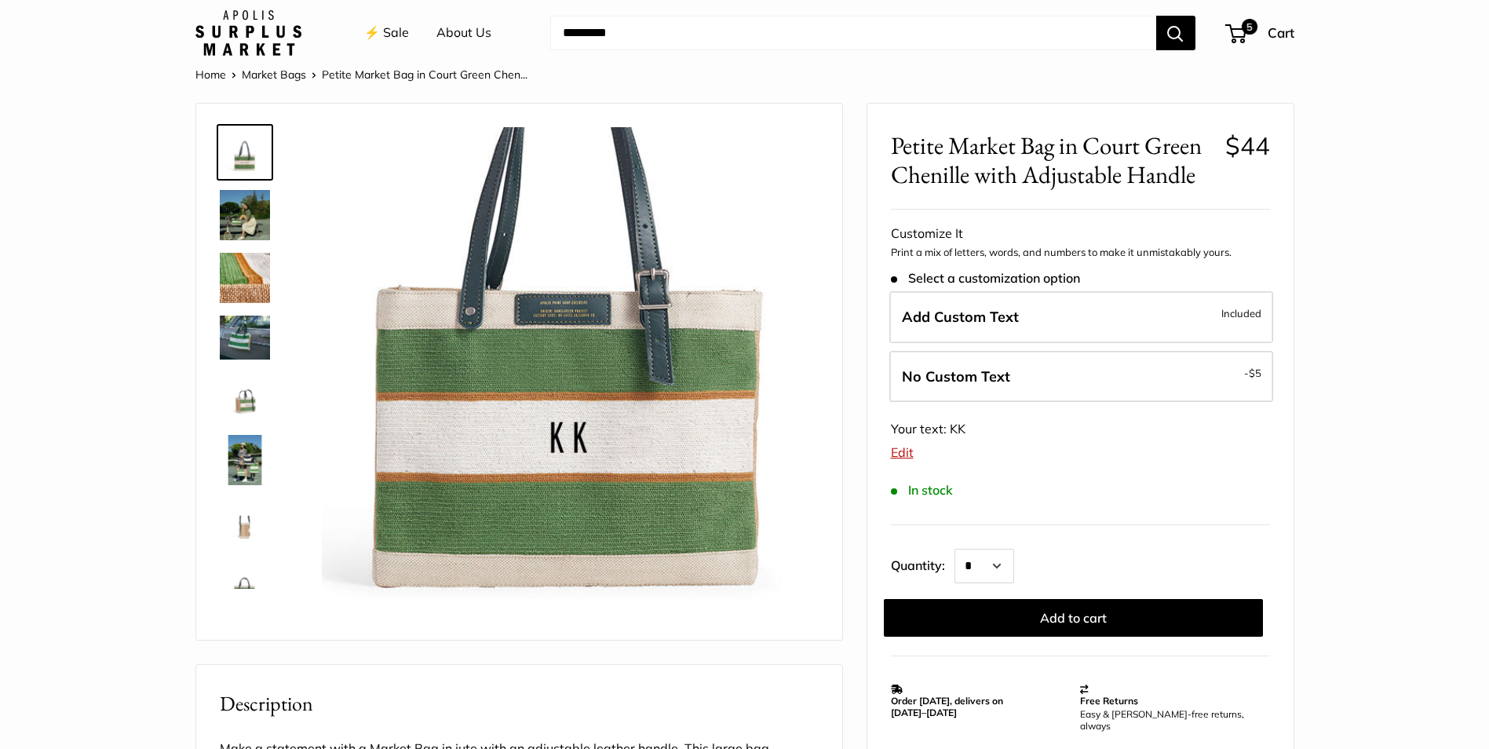
click at [254, 33] on img at bounding box center [248, 33] width 106 height 46
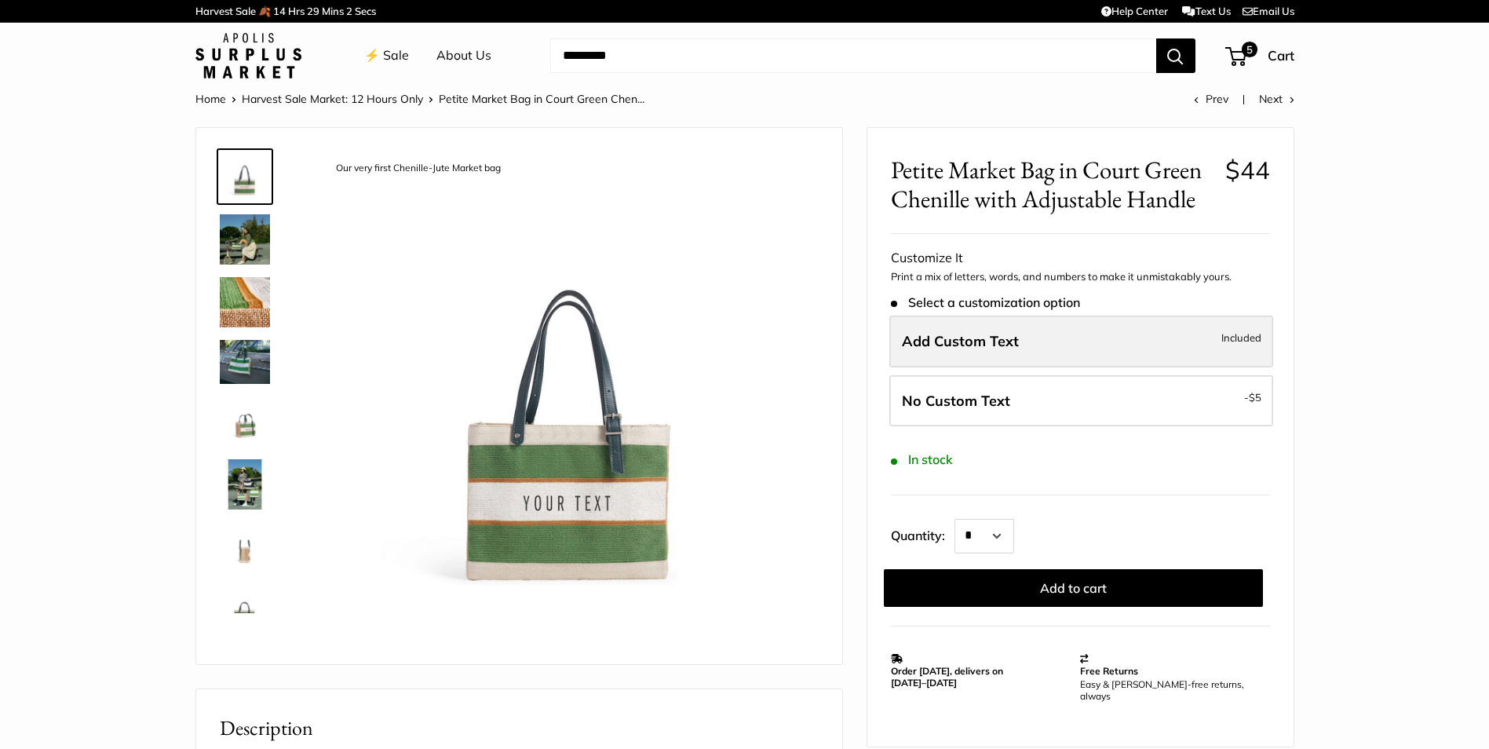
click at [971, 355] on label "Add Custom Text Included" at bounding box center [1082, 342] width 384 height 52
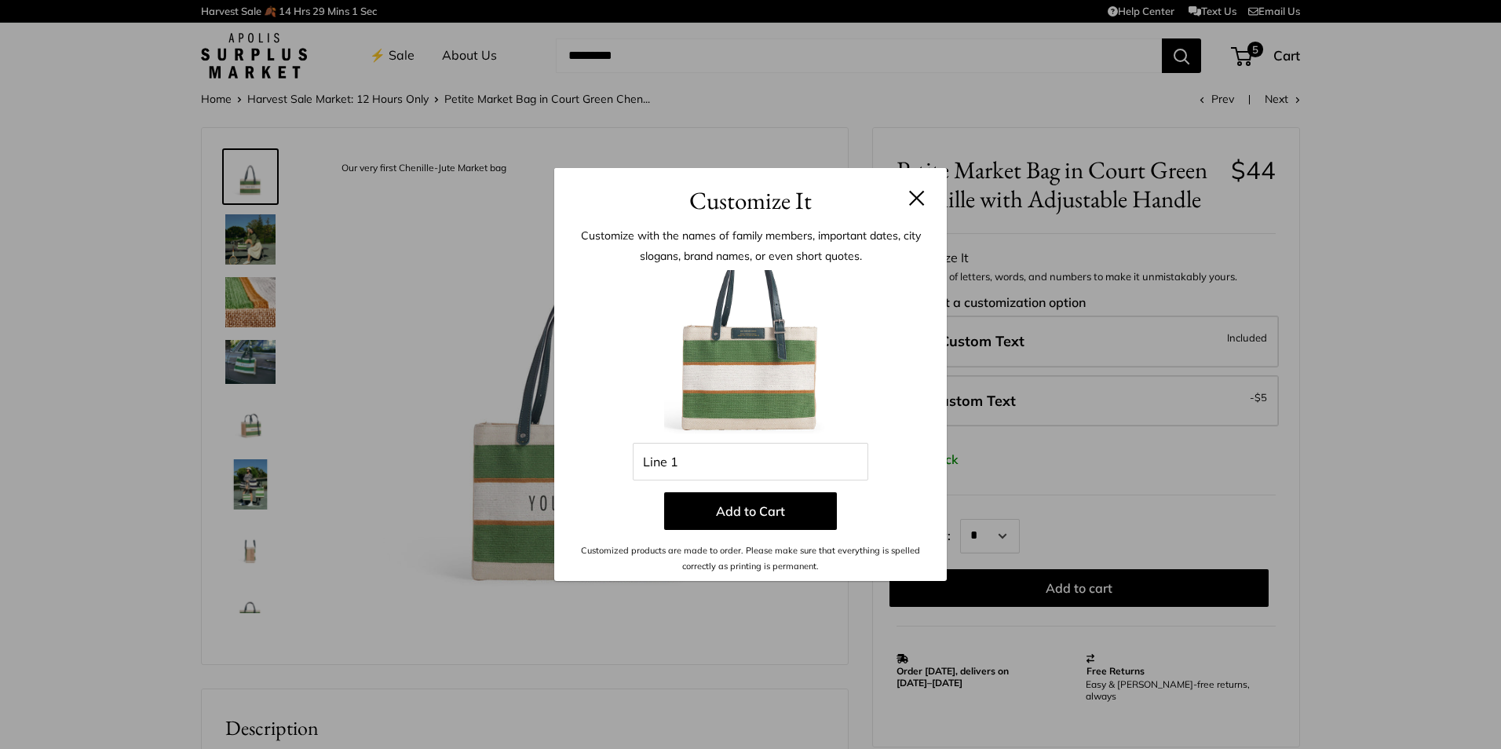
click at [668, 482] on div "Enter 10 letters Line 1 Add to Cart Customized products are made to order. Plea…" at bounding box center [750, 422] width 345 height 305
click at [674, 464] on input "Line 1" at bounding box center [751, 462] width 236 height 38
click at [761, 516] on button "Add to Cart" at bounding box center [750, 511] width 173 height 38
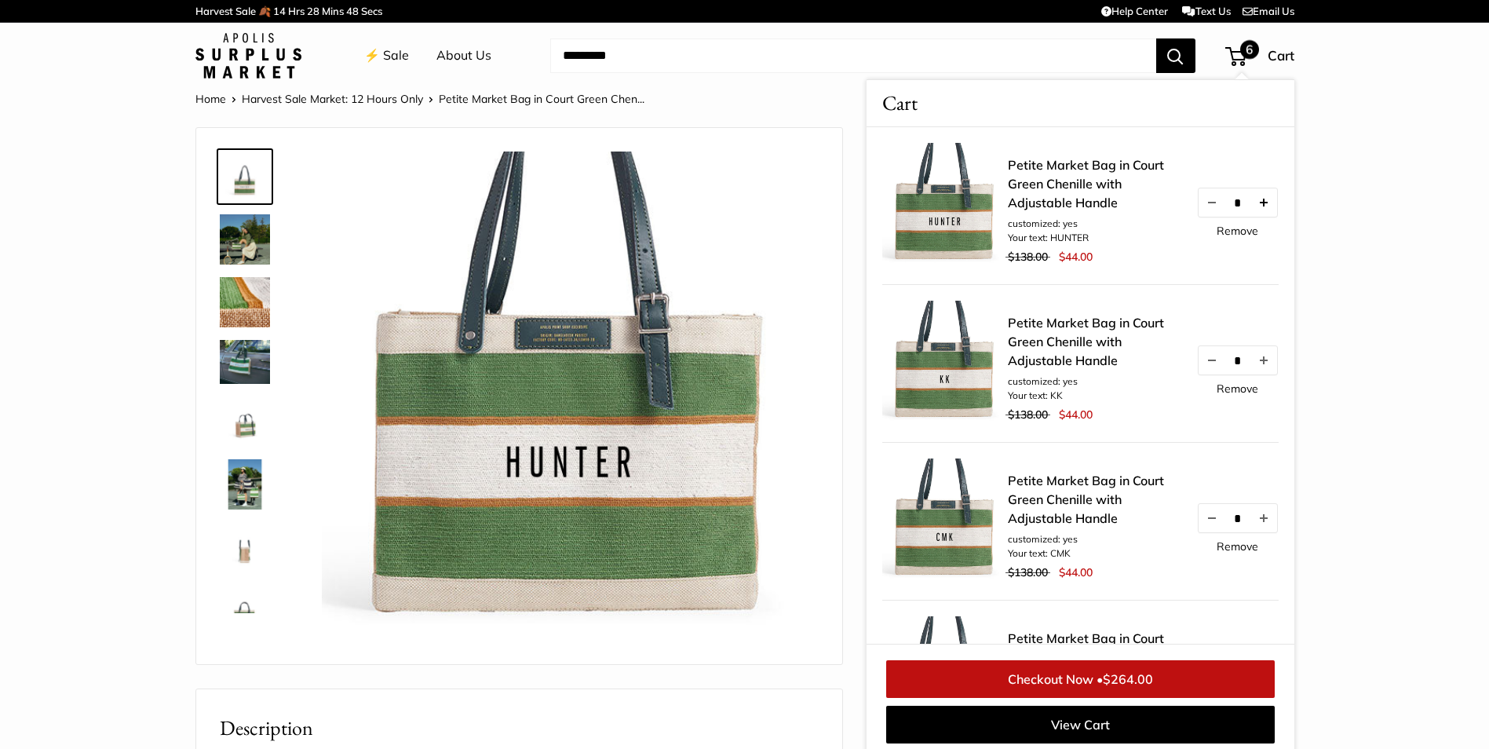
click at [1259, 203] on button "Increase quantity by 1" at bounding box center [1263, 202] width 27 height 28
click at [1207, 204] on button "Decrease quantity by 1" at bounding box center [1211, 202] width 27 height 28
click at [1229, 233] on link "Remove" at bounding box center [1238, 230] width 42 height 11
click at [1218, 232] on link "Remove" at bounding box center [1238, 230] width 42 height 11
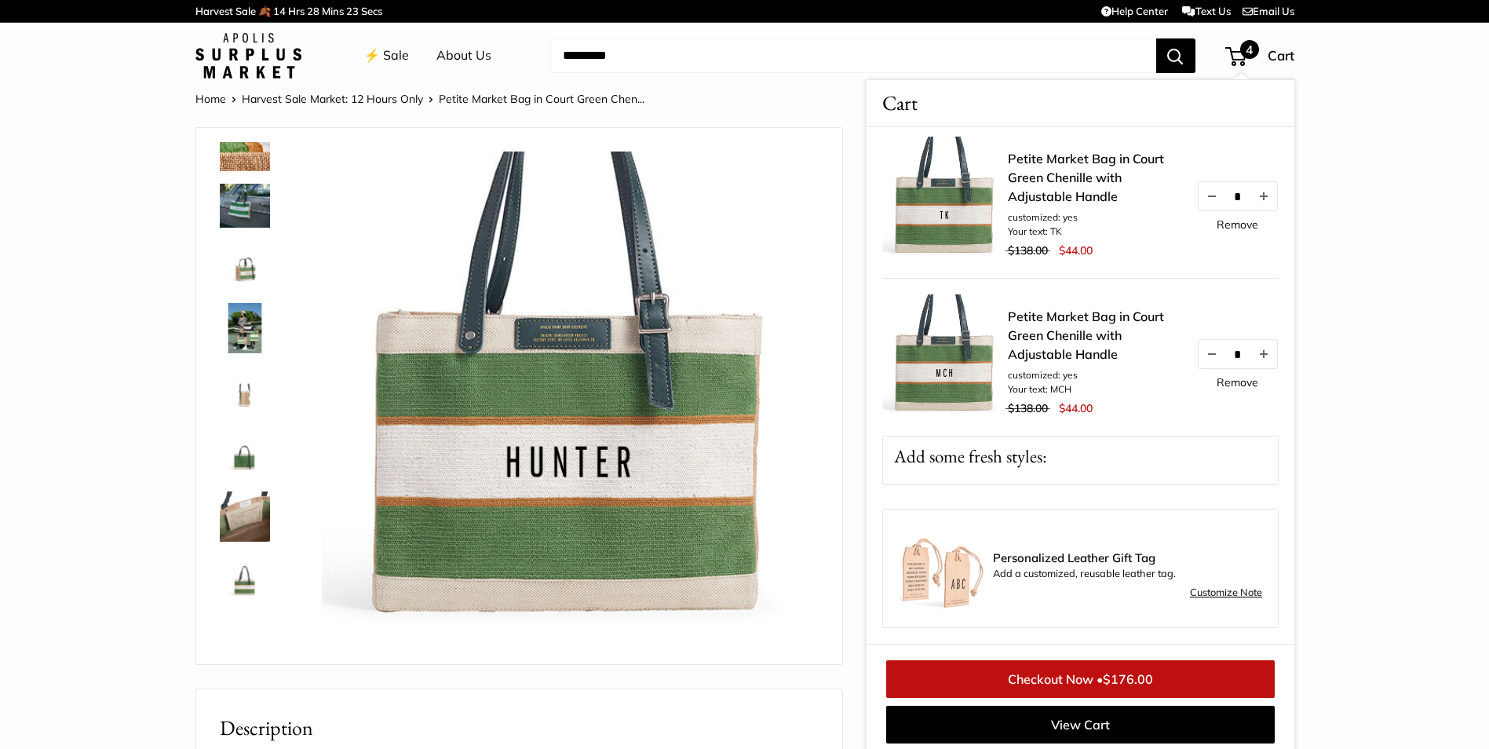
scroll to position [6, 0]
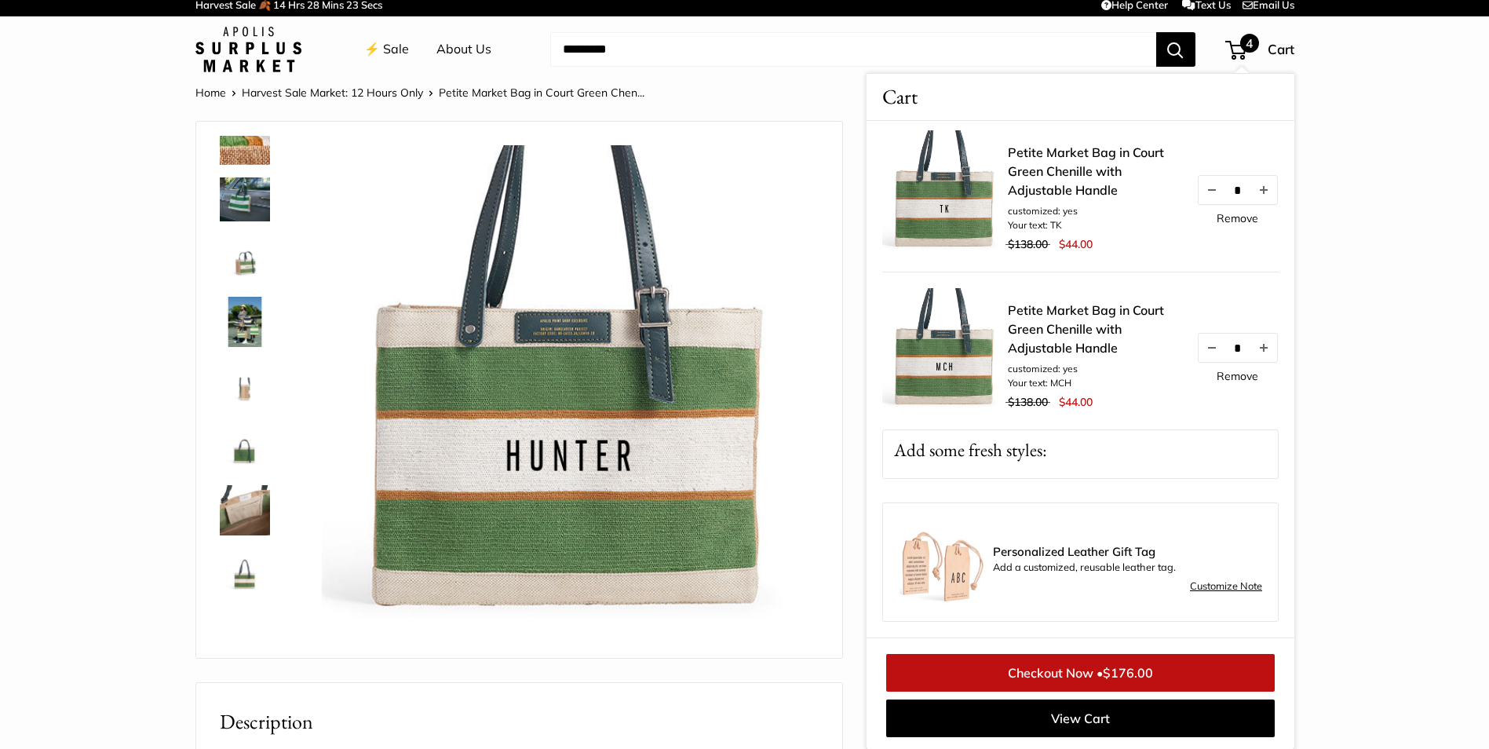
click at [241, 209] on img at bounding box center [245, 198] width 50 height 43
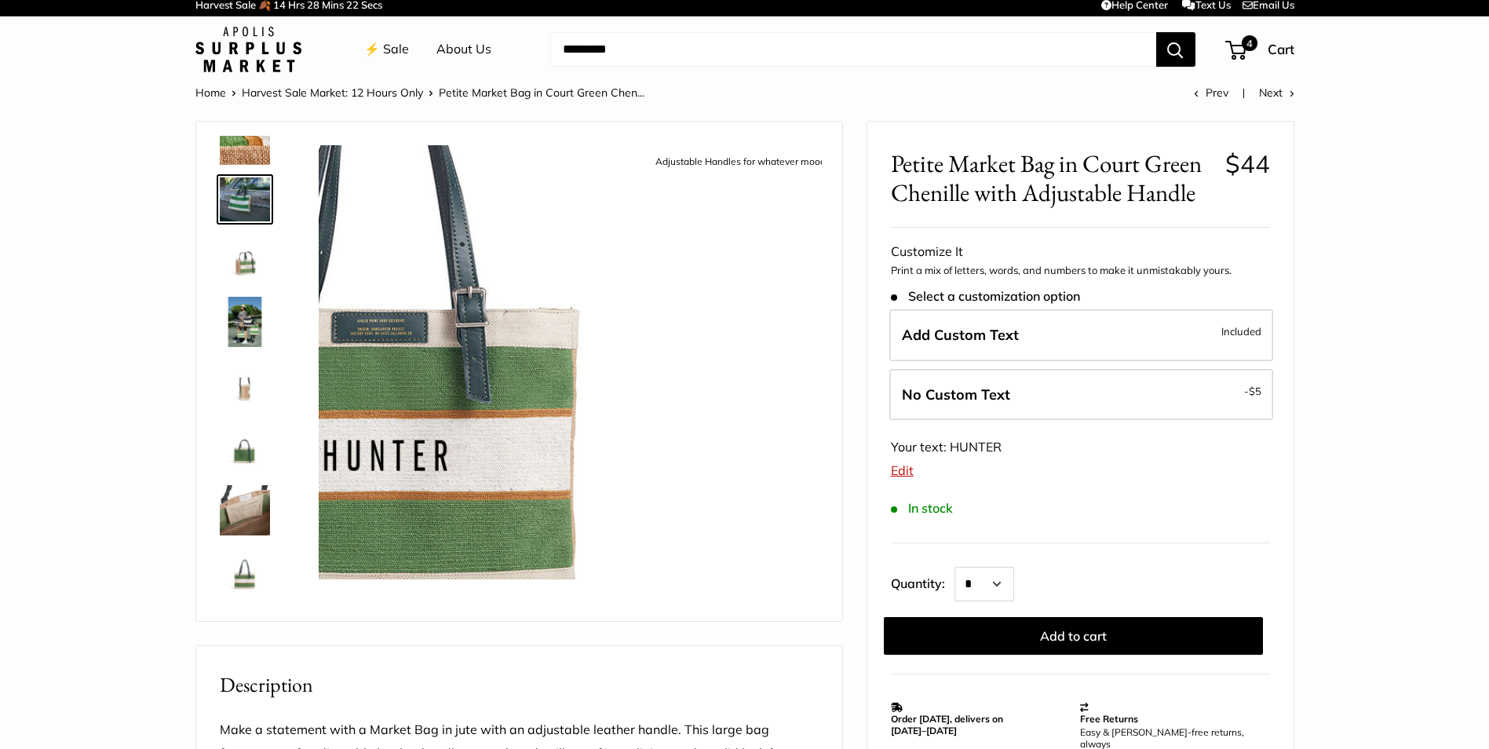
scroll to position [0, 0]
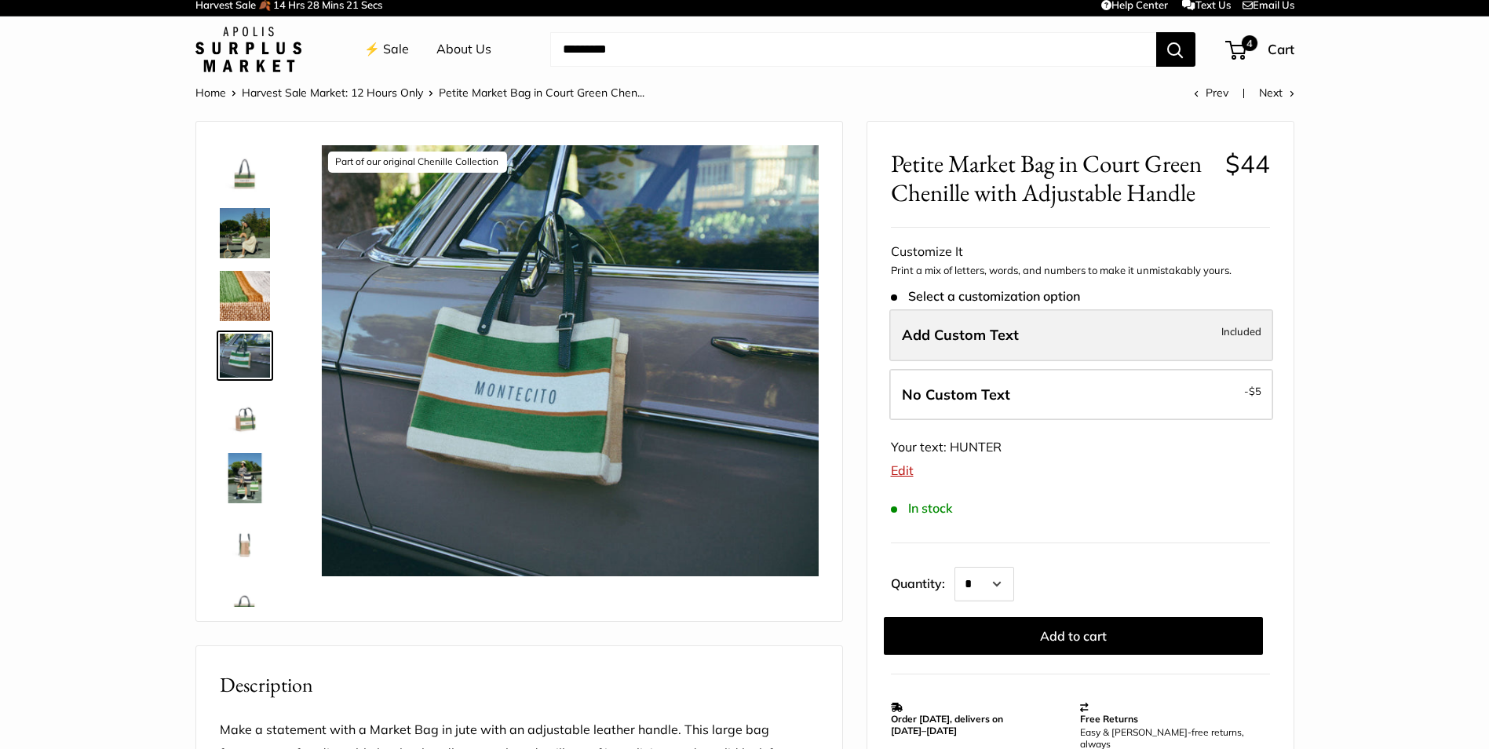
click at [1050, 345] on label "Add Custom Text Included" at bounding box center [1082, 335] width 384 height 52
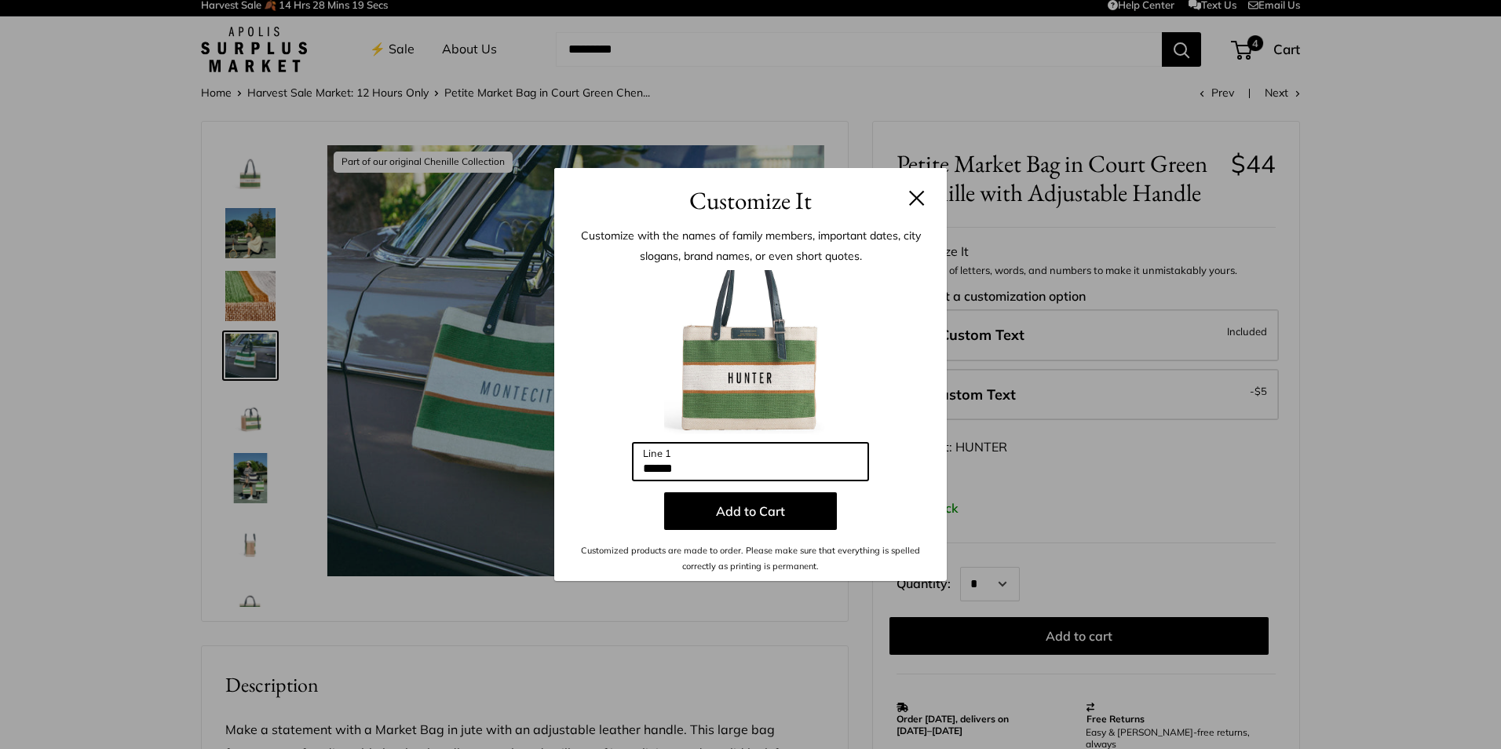
drag, startPoint x: 724, startPoint y: 465, endPoint x: 732, endPoint y: 464, distance: 7.9
click at [725, 465] on input "******" at bounding box center [751, 462] width 236 height 38
drag, startPoint x: 752, startPoint y: 465, endPoint x: 553, endPoint y: 466, distance: 198.6
click at [553, 466] on div "Customize It Customize with the names of family members, important dates, city …" at bounding box center [750, 374] width 1501 height 749
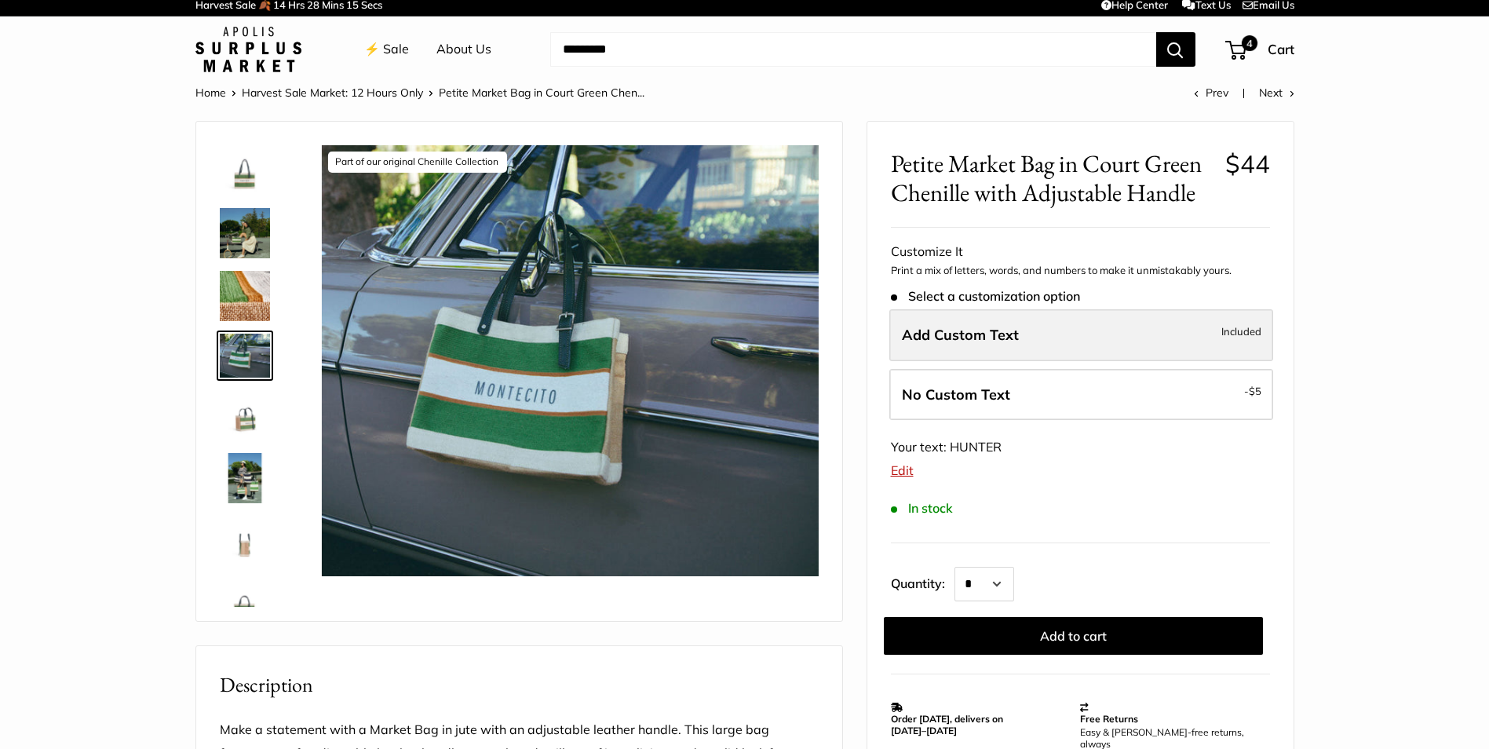
click at [1013, 326] on span "Add Custom Text" at bounding box center [960, 335] width 117 height 18
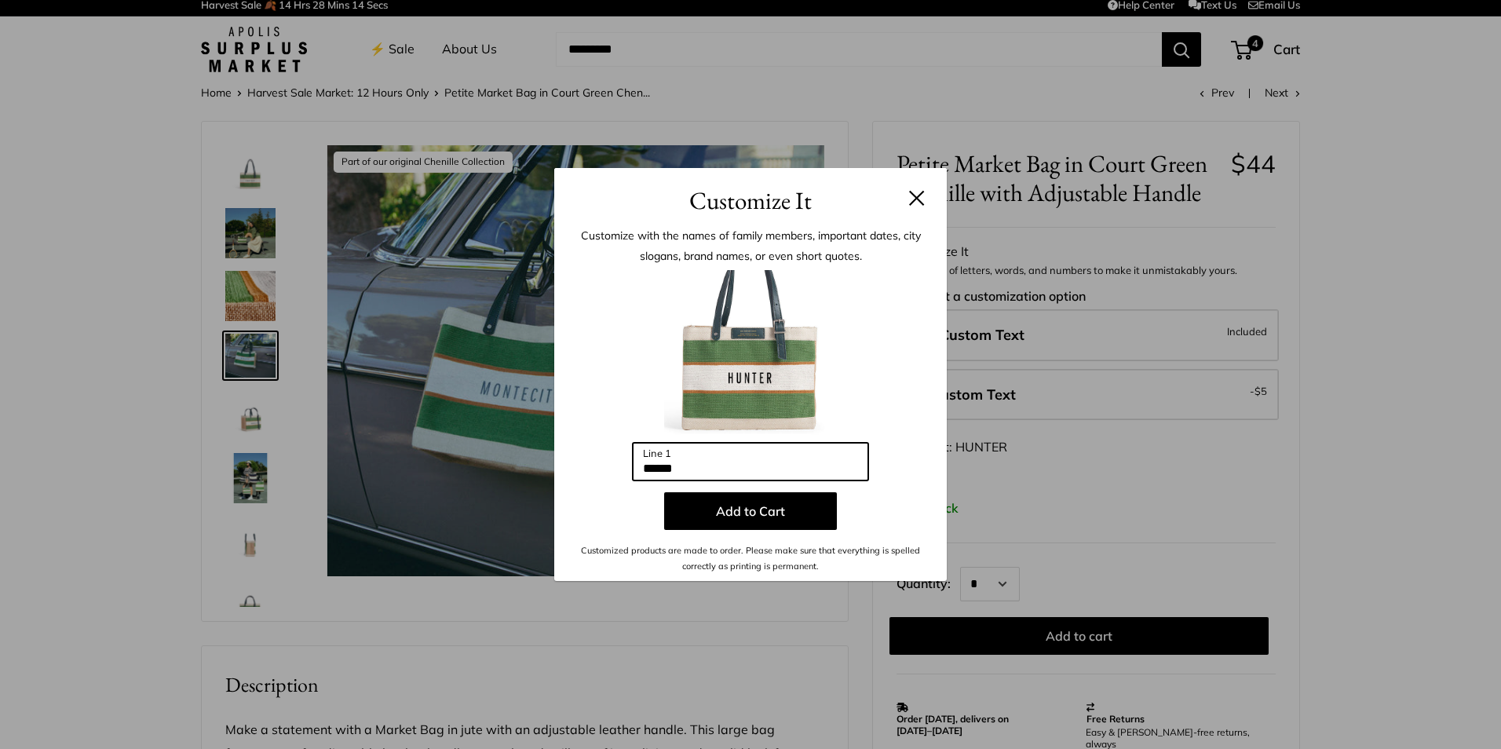
click at [740, 455] on input "******" at bounding box center [751, 462] width 236 height 38
drag, startPoint x: 716, startPoint y: 462, endPoint x: 566, endPoint y: 433, distance: 152.9
click at [566, 433] on div "Customize with the names of family members, important dates, city slogans, bran…" at bounding box center [750, 400] width 393 height 362
type input "*"
click at [921, 202] on button at bounding box center [917, 198] width 16 height 16
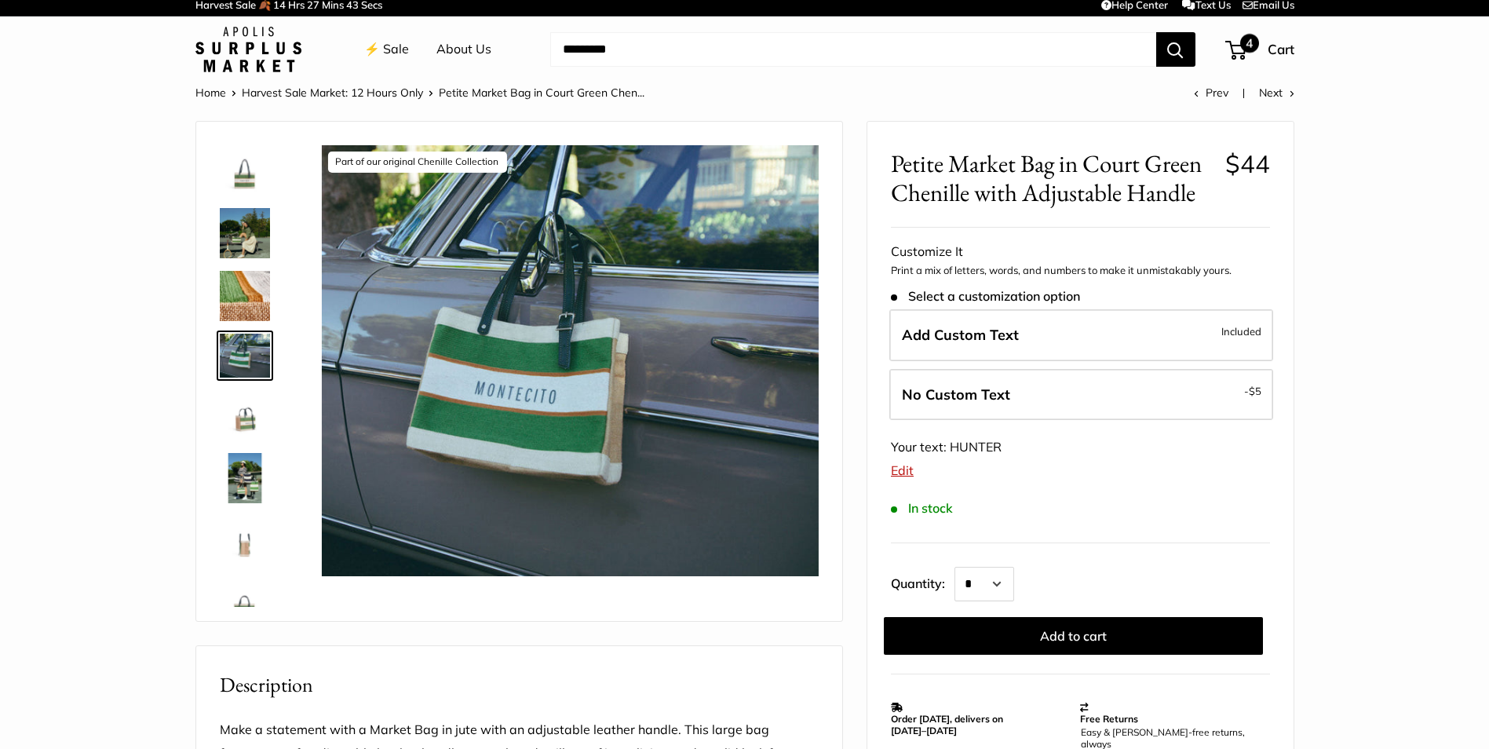
click at [1234, 49] on span at bounding box center [1232, 50] width 5 height 5
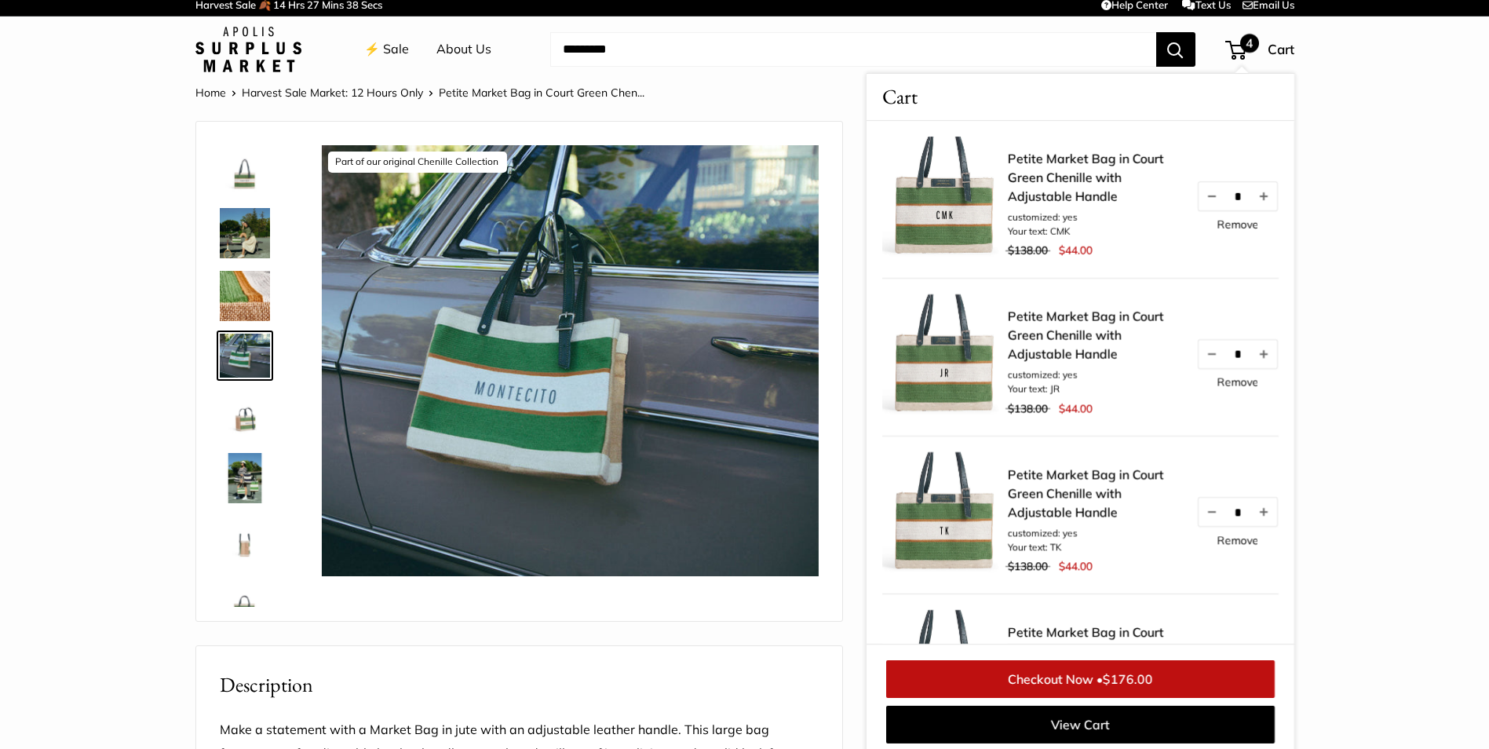
scroll to position [13, 0]
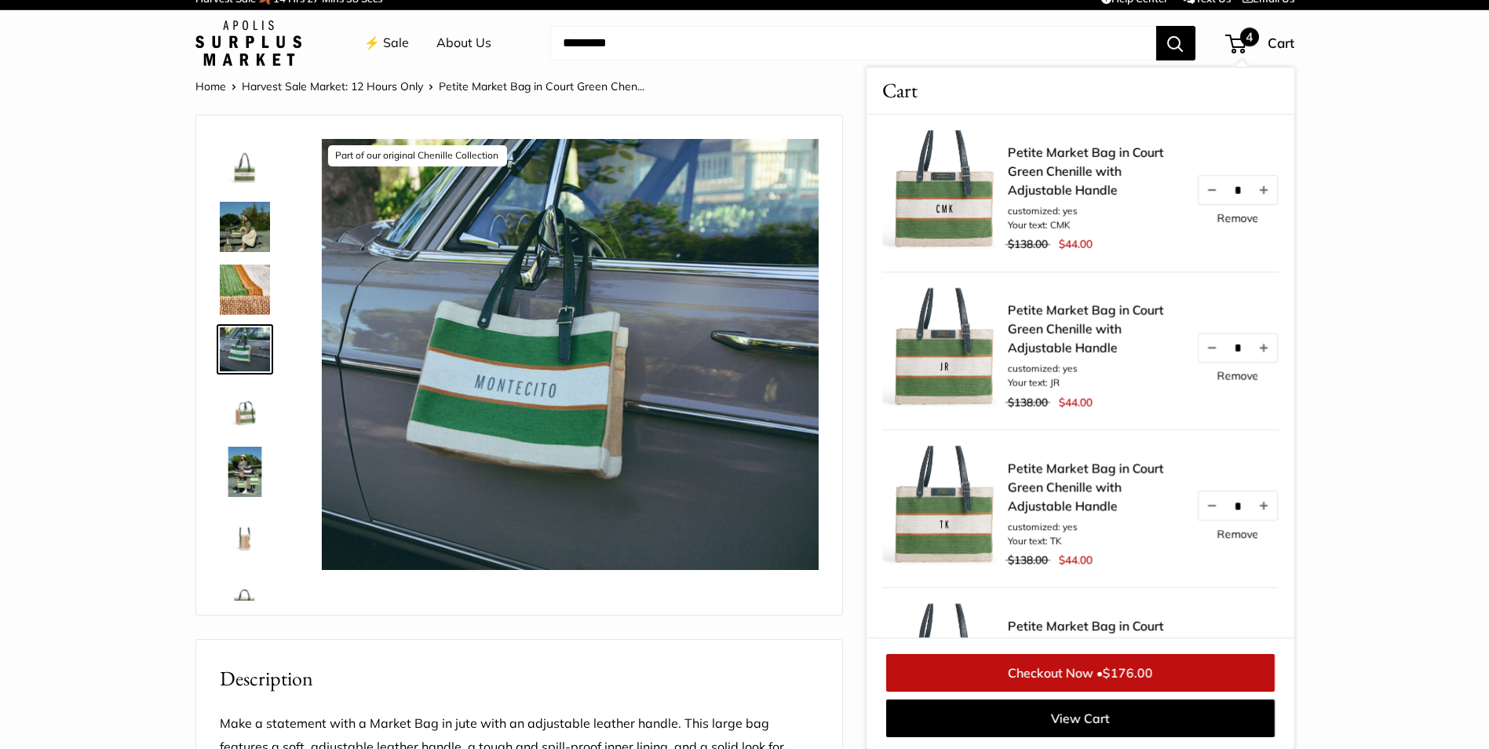
click at [245, 170] on img at bounding box center [245, 164] width 50 height 50
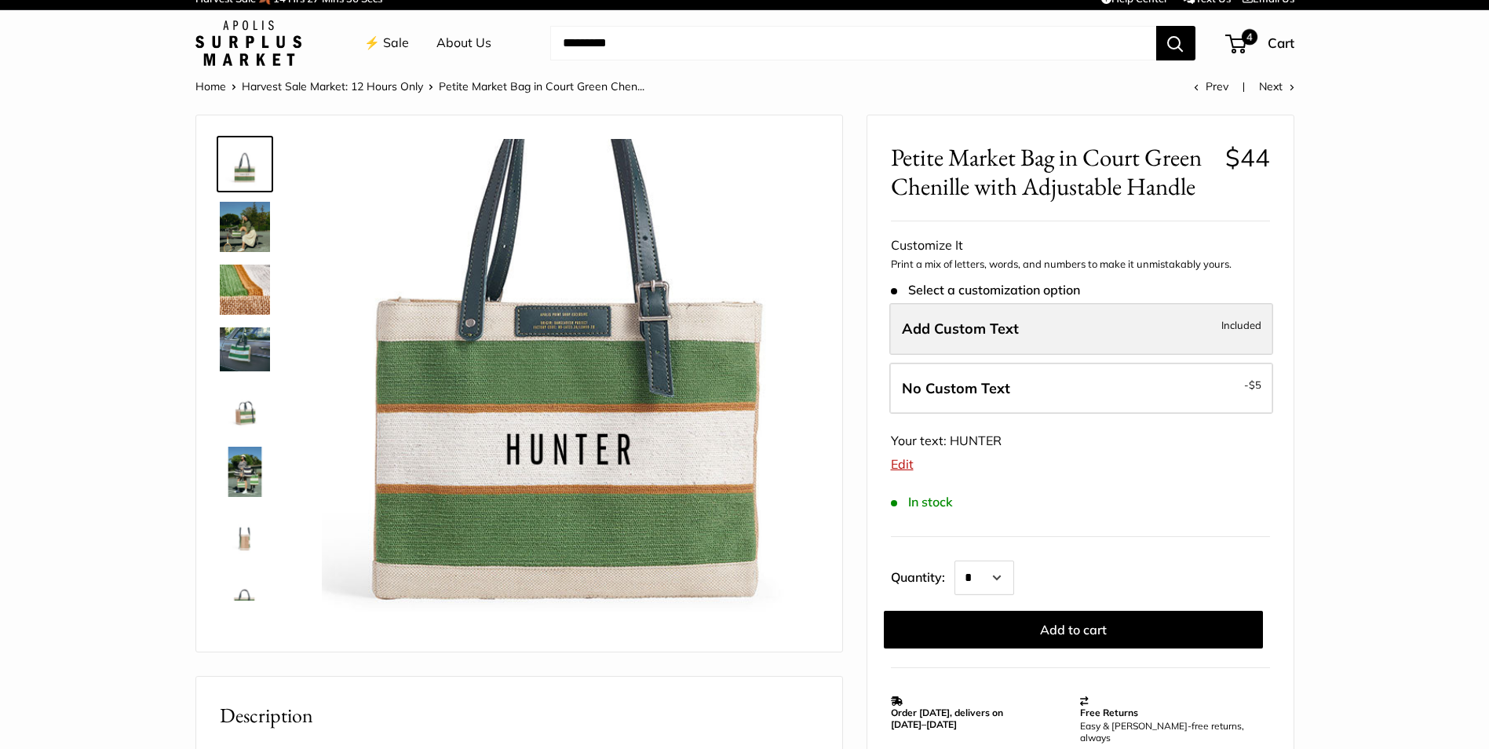
click at [979, 334] on span "Add Custom Text" at bounding box center [960, 329] width 117 height 18
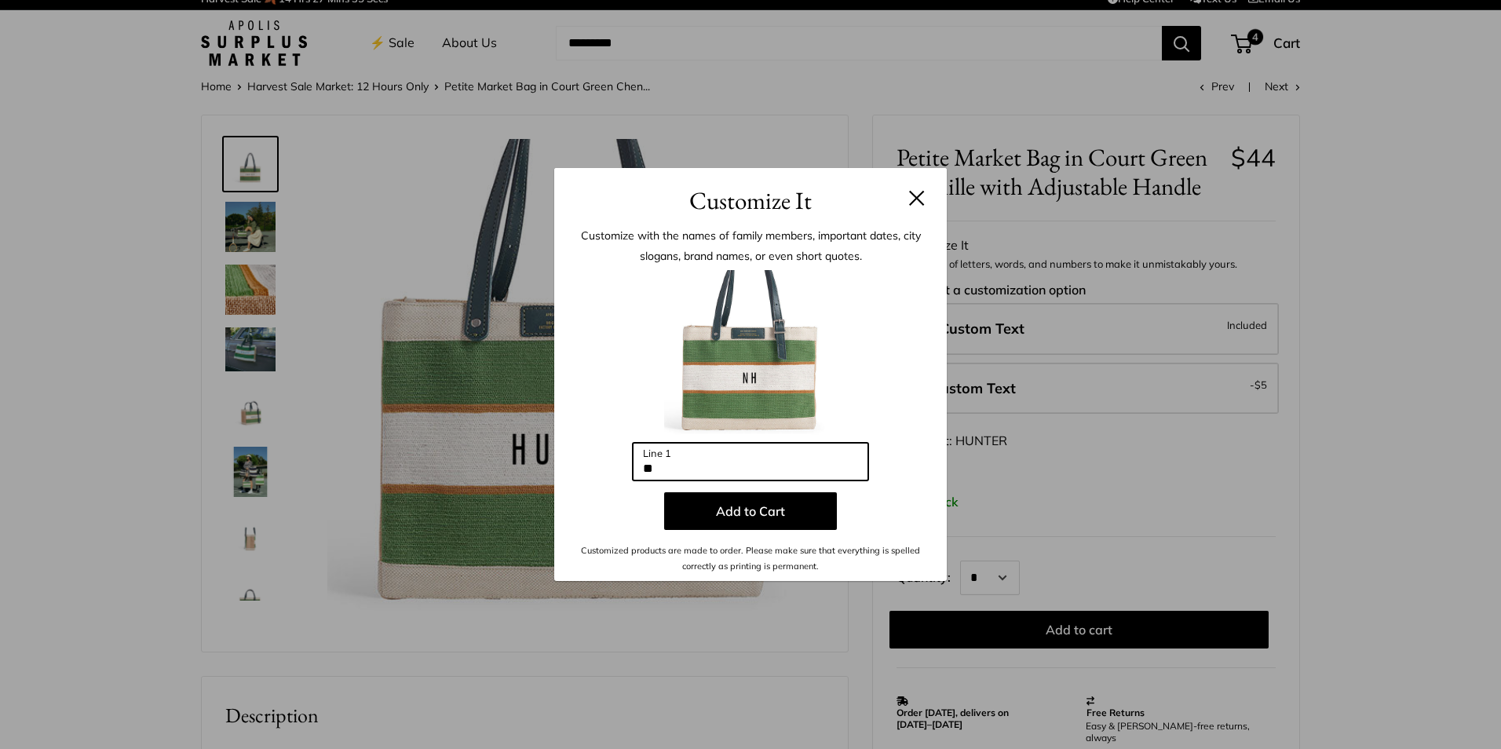
drag, startPoint x: 706, startPoint y: 469, endPoint x: 591, endPoint y: 478, distance: 115.0
click at [591, 478] on div "Enter 10 letters ** Line 1 Add to Cart Customized products are made to order. P…" at bounding box center [750, 422] width 345 height 305
type input "**"
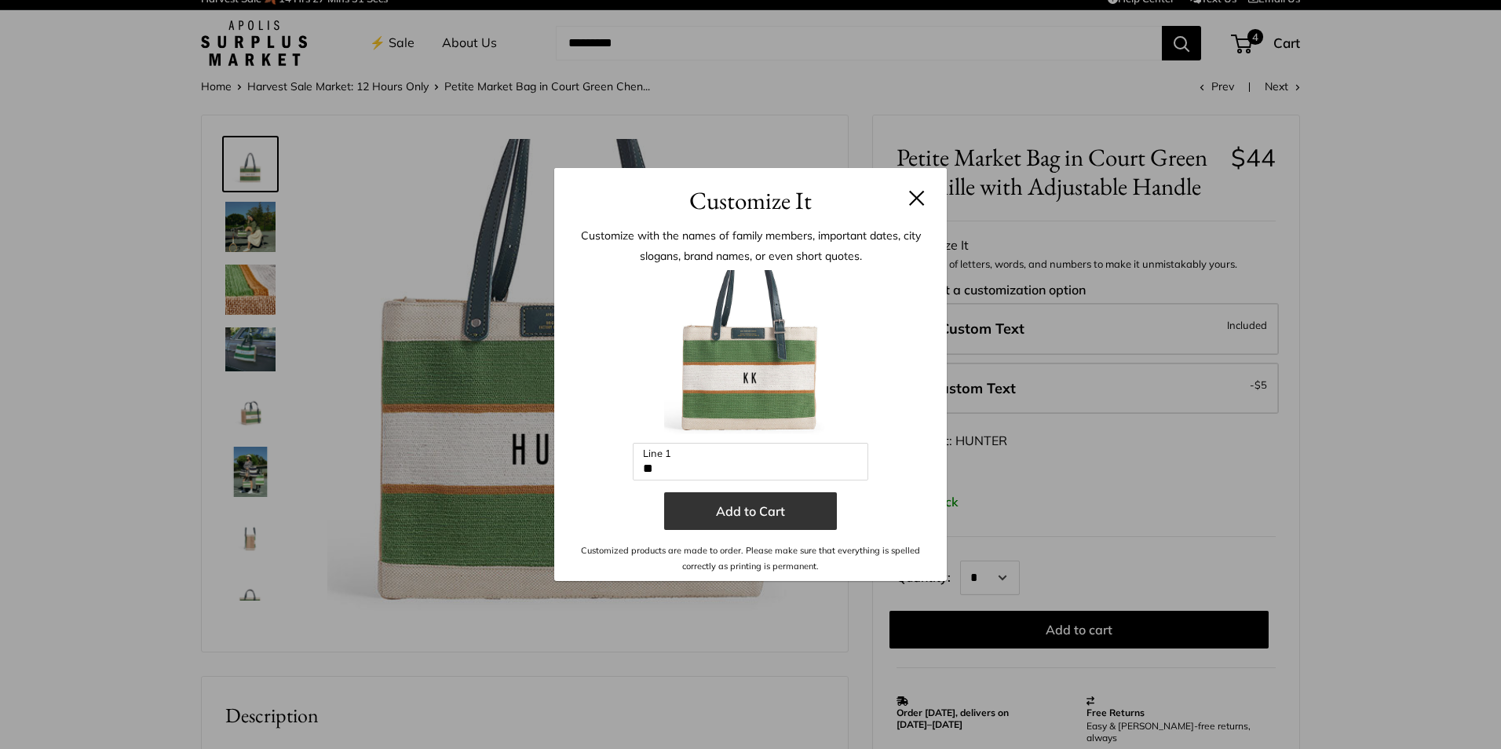
click at [747, 524] on button "Add to Cart" at bounding box center [750, 511] width 173 height 38
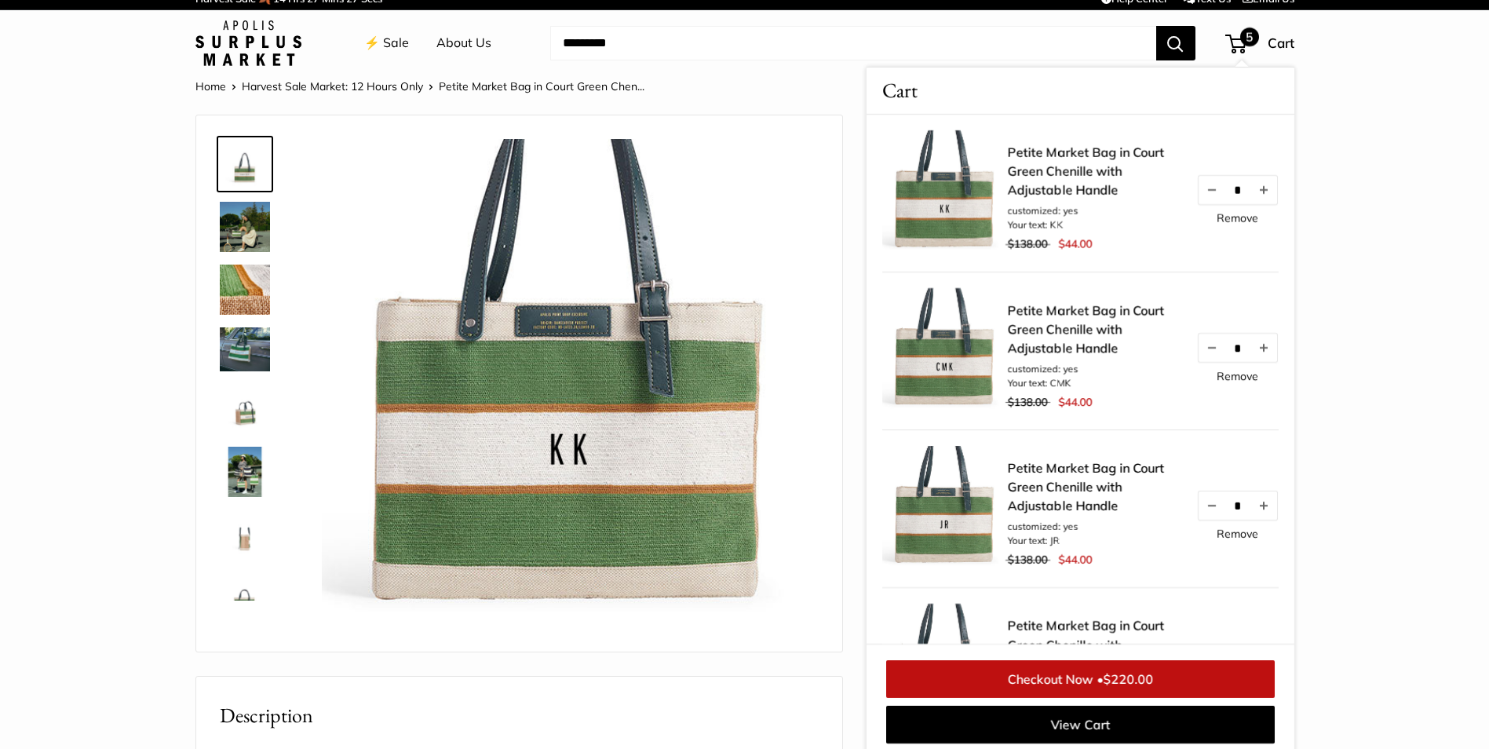
click at [1217, 217] on link "Remove" at bounding box center [1238, 218] width 42 height 11
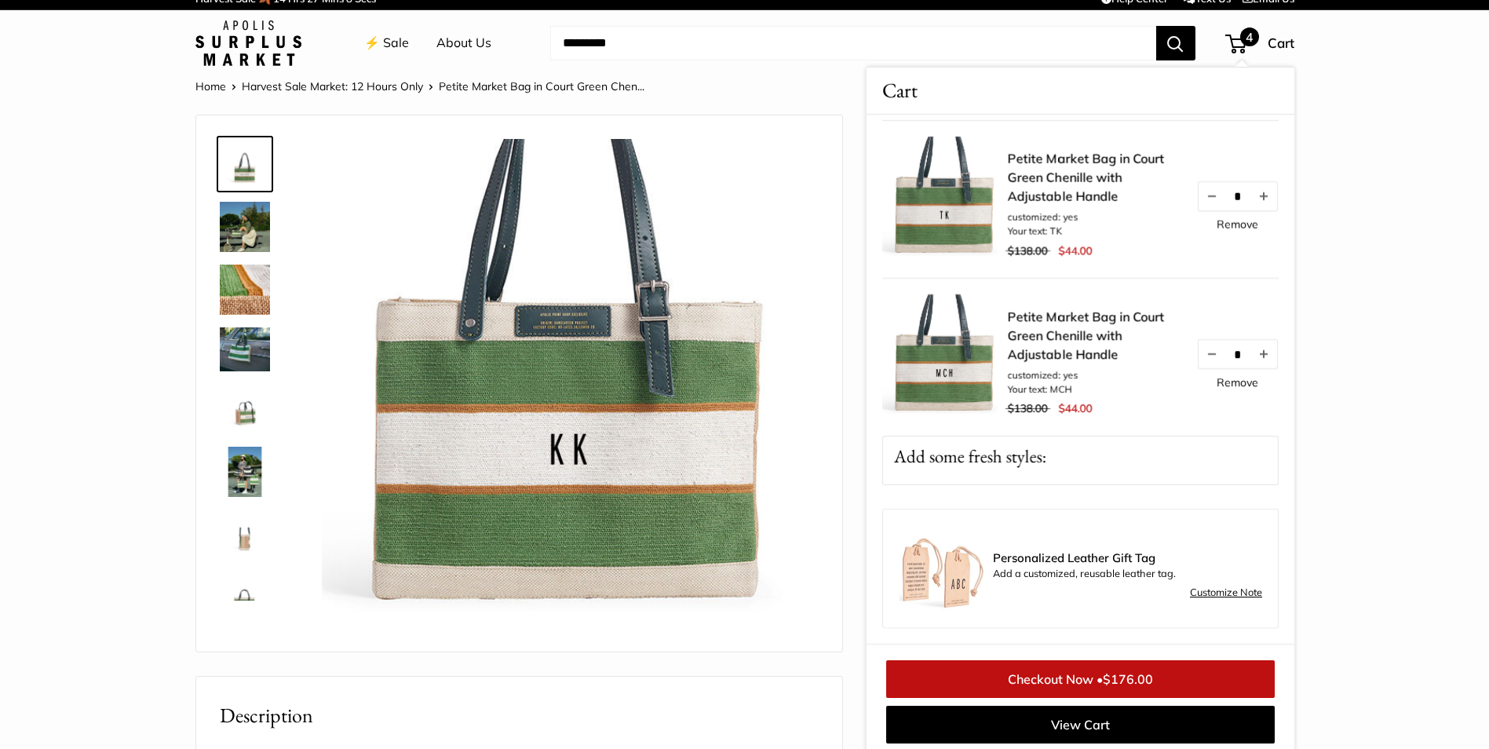
scroll to position [321, 0]
click at [1050, 686] on link "Checkout Now • $176.00" at bounding box center [1080, 679] width 389 height 38
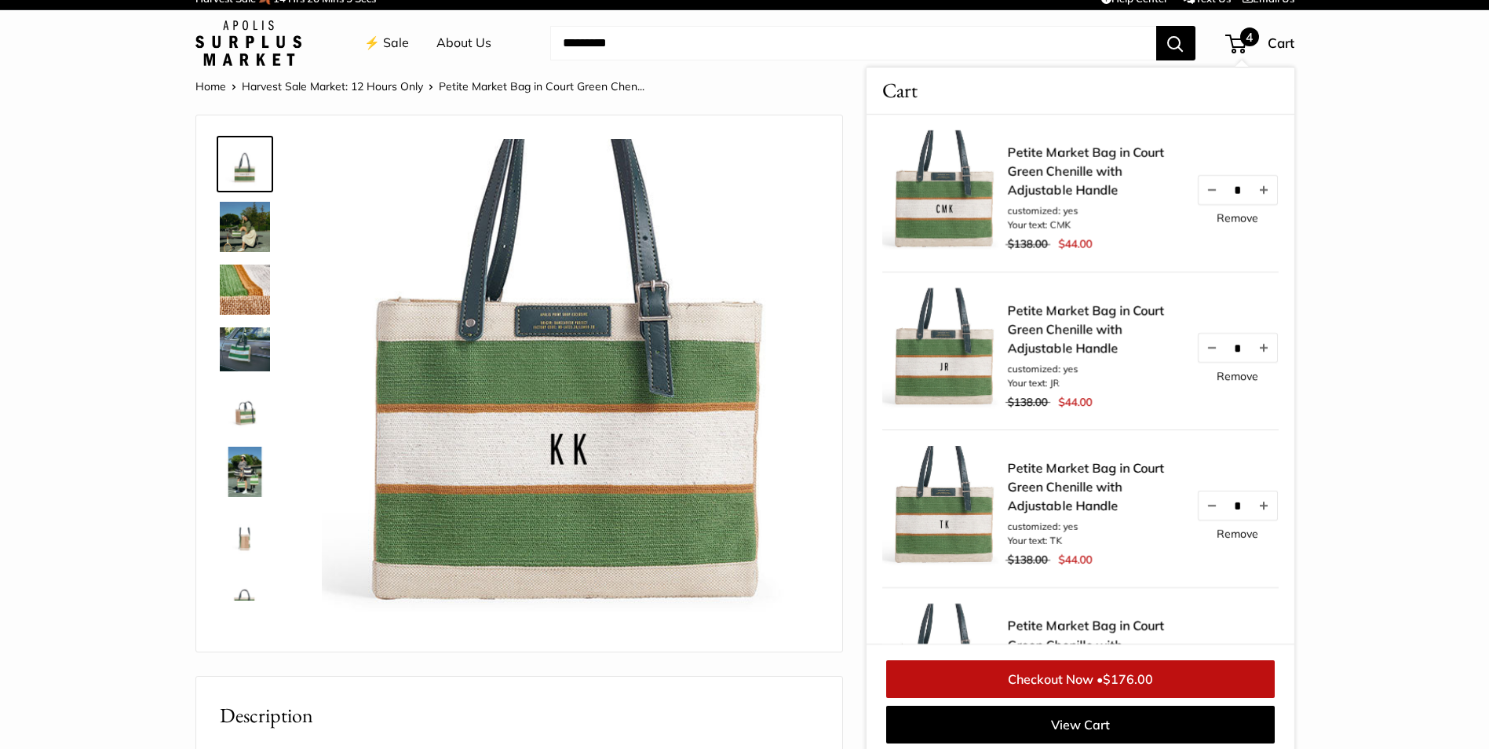
click at [1228, 383] on div "Petite Market Bag in Court Green Chenille with Adjustable Handle customized: ye…" at bounding box center [1143, 357] width 271 height 113
click at [1228, 376] on link "Remove" at bounding box center [1238, 376] width 42 height 11
click at [1226, 378] on link "Remove" at bounding box center [1238, 376] width 42 height 11
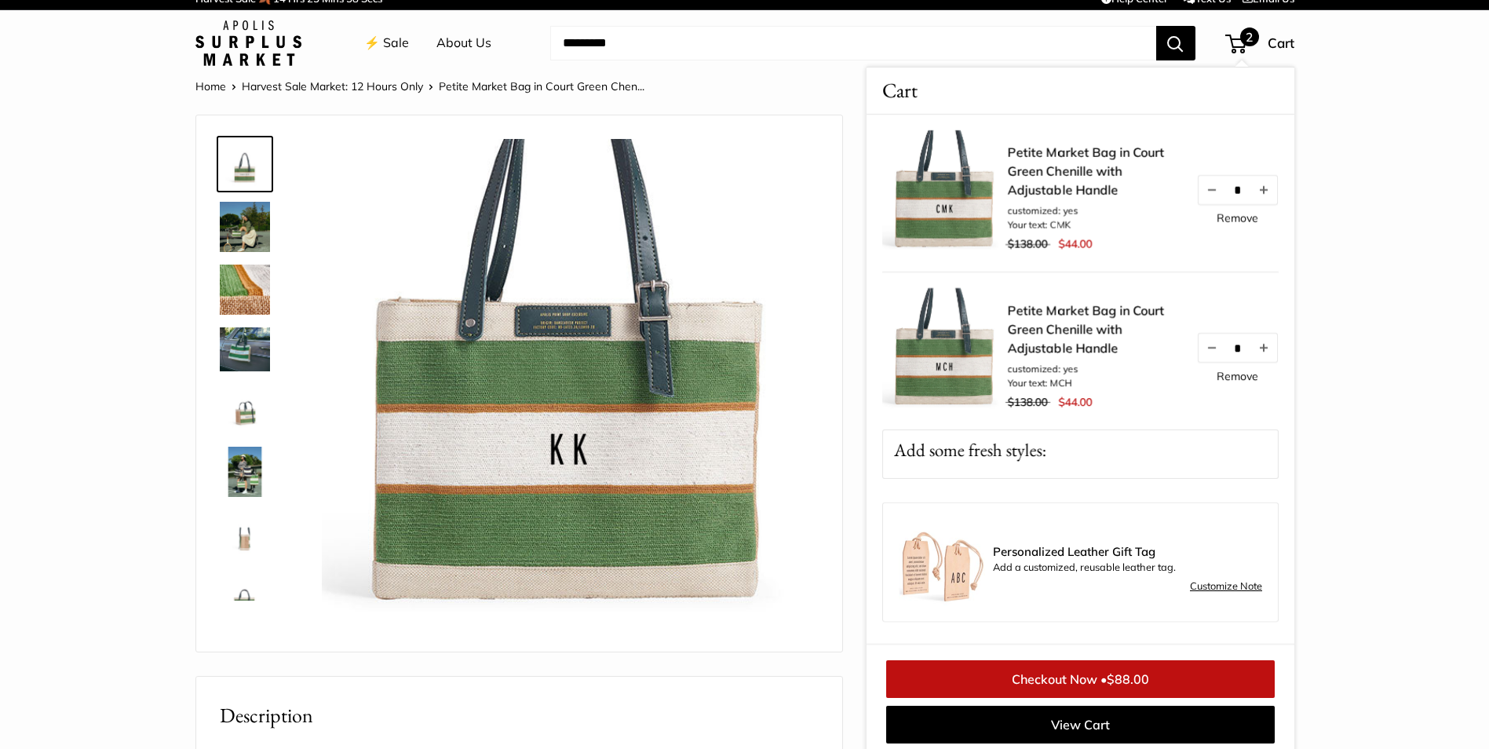
click at [1093, 679] on link "Checkout Now • $88.00" at bounding box center [1080, 679] width 389 height 38
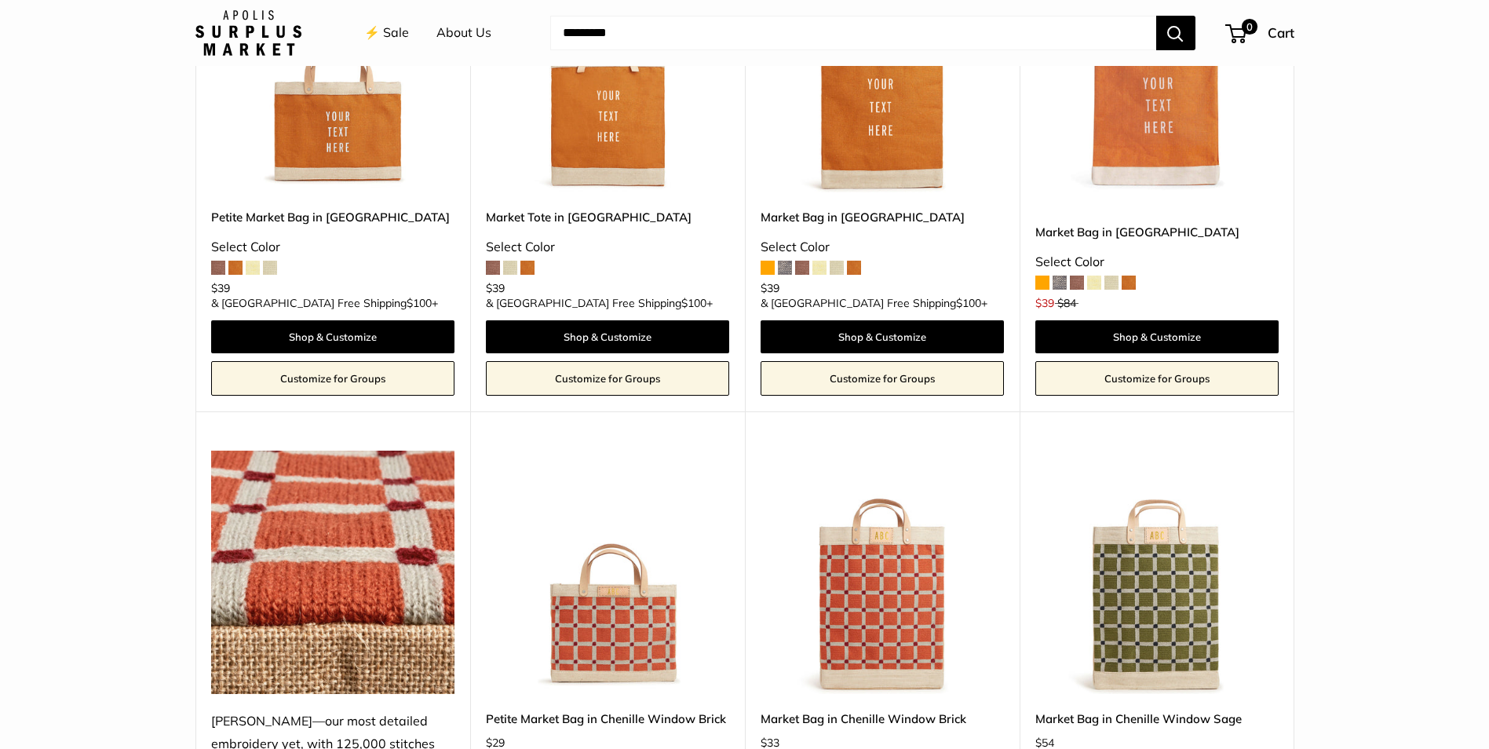
scroll to position [2669, 0]
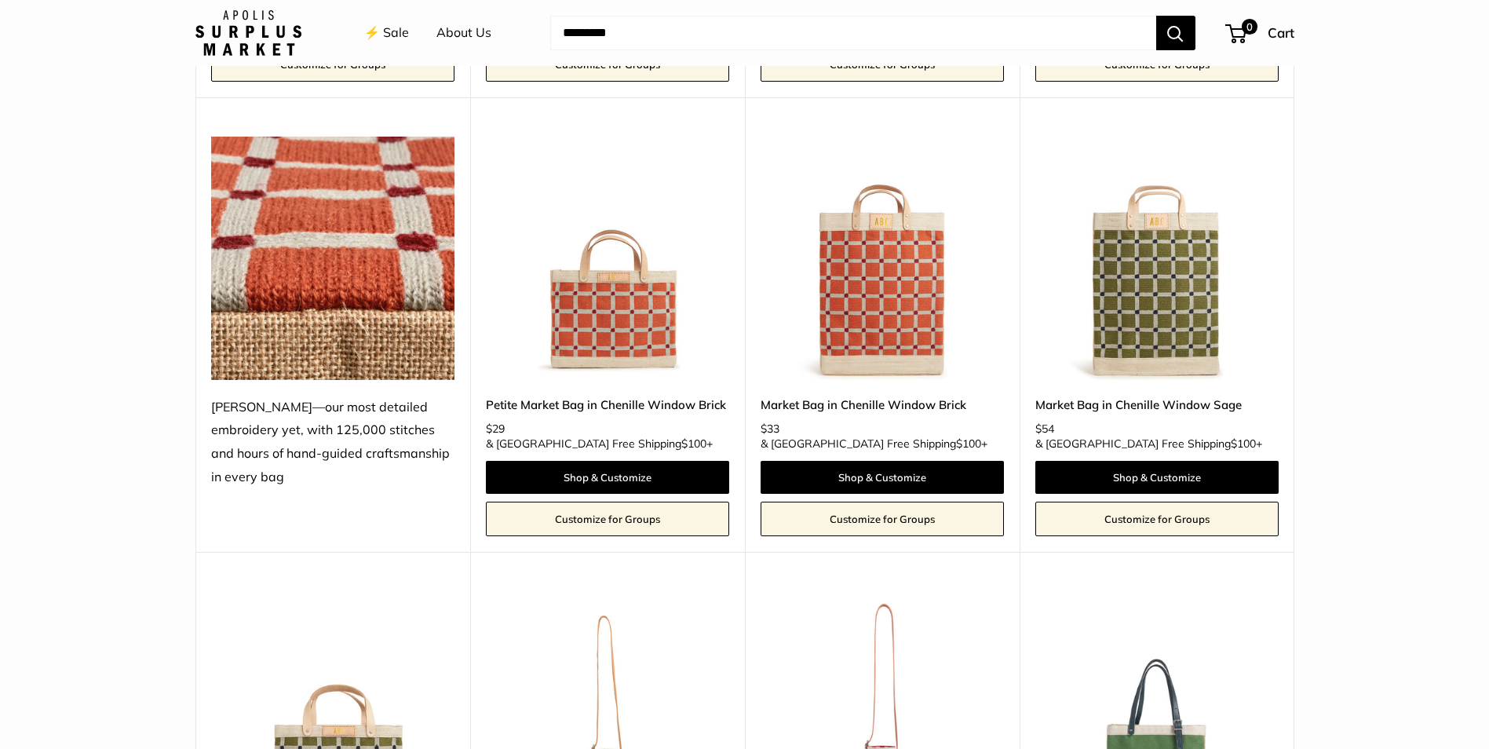
click at [0, 0] on img at bounding box center [0, 0] width 0 height 0
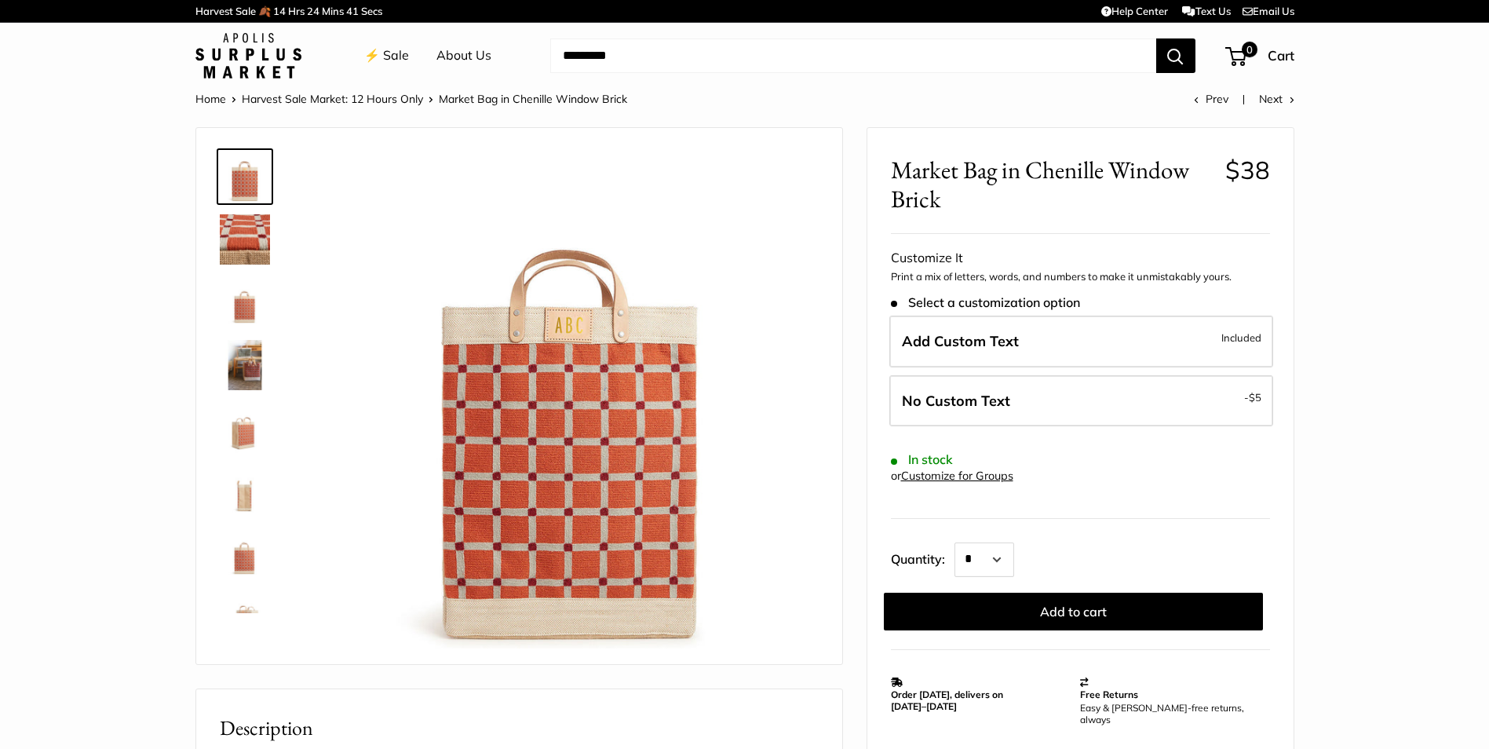
click at [258, 370] on img at bounding box center [245, 365] width 50 height 50
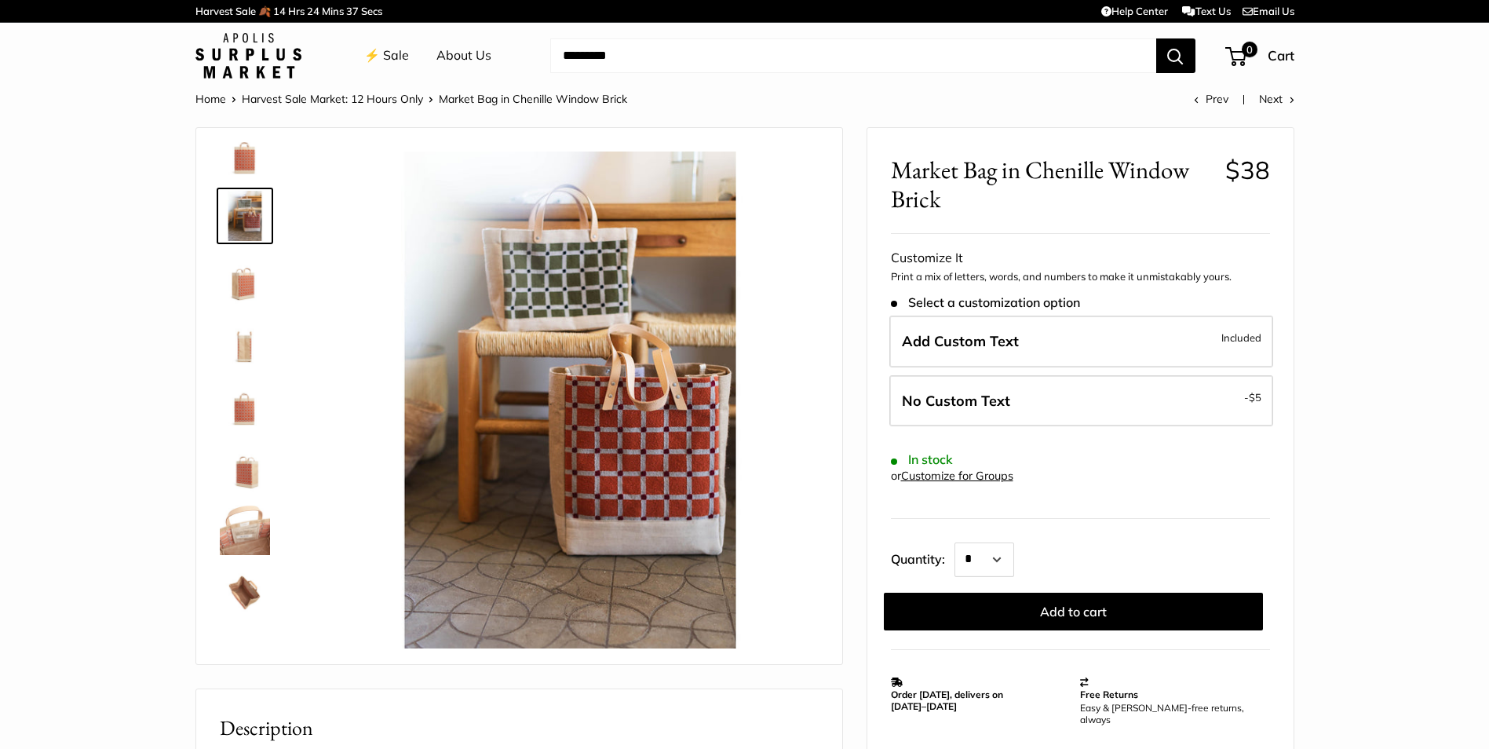
scroll to position [163, 0]
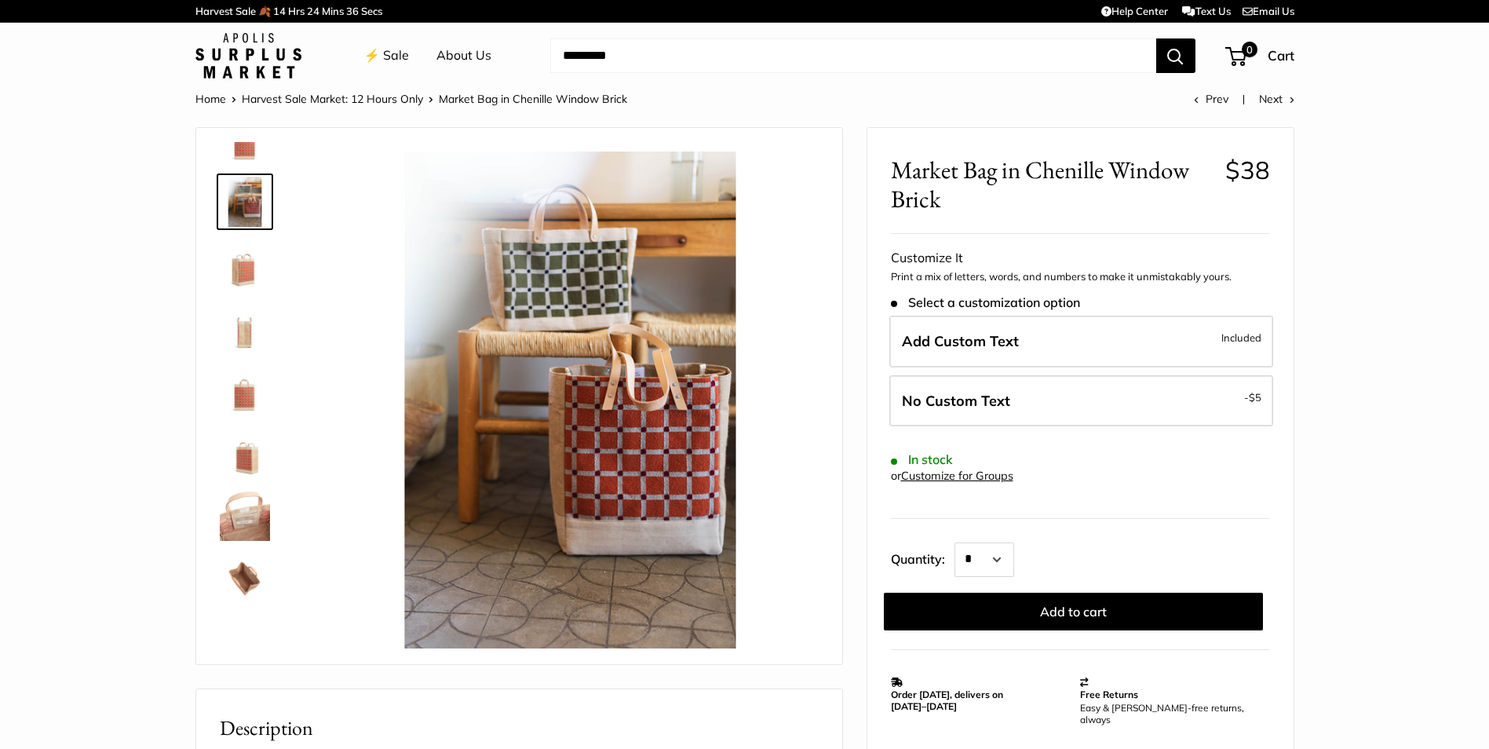
click at [242, 558] on img at bounding box center [245, 578] width 50 height 50
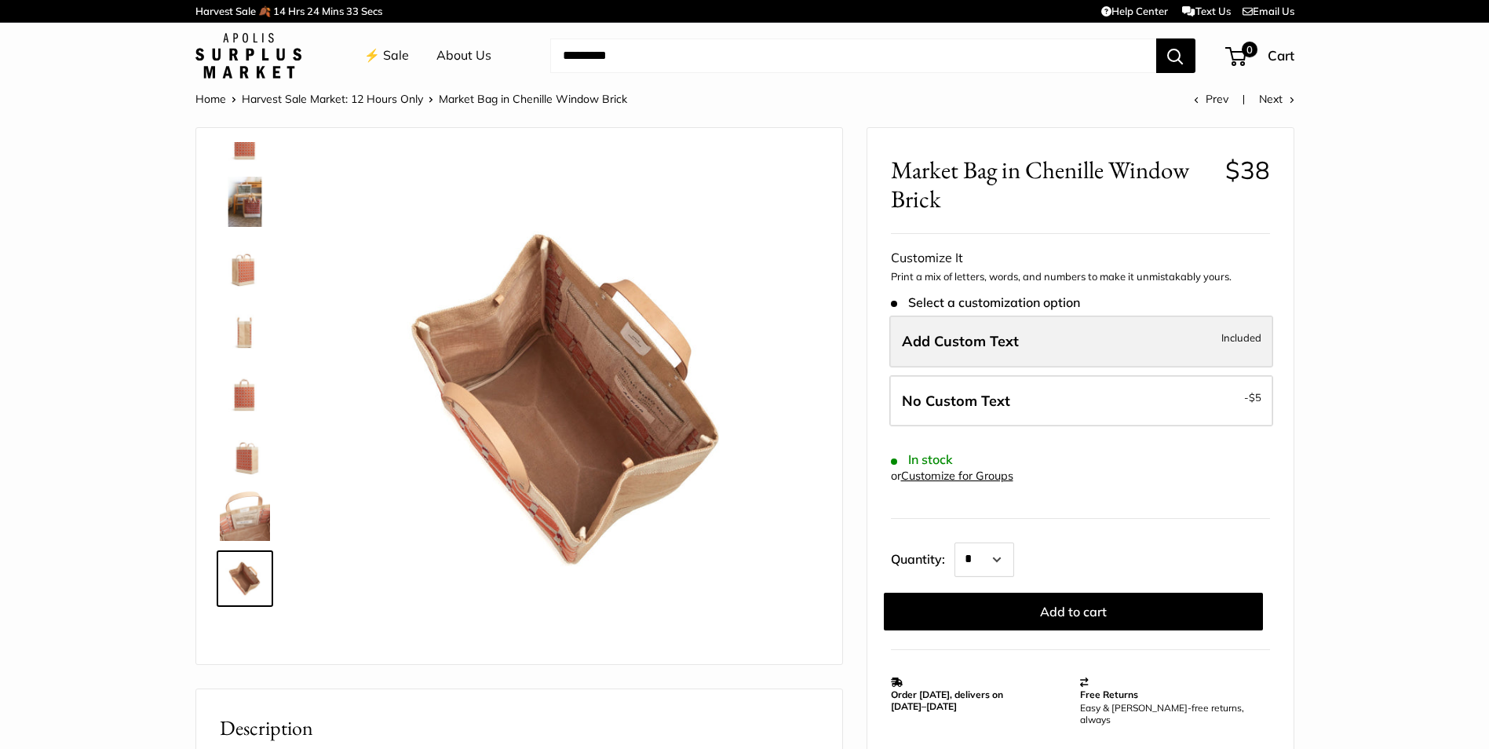
click at [1055, 323] on label "Add Custom Text Included" at bounding box center [1082, 342] width 384 height 52
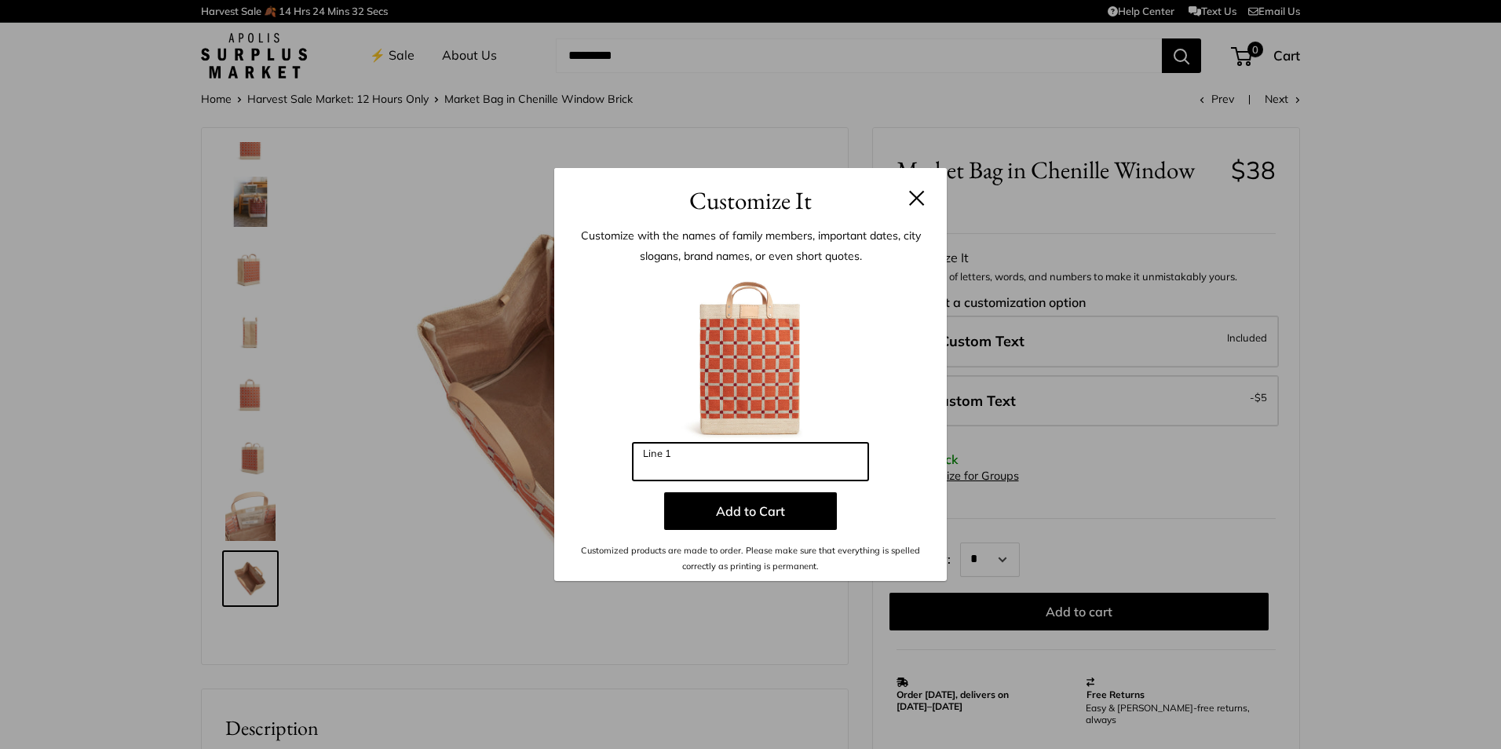
click at [689, 455] on input "Line 1" at bounding box center [751, 462] width 236 height 38
type input "***"
click at [919, 194] on button at bounding box center [917, 198] width 16 height 16
